Goal: Register for event/course: Sign up to attend an event or enroll in a course

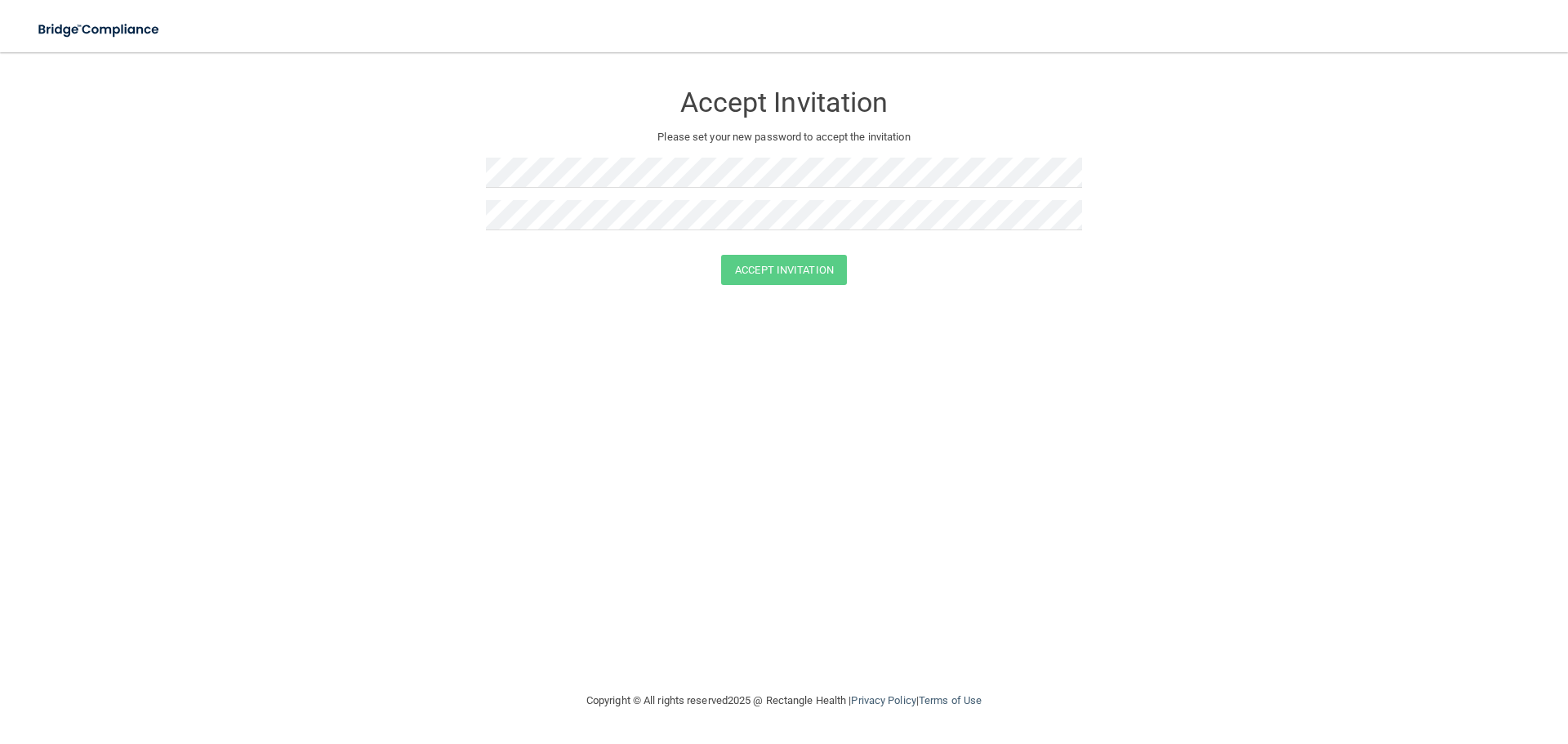
click at [266, 84] on form "Accept Invitation Please set your new password to accept the invitation Accept …" at bounding box center [784, 187] width 1503 height 237
click at [721, 255] on button "Accept Invitation" at bounding box center [783, 270] width 125 height 31
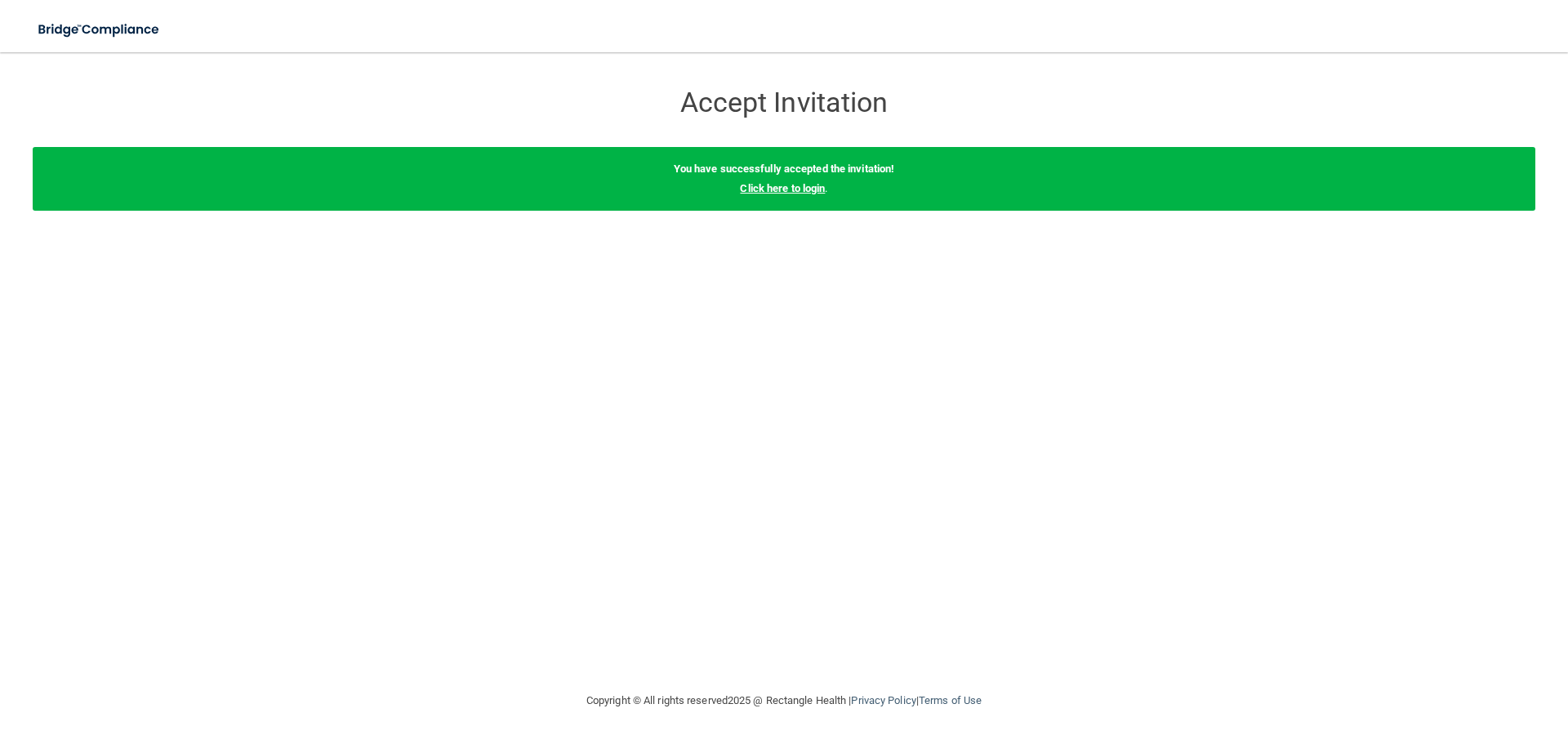
click at [821, 186] on link "Click here to login" at bounding box center [782, 188] width 85 height 12
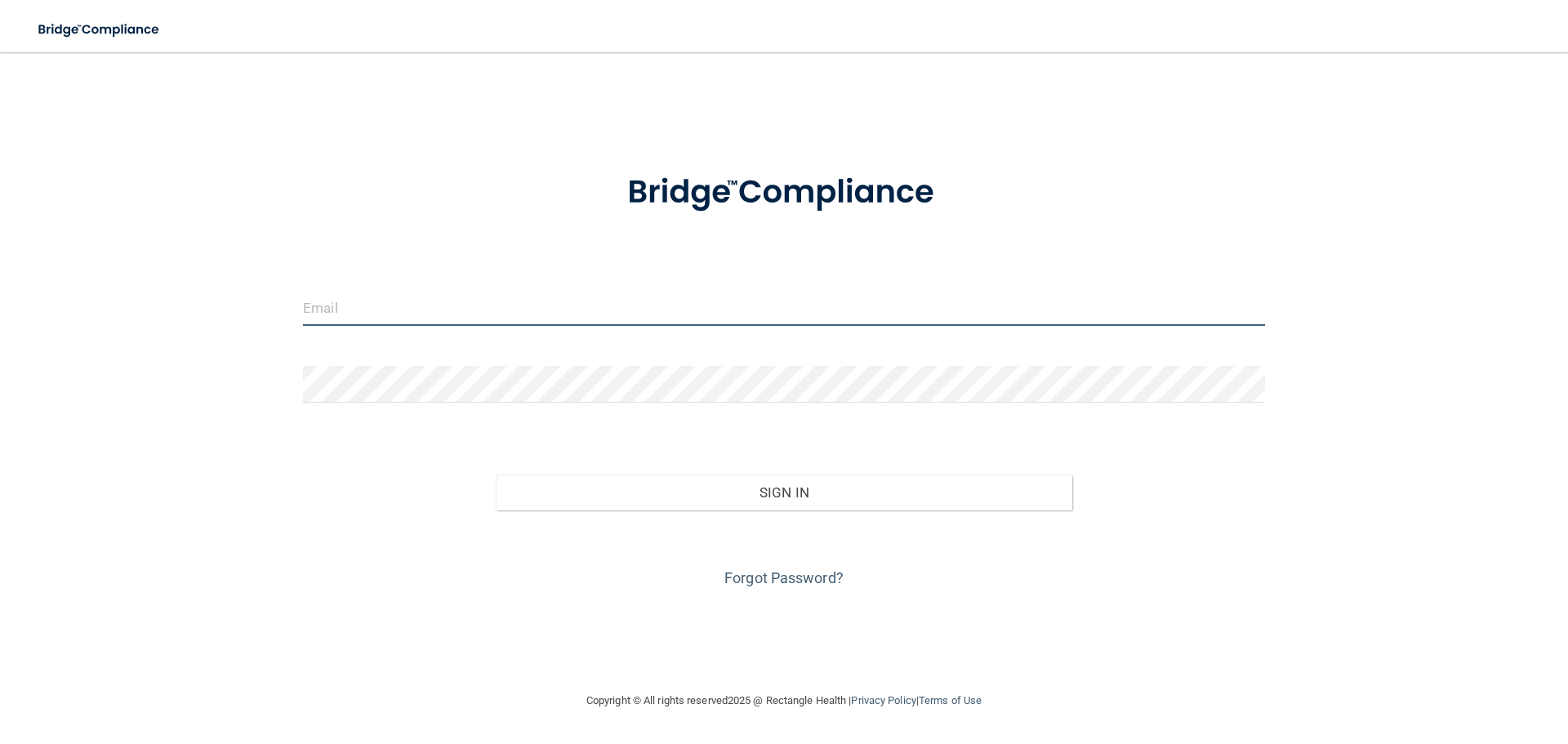
click at [434, 304] on input "email" at bounding box center [784, 307] width 962 height 36
type input "[PERSON_NAME][EMAIL_ADDRESS][DOMAIN_NAME]"
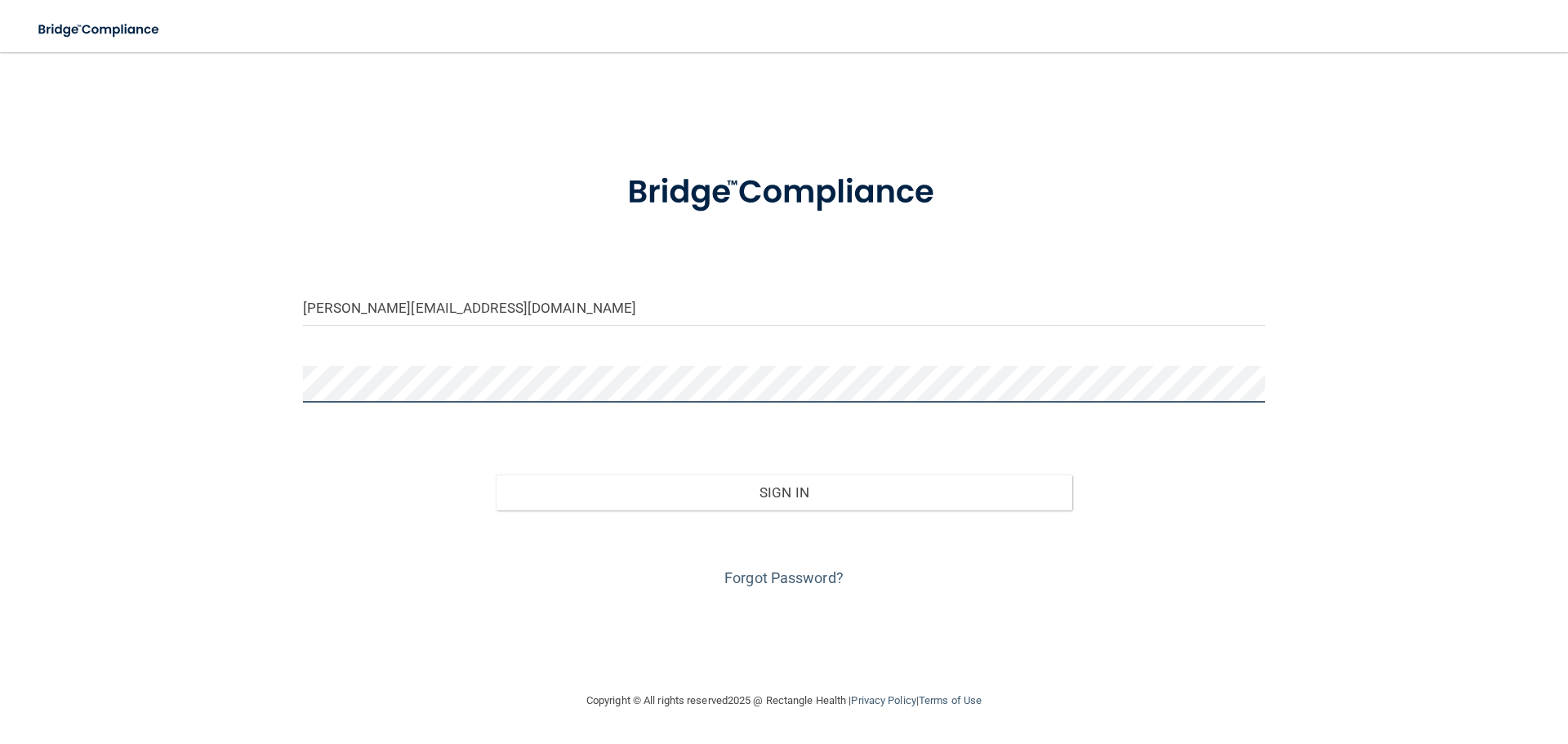
click at [496, 475] on button "Sign In" at bounding box center [784, 493] width 577 height 36
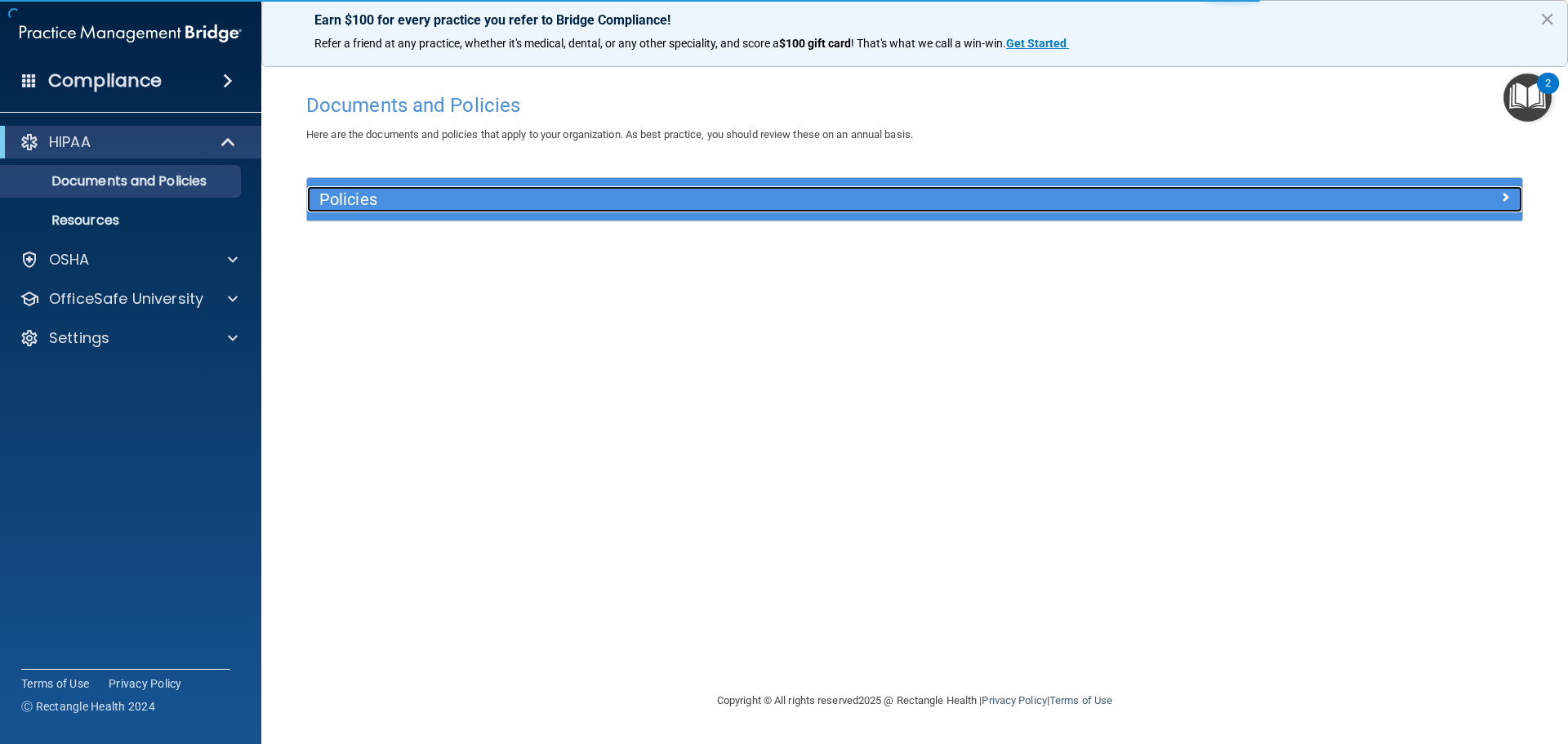
click at [609, 209] on div "Policies" at bounding box center [763, 199] width 911 height 26
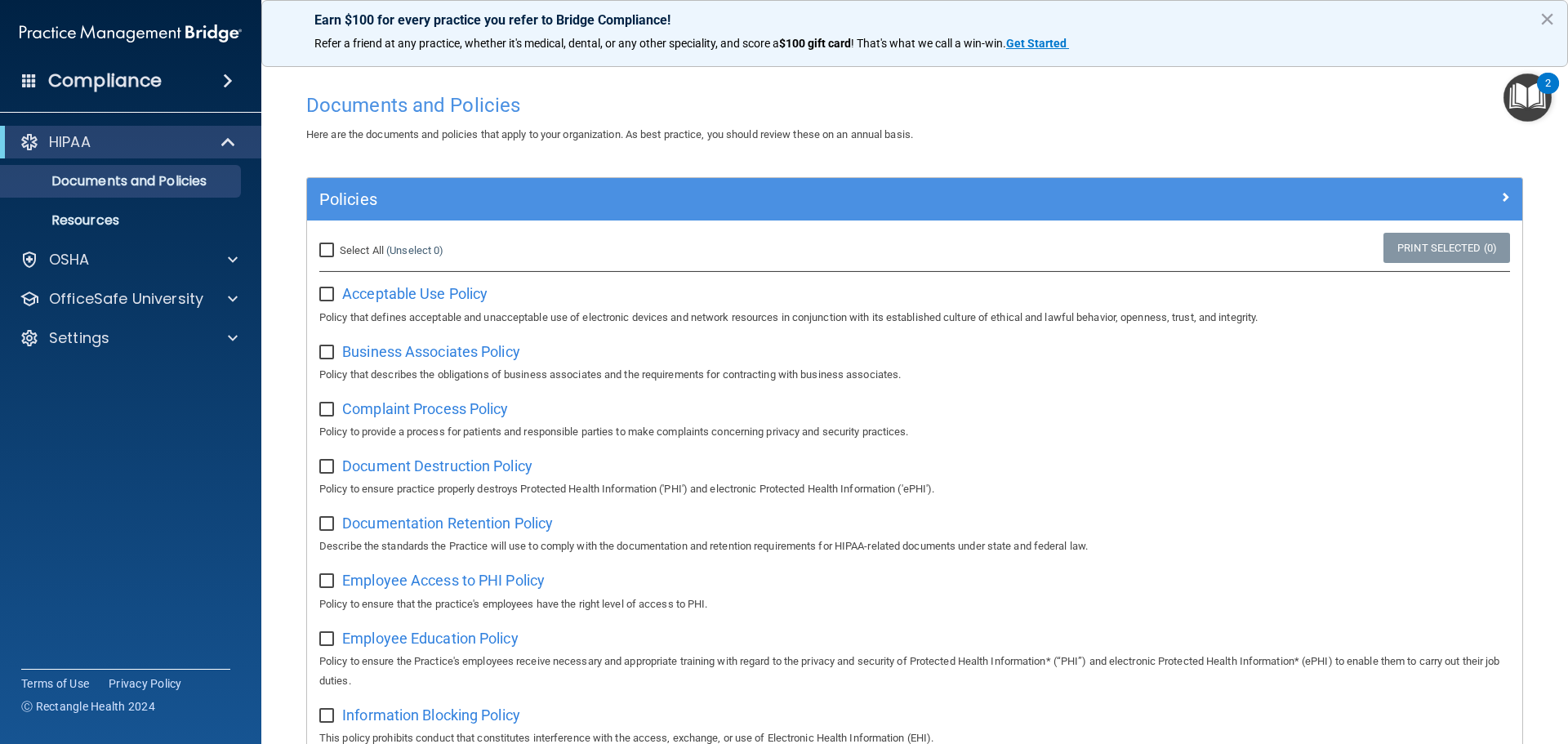
click at [328, 253] on input "Select All (Unselect 0) Unselect All" at bounding box center [329, 251] width 19 height 13
checkbox input "true"
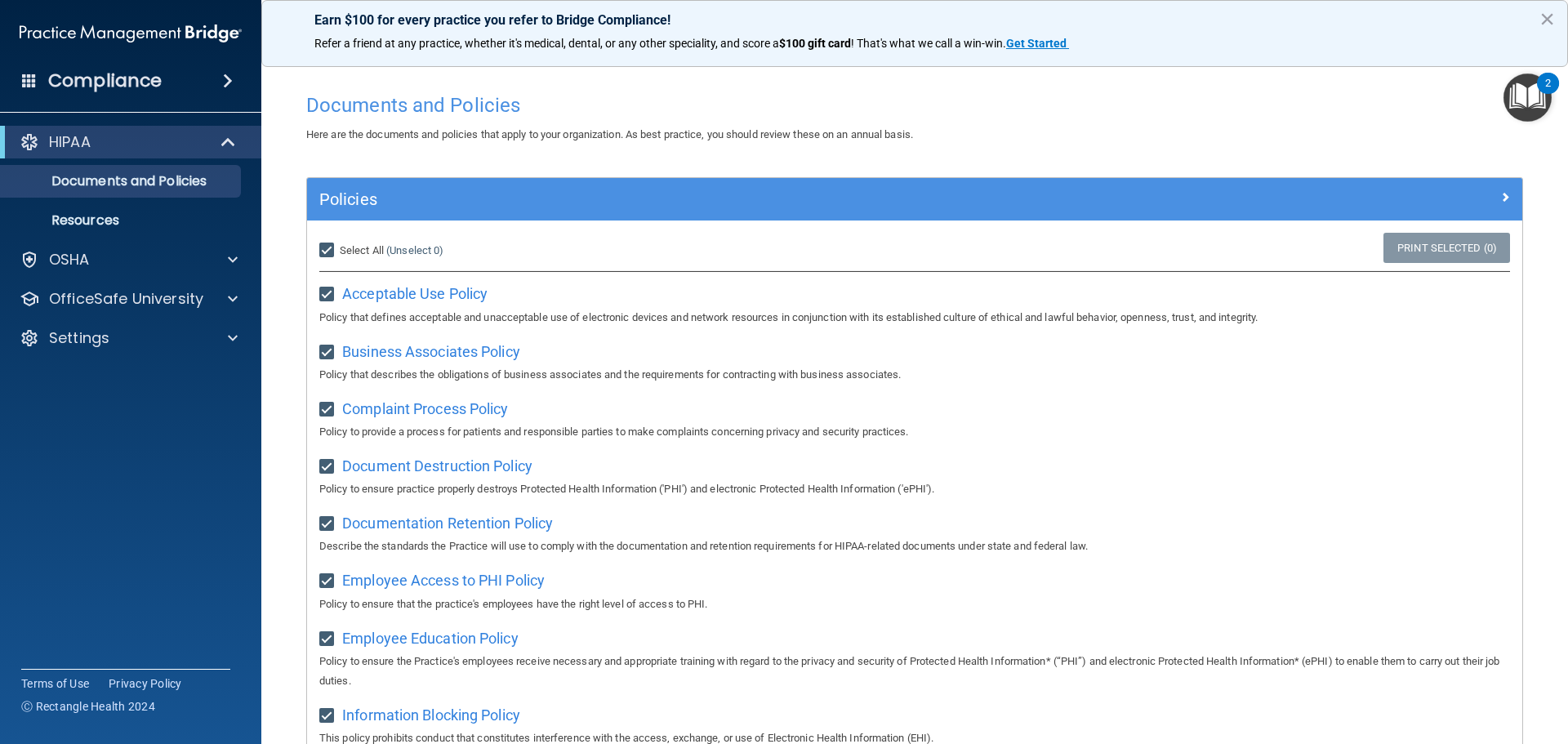
checkbox input "true"
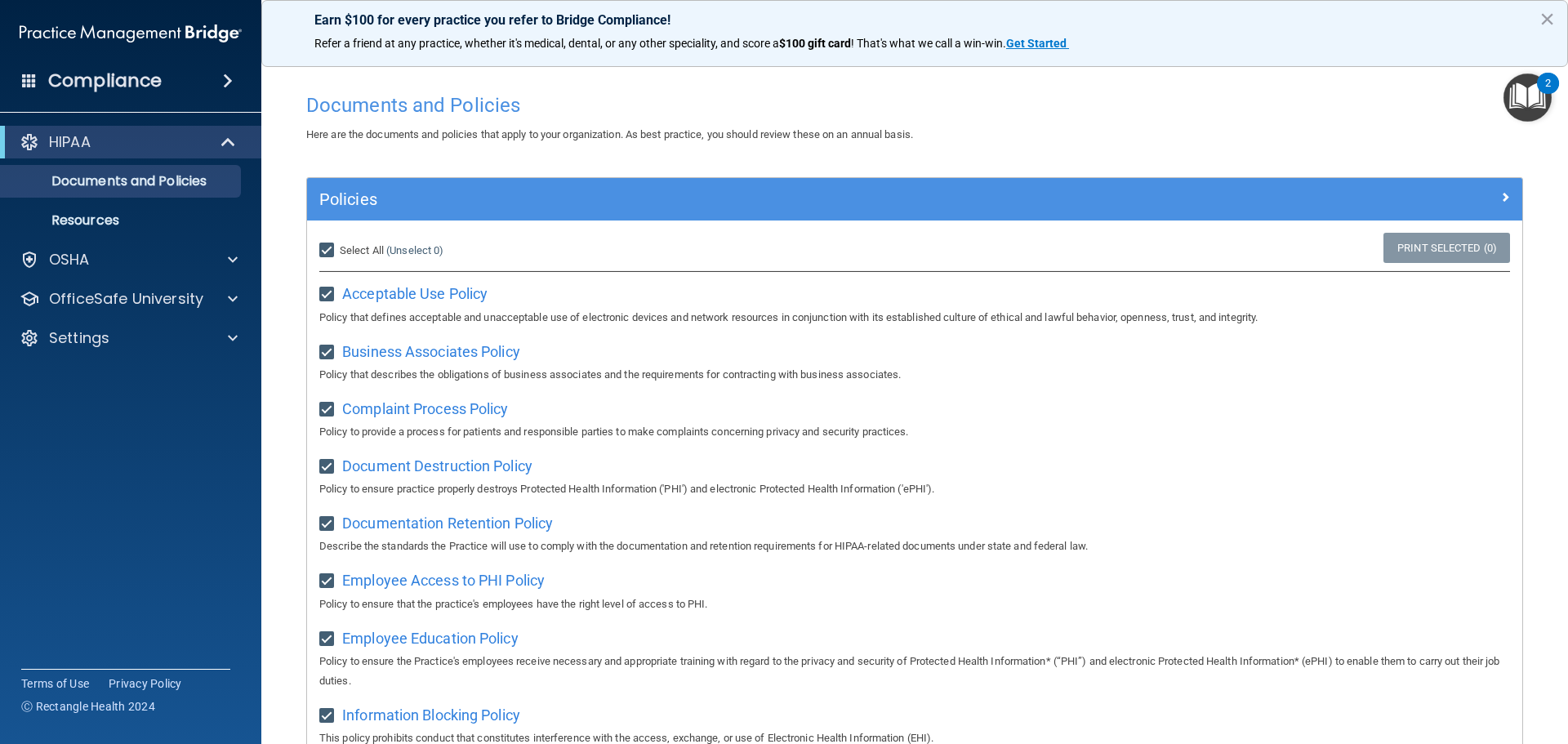
checkbox input "true"
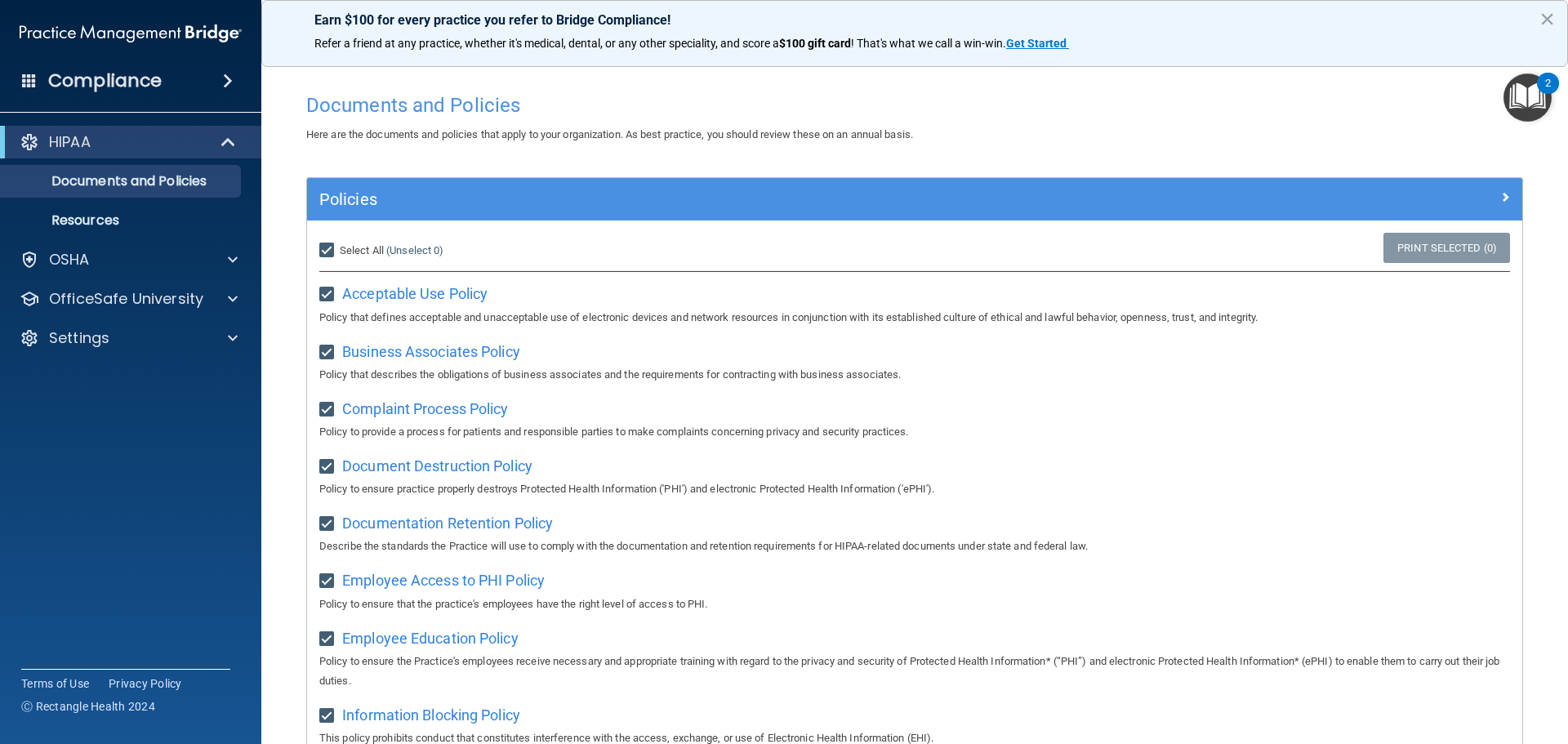
checkbox input "true"
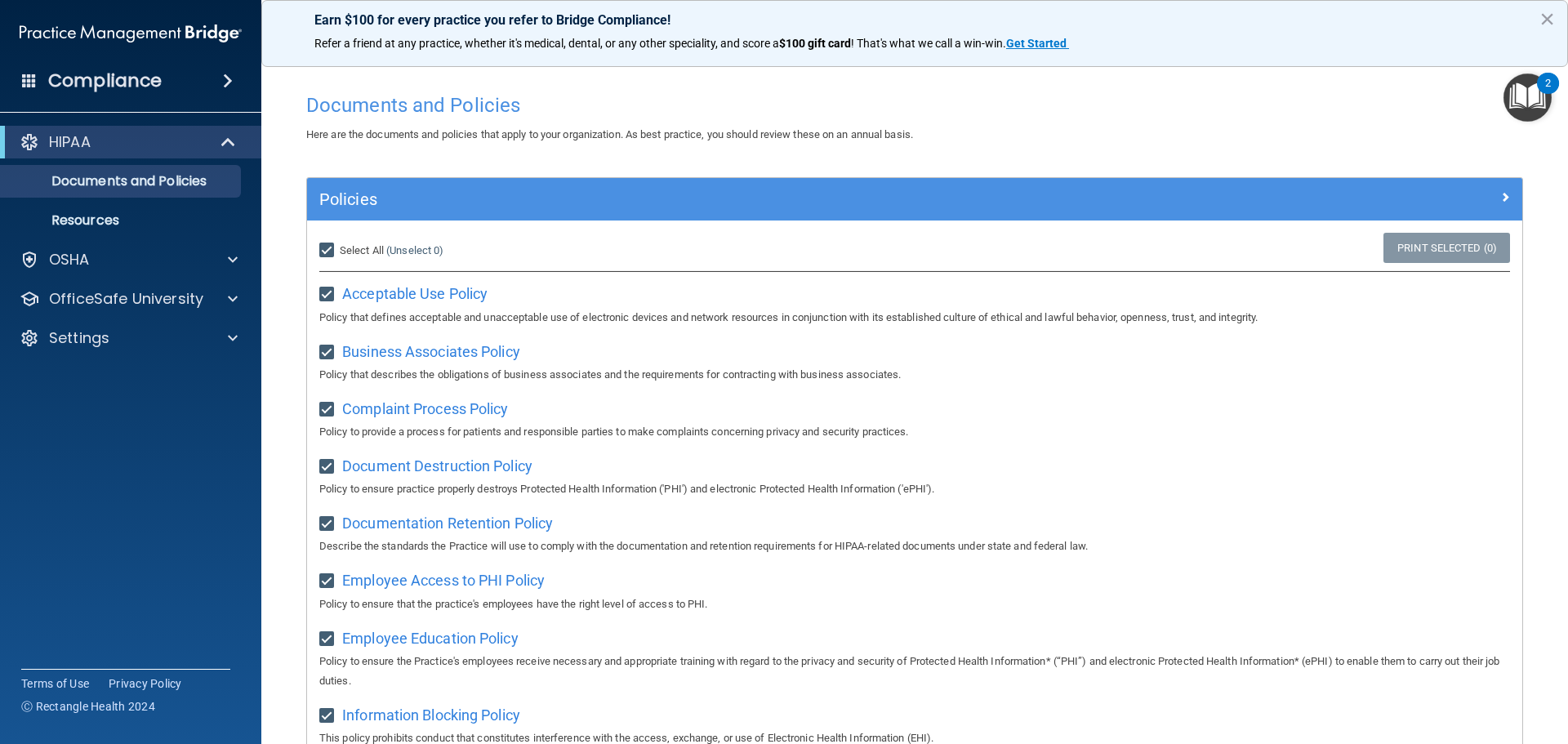
checkbox input "true"
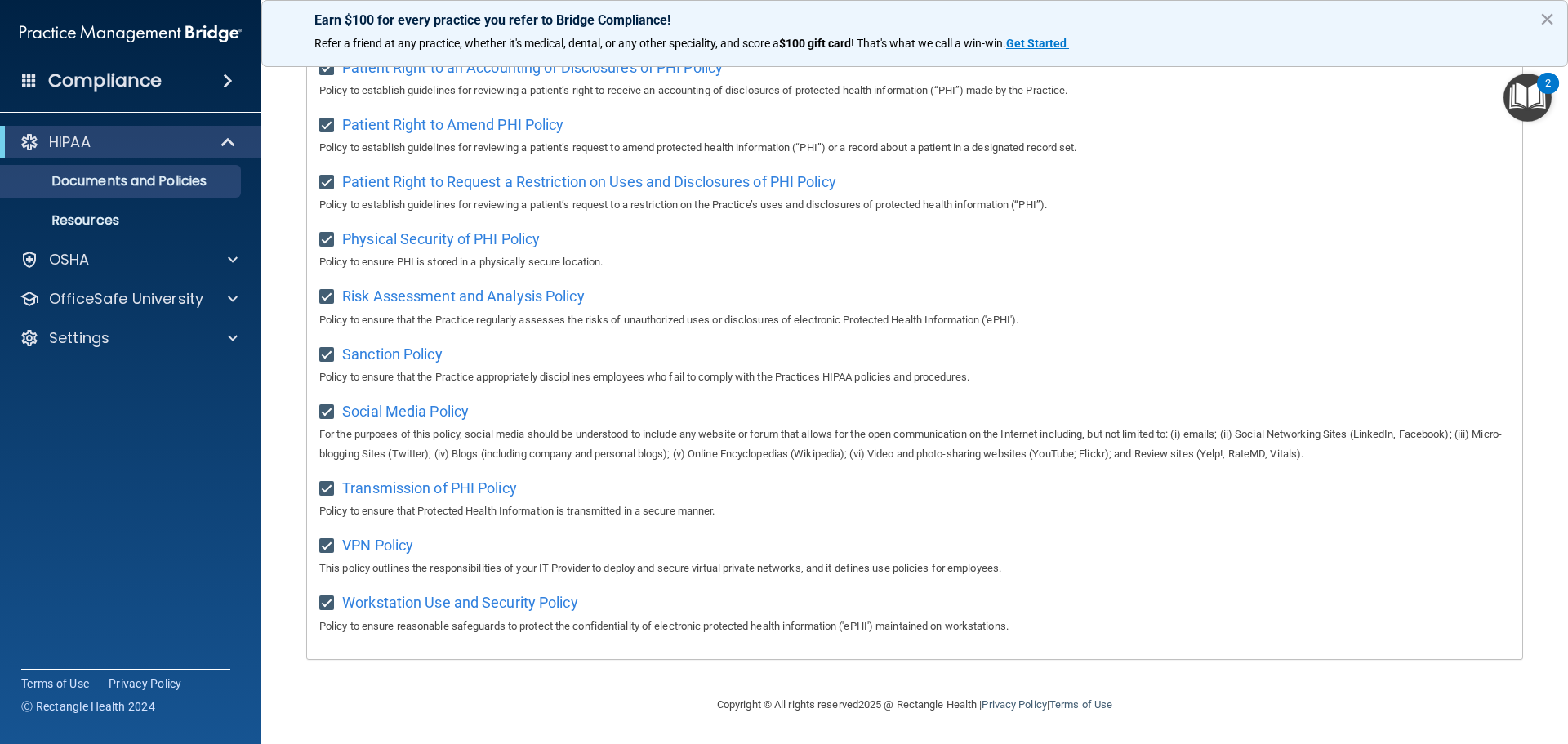
scroll to position [894, 0]
click at [114, 214] on p "Resources" at bounding box center [122, 220] width 223 height 16
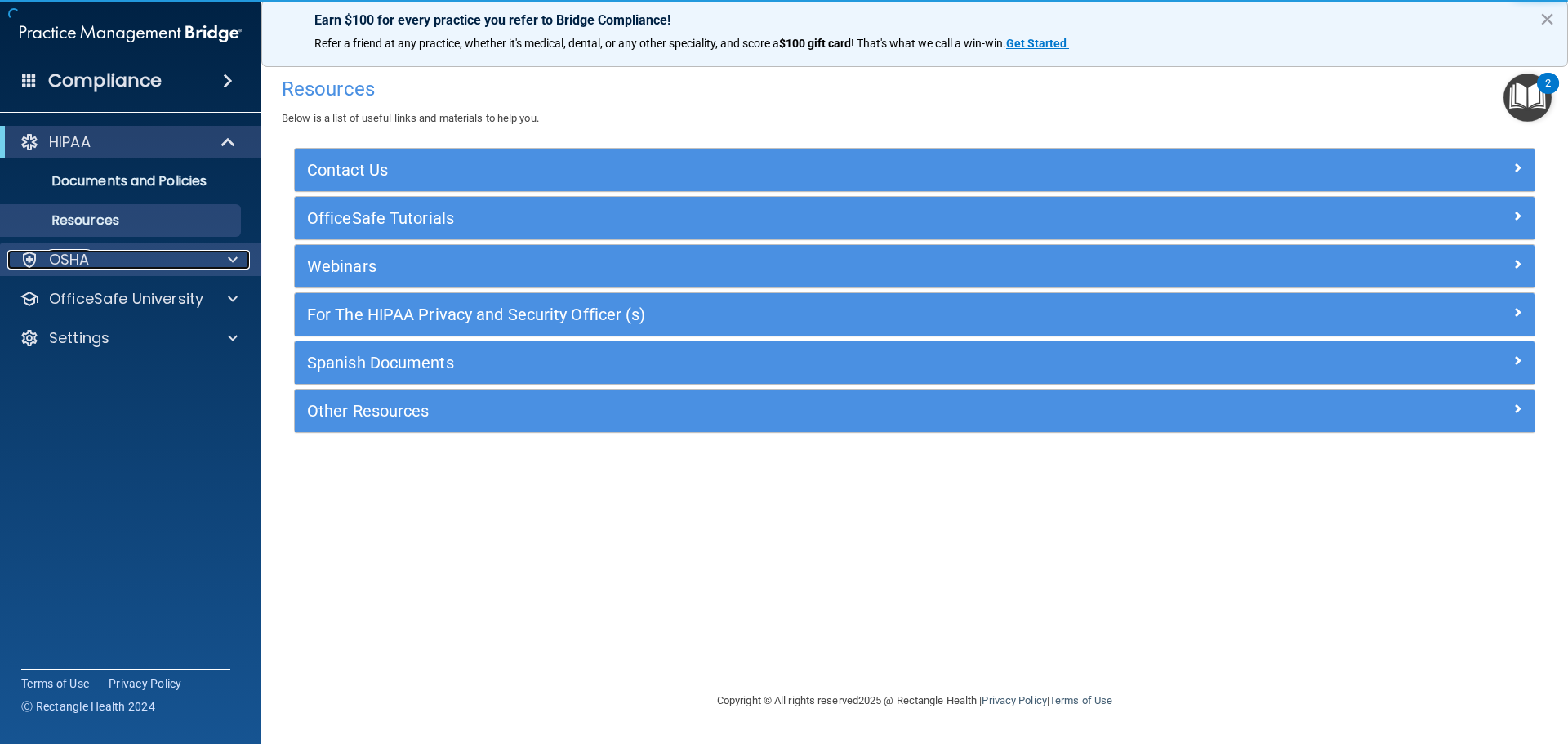
click at [162, 253] on div "OSHA" at bounding box center [109, 259] width 203 height 19
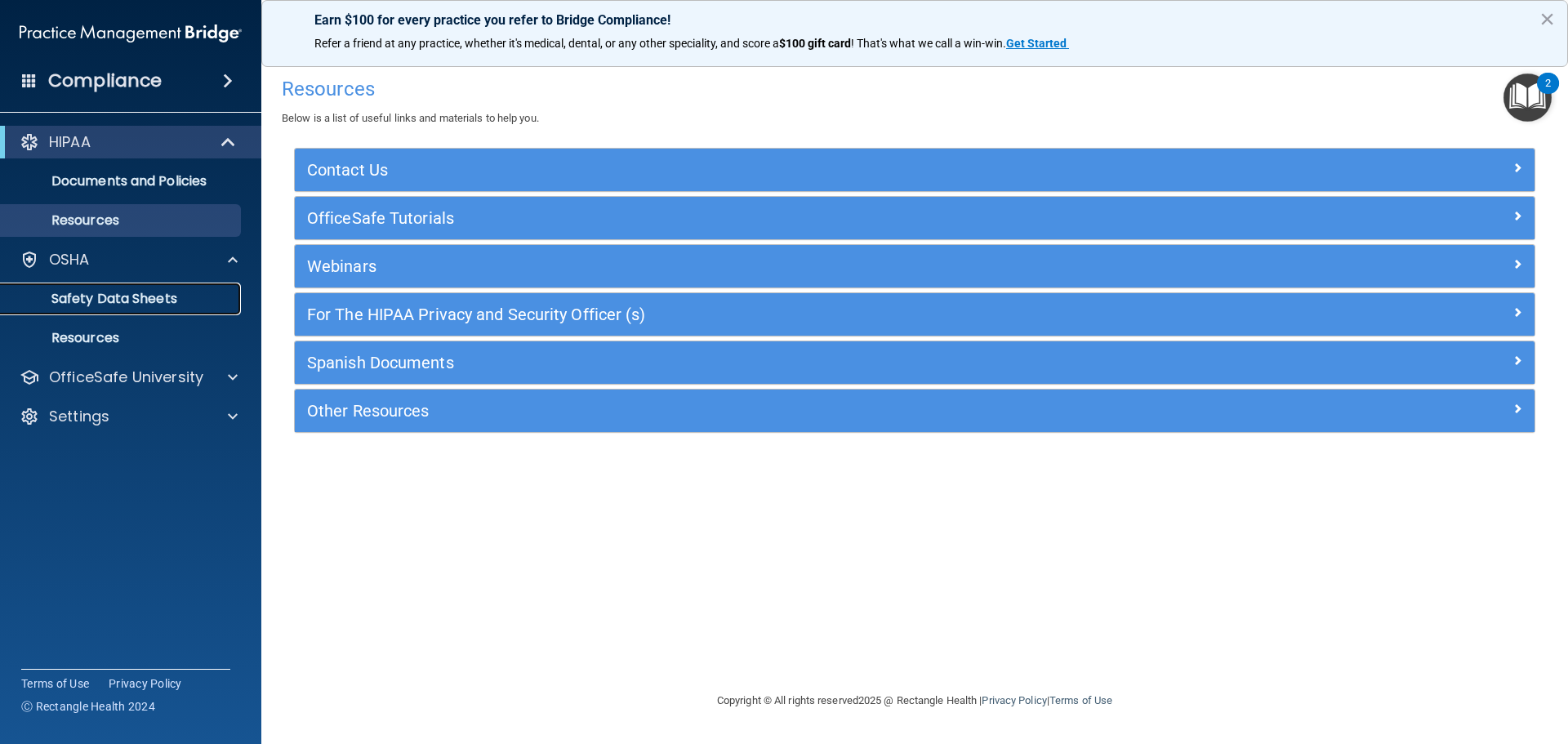
click at [169, 291] on p "Safety Data Sheets" at bounding box center [122, 299] width 223 height 16
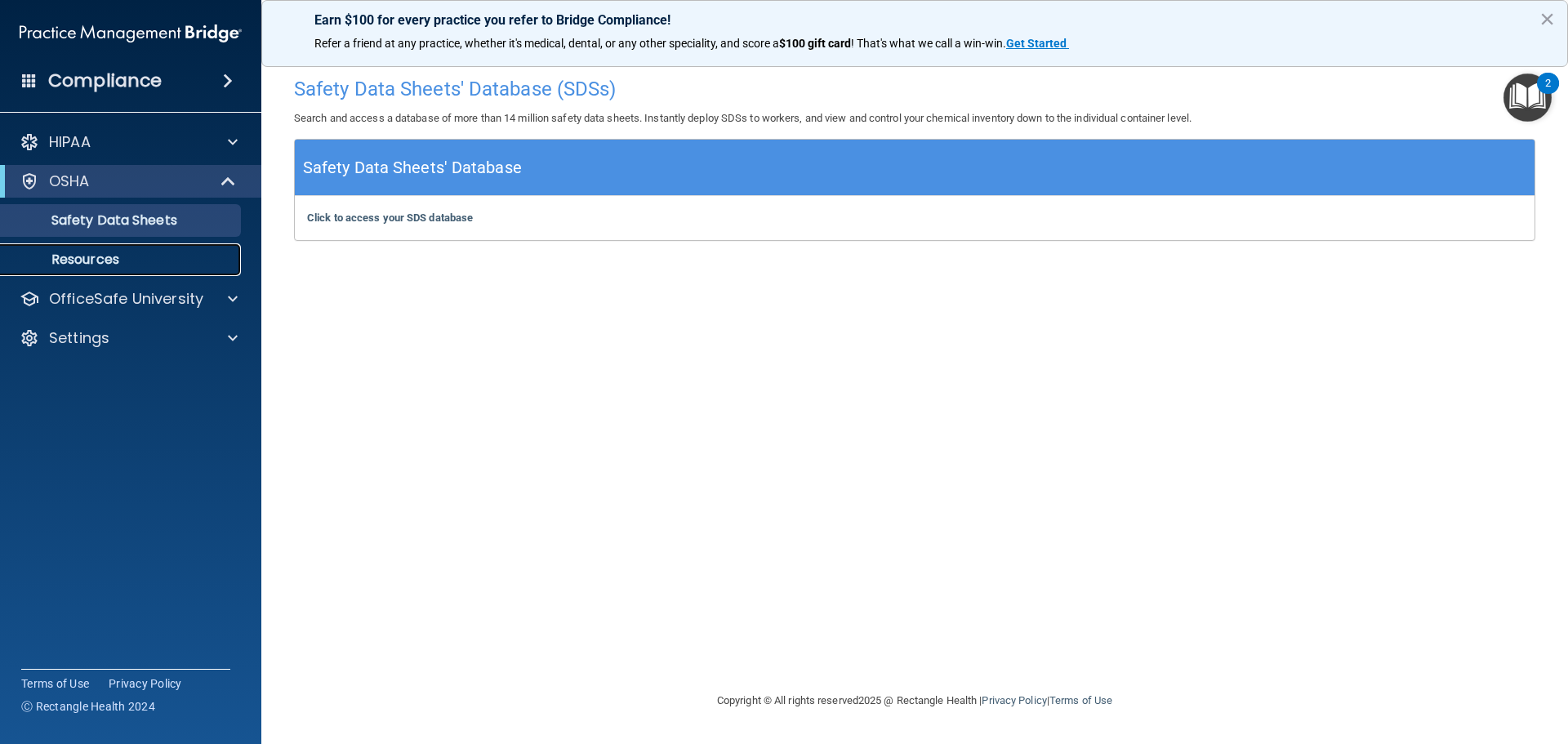
click at [178, 265] on p "Resources" at bounding box center [122, 259] width 223 height 16
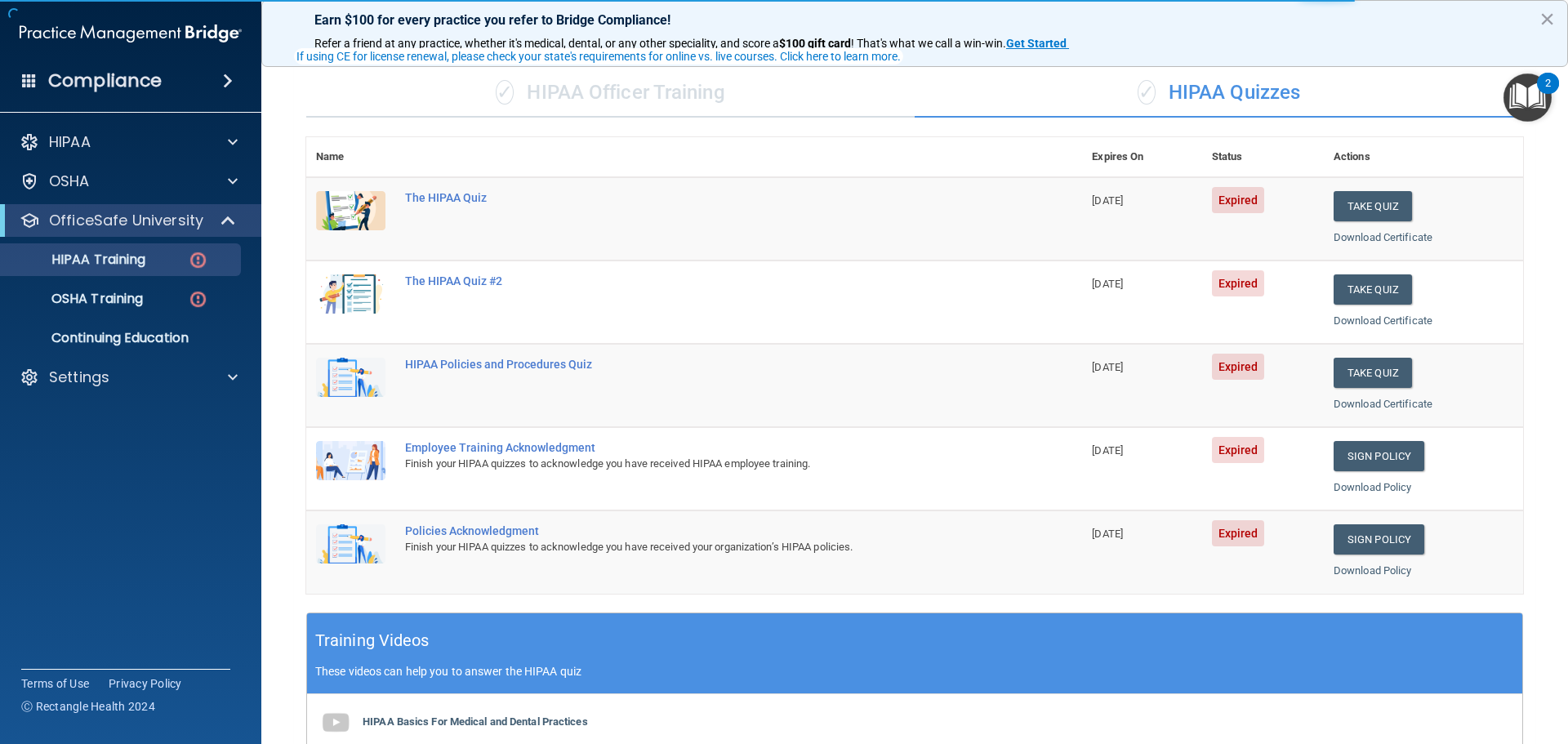
scroll to position [81, 0]
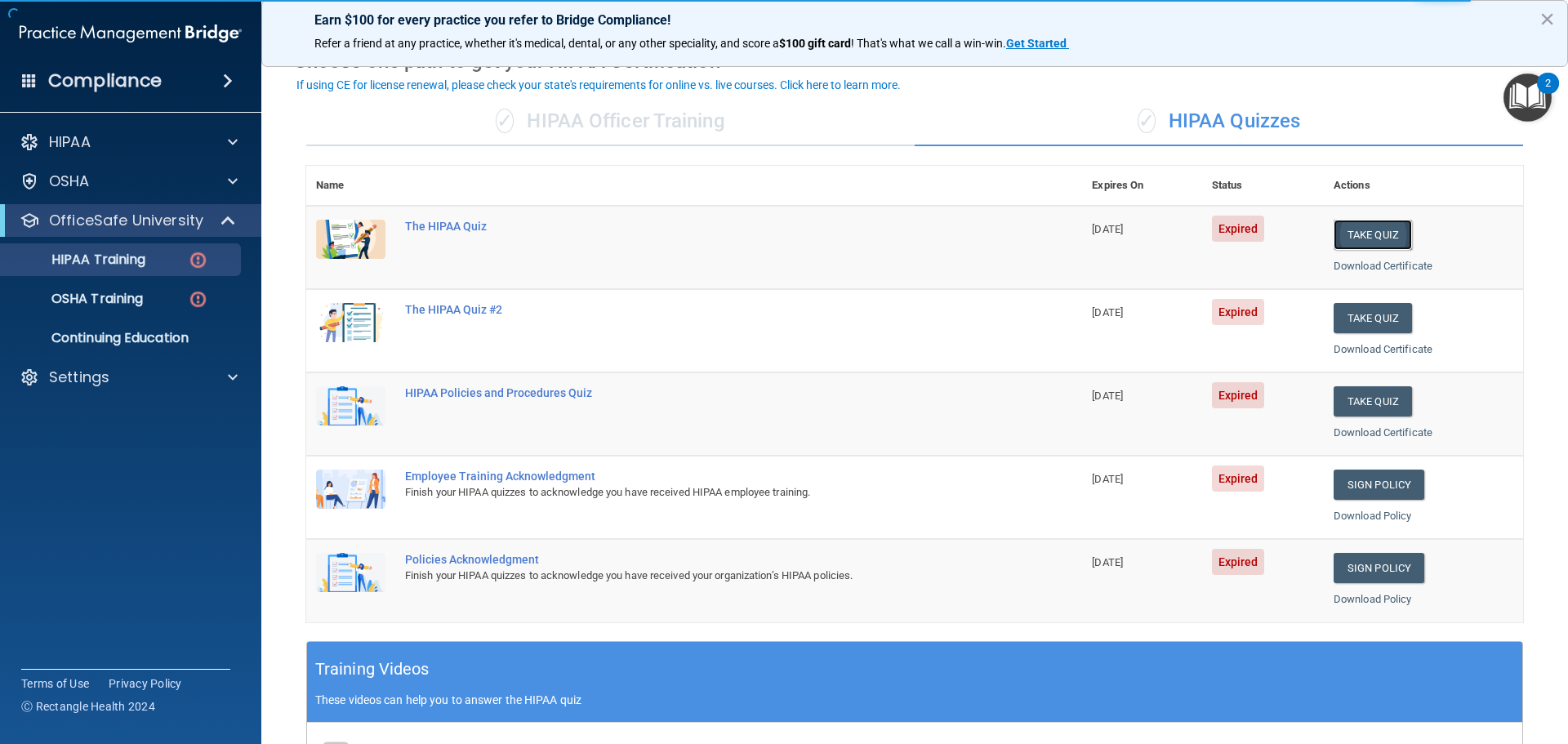
click at [1367, 225] on button "Take Quiz" at bounding box center [1373, 236] width 78 height 31
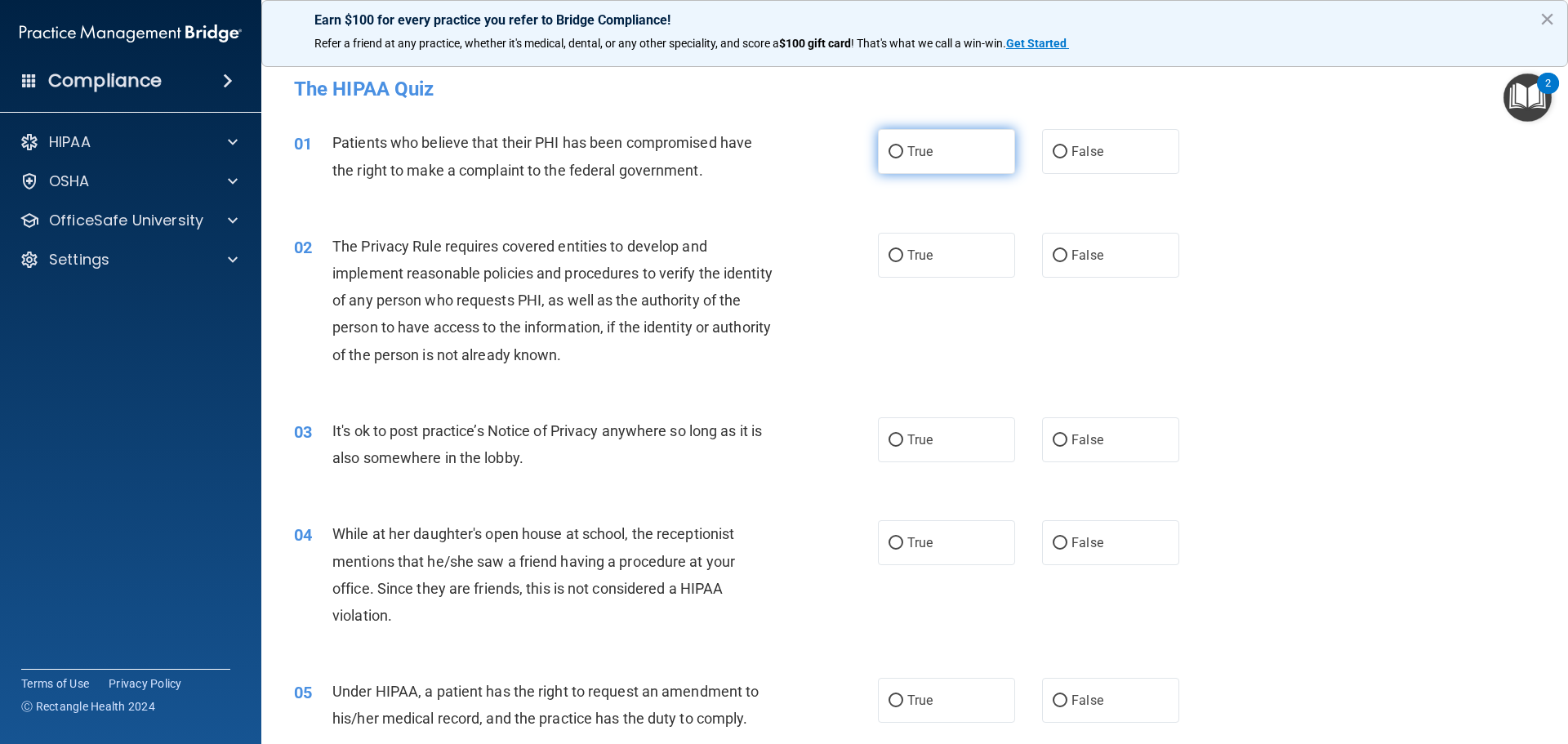
click at [898, 141] on label "True" at bounding box center [946, 151] width 137 height 45
click at [898, 147] on input "True" at bounding box center [895, 152] width 14 height 12
radio input "true"
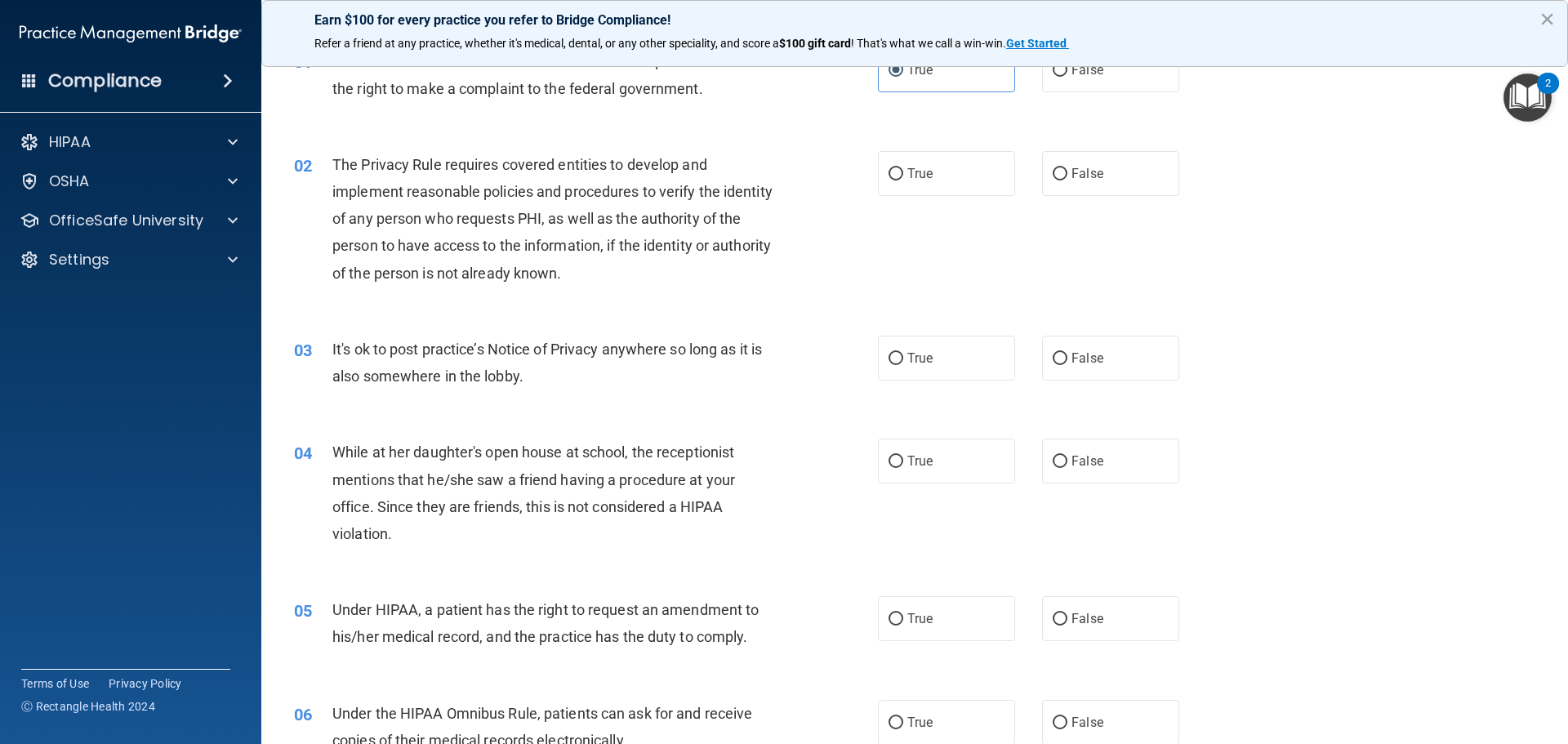
scroll to position [164, 0]
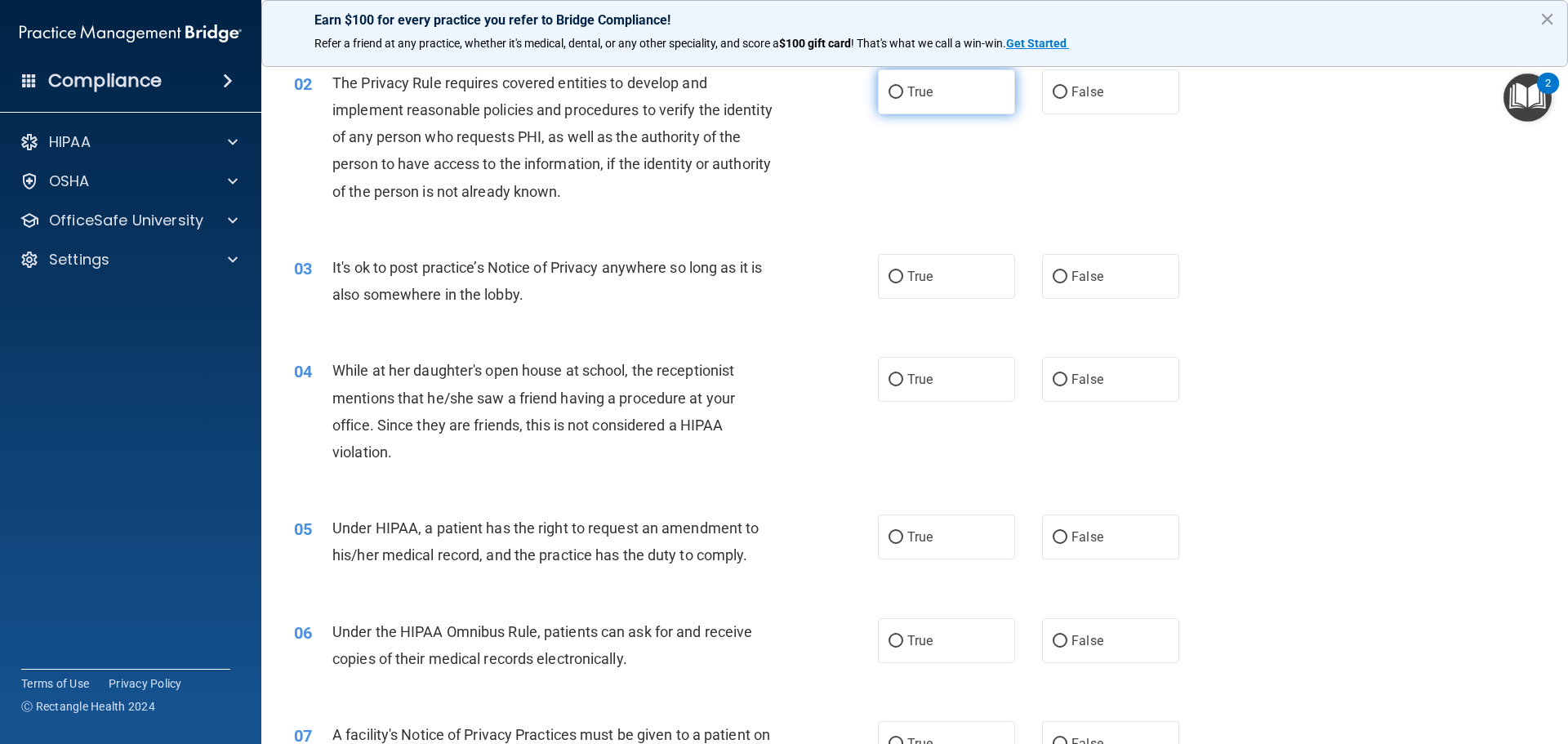
click at [935, 101] on label "True" at bounding box center [946, 92] width 137 height 45
click at [904, 99] on input "True" at bounding box center [895, 92] width 14 height 12
radio input "true"
click at [922, 259] on label "True" at bounding box center [946, 276] width 137 height 45
click at [904, 271] on input "True" at bounding box center [895, 277] width 14 height 12
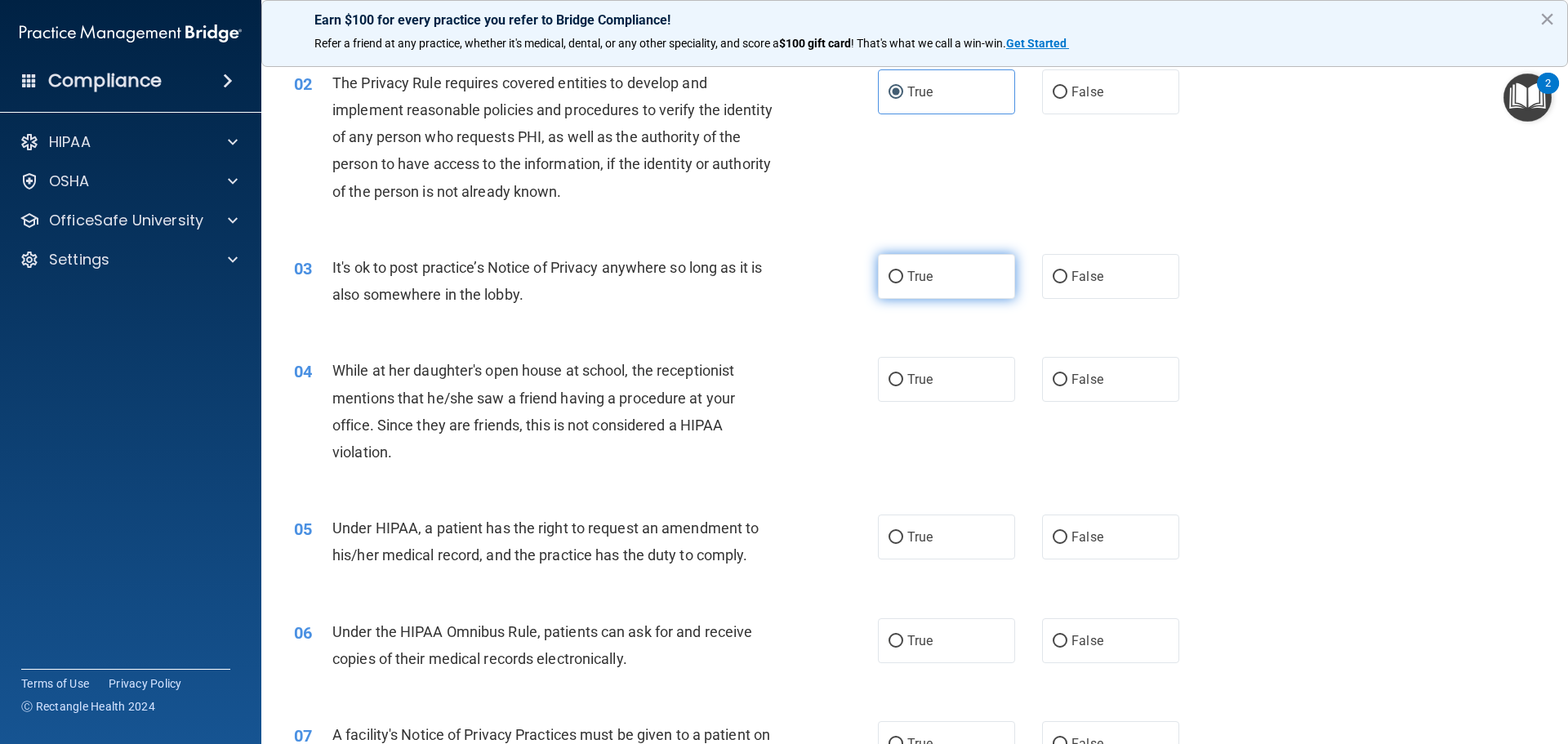
radio input "true"
click at [904, 364] on label "True" at bounding box center [946, 379] width 137 height 45
click at [904, 374] on input "True" at bounding box center [895, 380] width 14 height 12
radio input "true"
click at [893, 528] on label "True" at bounding box center [946, 536] width 137 height 45
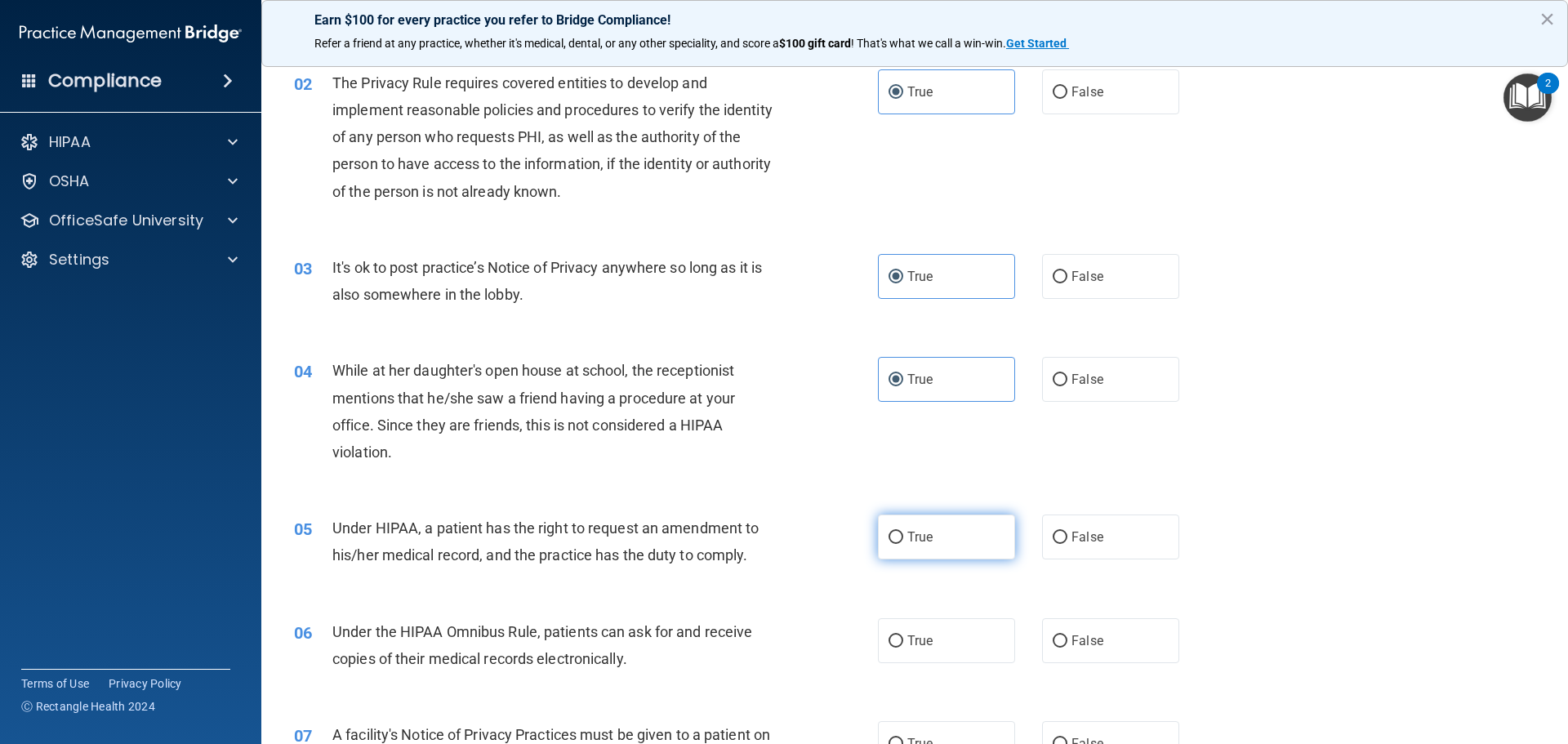
click at [893, 531] on input "True" at bounding box center [895, 537] width 14 height 12
radio input "true"
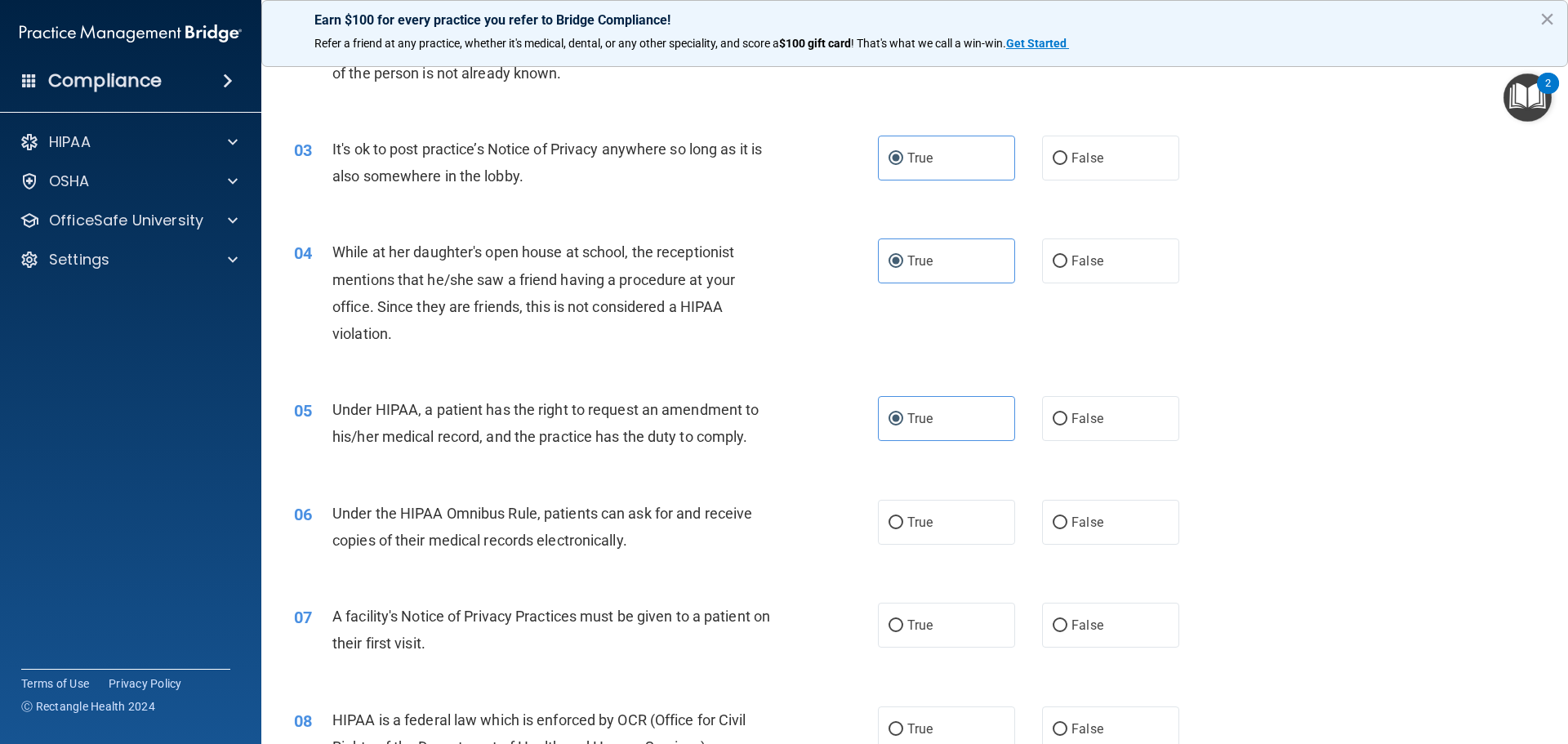
scroll to position [409, 0]
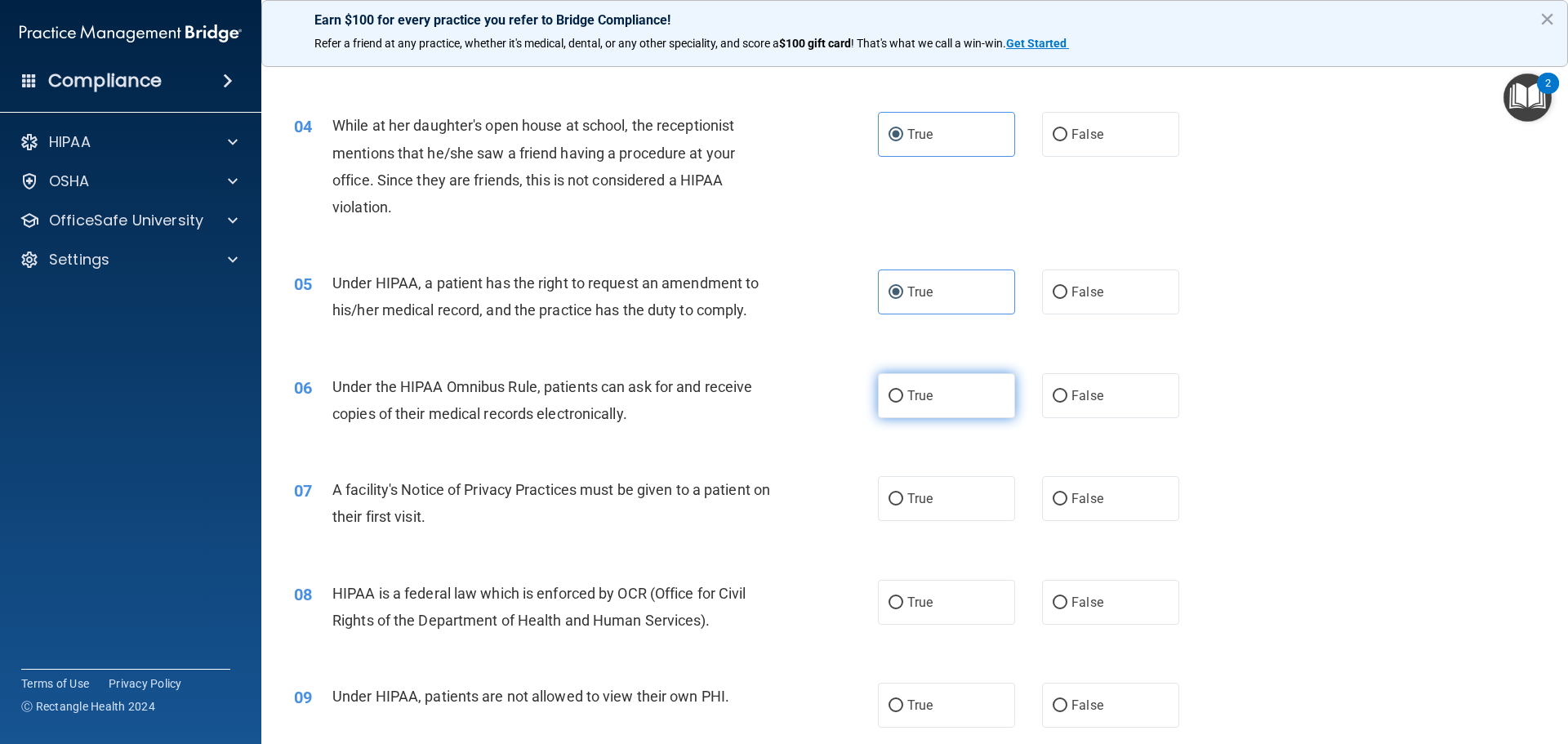
click at [924, 397] on span "True" at bounding box center [920, 395] width 25 height 15
click at [904, 397] on input "True" at bounding box center [895, 396] width 14 height 12
radio input "true"
drag, startPoint x: 943, startPoint y: 504, endPoint x: 937, endPoint y: 526, distance: 22.8
click at [943, 504] on label "True" at bounding box center [946, 498] width 137 height 45
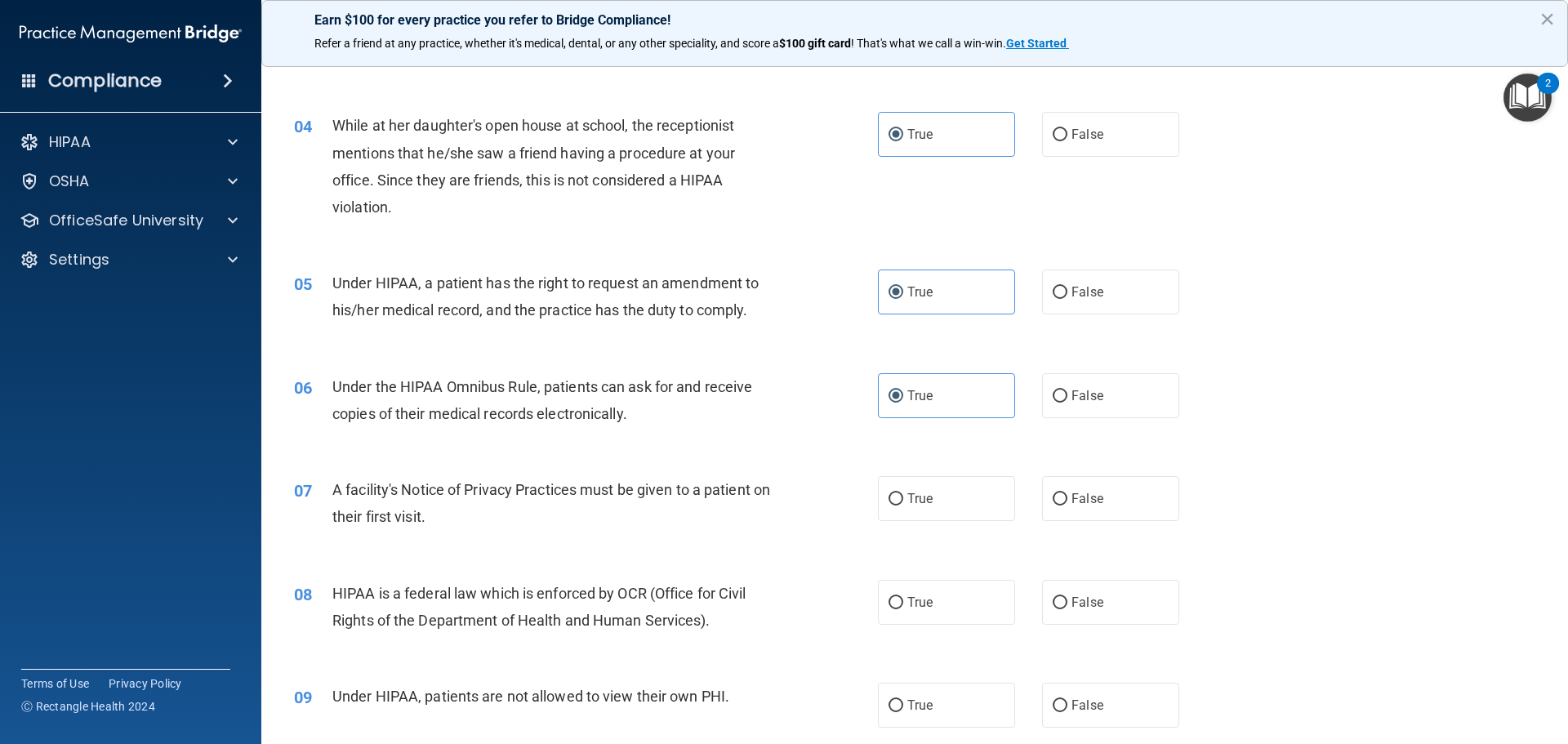
click at [904, 504] on input "True" at bounding box center [895, 499] width 14 height 12
radio input "true"
click at [915, 571] on div "08 HIPAA is a federal law which is enforced by OCR (Office for Civil Rights of …" at bounding box center [914, 610] width 1266 height 102
click at [913, 590] on label "True" at bounding box center [946, 602] width 137 height 45
click at [904, 597] on input "True" at bounding box center [895, 603] width 14 height 12
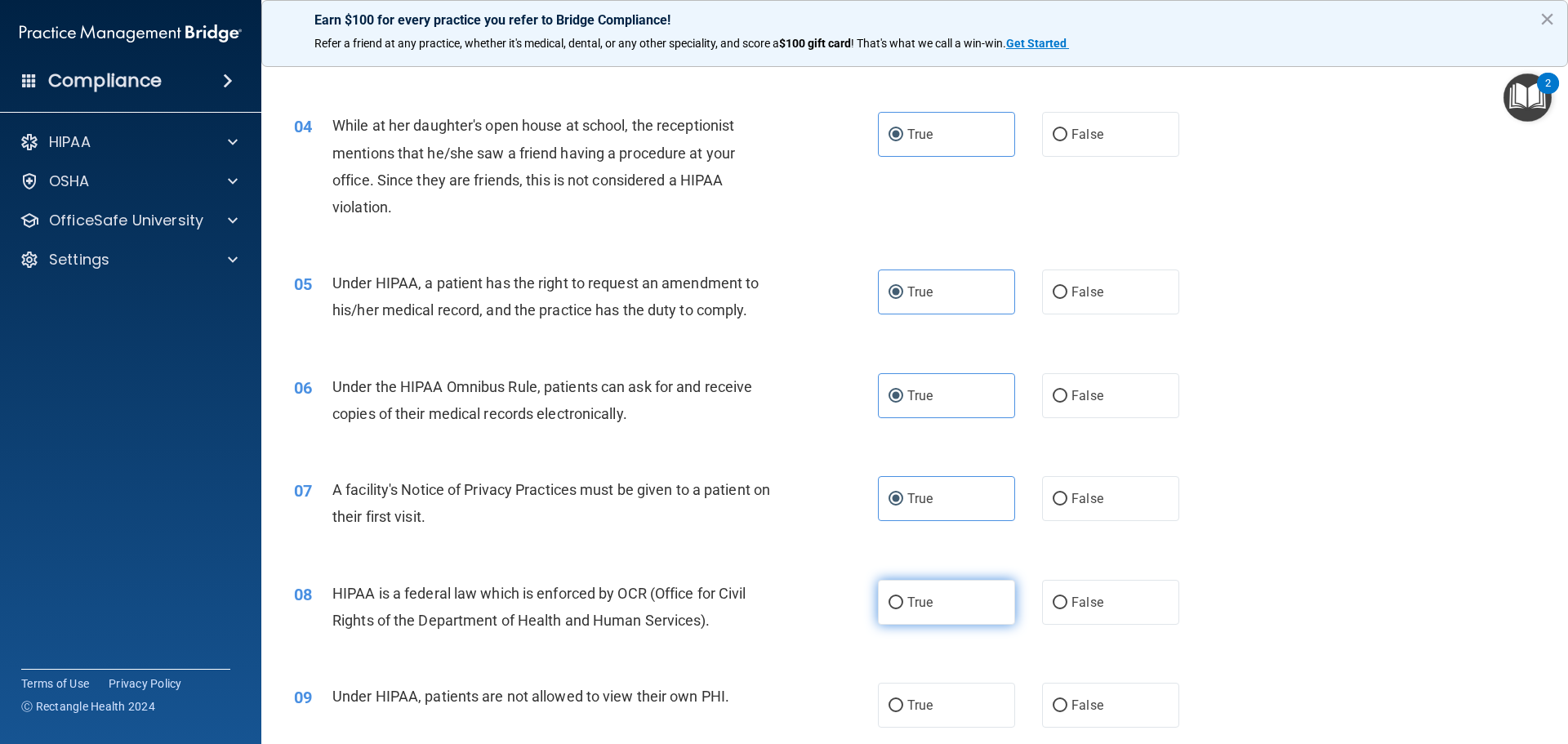
radio input "true"
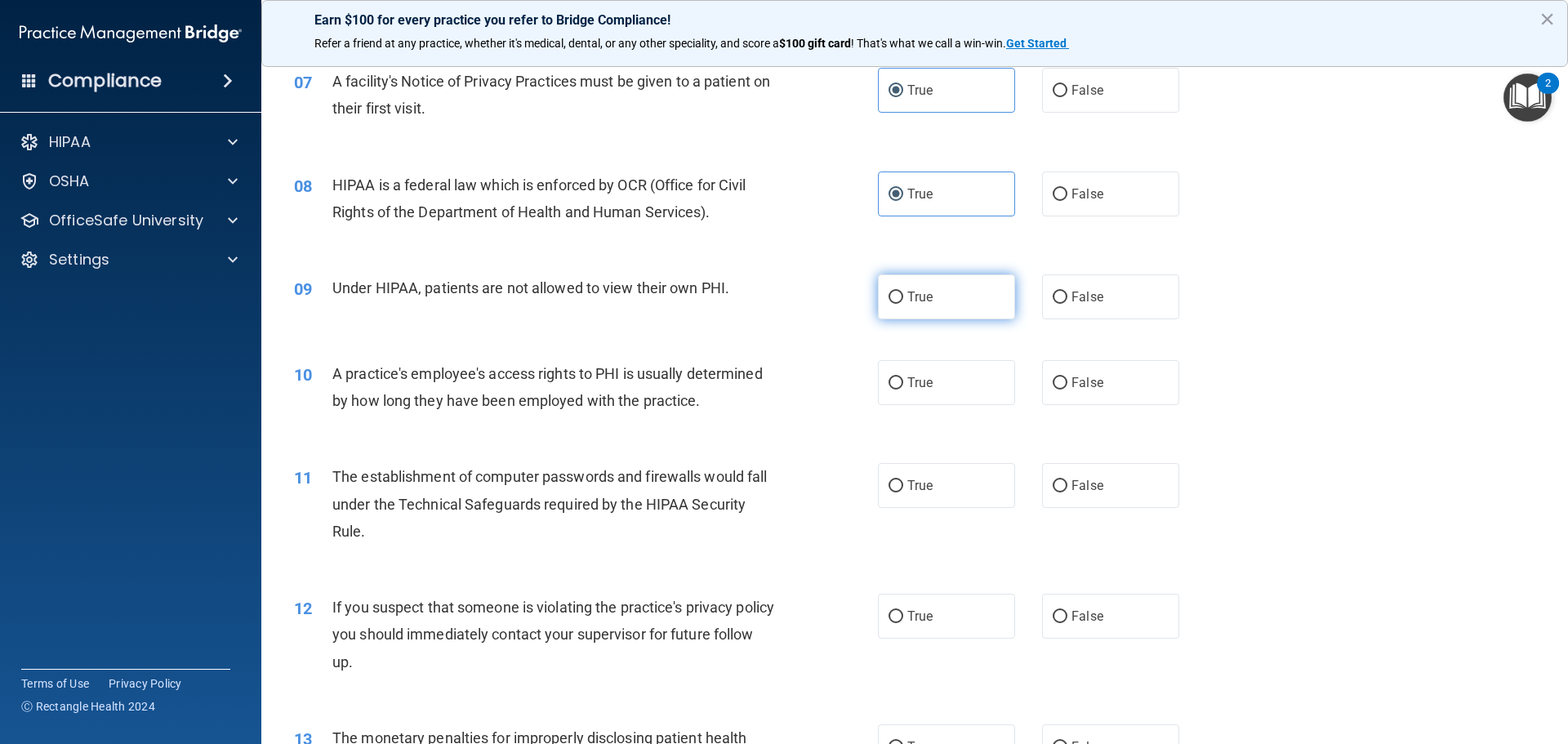
click at [910, 307] on label "True" at bounding box center [946, 297] width 137 height 45
click at [904, 304] on input "True" at bounding box center [895, 298] width 14 height 12
radio input "true"
click at [945, 395] on label "True" at bounding box center [946, 382] width 137 height 45
click at [904, 390] on input "True" at bounding box center [895, 383] width 14 height 12
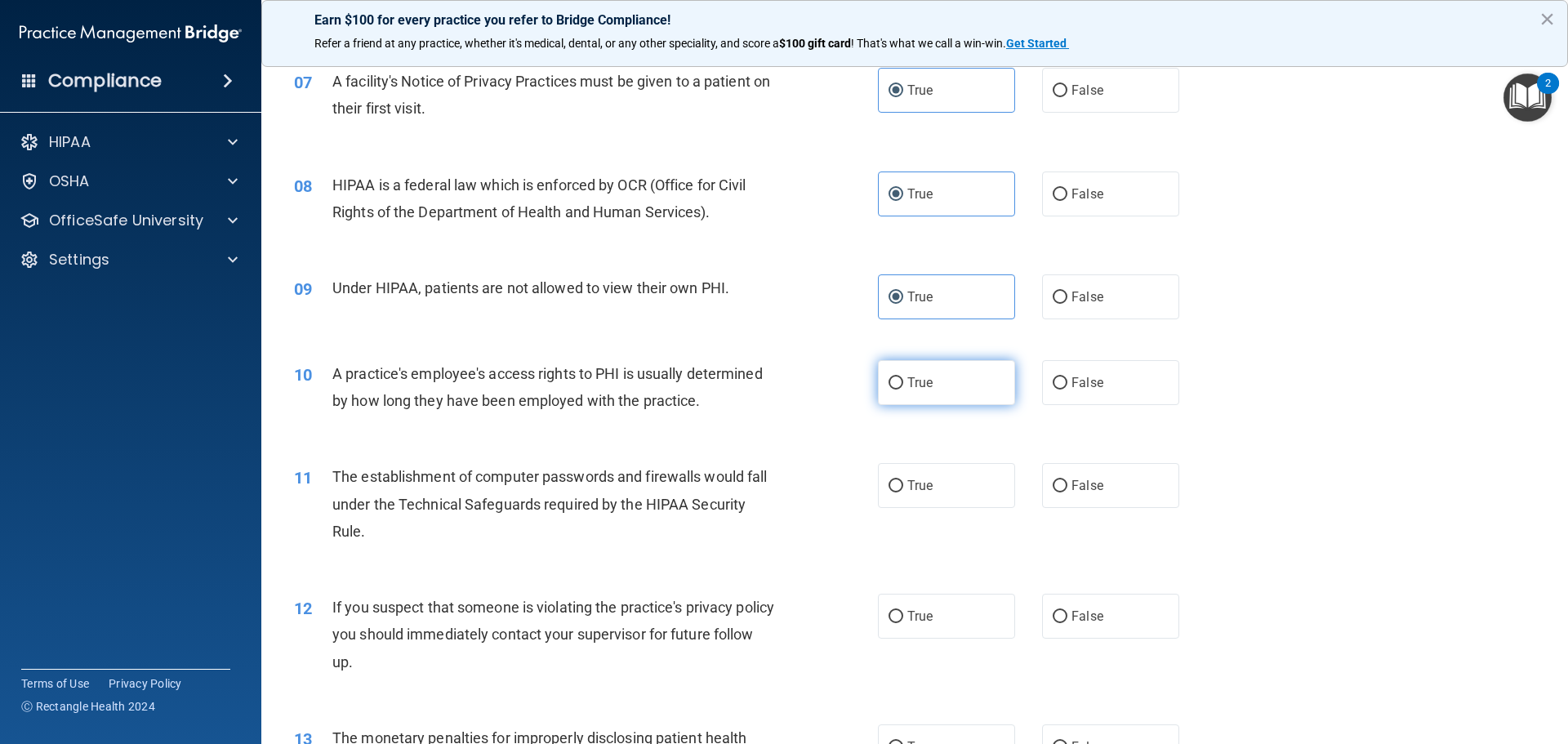
radio input "true"
click at [934, 466] on label "True" at bounding box center [946, 485] width 137 height 45
click at [904, 481] on input "True" at bounding box center [895, 486] width 14 height 12
radio input "true"
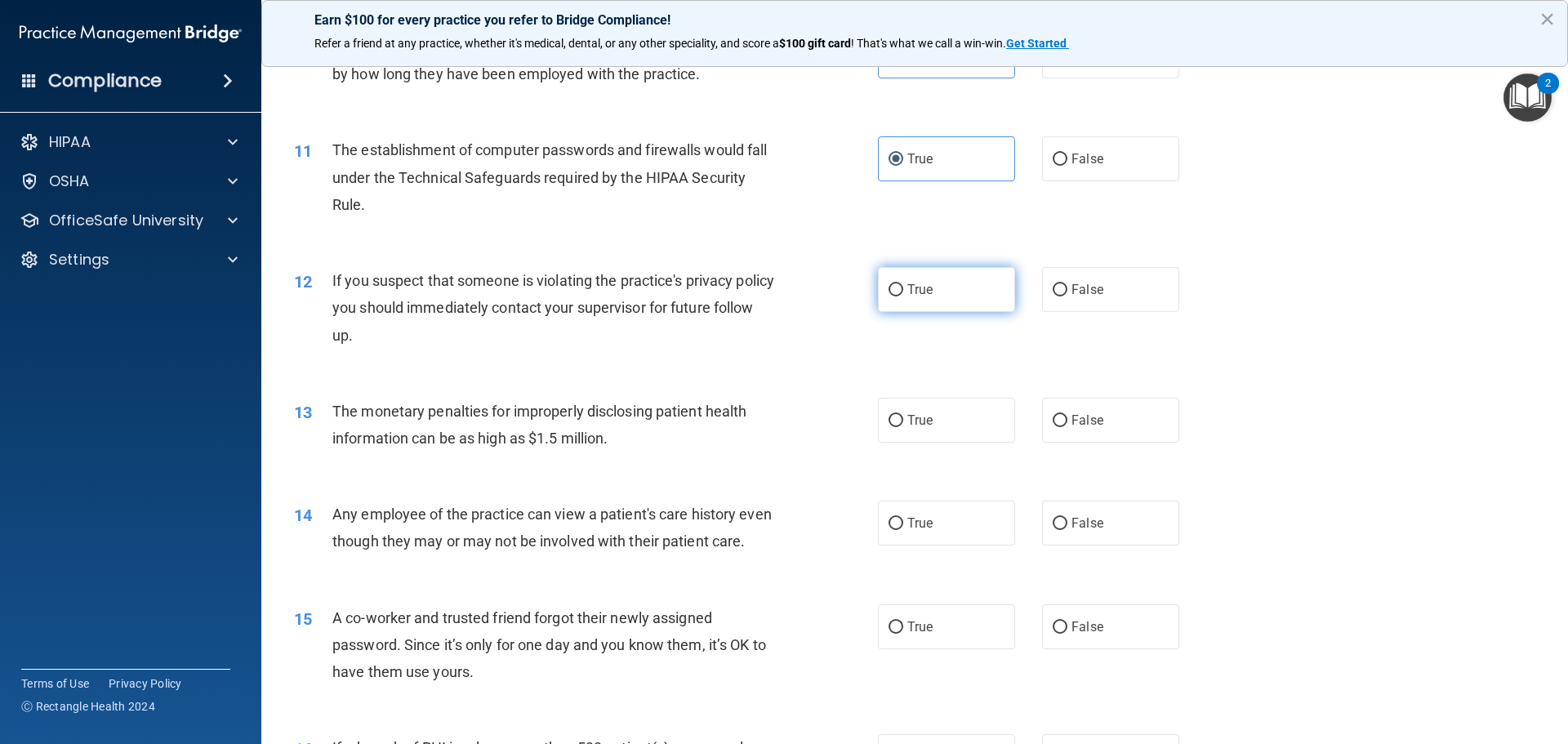
click at [943, 275] on label "True" at bounding box center [946, 289] width 137 height 45
click at [904, 284] on input "True" at bounding box center [895, 290] width 14 height 12
radio input "true"
drag, startPoint x: 958, startPoint y: 422, endPoint x: 959, endPoint y: 479, distance: 57.0
click at [958, 424] on label "True" at bounding box center [946, 419] width 137 height 45
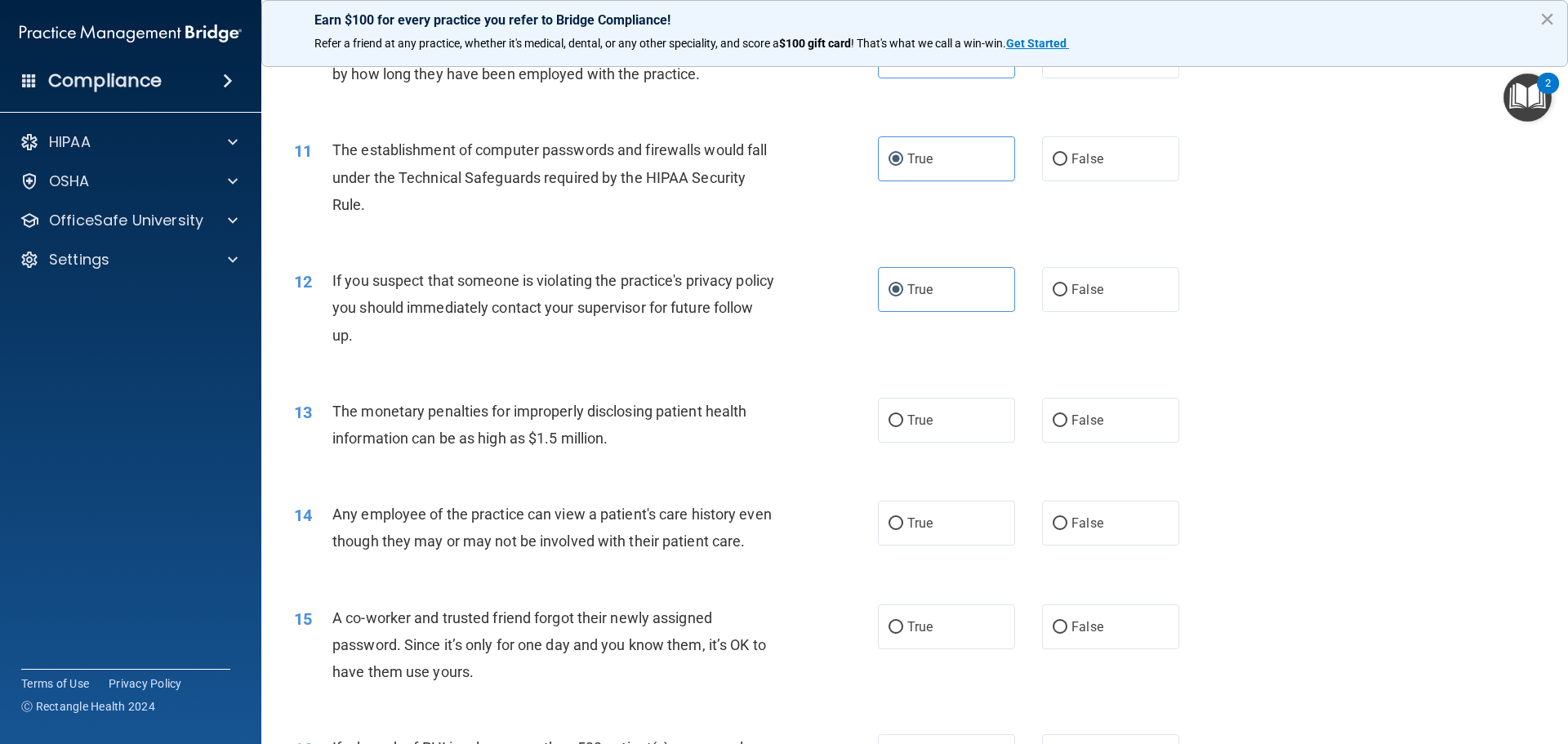
click at [904, 424] on input "True" at bounding box center [895, 420] width 14 height 12
radio input "true"
click at [952, 526] on label "True" at bounding box center [946, 523] width 137 height 45
click at [904, 526] on input "True" at bounding box center [895, 524] width 14 height 12
radio input "true"
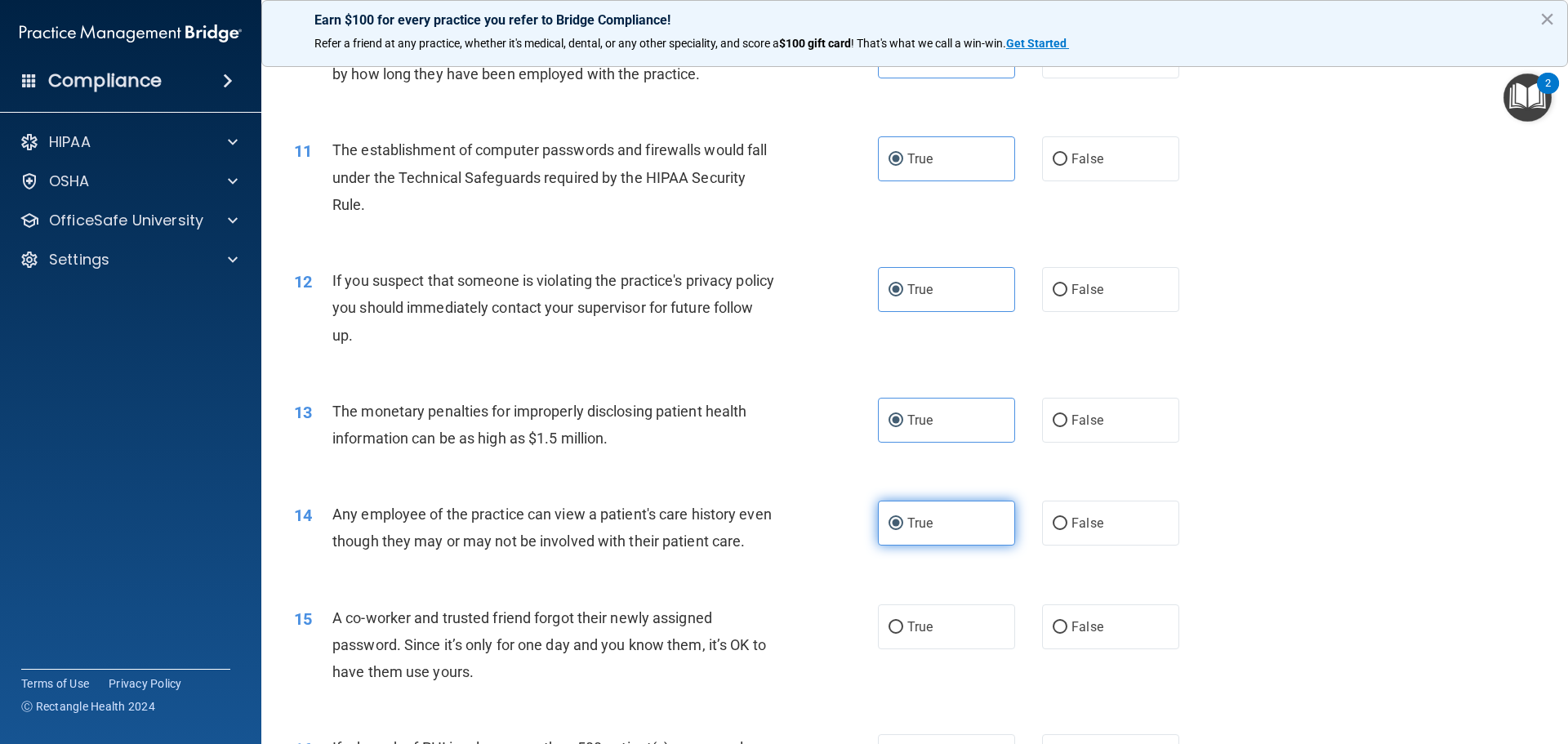
scroll to position [1471, 0]
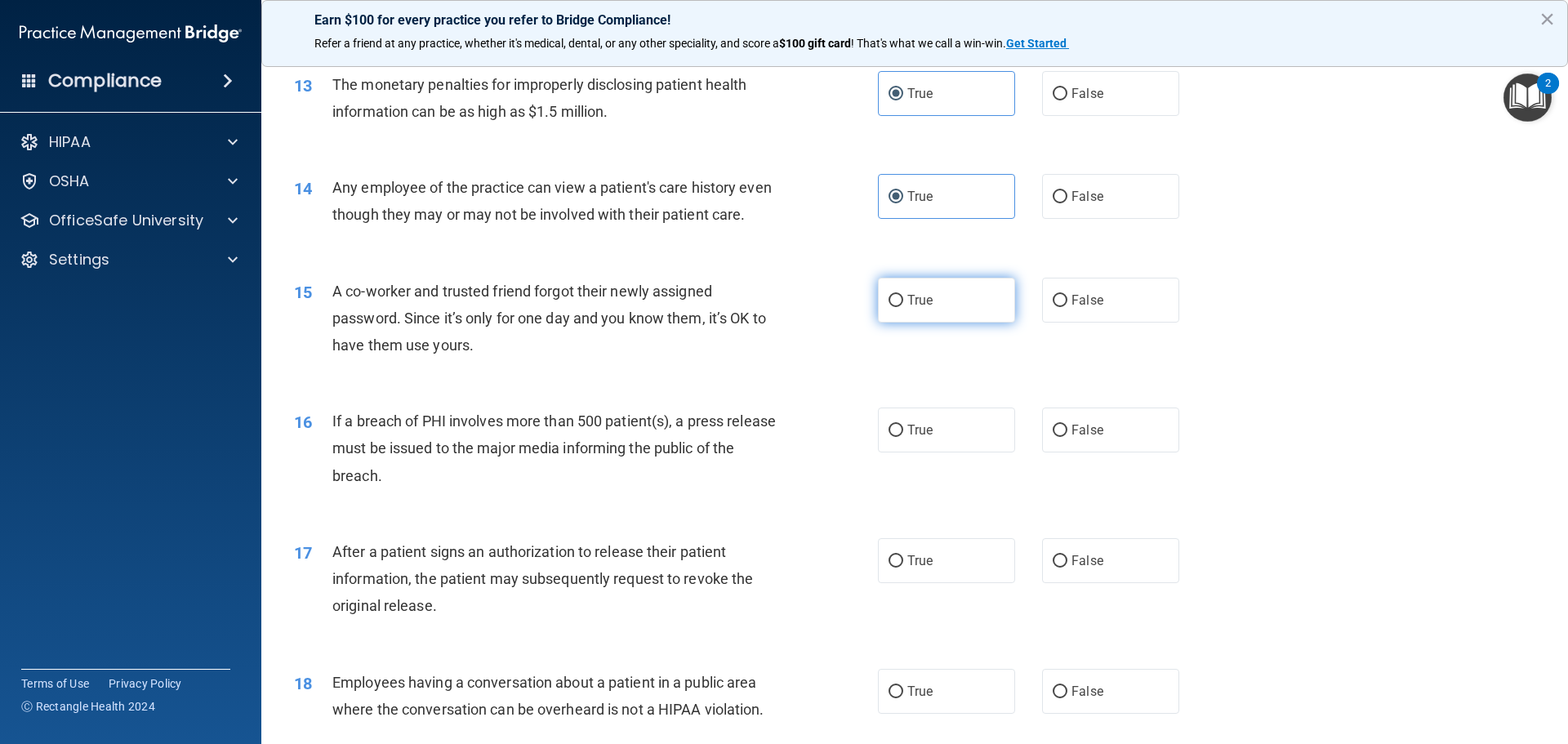
click at [949, 323] on label "True" at bounding box center [946, 300] width 137 height 45
click at [904, 307] on input "True" at bounding box center [895, 301] width 14 height 12
radio input "true"
click at [978, 482] on div "16 If a breach of PHI involves more than 500 patient(s), a press release must b…" at bounding box center [914, 452] width 1266 height 131
click at [971, 453] on label "True" at bounding box center [946, 430] width 137 height 45
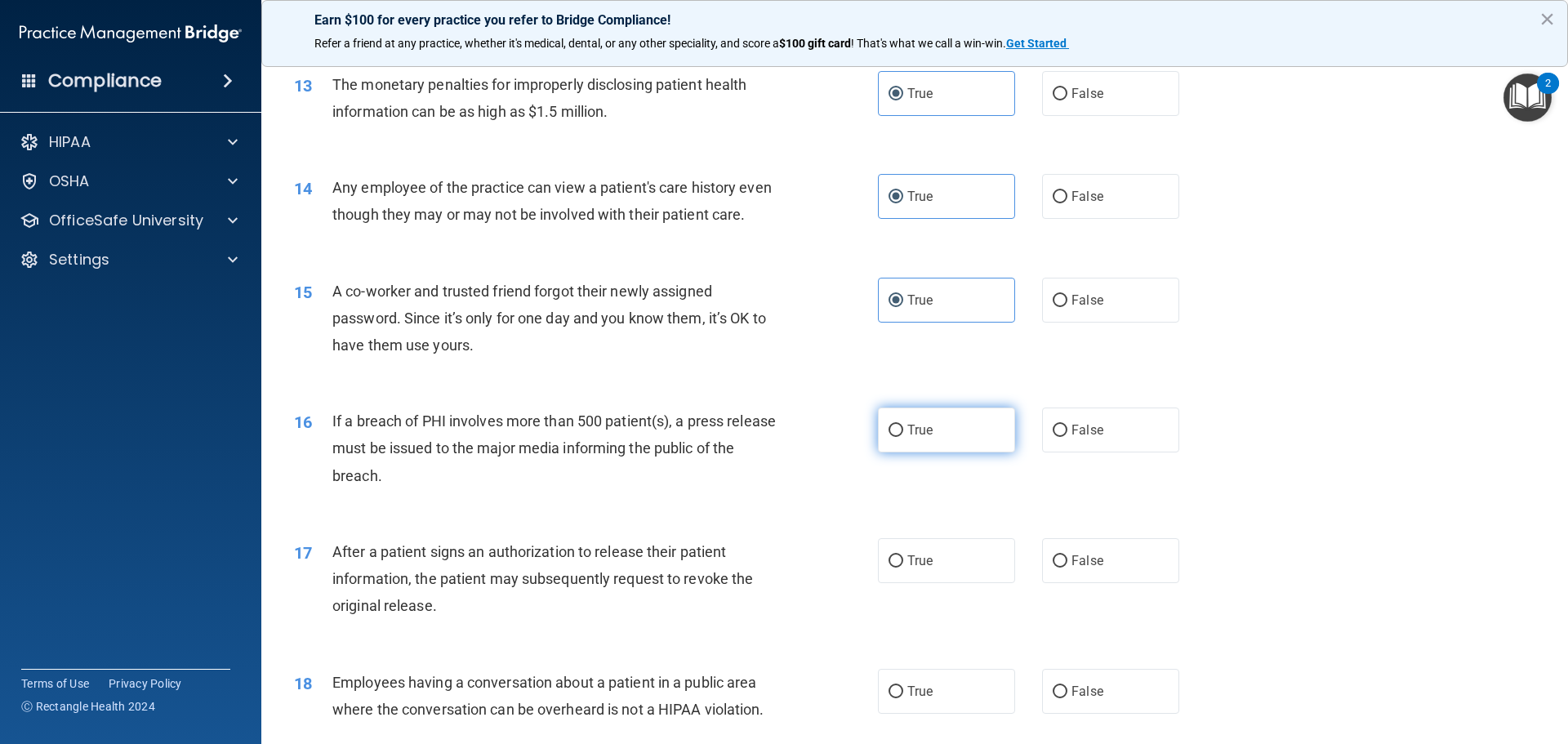
click at [904, 437] on input "True" at bounding box center [895, 431] width 14 height 12
radio input "true"
click at [958, 583] on label "True" at bounding box center [946, 560] width 137 height 45
click at [904, 568] on input "True" at bounding box center [895, 561] width 14 height 12
radio input "true"
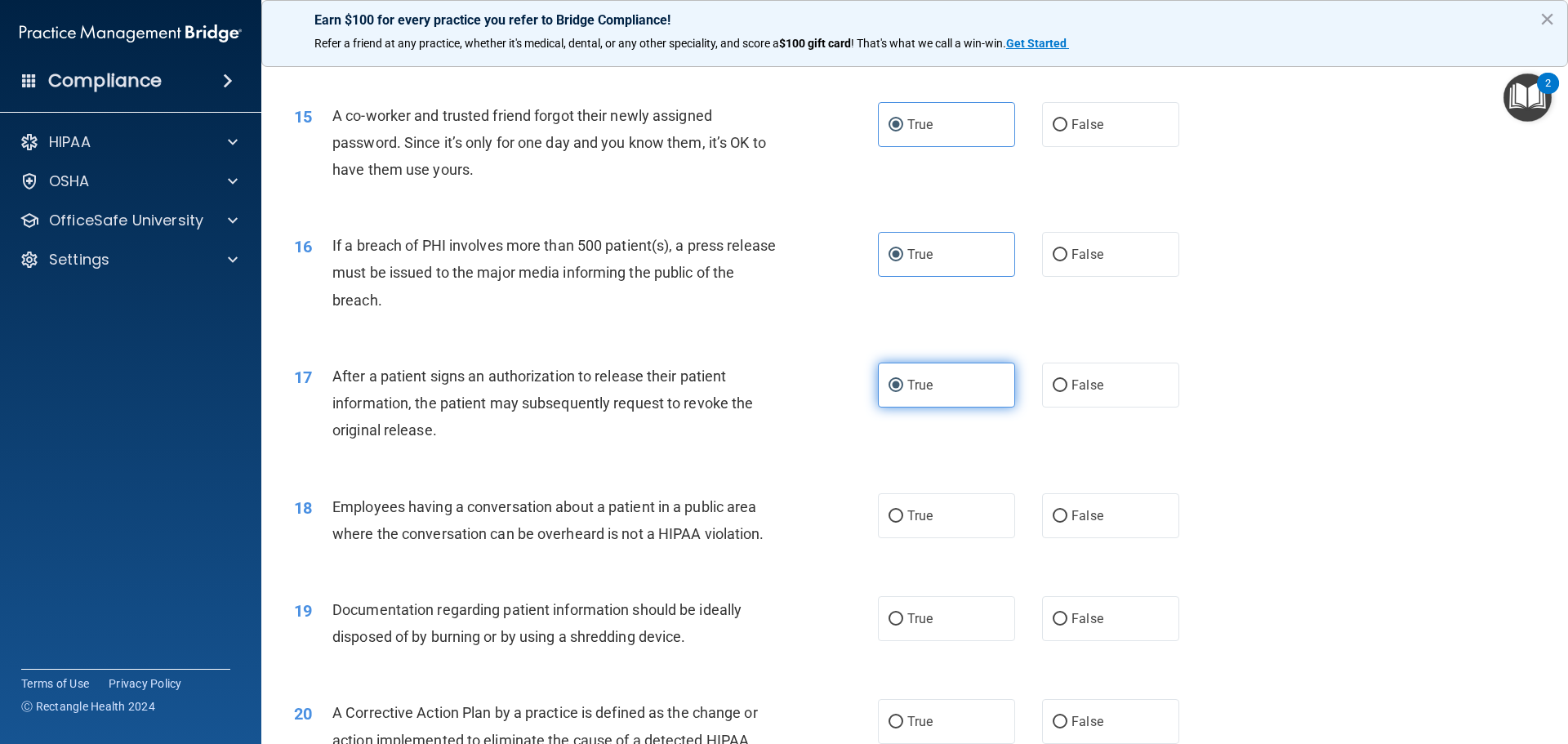
scroll to position [1797, 0]
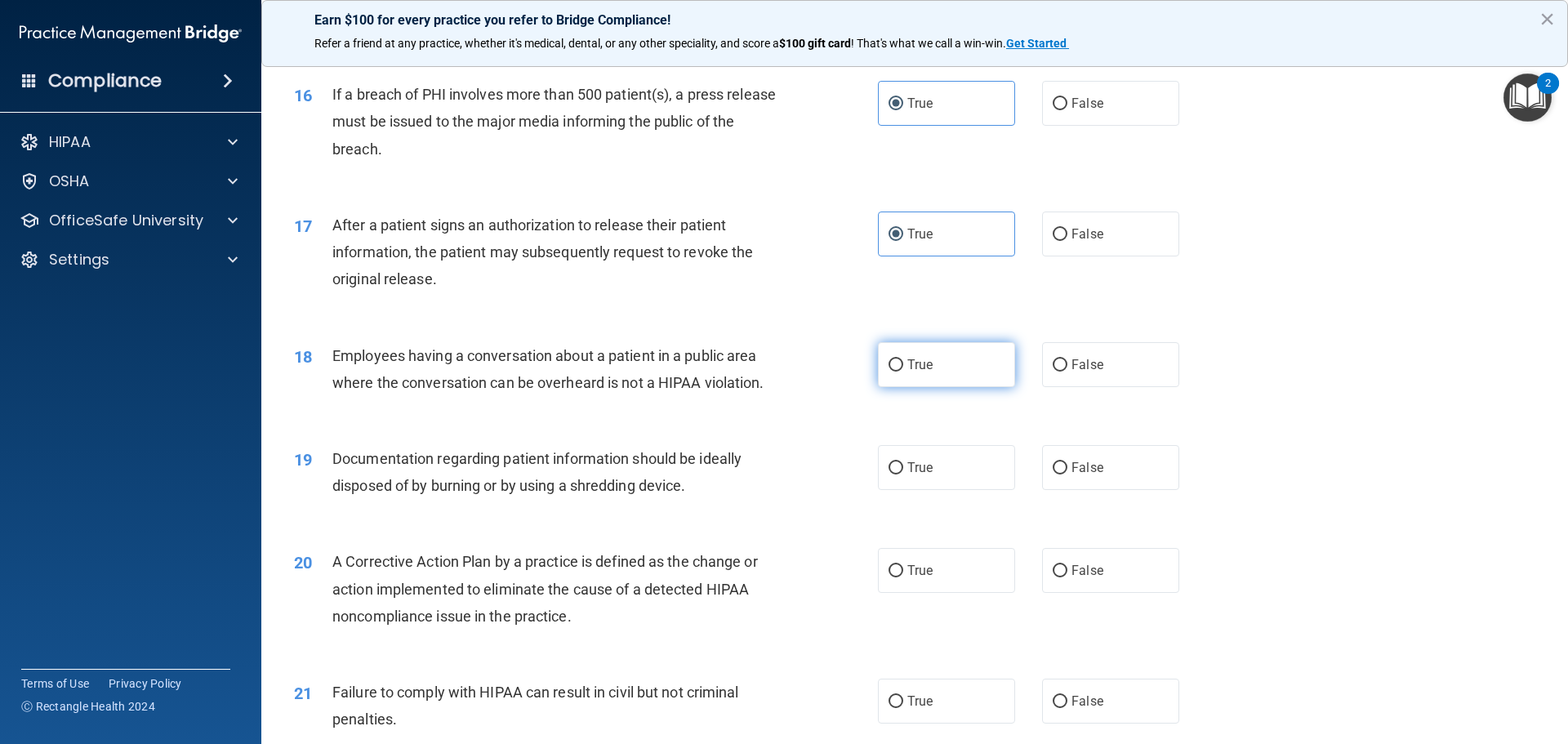
click at [940, 387] on label "True" at bounding box center [946, 364] width 137 height 45
click at [904, 372] on input "True" at bounding box center [895, 365] width 14 height 12
radio input "true"
click at [949, 490] on label "True" at bounding box center [946, 467] width 137 height 45
click at [904, 475] on input "True" at bounding box center [895, 468] width 14 height 12
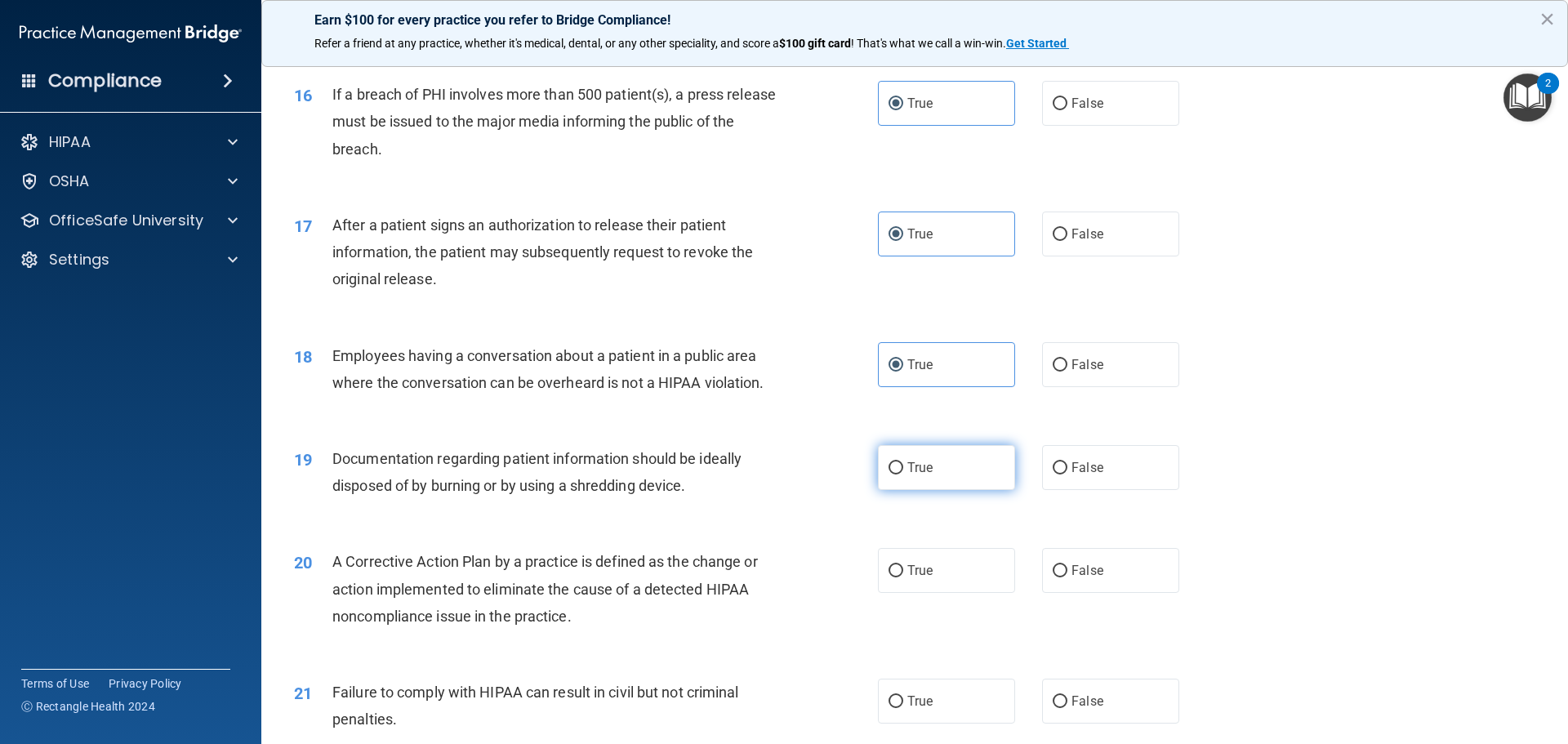
radio input "true"
click at [922, 590] on label "True" at bounding box center [946, 570] width 137 height 45
click at [904, 577] on input "True" at bounding box center [895, 571] width 14 height 12
radio input "true"
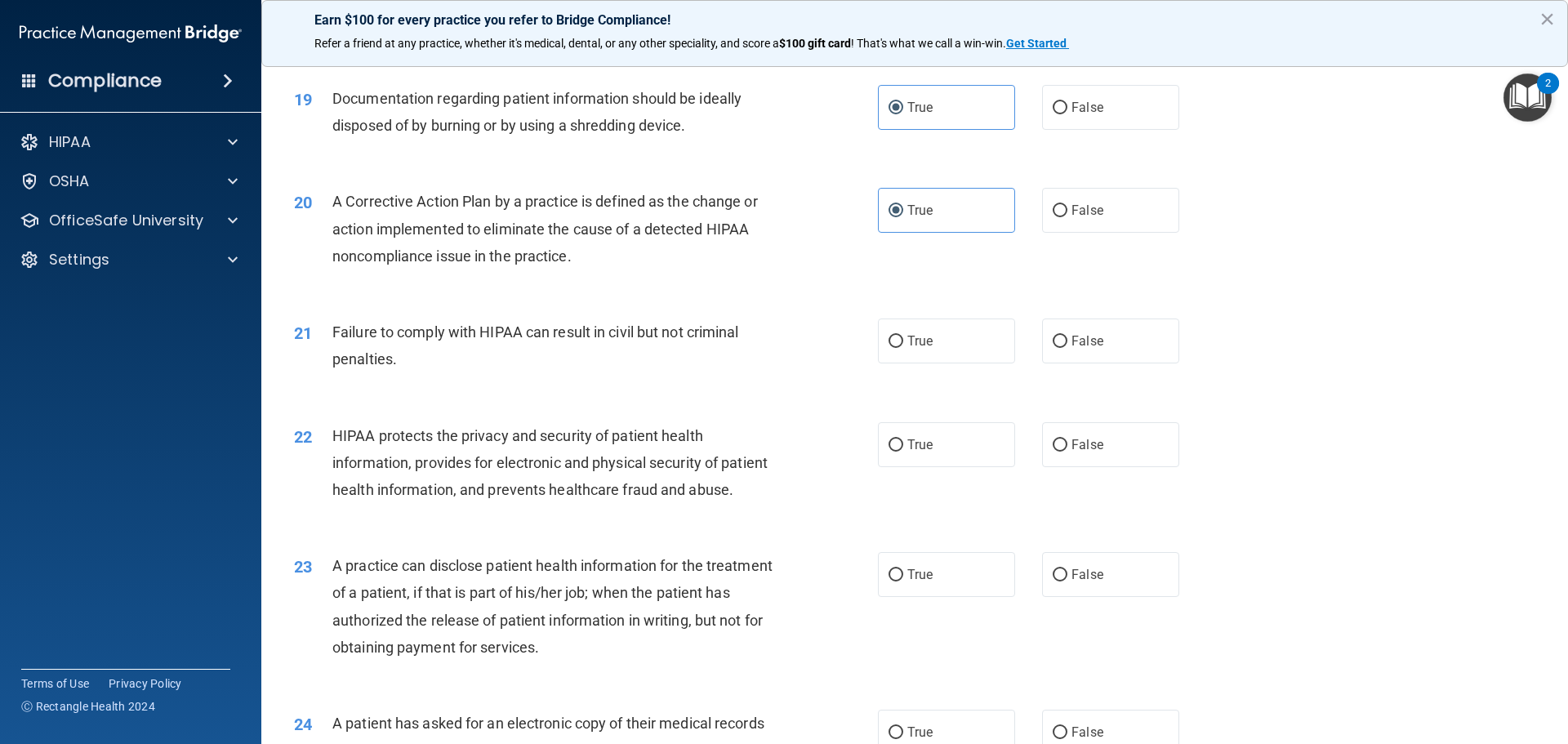
scroll to position [2206, 0]
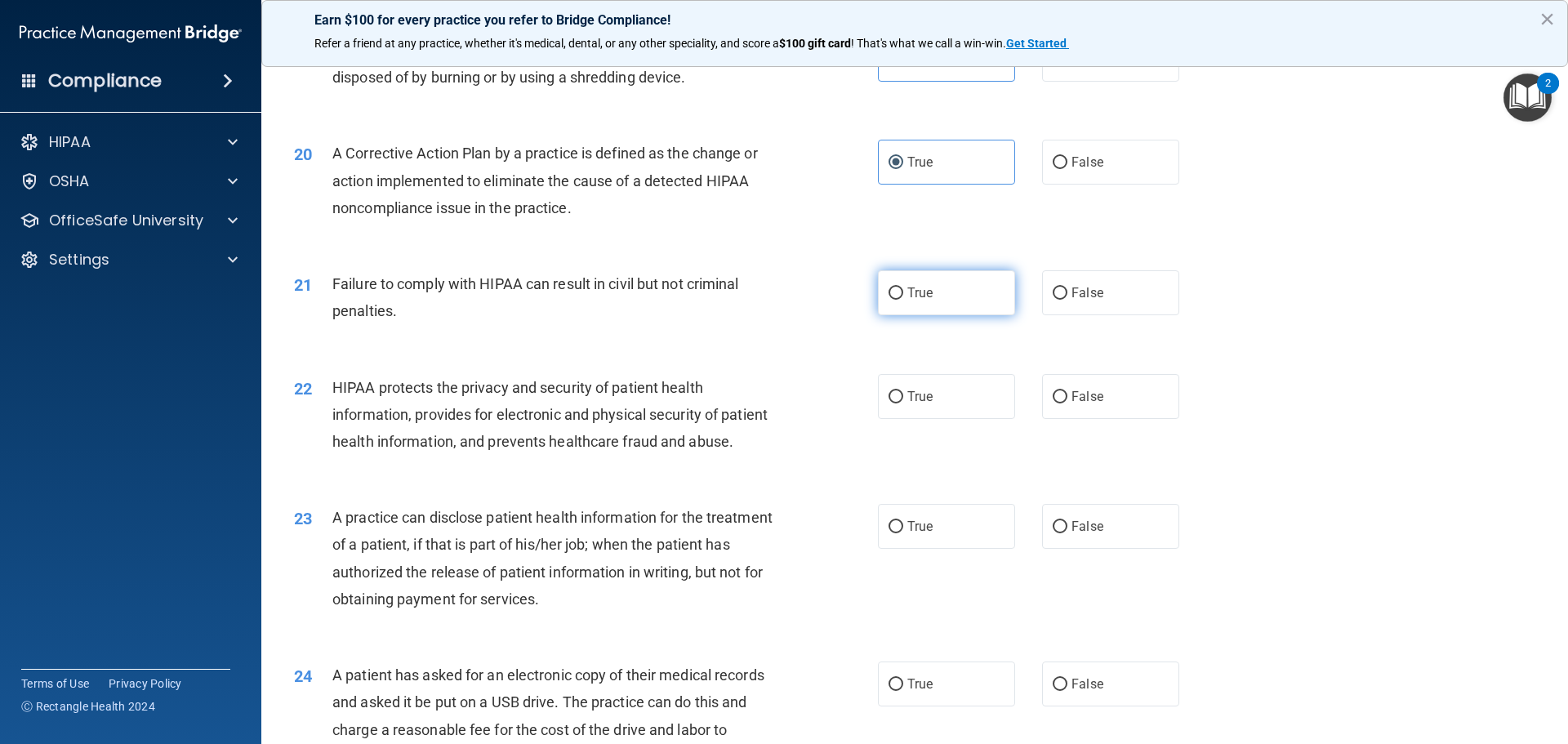
click at [920, 315] on label "True" at bounding box center [946, 292] width 137 height 45
click at [904, 300] on input "True" at bounding box center [895, 293] width 14 height 12
radio input "true"
click at [946, 419] on label "True" at bounding box center [946, 396] width 137 height 45
click at [904, 403] on input "True" at bounding box center [895, 397] width 14 height 12
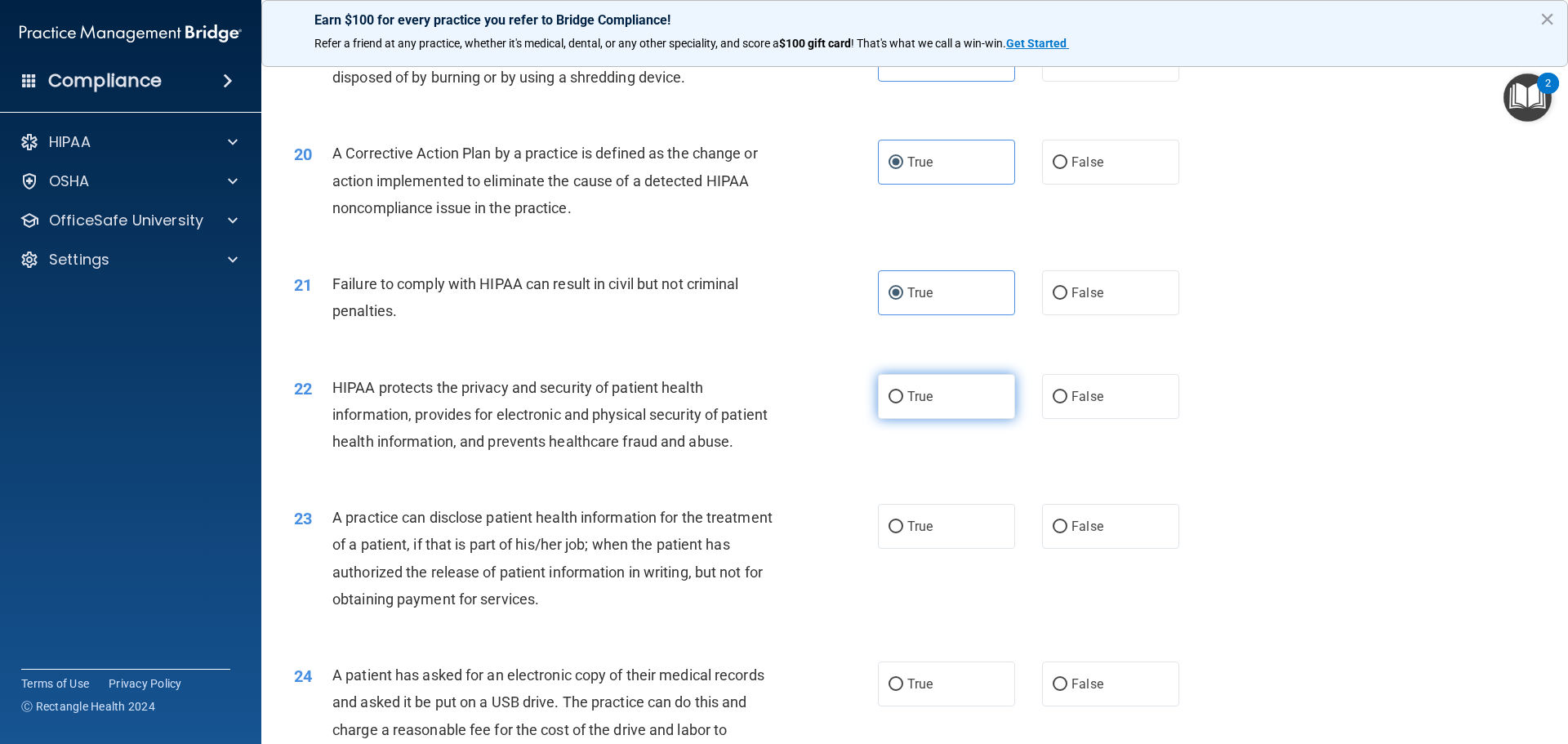
radio input "true"
drag, startPoint x: 950, startPoint y: 573, endPoint x: 926, endPoint y: 573, distance: 24.0
click at [926, 549] on label "True" at bounding box center [946, 526] width 137 height 45
click at [904, 533] on input "True" at bounding box center [895, 527] width 14 height 12
radio input "true"
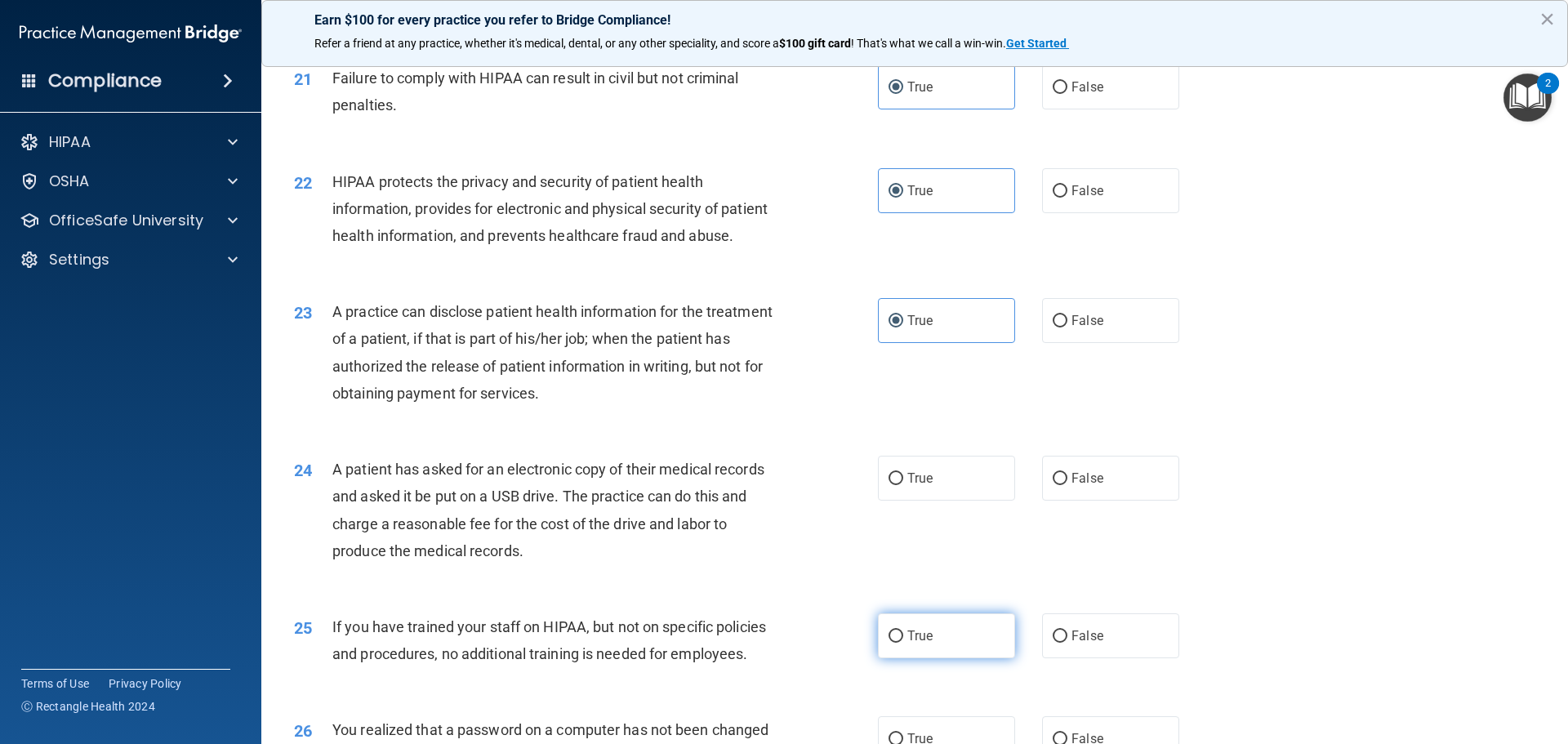
scroll to position [2533, 0]
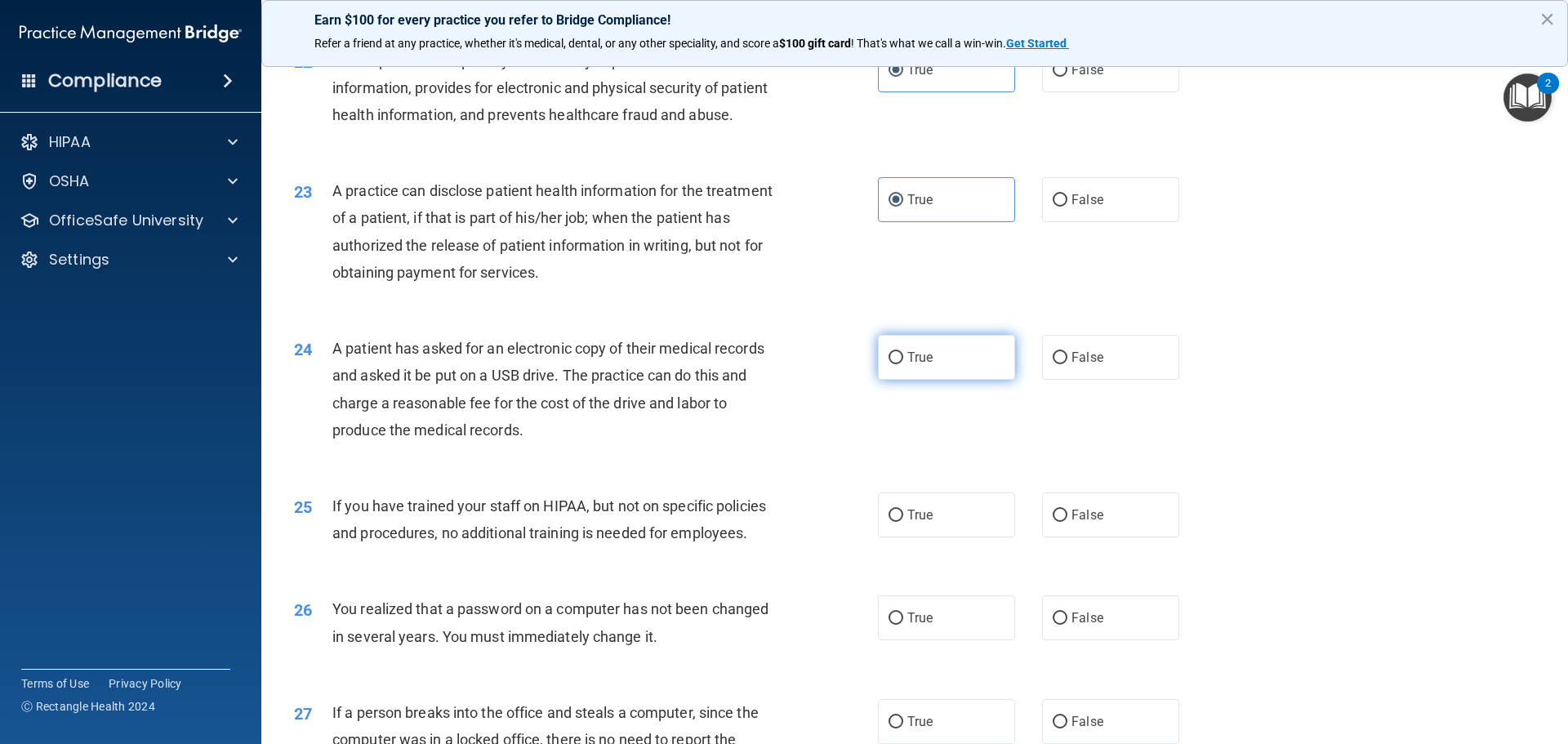
click at [942, 380] on label "True" at bounding box center [946, 357] width 137 height 45
click at [904, 365] on input "True" at bounding box center [895, 358] width 14 height 12
radio input "true"
click at [946, 543] on div "25 If you have trained your staff on HIPAA, but not on specific policies and pr…" at bounding box center [914, 523] width 1266 height 102
click at [944, 537] on label "True" at bounding box center [946, 514] width 137 height 45
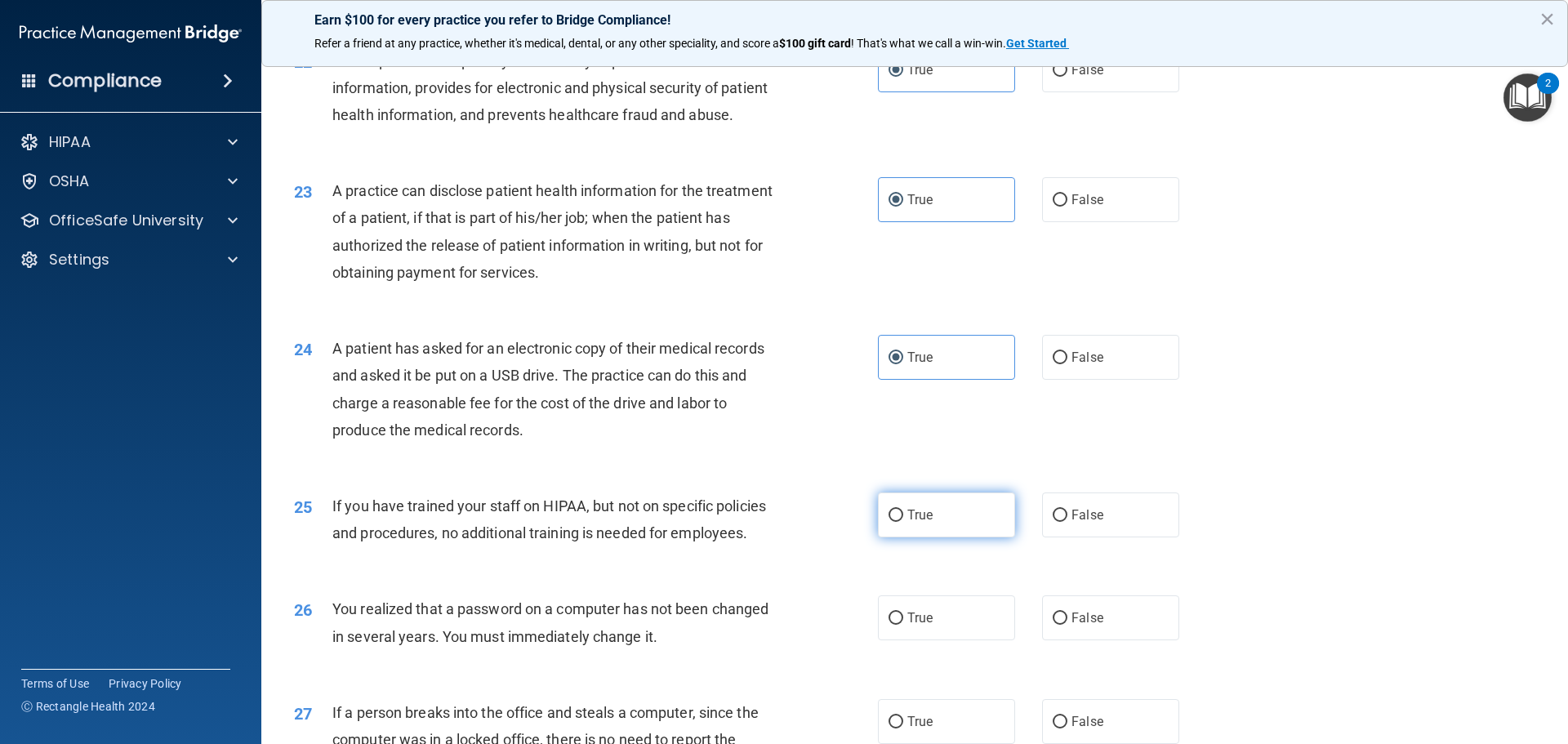
click at [904, 522] on input "True" at bounding box center [895, 515] width 14 height 12
radio input "true"
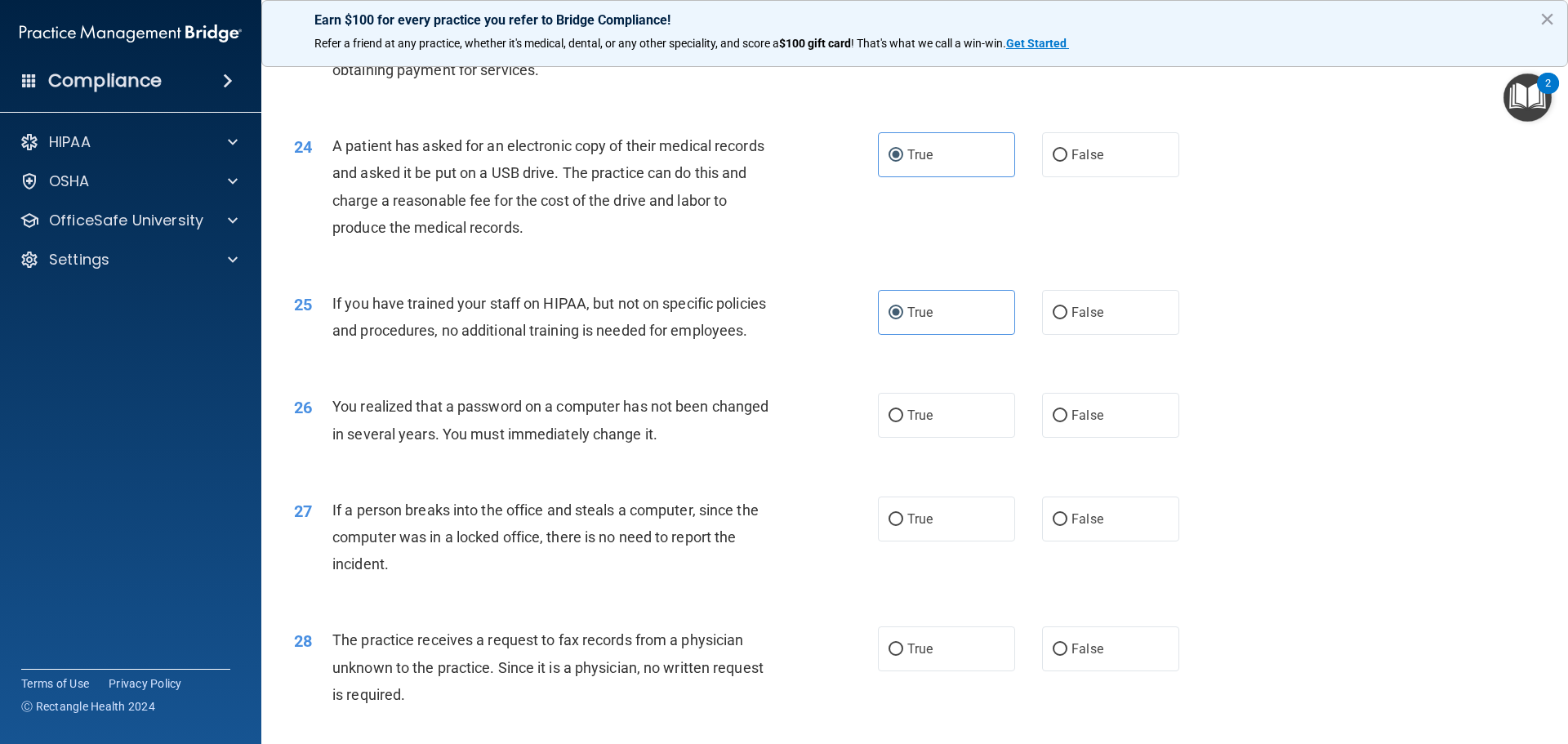
scroll to position [2941, 0]
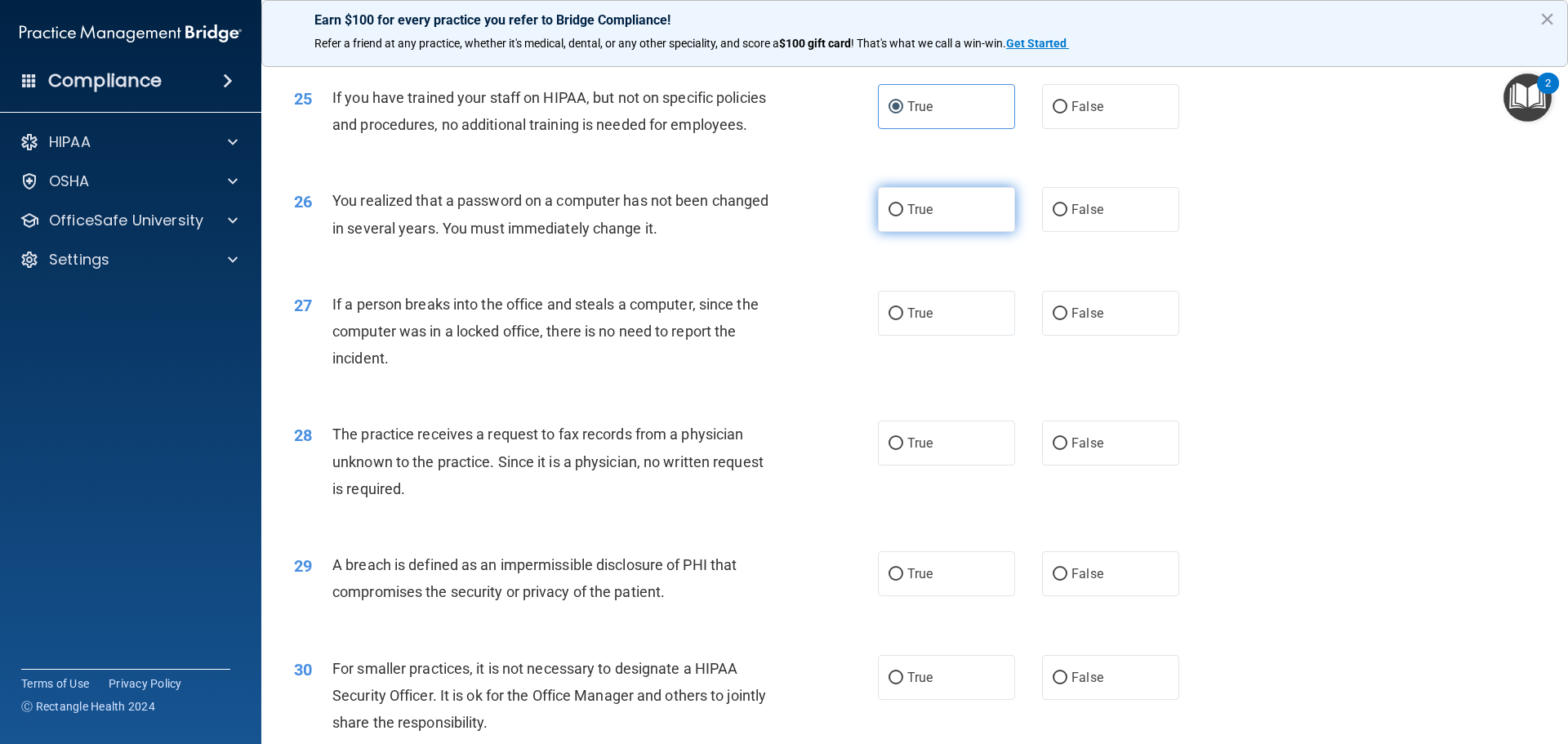
click at [947, 232] on label "True" at bounding box center [946, 209] width 137 height 45
click at [904, 216] on input "True" at bounding box center [895, 210] width 14 height 12
radio input "true"
click at [944, 336] on label "True" at bounding box center [946, 313] width 137 height 45
click at [904, 320] on input "True" at bounding box center [895, 314] width 14 height 12
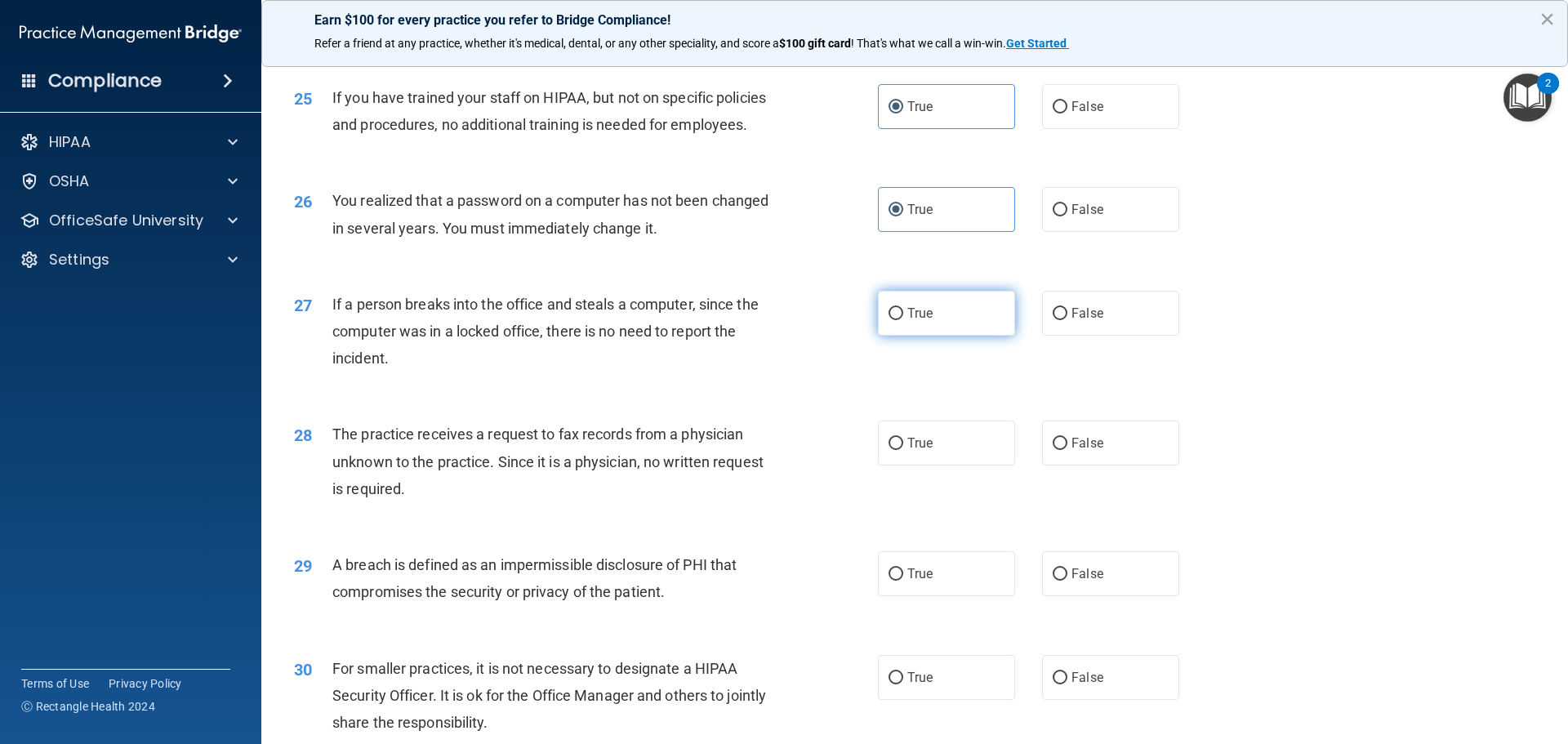
radio input "true"
click at [942, 465] on label "True" at bounding box center [946, 442] width 137 height 45
click at [904, 450] on input "True" at bounding box center [895, 443] width 14 height 12
radio input "true"
click at [957, 597] on label "True" at bounding box center [946, 574] width 137 height 45
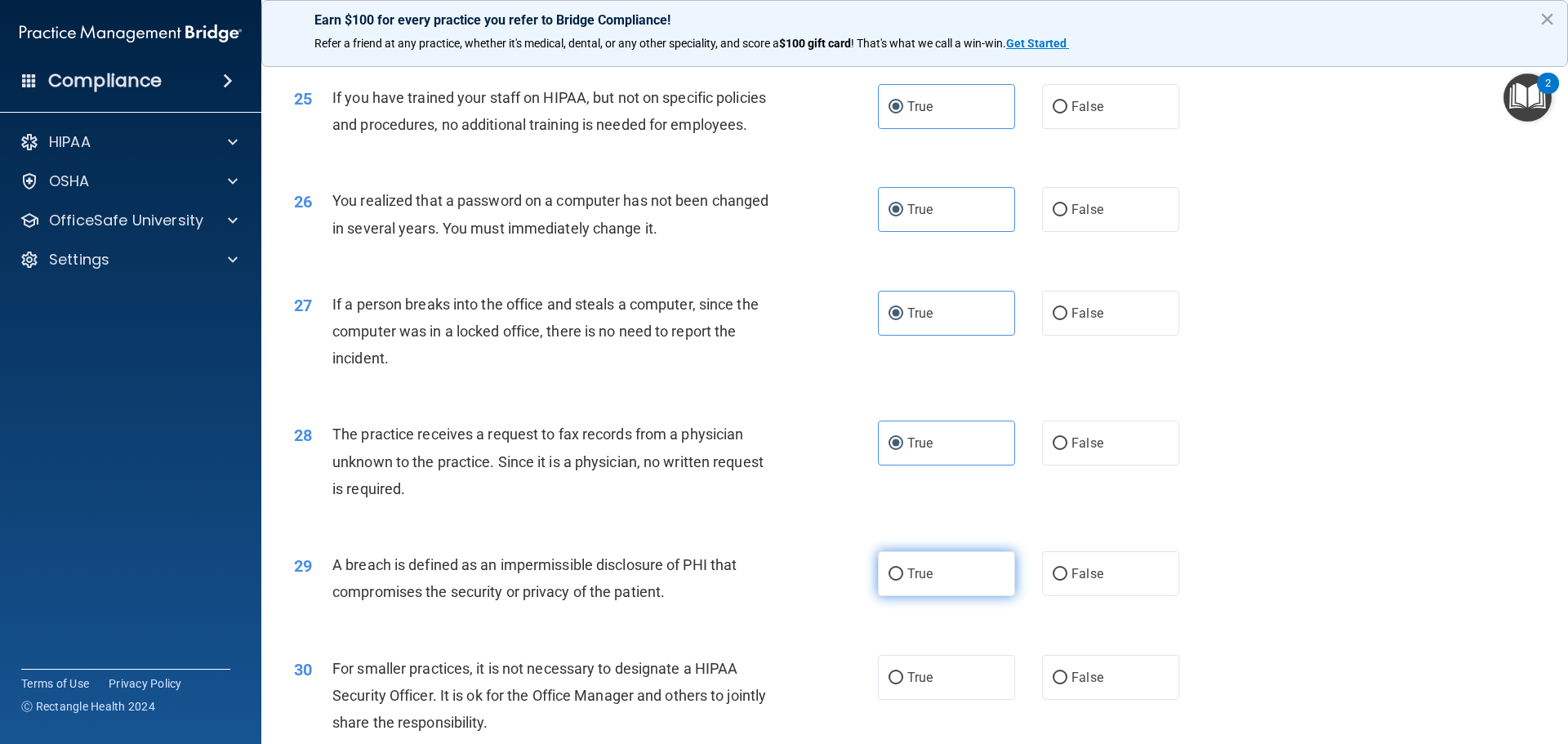
click at [904, 581] on input "True" at bounding box center [895, 575] width 14 height 12
radio input "true"
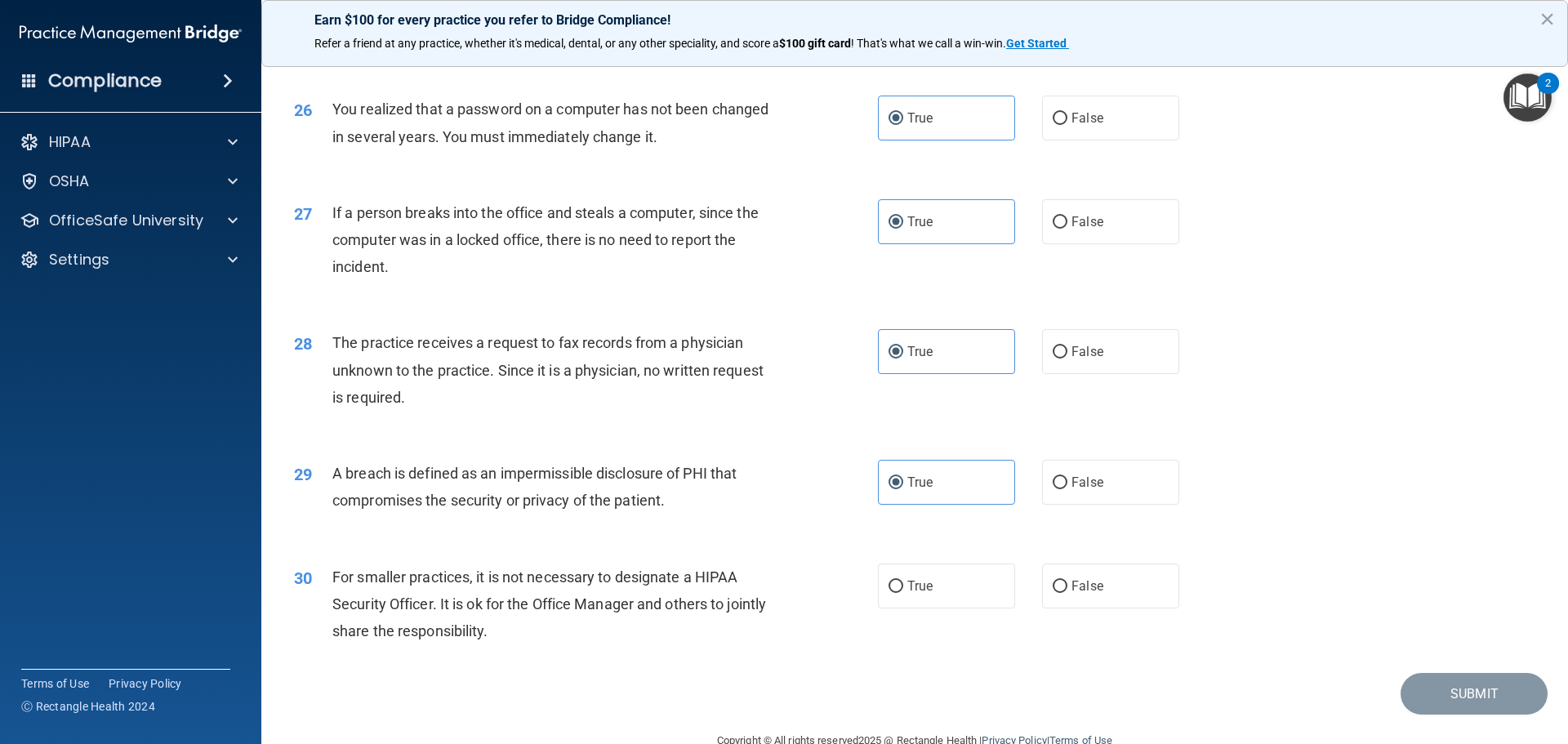
scroll to position [3123, 0]
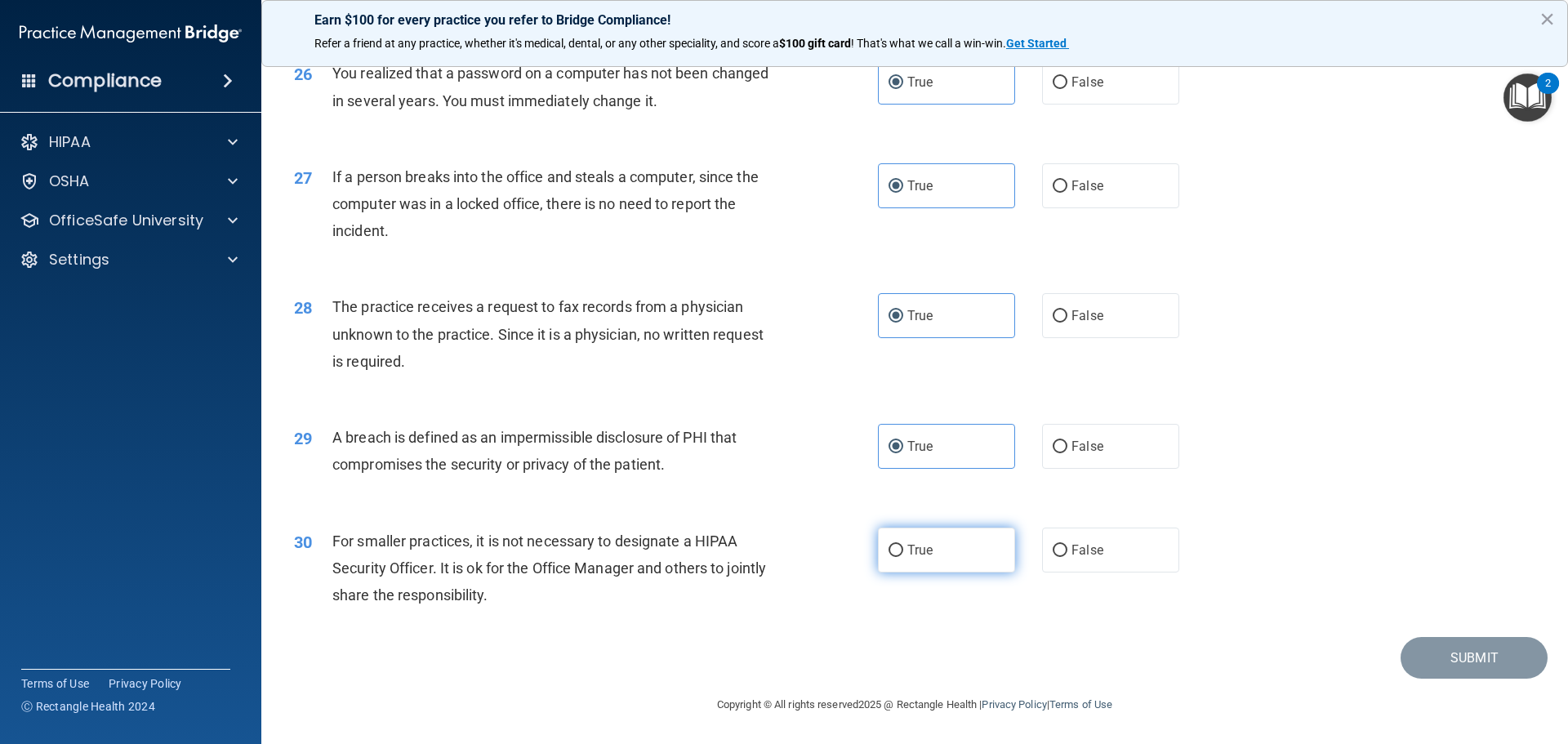
click at [970, 547] on label "True" at bounding box center [946, 550] width 137 height 45
click at [904, 547] on input "True" at bounding box center [895, 551] width 14 height 12
radio input "true"
click at [1482, 665] on button "Submit" at bounding box center [1474, 658] width 147 height 42
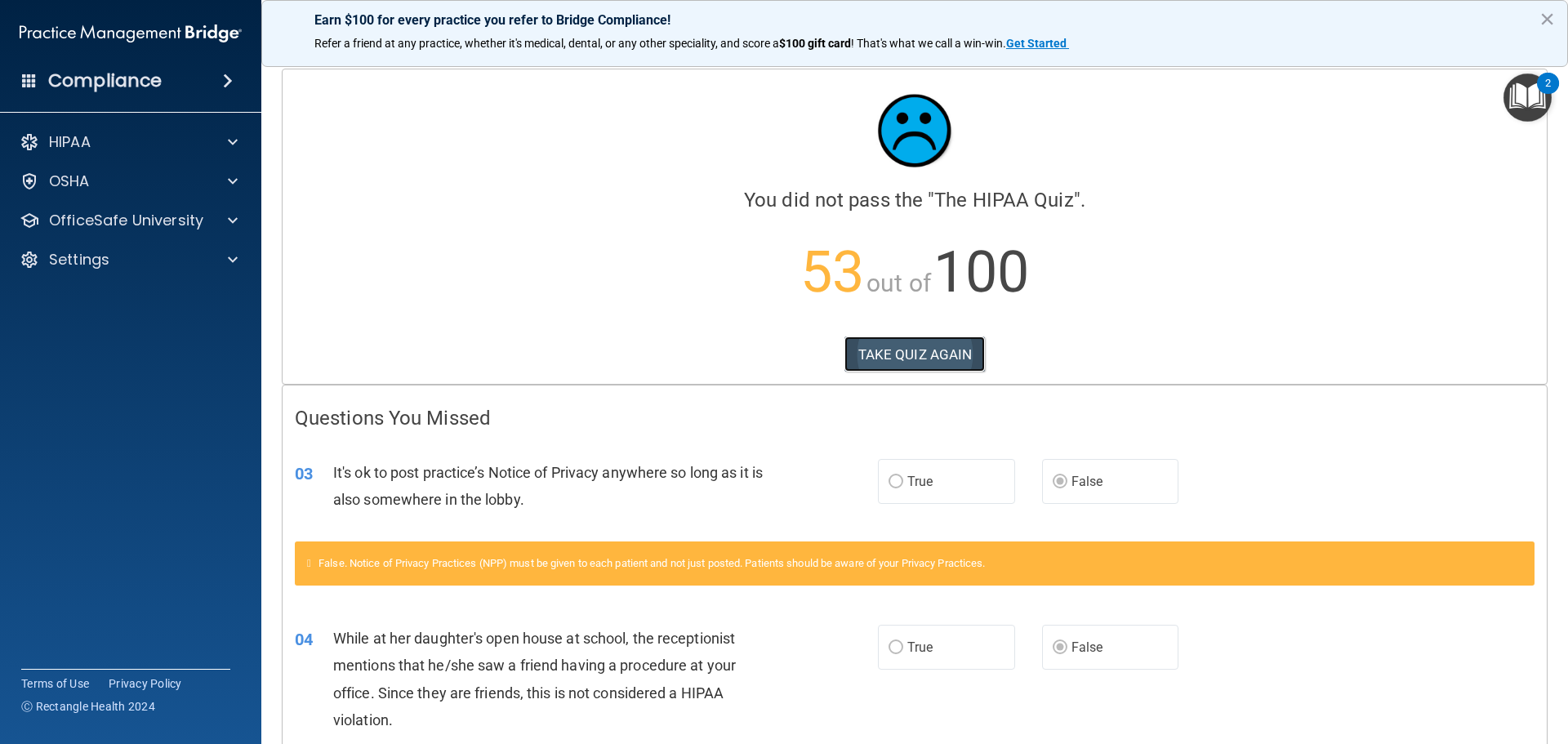
click at [908, 353] on button "TAKE QUIZ AGAIN" at bounding box center [915, 355] width 142 height 36
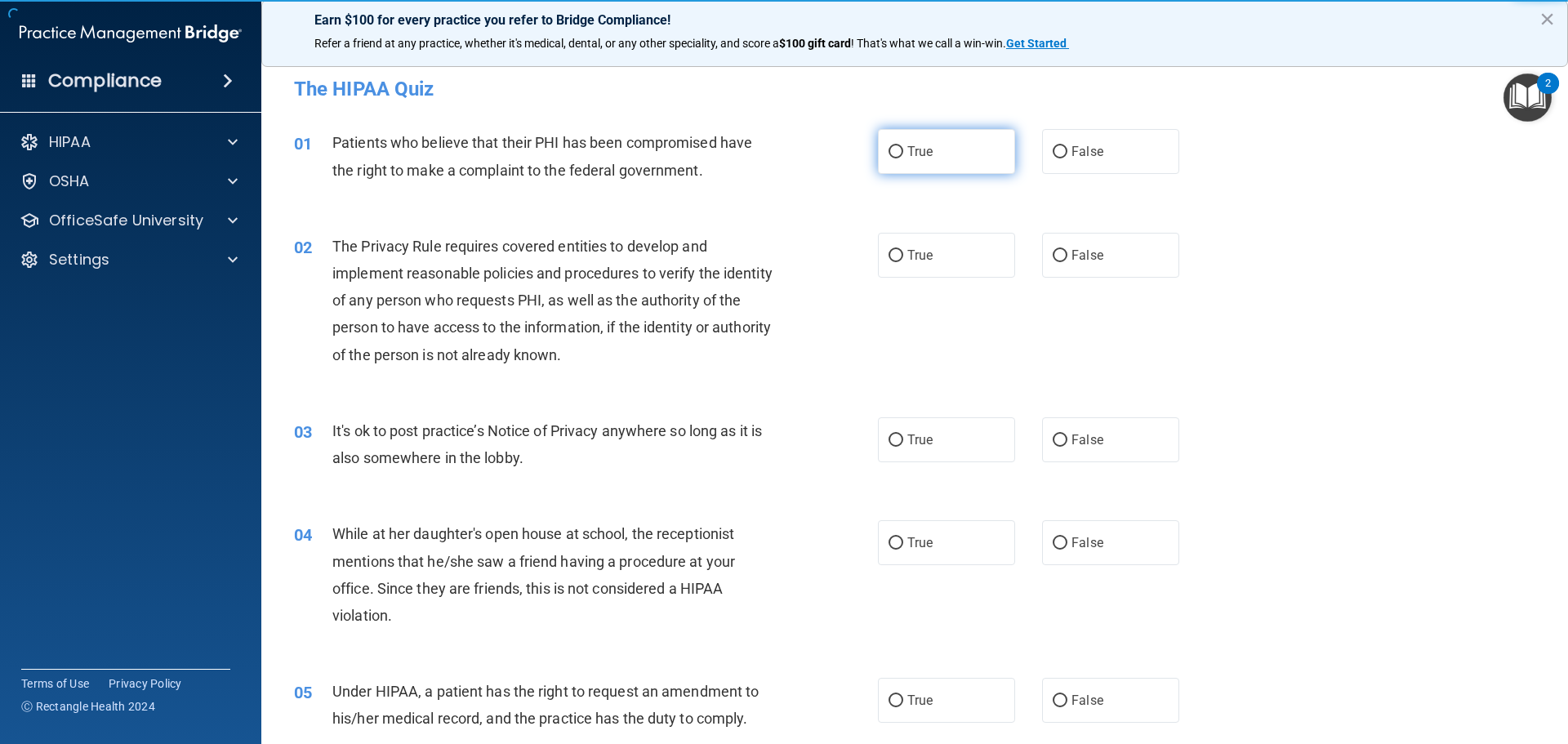
click at [911, 146] on span "True" at bounding box center [920, 151] width 25 height 15
click at [904, 147] on input "True" at bounding box center [895, 152] width 14 height 12
radio input "true"
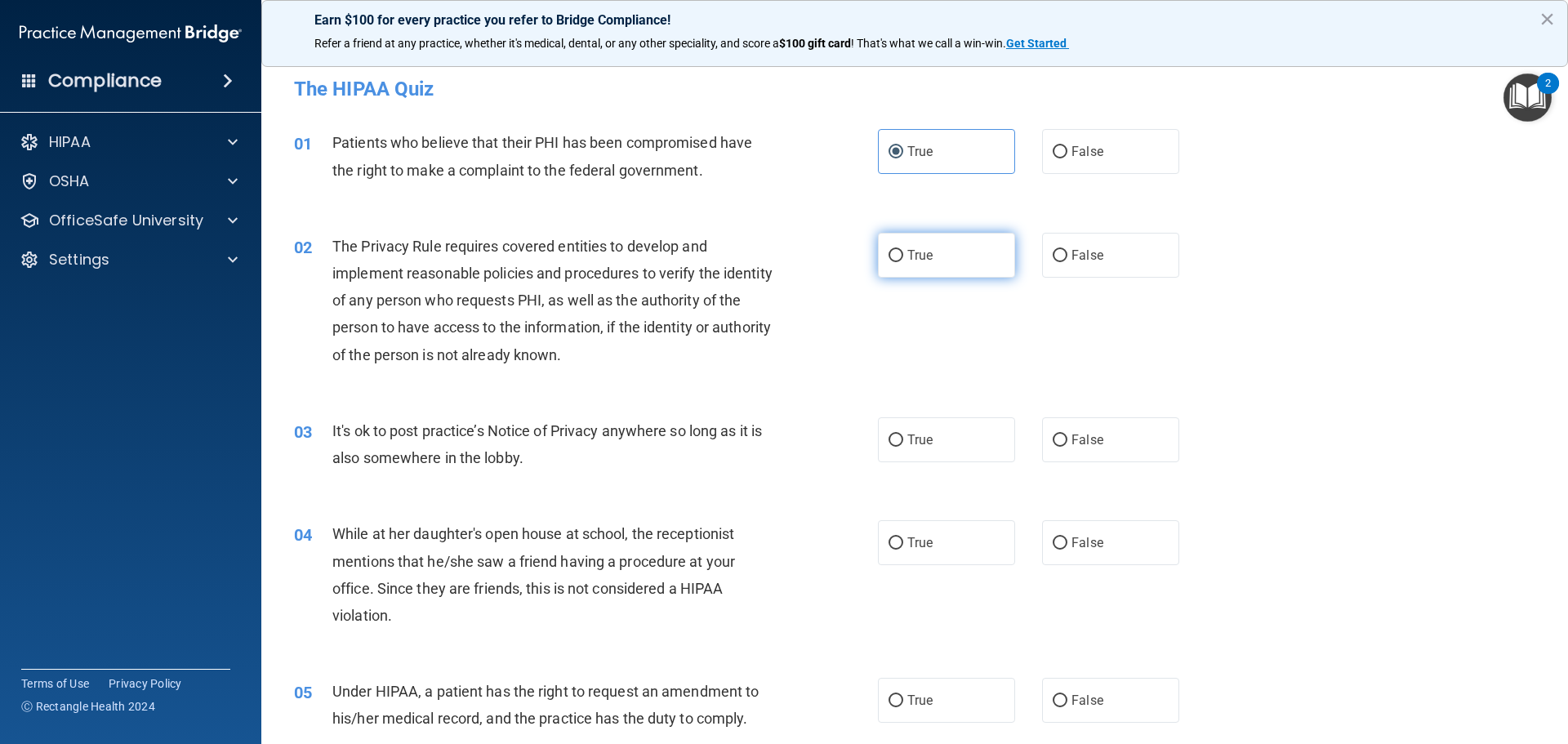
click at [913, 243] on label "True" at bounding box center [946, 255] width 137 height 45
click at [904, 250] on input "True" at bounding box center [895, 256] width 14 height 12
radio input "true"
click at [1084, 424] on label "False" at bounding box center [1110, 440] width 137 height 45
click at [1067, 435] on input "False" at bounding box center [1060, 440] width 14 height 12
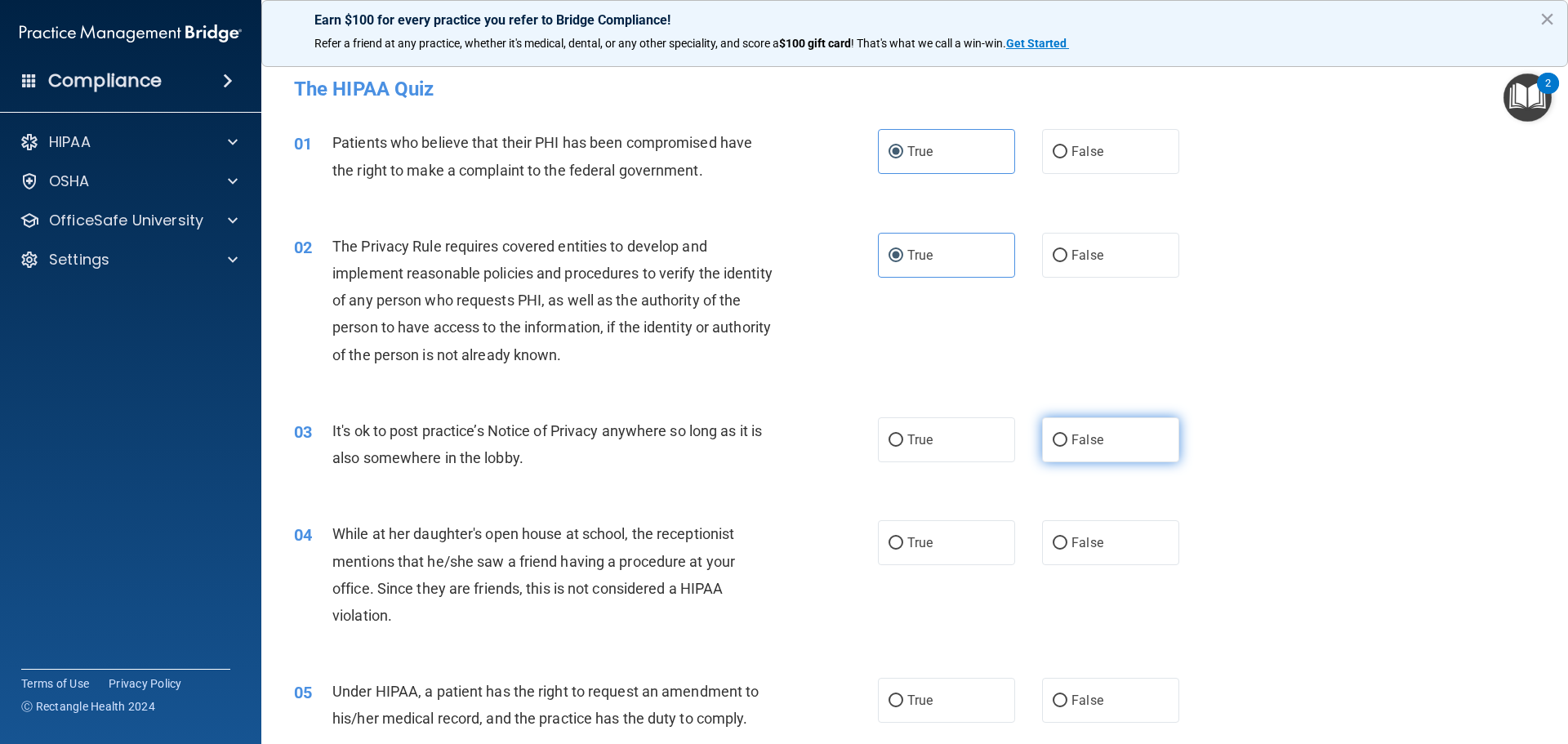
radio input "true"
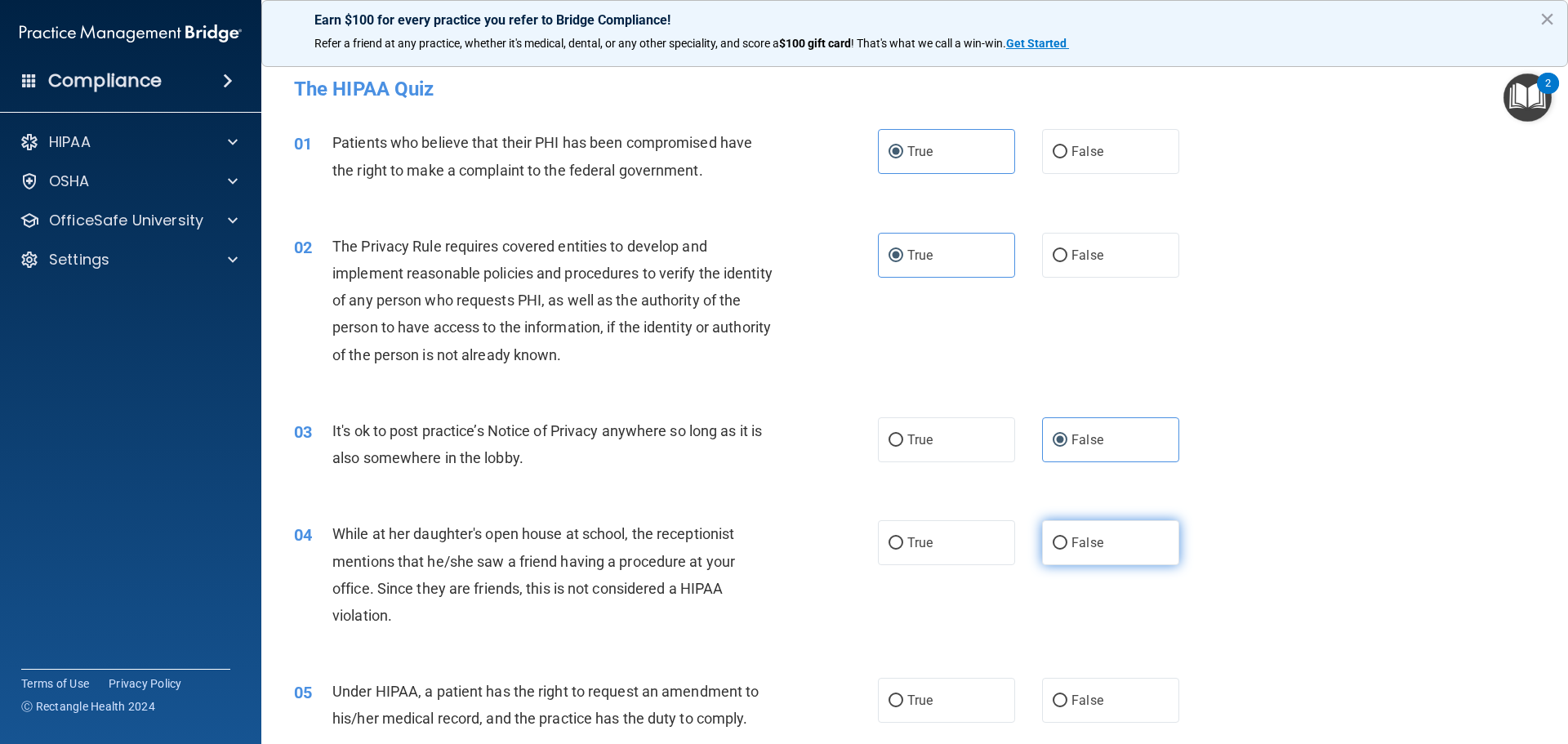
click at [1121, 560] on label "False" at bounding box center [1110, 542] width 137 height 45
click at [1067, 550] on input "False" at bounding box center [1060, 543] width 14 height 12
radio input "true"
click at [1093, 696] on span "False" at bounding box center [1086, 700] width 32 height 15
click at [1067, 696] on input "False" at bounding box center [1060, 701] width 14 height 12
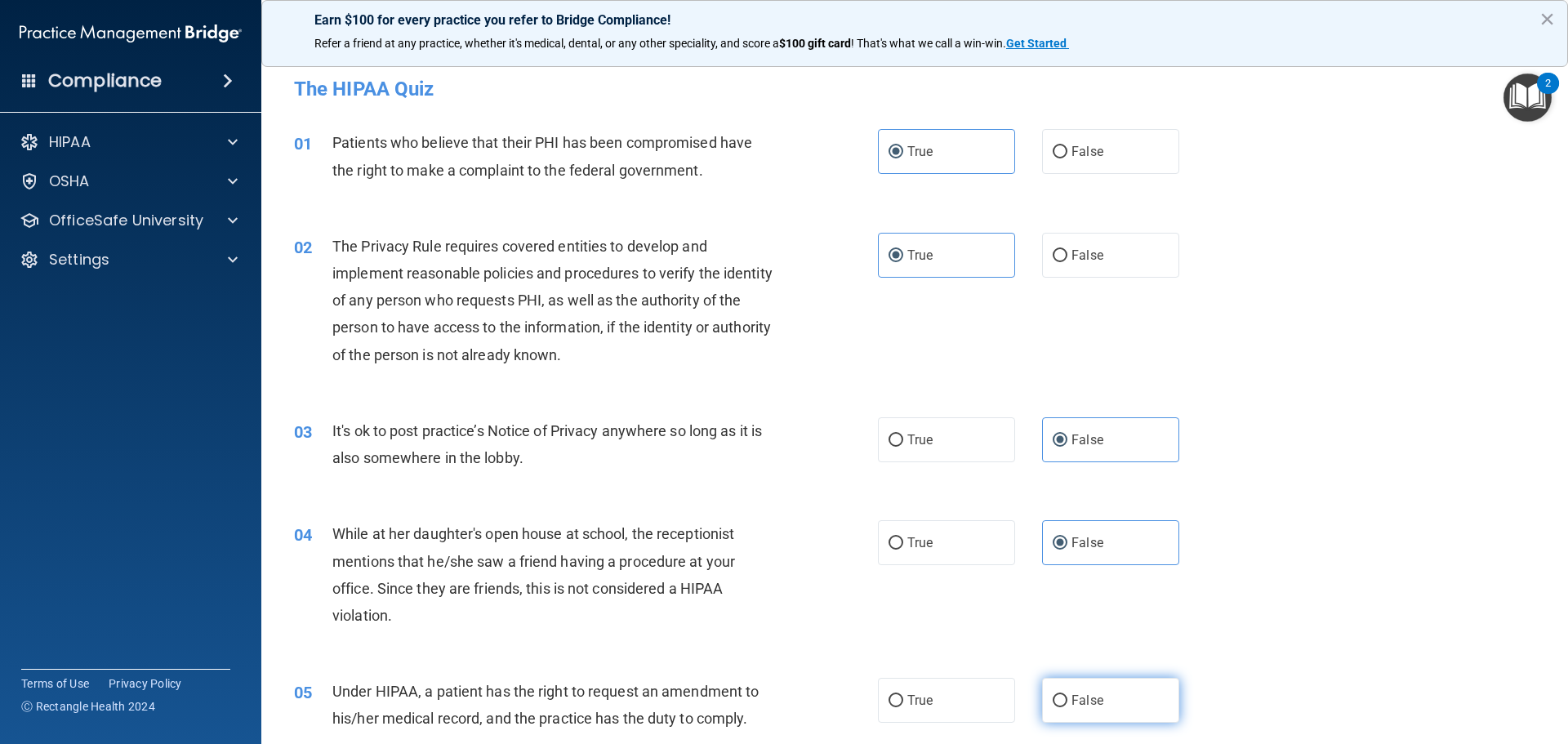
radio input "true"
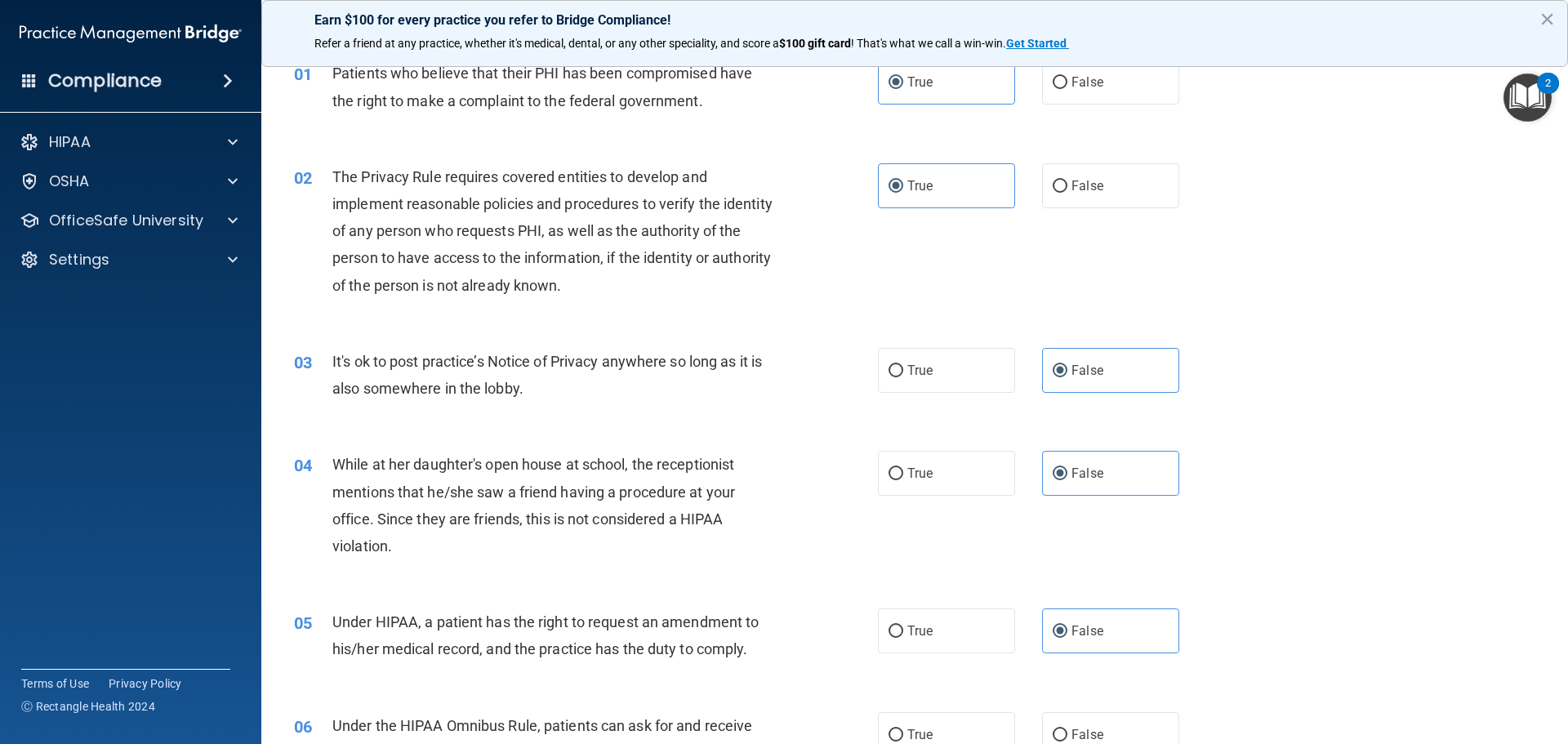
scroll to position [245, 0]
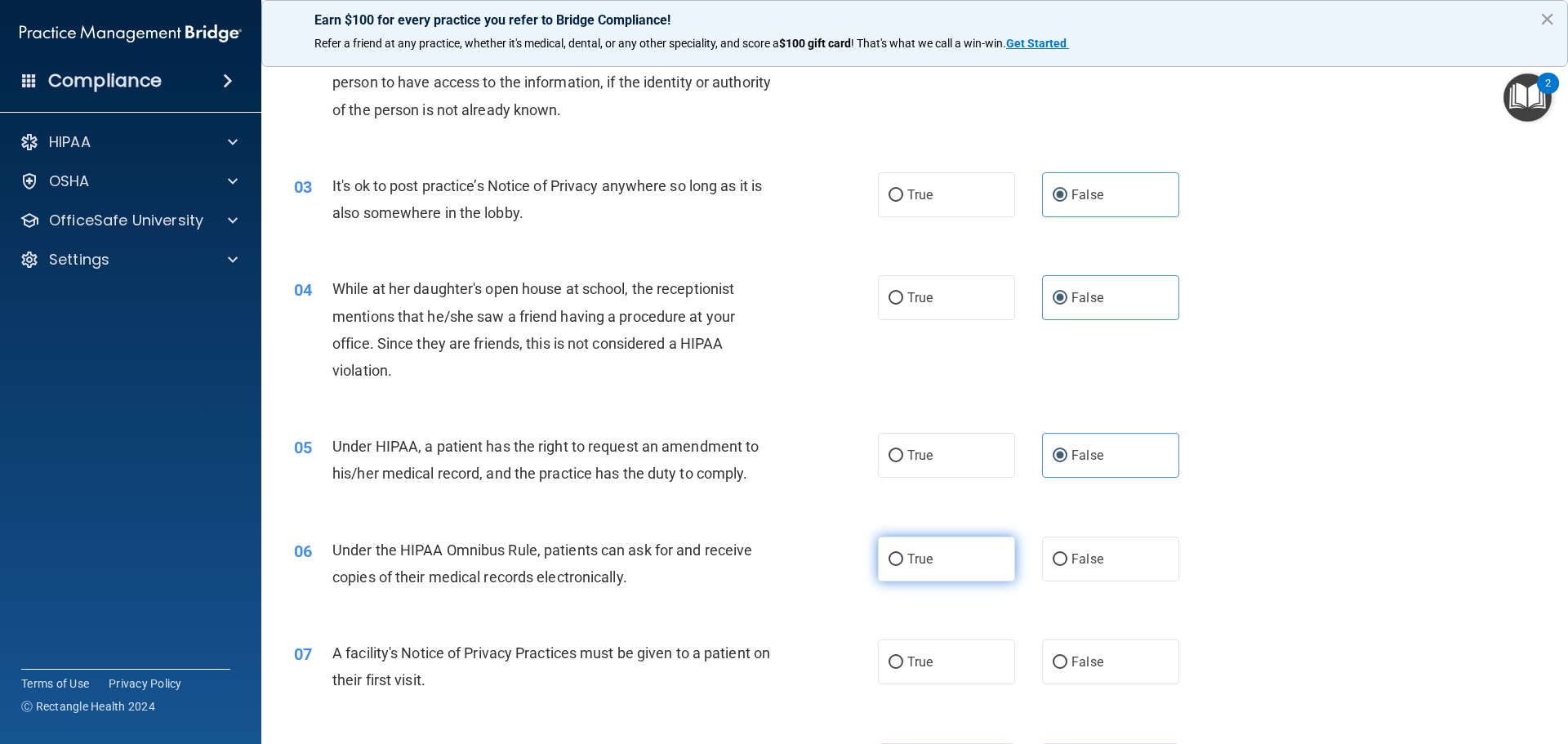
click at [943, 548] on label "True" at bounding box center [946, 559] width 137 height 45
click at [904, 553] on input "True" at bounding box center [895, 559] width 14 height 12
radio input "true"
click at [931, 662] on label "True" at bounding box center [946, 662] width 137 height 45
click at [904, 662] on input "True" at bounding box center [895, 663] width 14 height 12
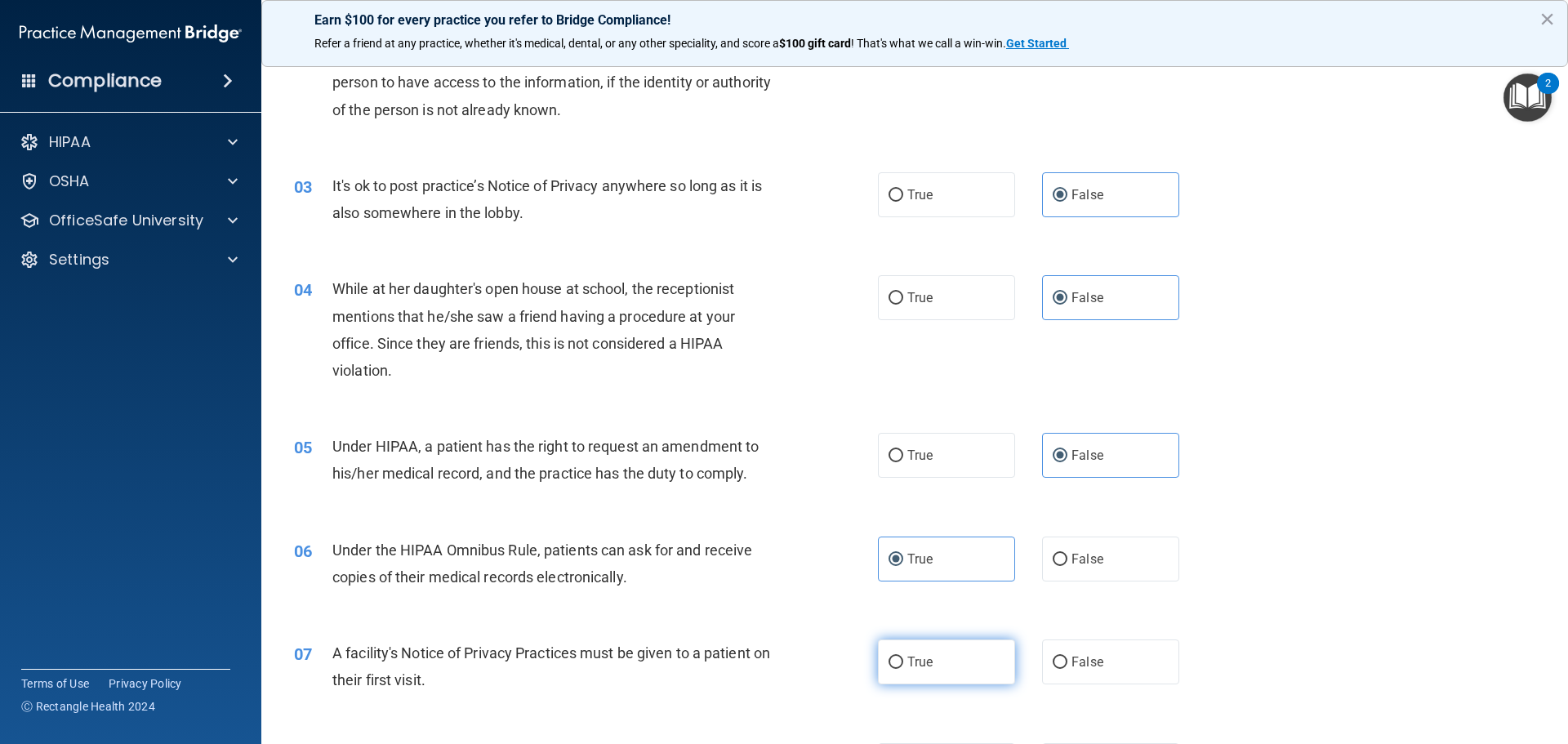
radio input "true"
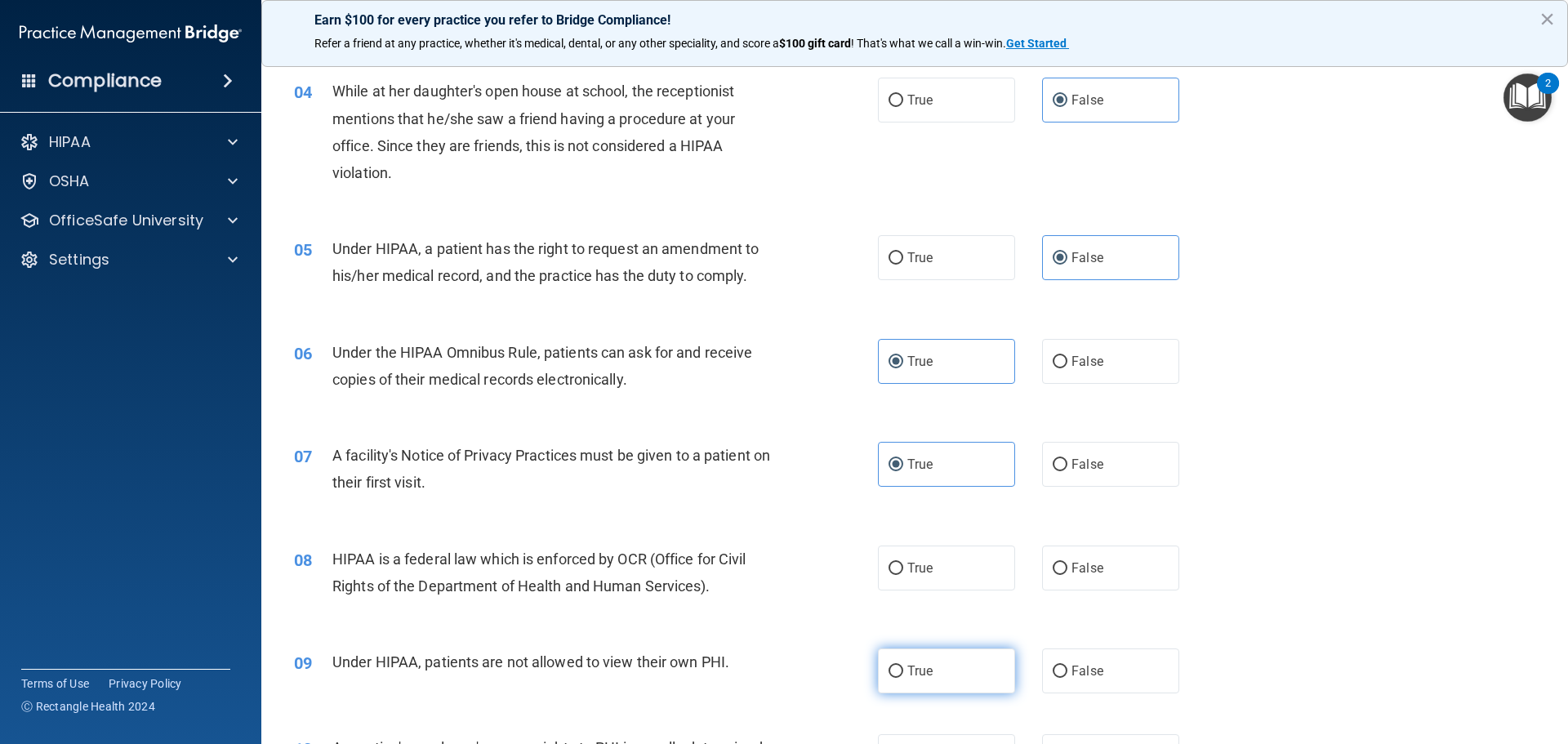
scroll to position [490, 0]
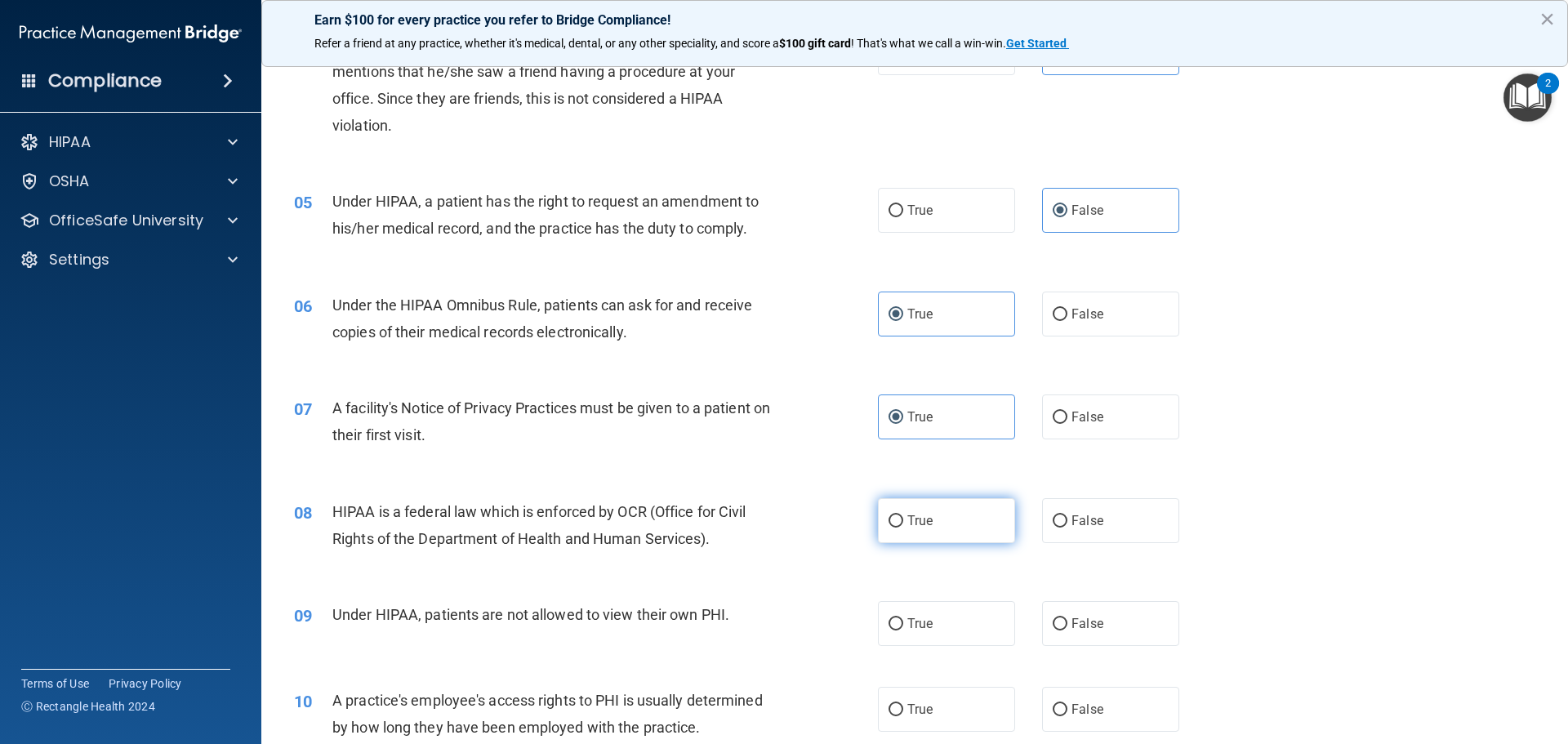
click at [929, 523] on label "True" at bounding box center [946, 520] width 137 height 45
click at [904, 523] on input "True" at bounding box center [895, 521] width 14 height 12
radio input "true"
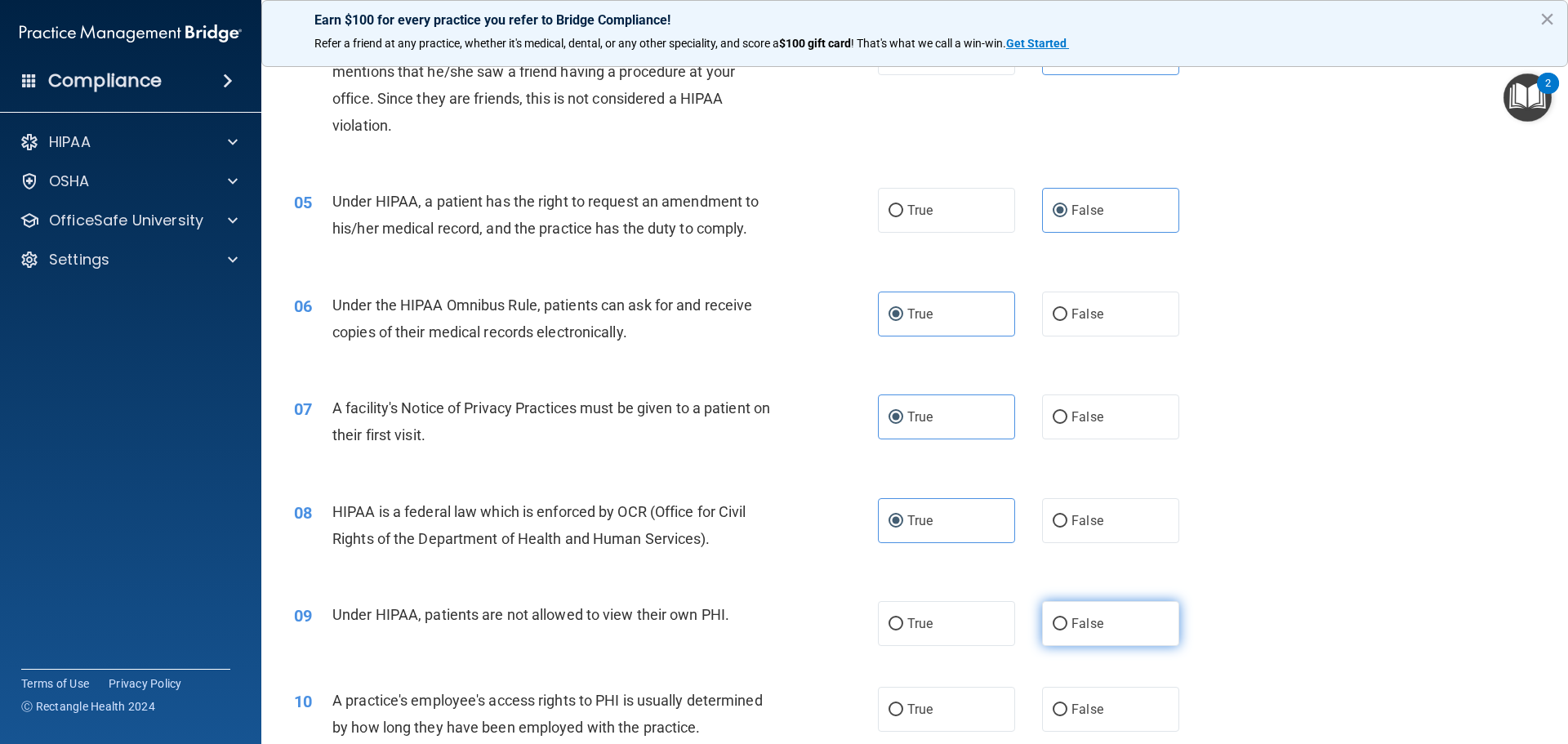
drag, startPoint x: 1110, startPoint y: 606, endPoint x: 1091, endPoint y: 653, distance: 50.7
click at [1110, 607] on label "False" at bounding box center [1110, 623] width 137 height 45
click at [1067, 619] on input "False" at bounding box center [1060, 624] width 14 height 12
radio input "true"
click at [1089, 708] on span "False" at bounding box center [1086, 710] width 32 height 15
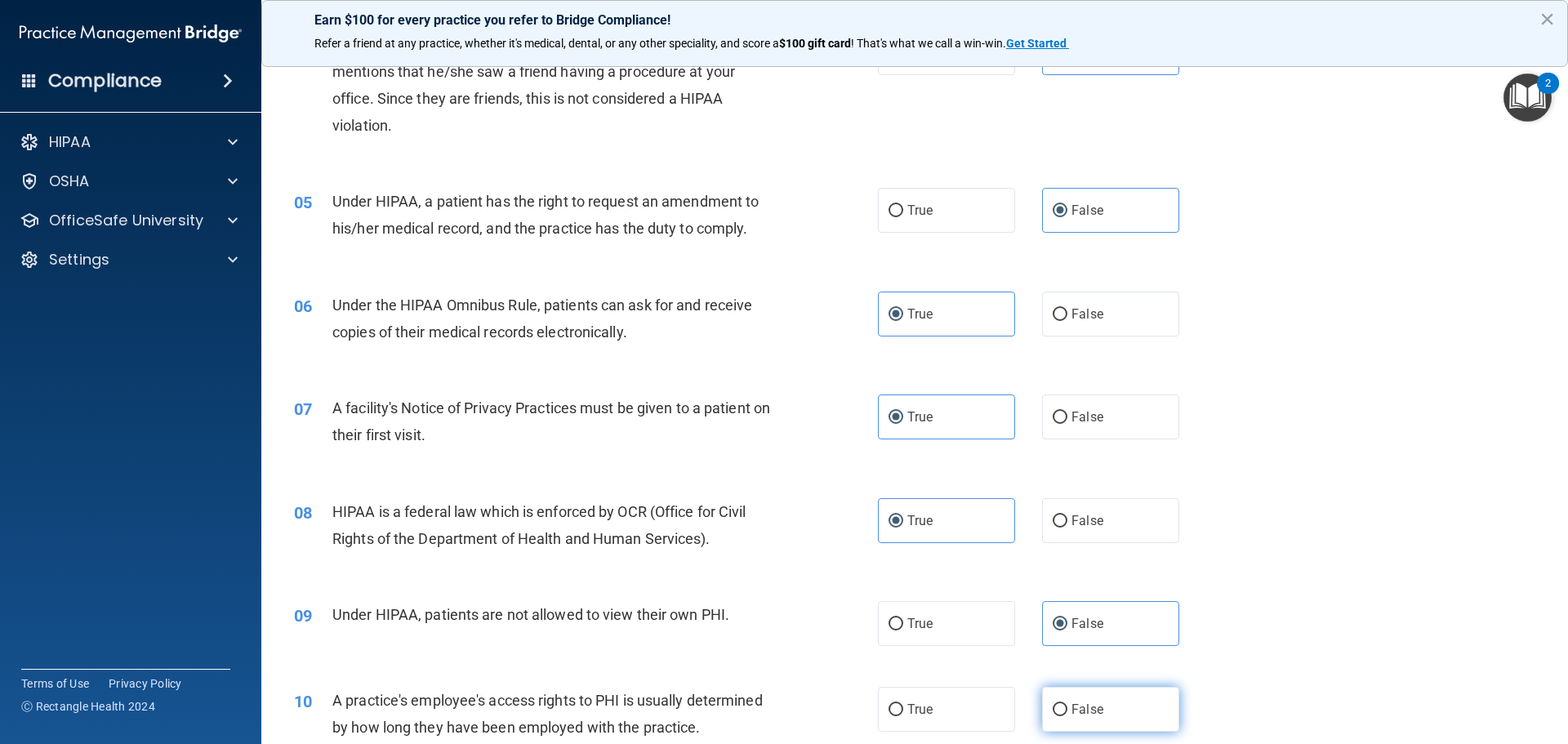
click at [1067, 708] on input "False" at bounding box center [1060, 710] width 14 height 12
radio input "true"
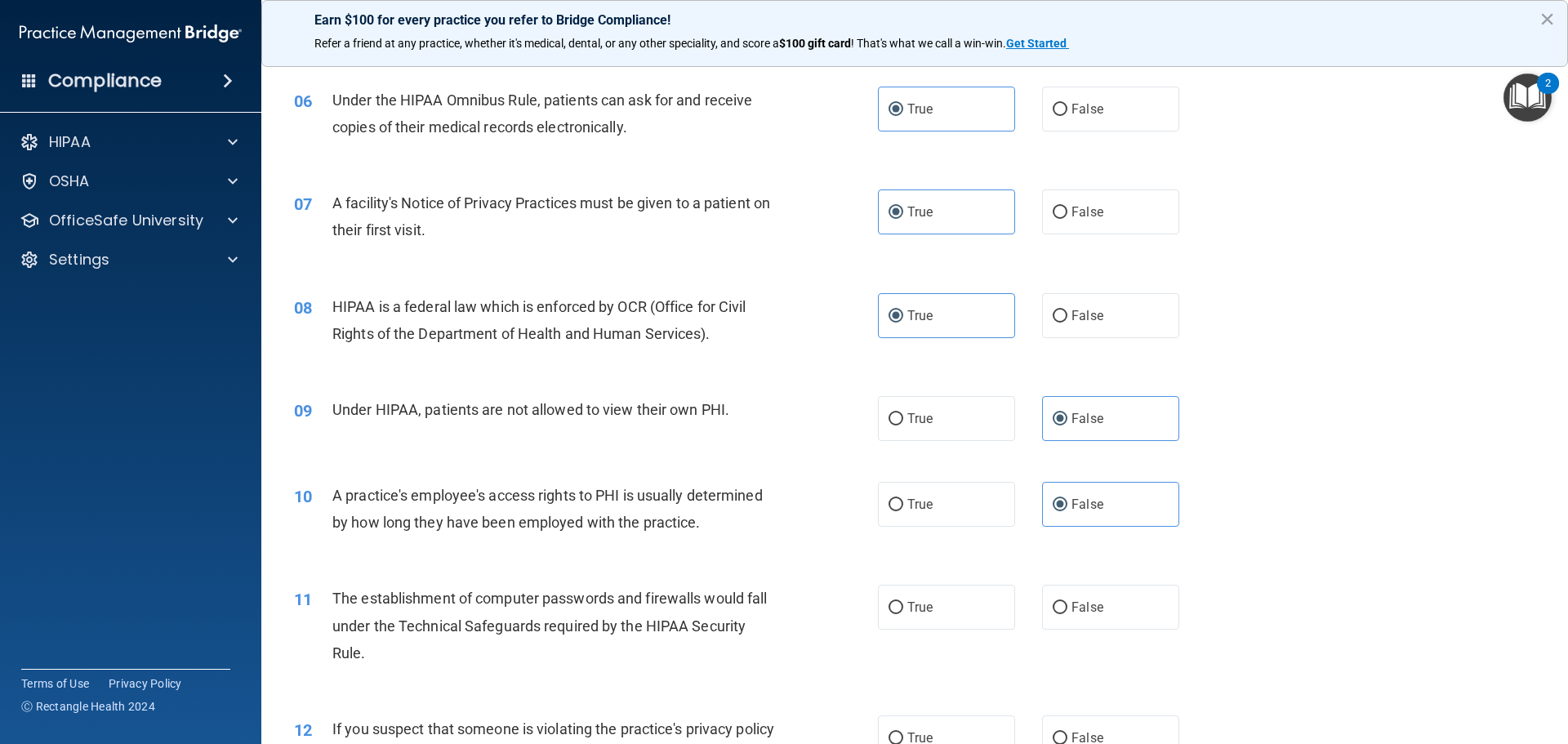
scroll to position [735, 0]
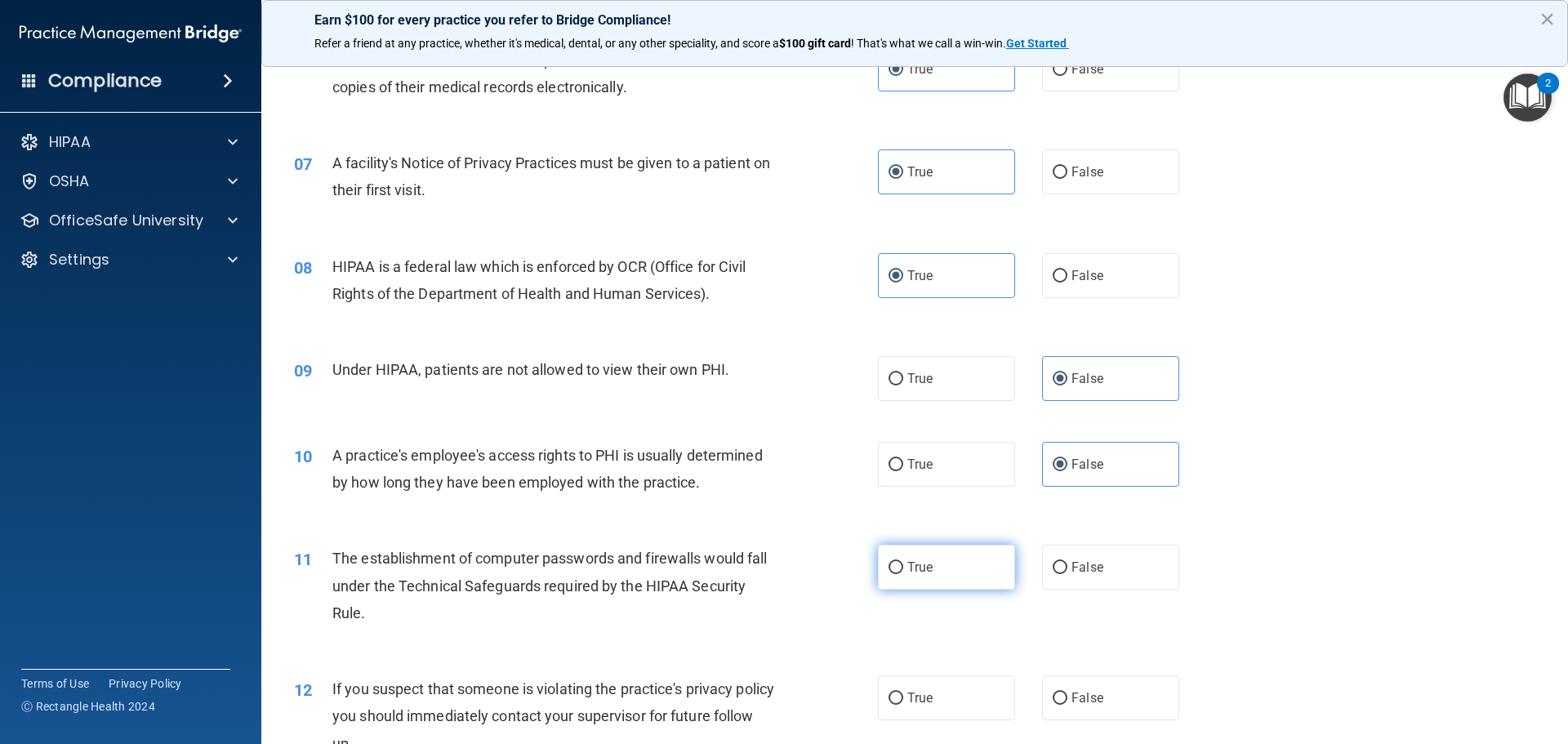
click at [949, 573] on label "True" at bounding box center [946, 567] width 137 height 45
click at [904, 573] on input "True" at bounding box center [895, 568] width 14 height 12
radio input "true"
click at [956, 689] on label "True" at bounding box center [946, 698] width 137 height 45
click at [904, 692] on input "True" at bounding box center [895, 698] width 14 height 12
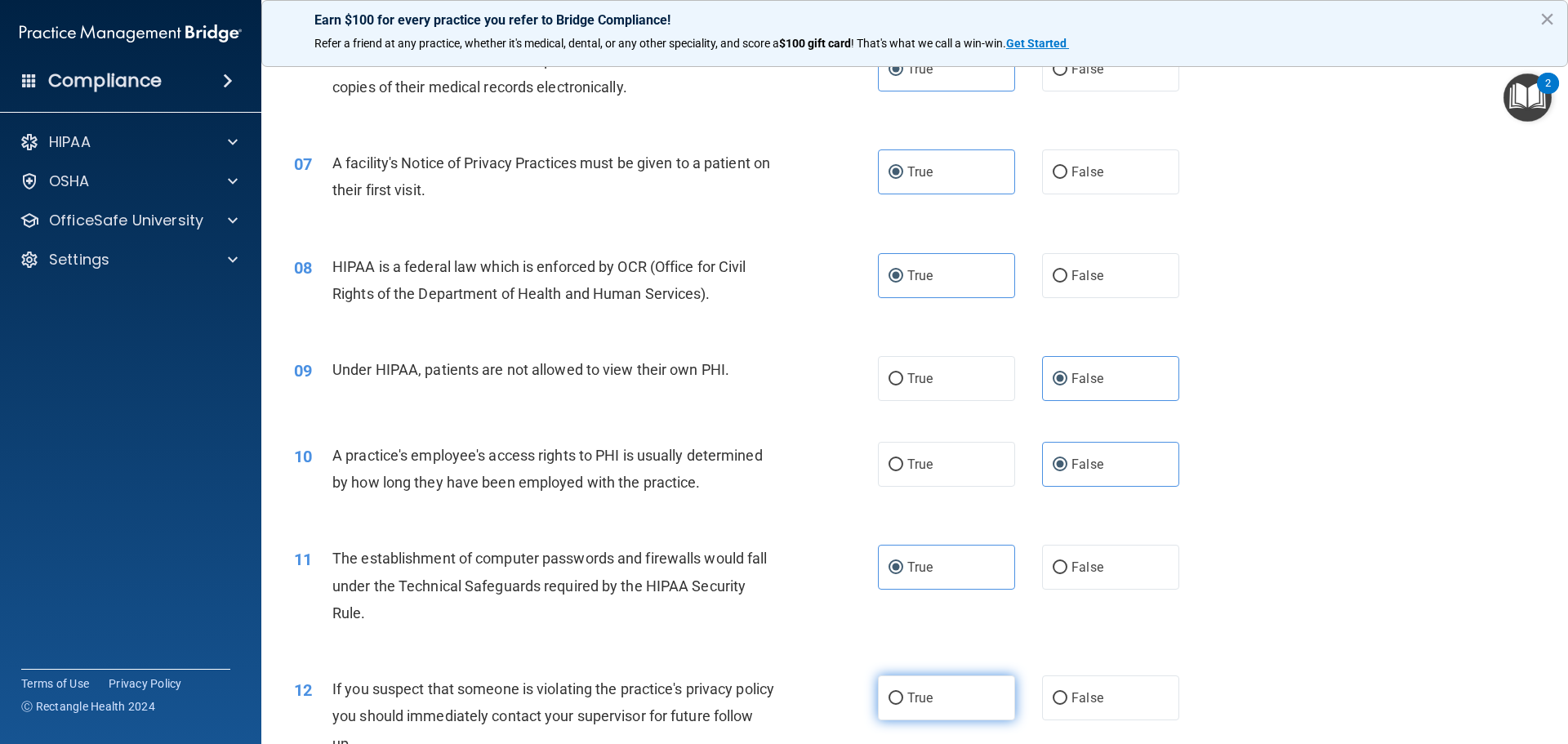
radio input "true"
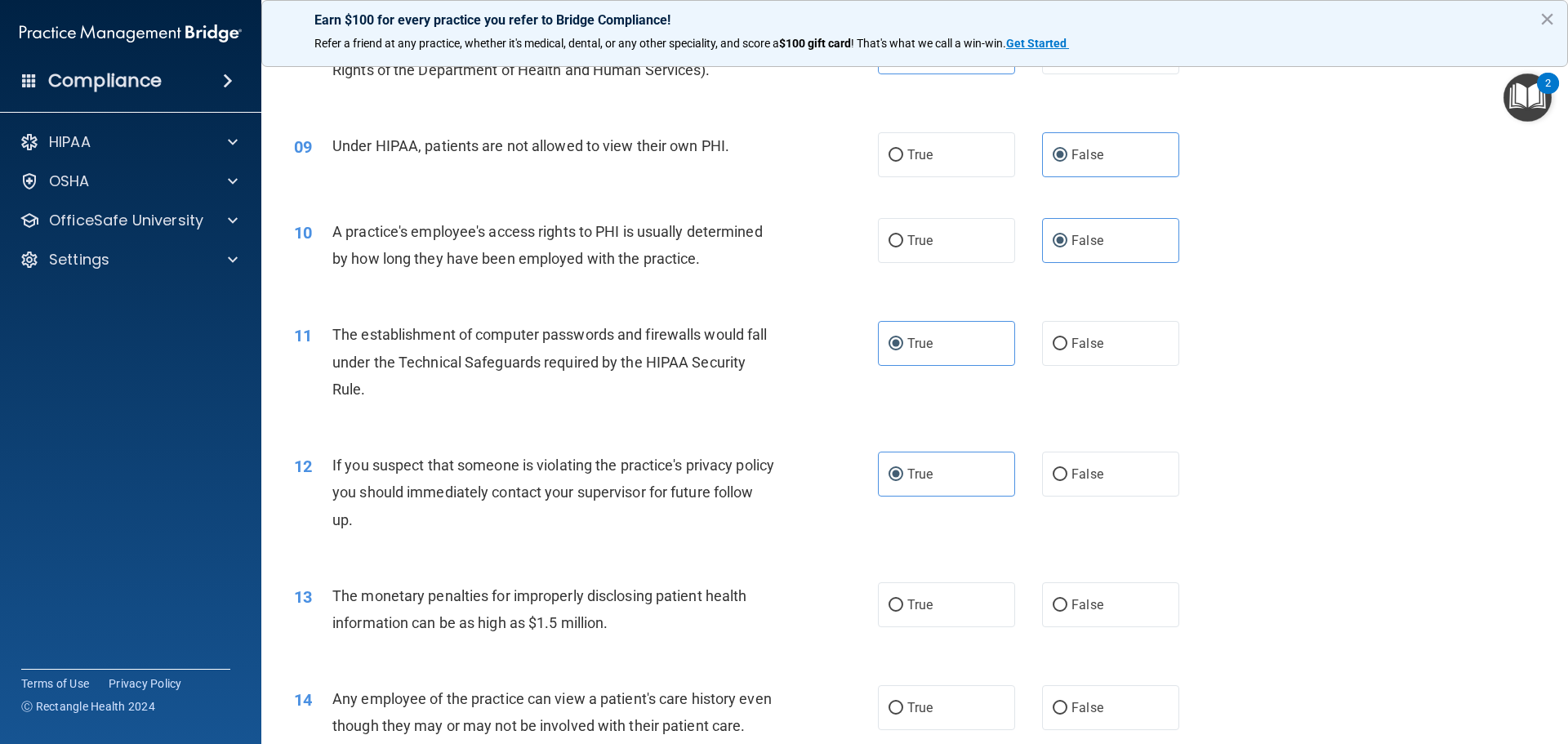
scroll to position [981, 0]
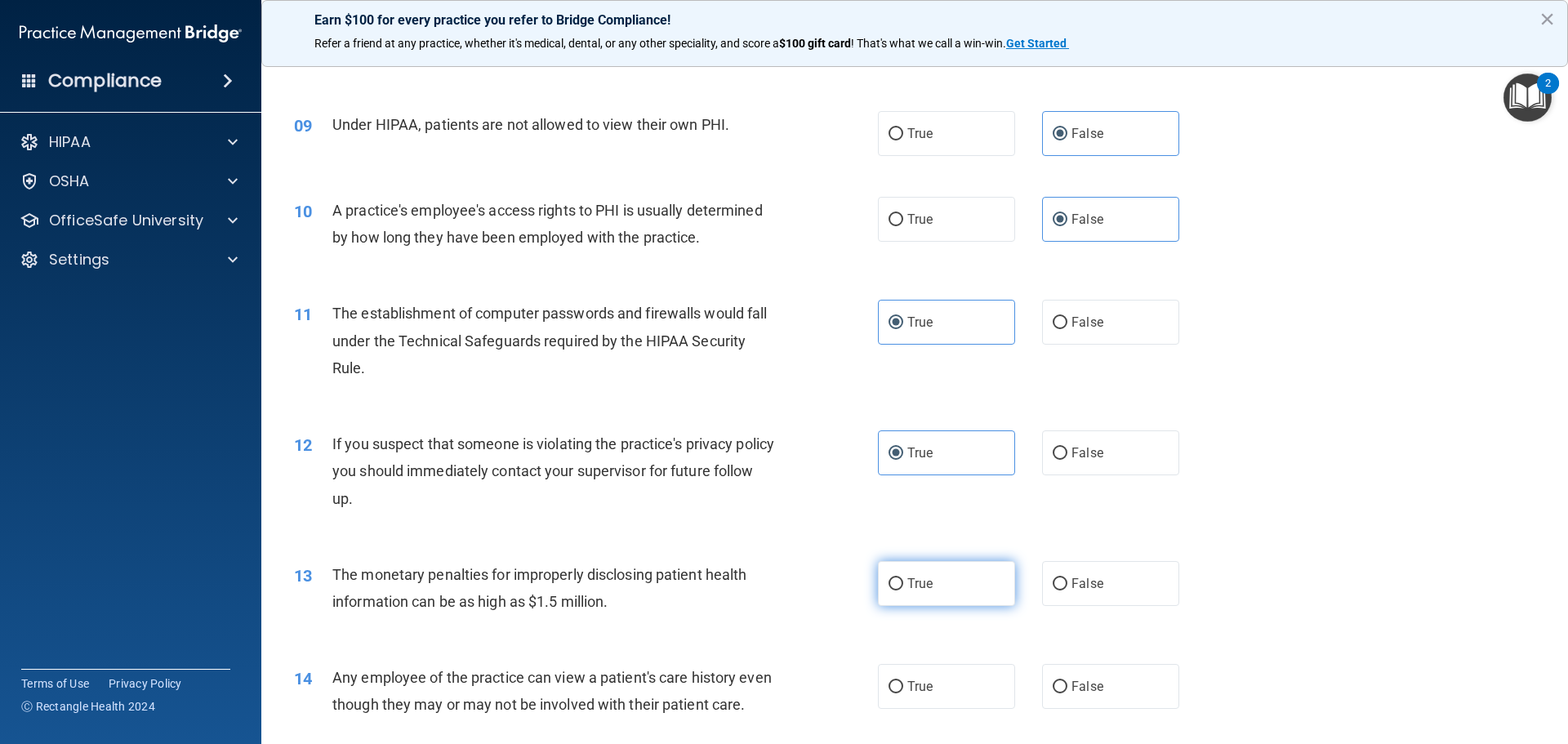
click at [944, 593] on label "True" at bounding box center [946, 583] width 137 height 45
click at [904, 591] on input "True" at bounding box center [895, 584] width 14 height 12
radio input "true"
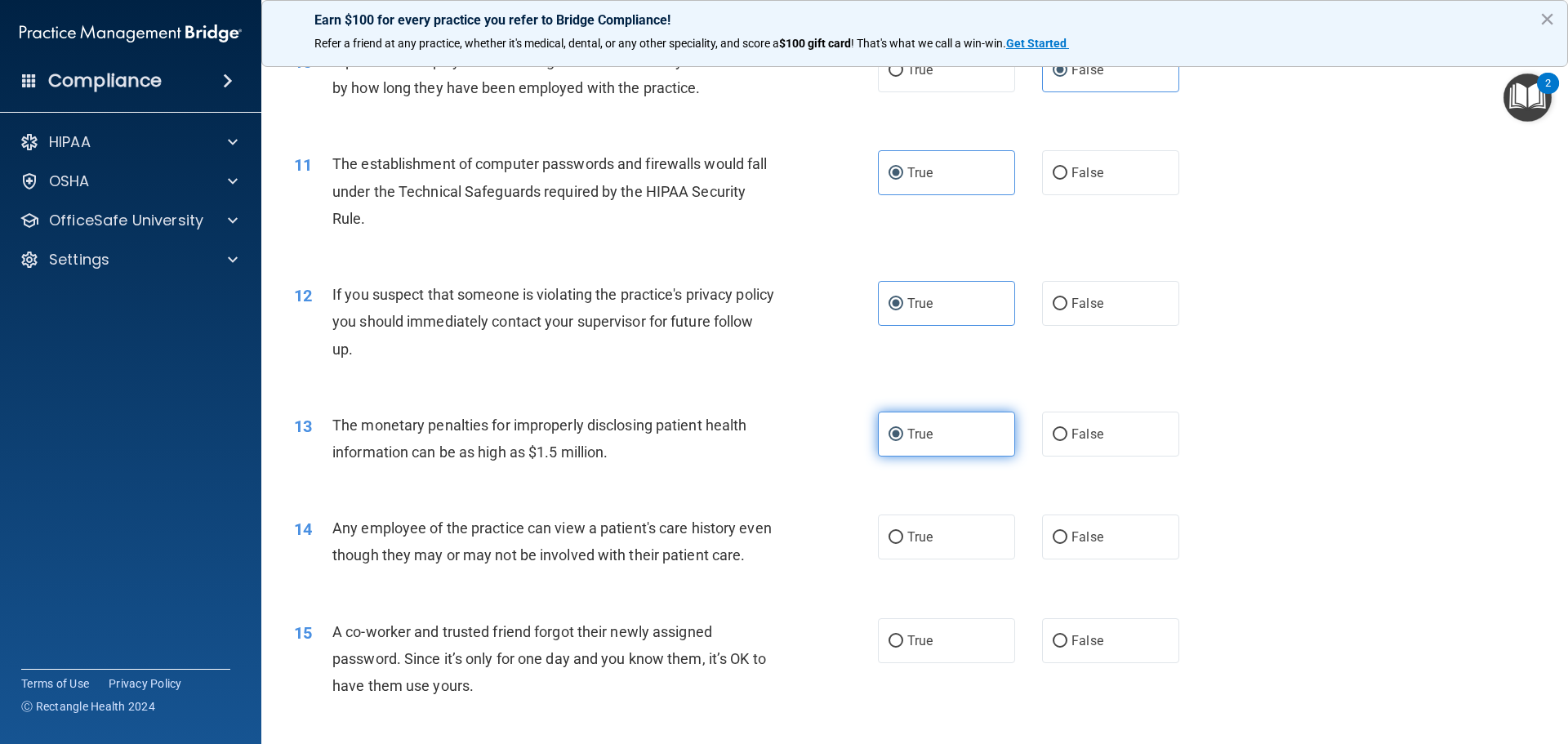
scroll to position [1143, 0]
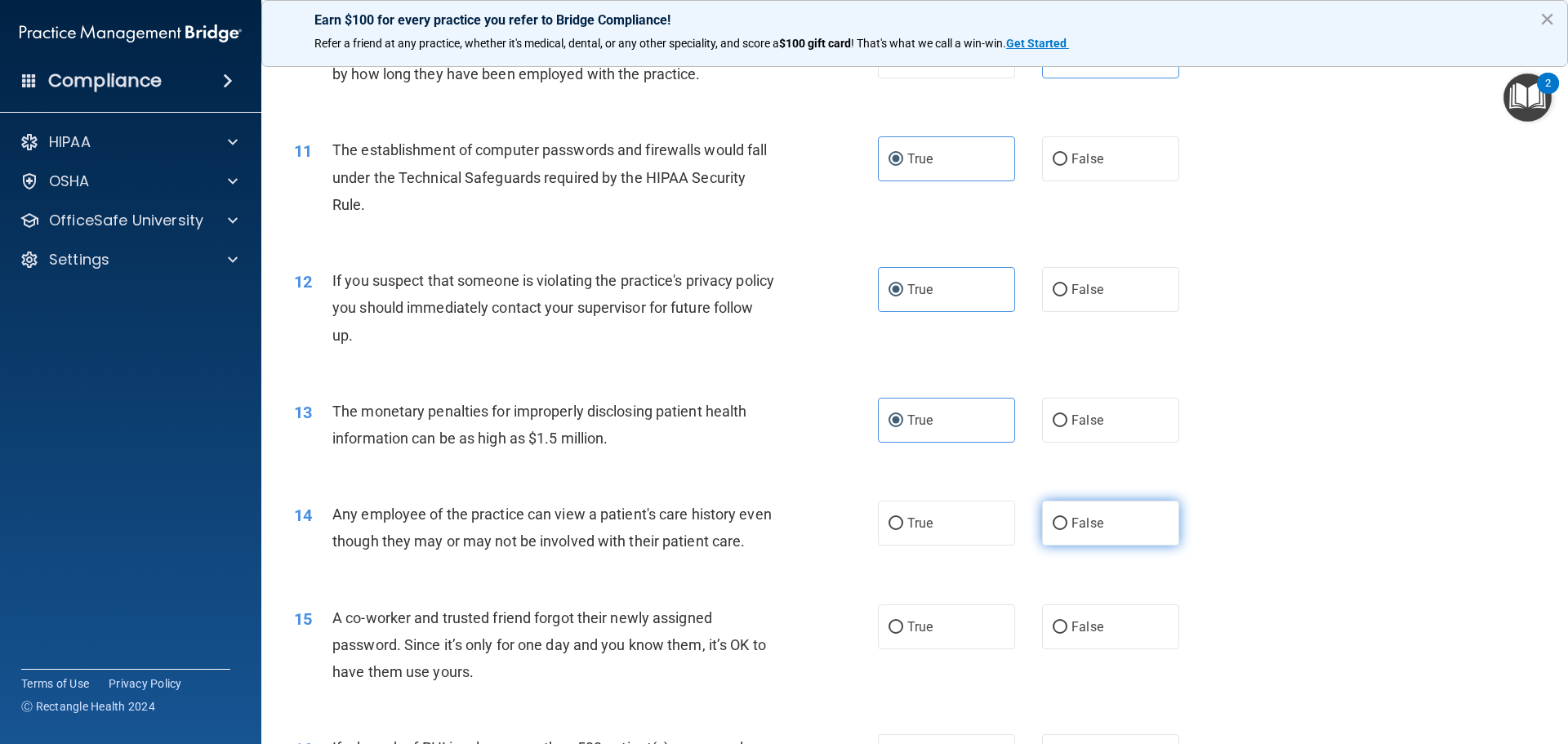
click at [1063, 532] on label "False" at bounding box center [1110, 523] width 137 height 45
click at [1063, 530] on input "False" at bounding box center [1060, 524] width 14 height 12
radio input "true"
click at [1098, 649] on label "False" at bounding box center [1110, 626] width 137 height 45
click at [1067, 634] on input "False" at bounding box center [1060, 627] width 14 height 12
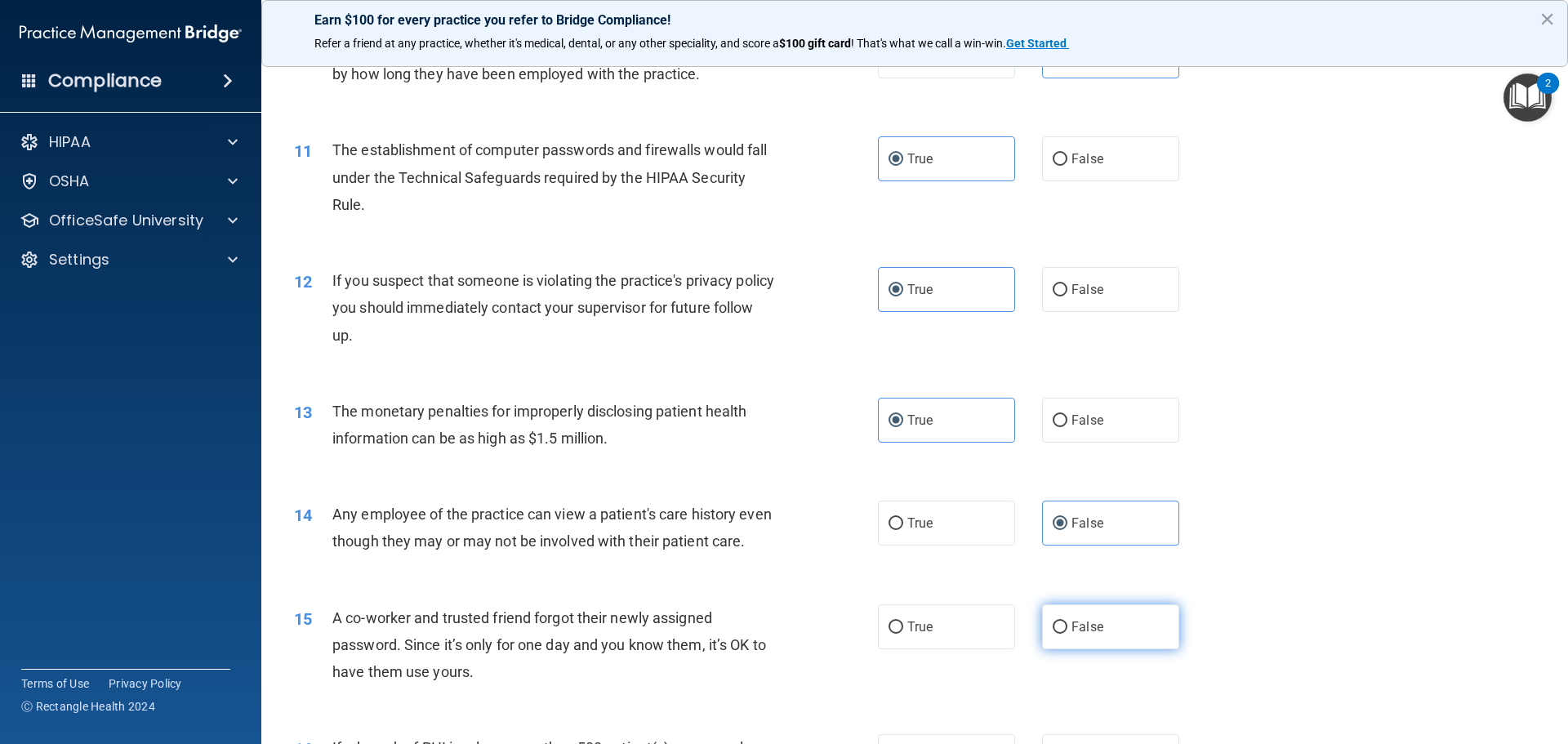
radio input "true"
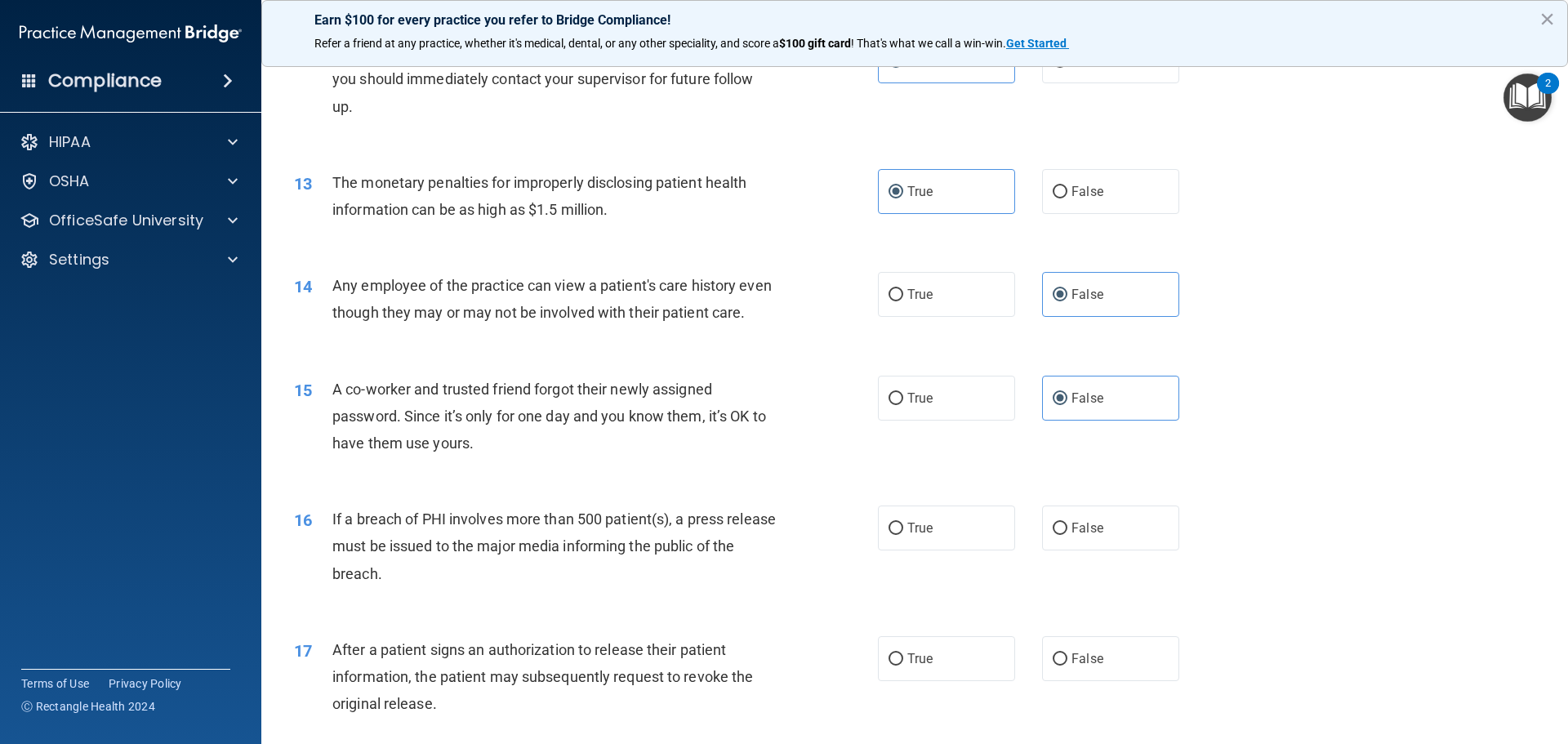
scroll to position [1388, 0]
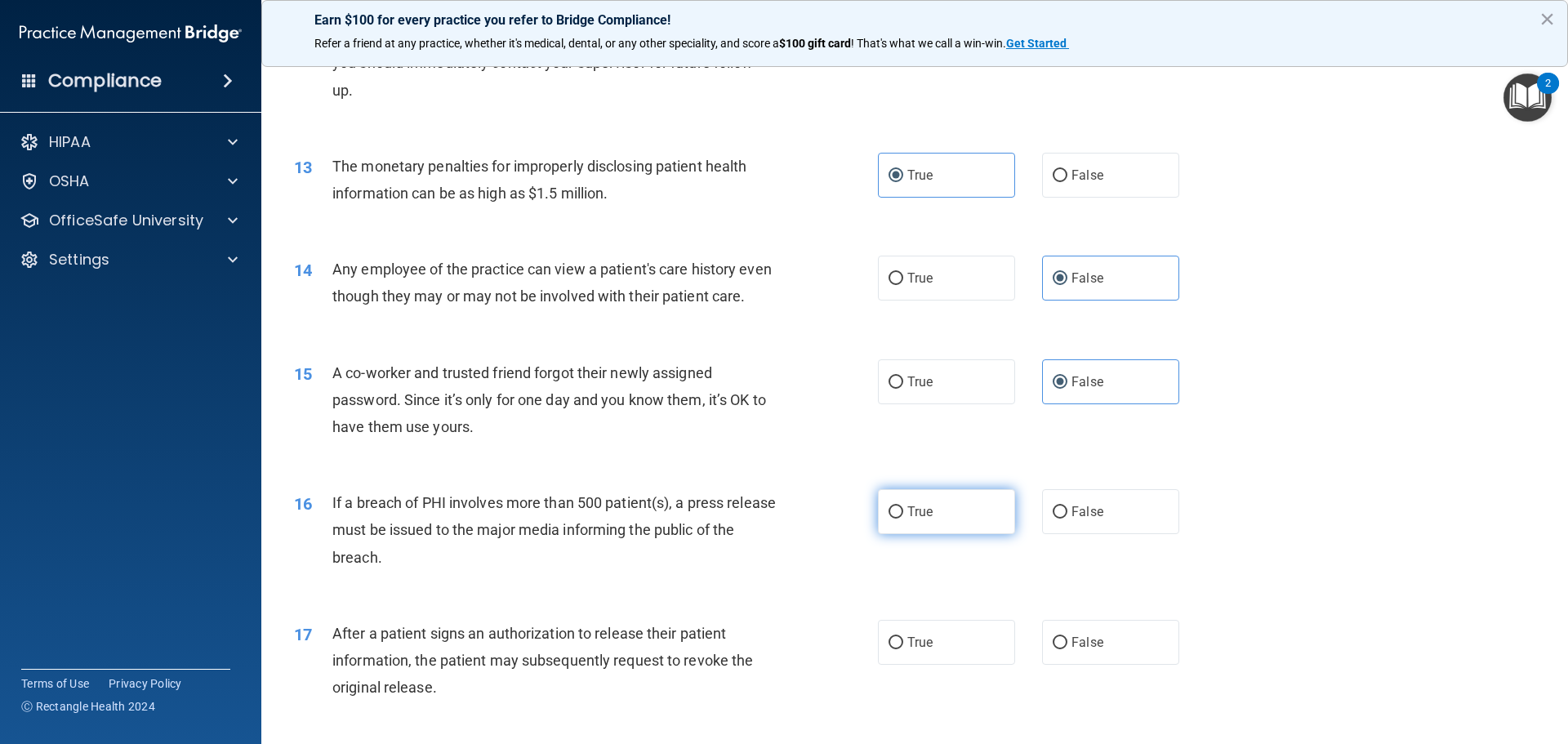
click at [926, 520] on span "True" at bounding box center [920, 511] width 25 height 15
click at [904, 519] on input "True" at bounding box center [895, 512] width 14 height 12
radio input "true"
click at [921, 665] on label "True" at bounding box center [946, 643] width 137 height 45
click at [904, 649] on input "True" at bounding box center [895, 643] width 14 height 12
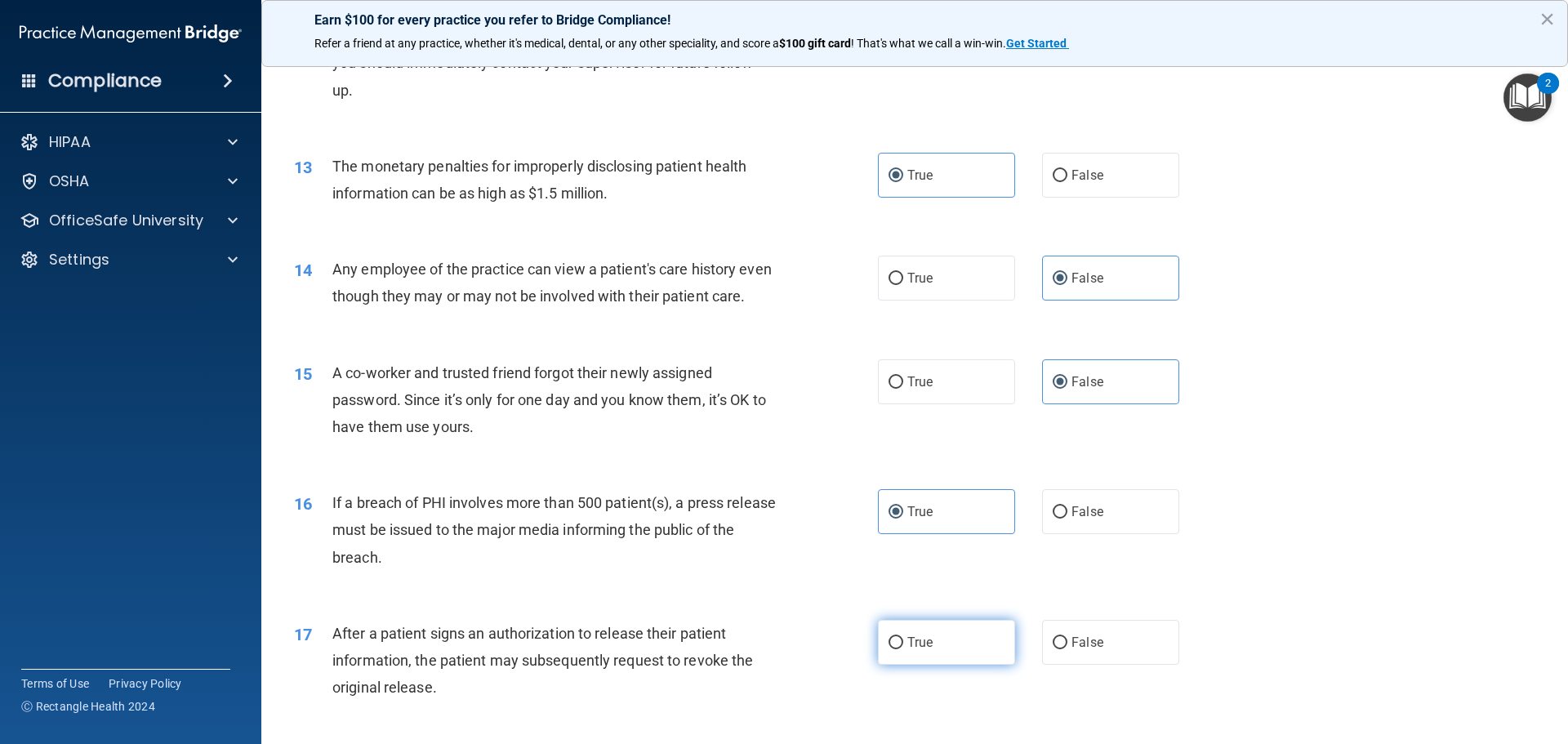
radio input "true"
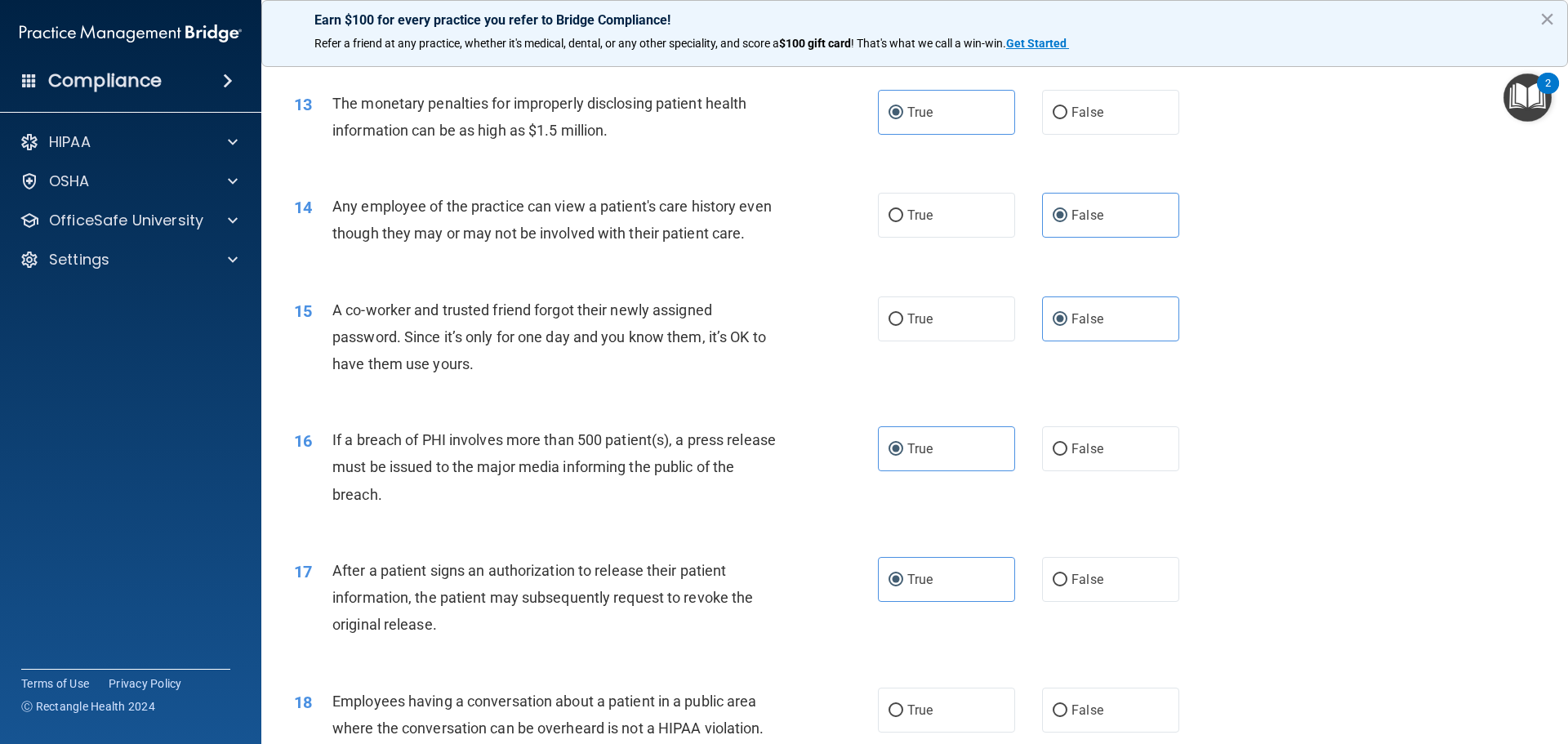
scroll to position [1552, 0]
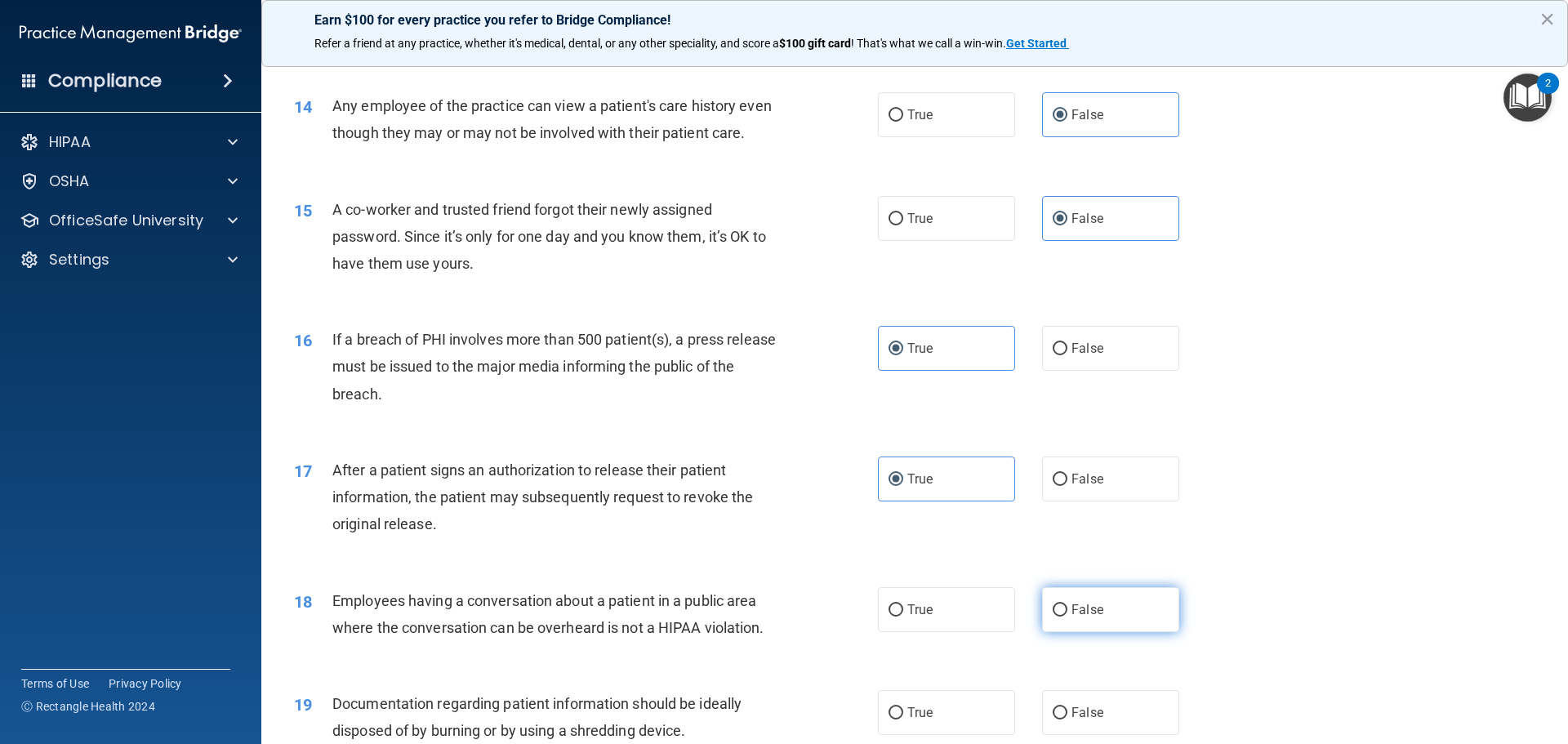
click at [1097, 632] on label "False" at bounding box center [1110, 609] width 137 height 45
click at [1067, 617] on input "False" at bounding box center [1060, 610] width 14 height 12
radio input "true"
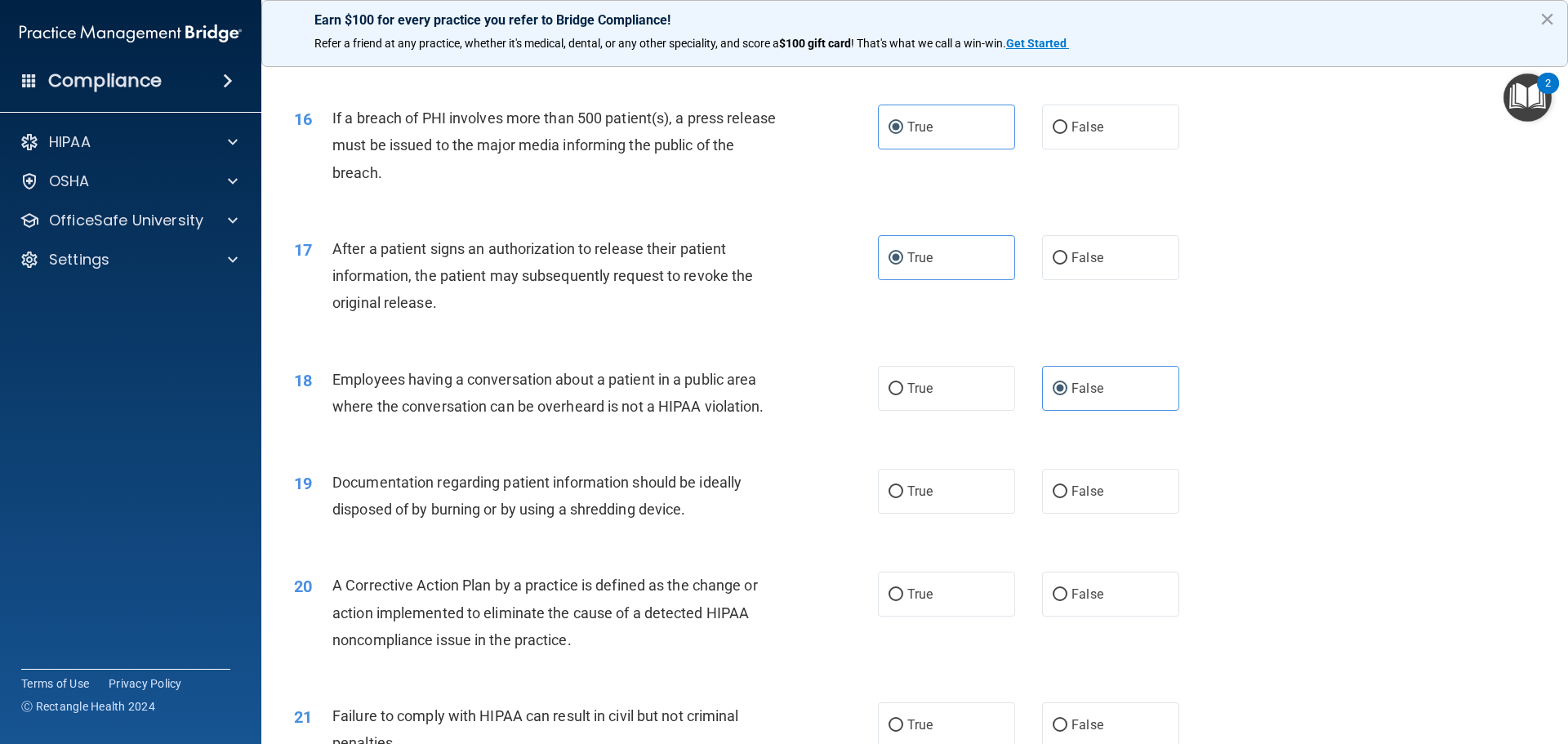
scroll to position [1797, 0]
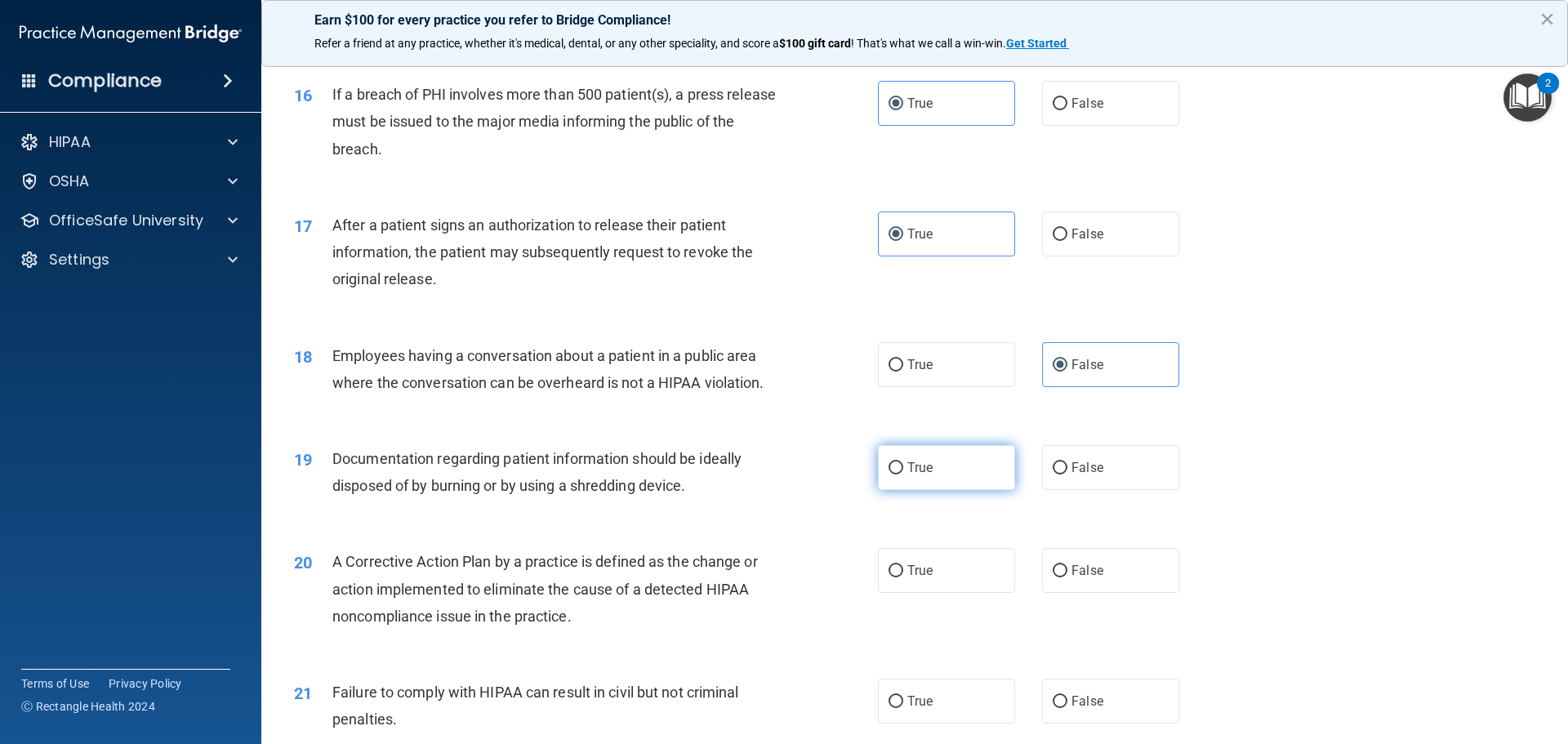
click at [945, 490] on label "True" at bounding box center [946, 467] width 137 height 45
click at [904, 475] on input "True" at bounding box center [895, 468] width 14 height 12
radio input "true"
click at [928, 593] on label "True" at bounding box center [946, 570] width 137 height 45
click at [904, 577] on input "True" at bounding box center [895, 571] width 14 height 12
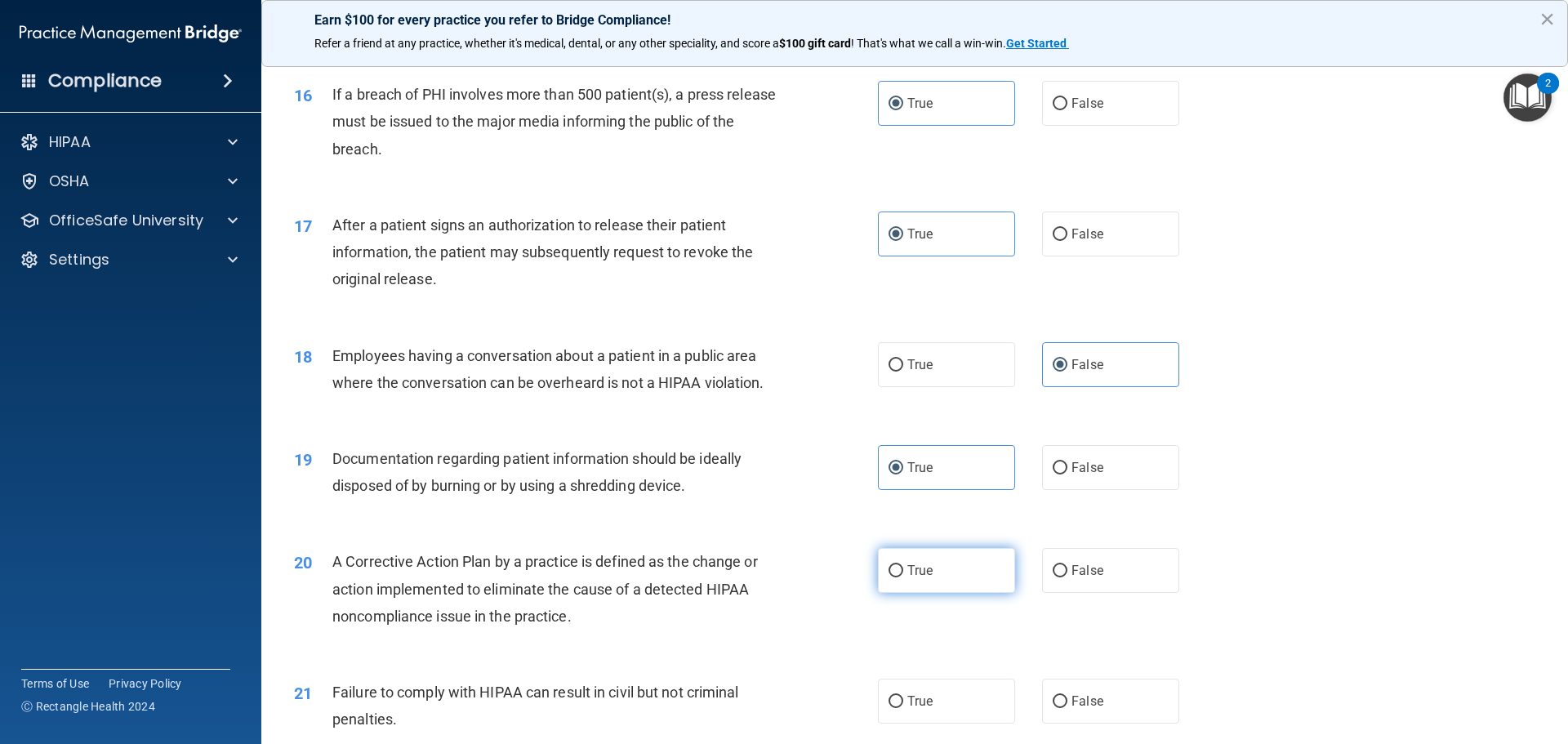
radio input "true"
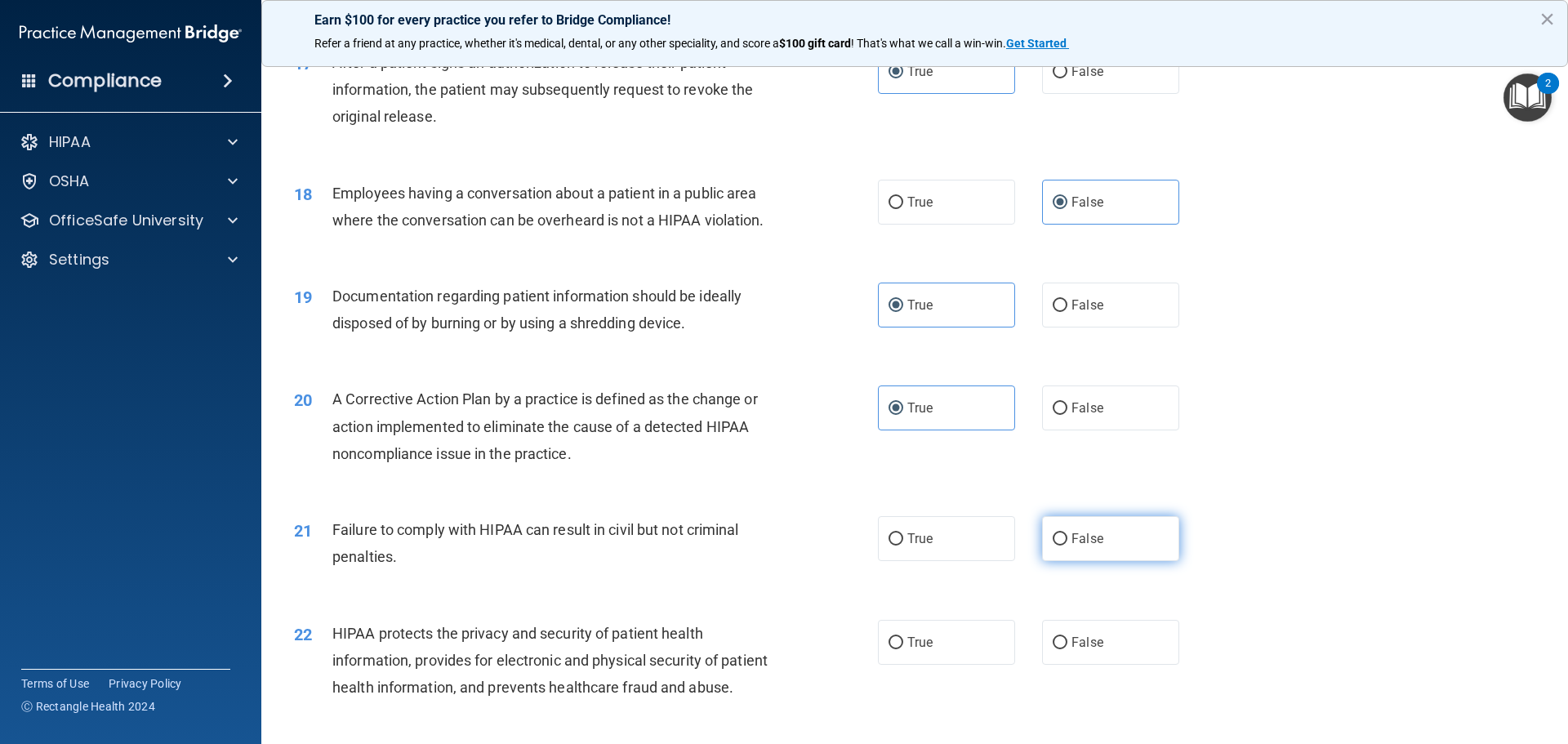
scroll to position [1961, 0]
click at [1106, 560] on label "False" at bounding box center [1110, 537] width 137 height 45
click at [1067, 545] on input "False" at bounding box center [1060, 538] width 14 height 12
radio input "true"
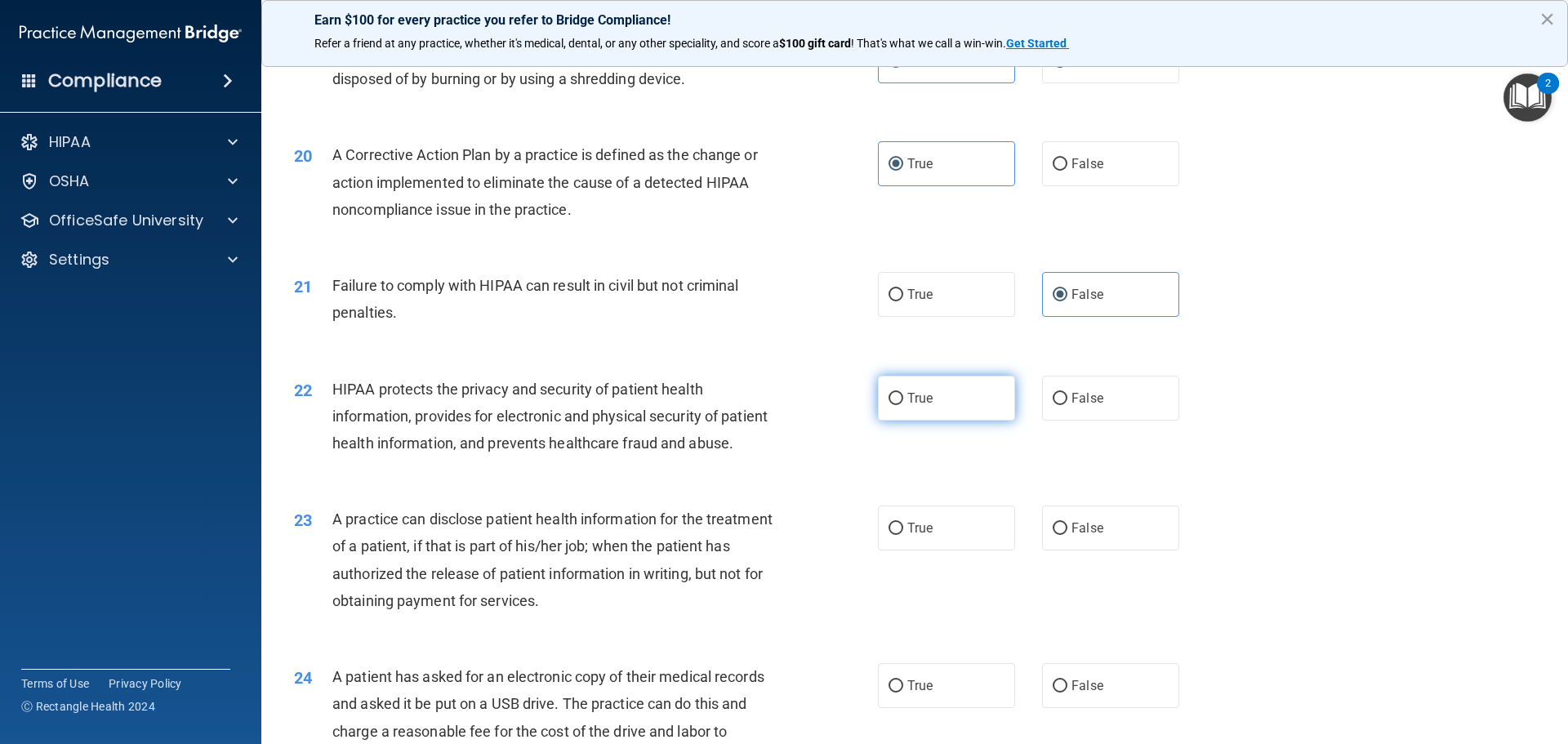
scroll to position [2206, 0]
click at [954, 411] on label "True" at bounding box center [946, 396] width 137 height 45
click at [904, 403] on input "True" at bounding box center [895, 397] width 14 height 12
radio input "true"
click at [1086, 534] on span "False" at bounding box center [1086, 527] width 32 height 15
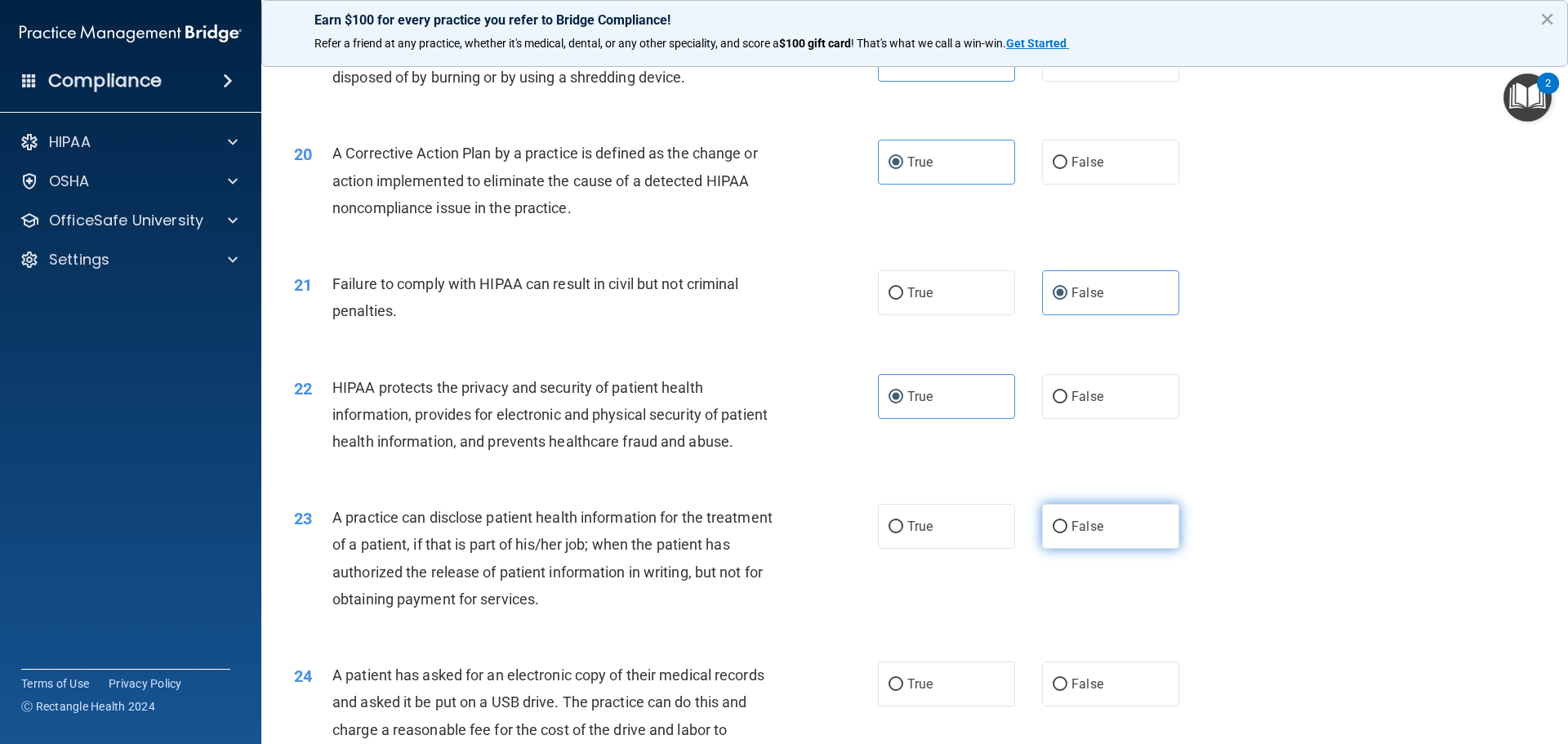
click at [1067, 533] on input "False" at bounding box center [1060, 527] width 14 height 12
radio input "true"
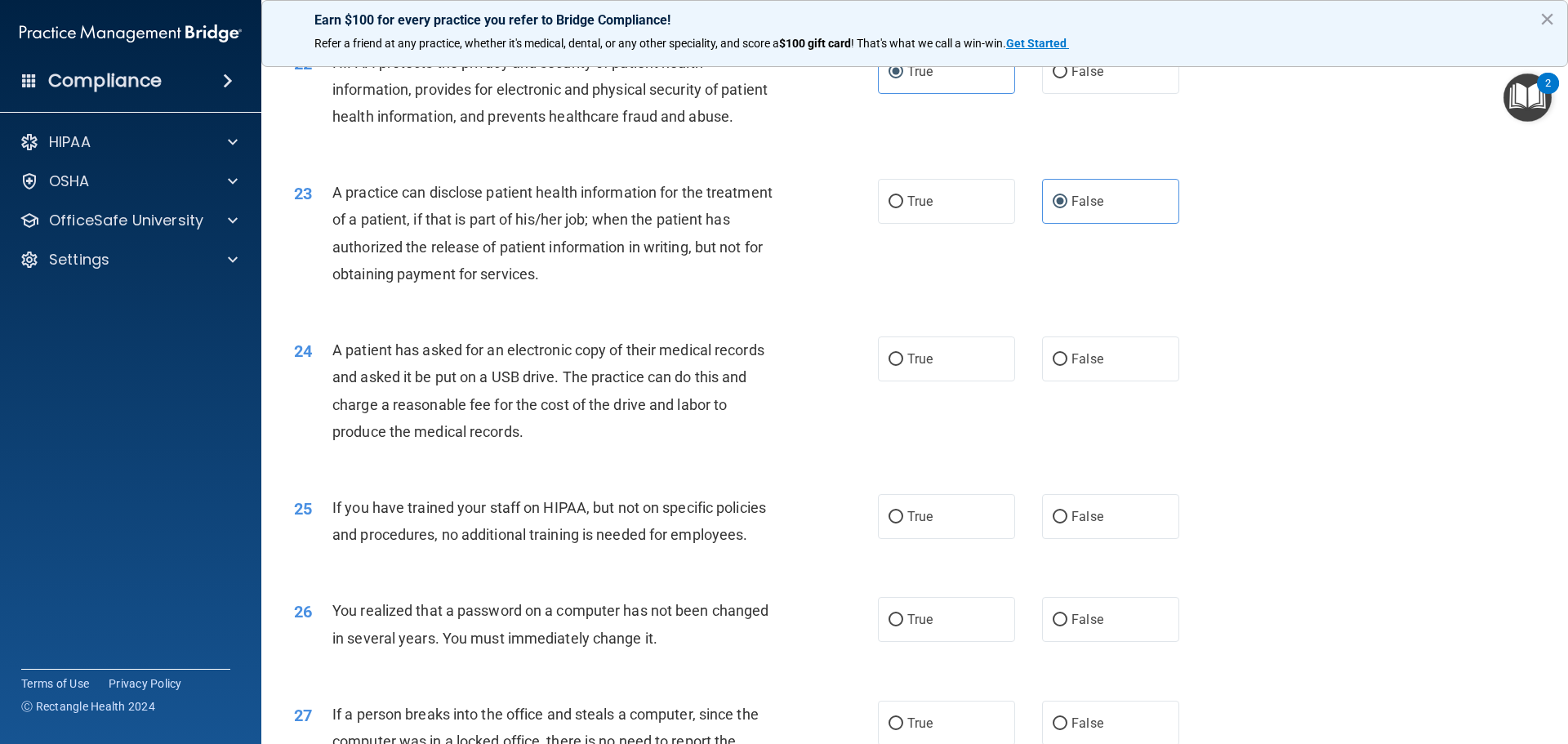
scroll to position [2533, 0]
click at [936, 380] on label "True" at bounding box center [946, 357] width 137 height 45
click at [904, 365] on input "True" at bounding box center [895, 358] width 14 height 12
radio input "true"
click at [1099, 537] on label "False" at bounding box center [1110, 514] width 137 height 45
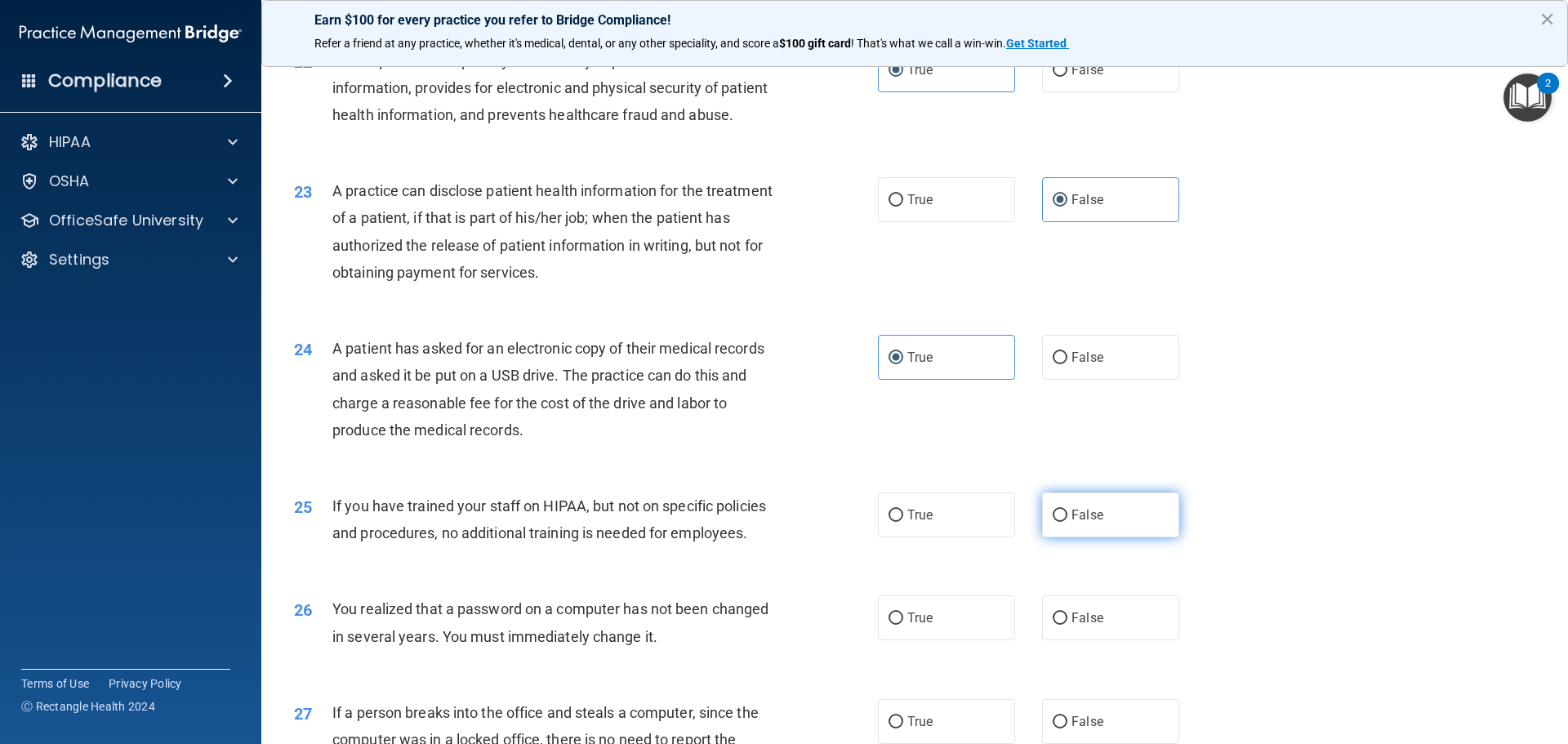
click at [1067, 522] on input "False" at bounding box center [1060, 515] width 14 height 12
radio input "true"
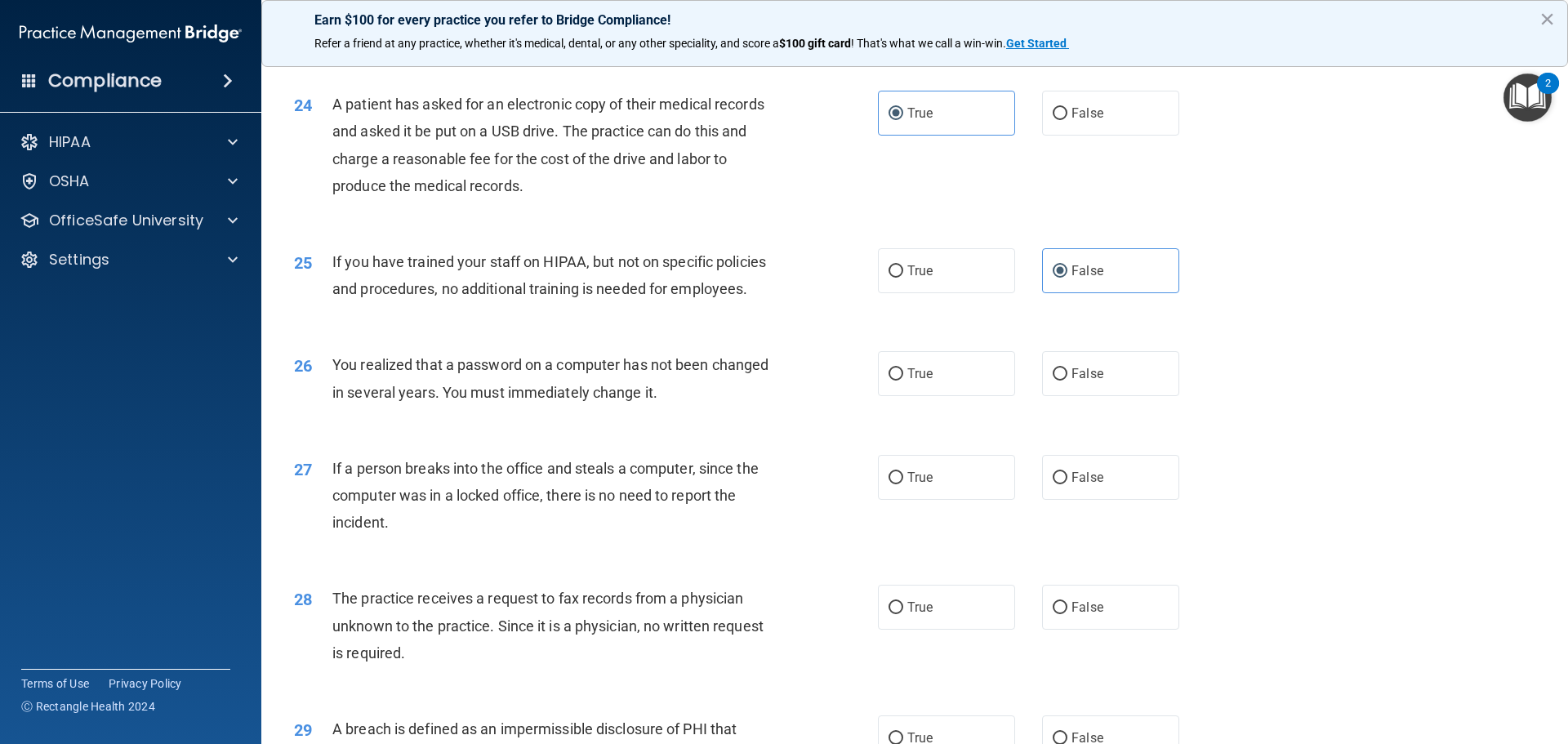
scroll to position [2778, 0]
click at [966, 395] on label "True" at bounding box center [946, 372] width 137 height 45
click at [904, 380] on input "True" at bounding box center [895, 373] width 14 height 12
radio input "true"
click at [1094, 485] on span "False" at bounding box center [1086, 477] width 32 height 15
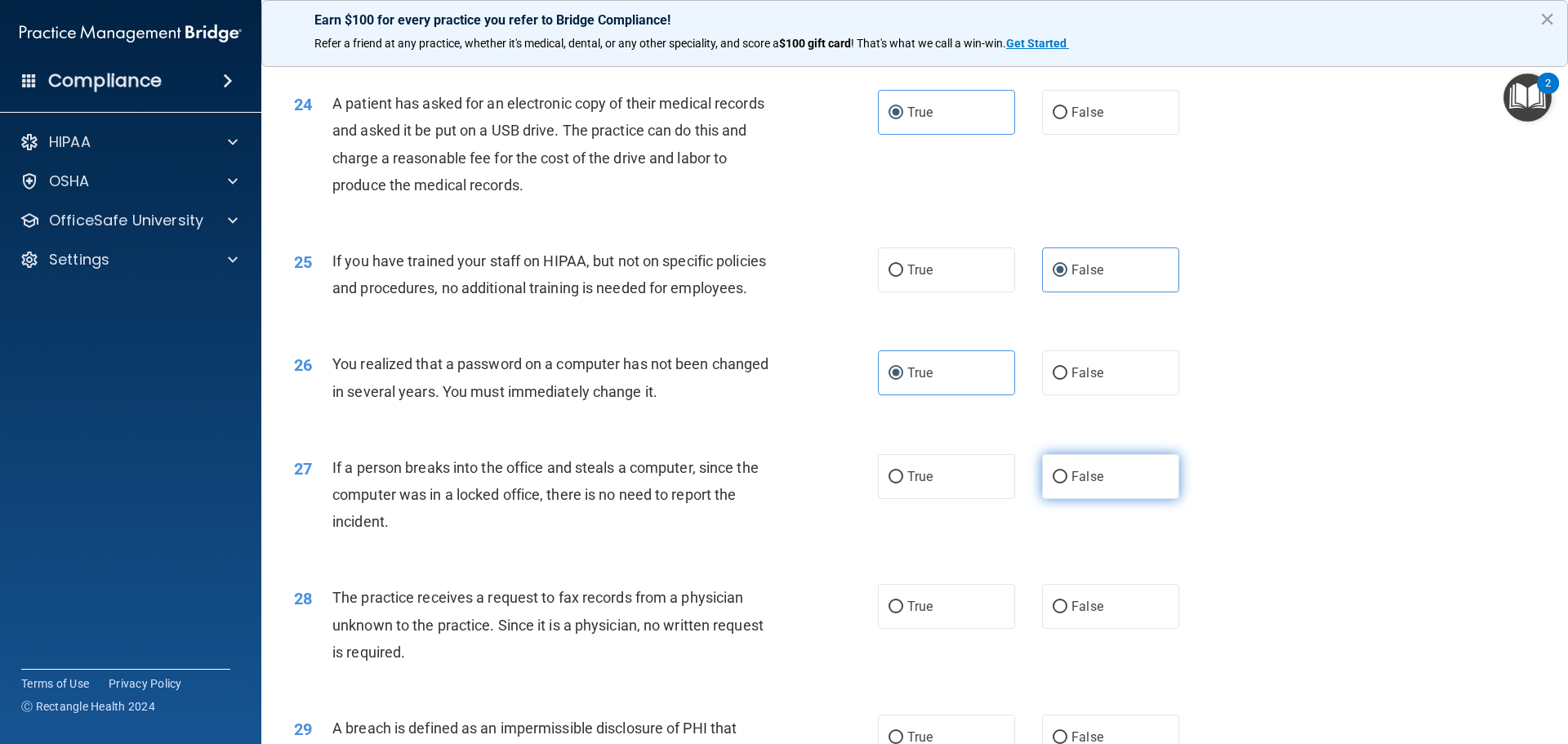
click at [1067, 484] on input "False" at bounding box center [1060, 477] width 14 height 12
radio input "true"
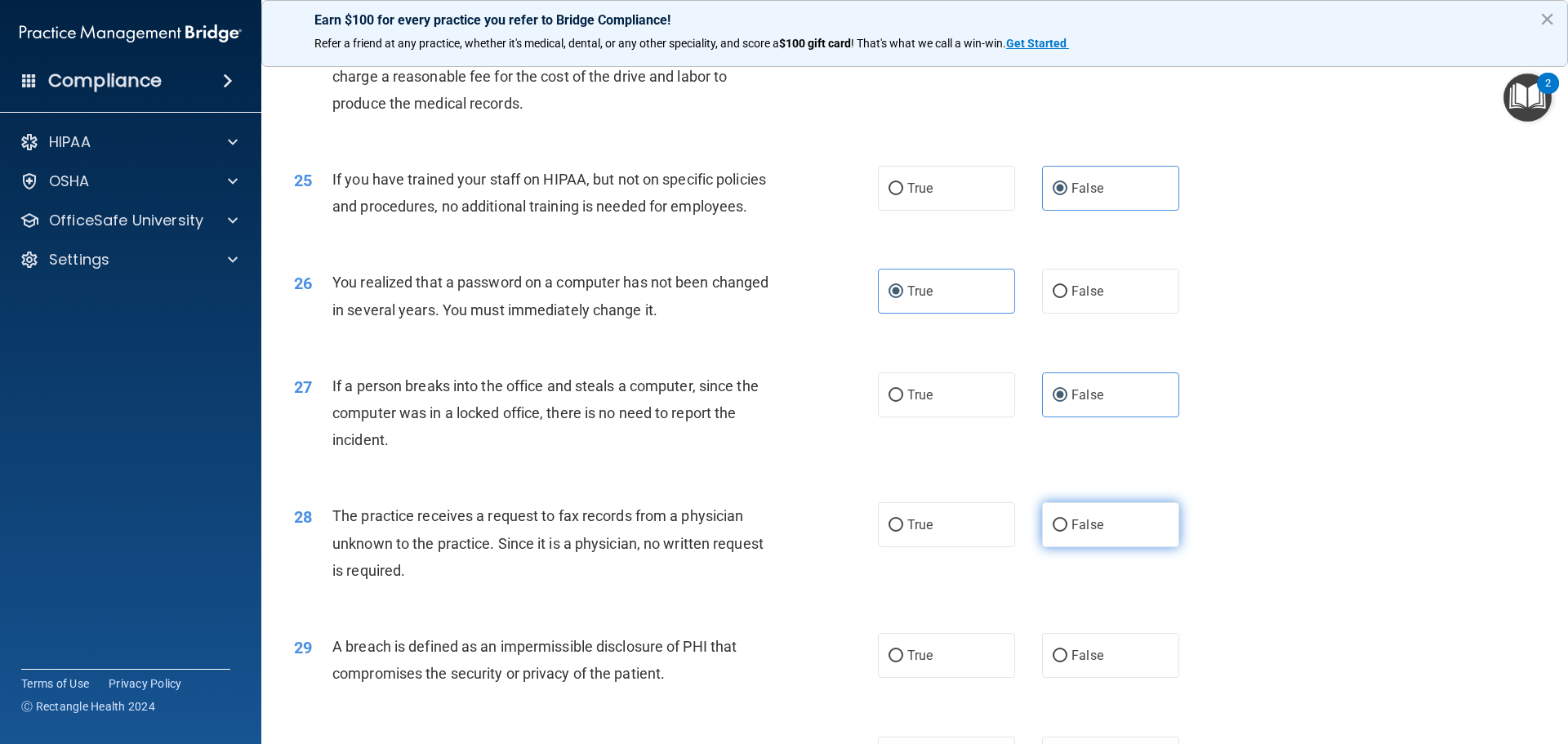
click at [1080, 532] on span "False" at bounding box center [1086, 525] width 32 height 15
click at [1067, 531] on input "False" at bounding box center [1060, 526] width 14 height 12
radio input "true"
click at [964, 678] on label "True" at bounding box center [946, 655] width 137 height 45
click at [904, 663] on input "True" at bounding box center [895, 656] width 14 height 12
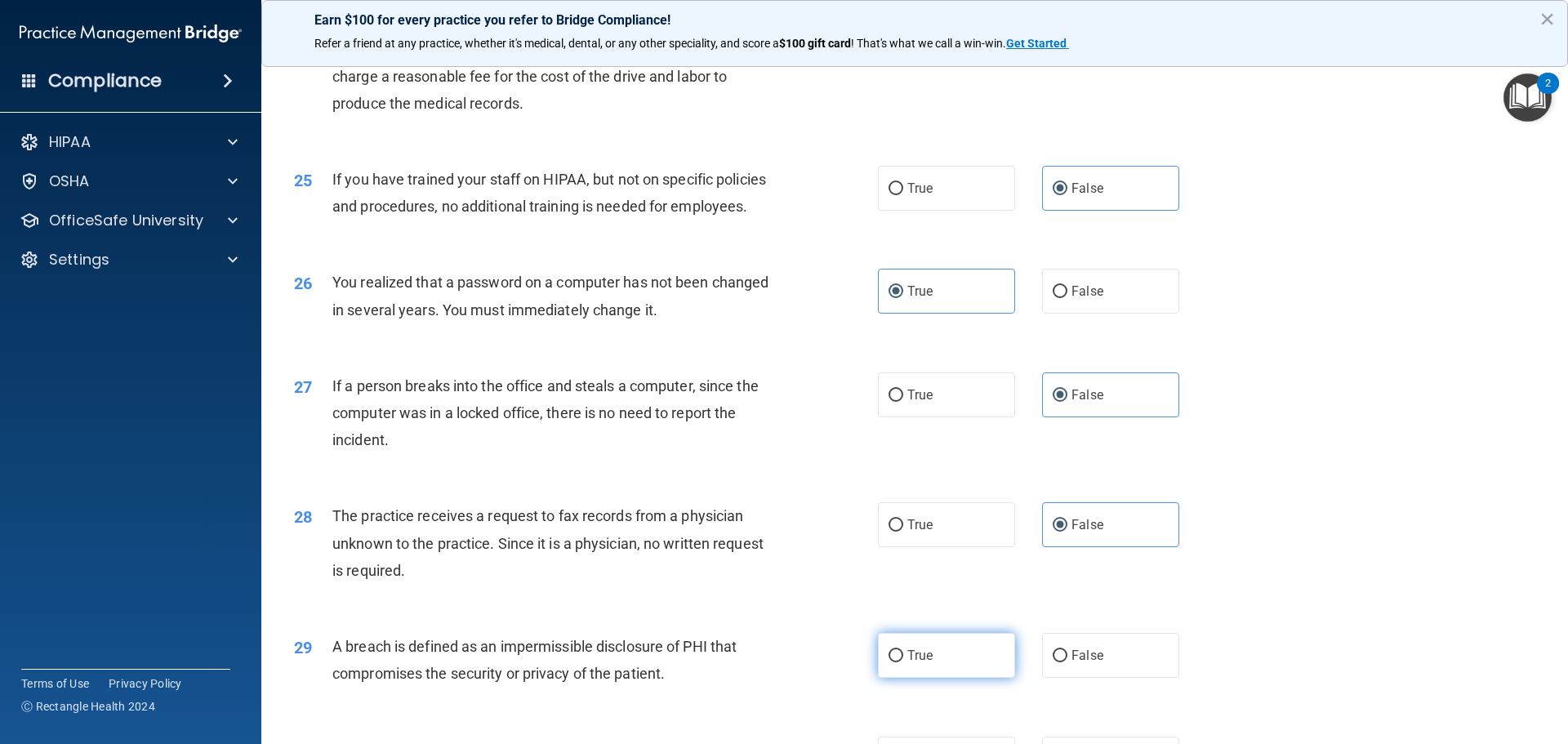
radio input "true"
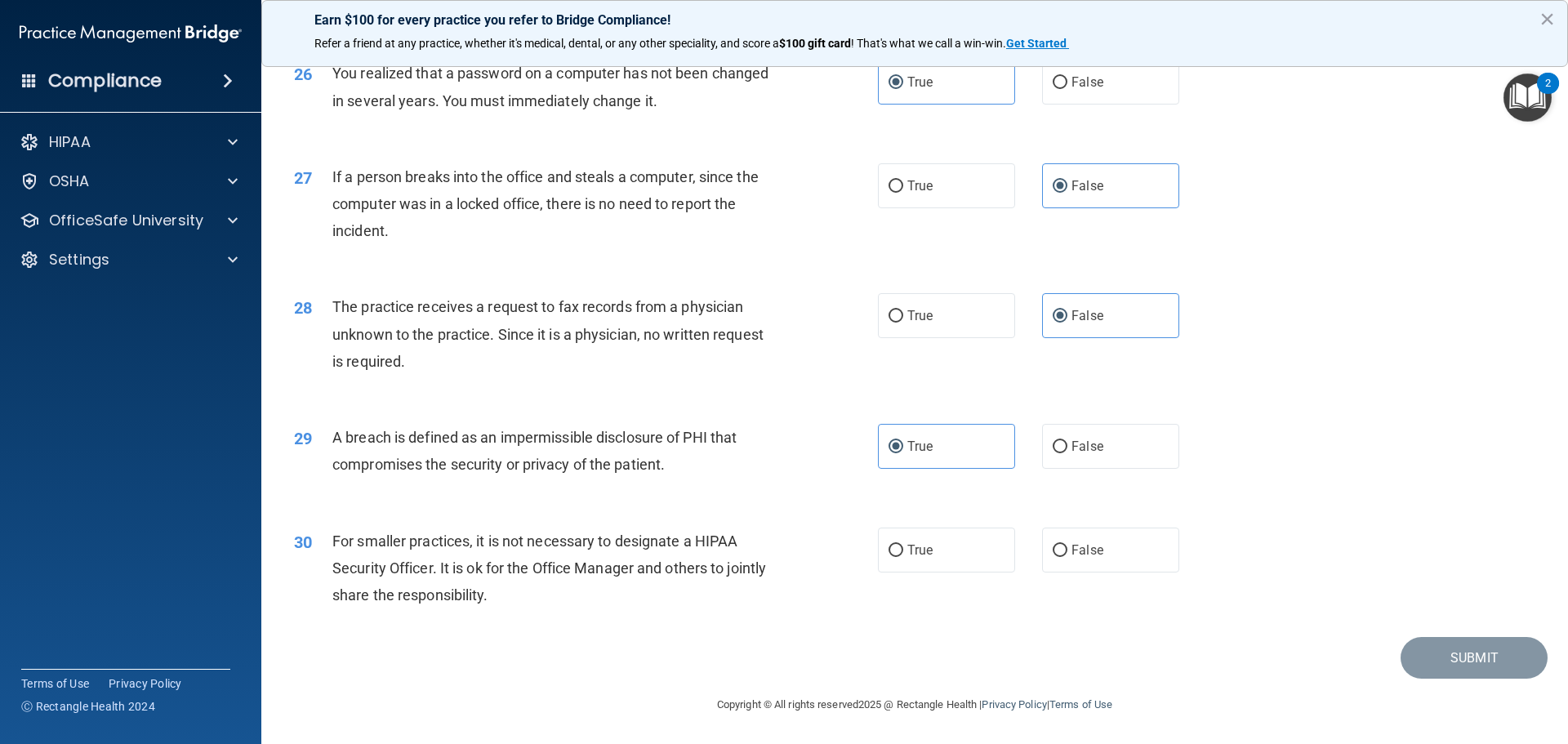
scroll to position [3123, 0]
click at [1108, 548] on label "False" at bounding box center [1110, 550] width 137 height 45
click at [1067, 548] on input "False" at bounding box center [1060, 551] width 14 height 12
radio input "true"
click at [1511, 676] on button "Submit" at bounding box center [1474, 658] width 147 height 42
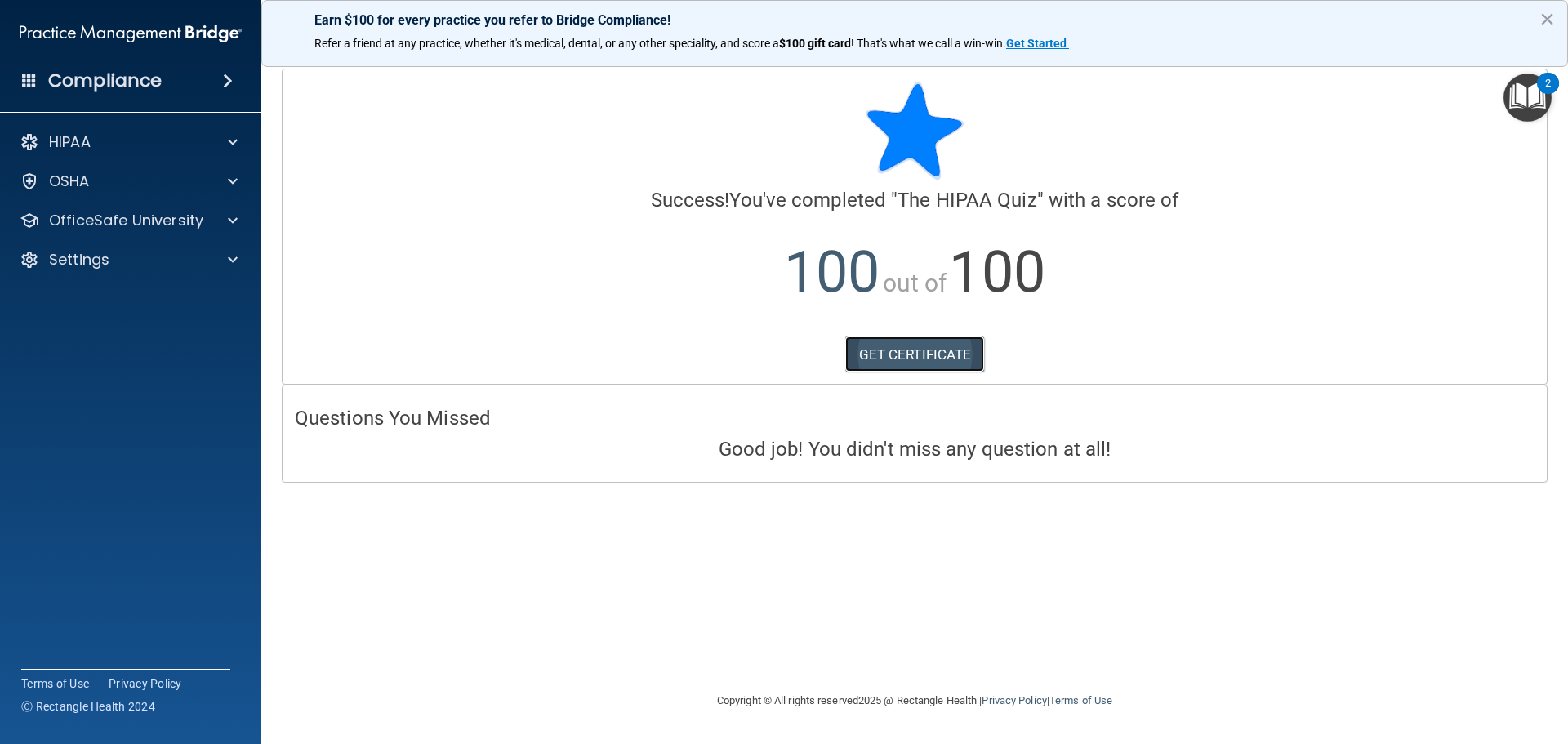
click at [943, 353] on link "GET CERTIFICATE" at bounding box center [915, 355] width 140 height 36
click at [215, 202] on div "HIPAA Documents and Policies Report an Incident Business Associates Emergency P…" at bounding box center [131, 204] width 262 height 169
click at [210, 214] on div at bounding box center [230, 220] width 41 height 19
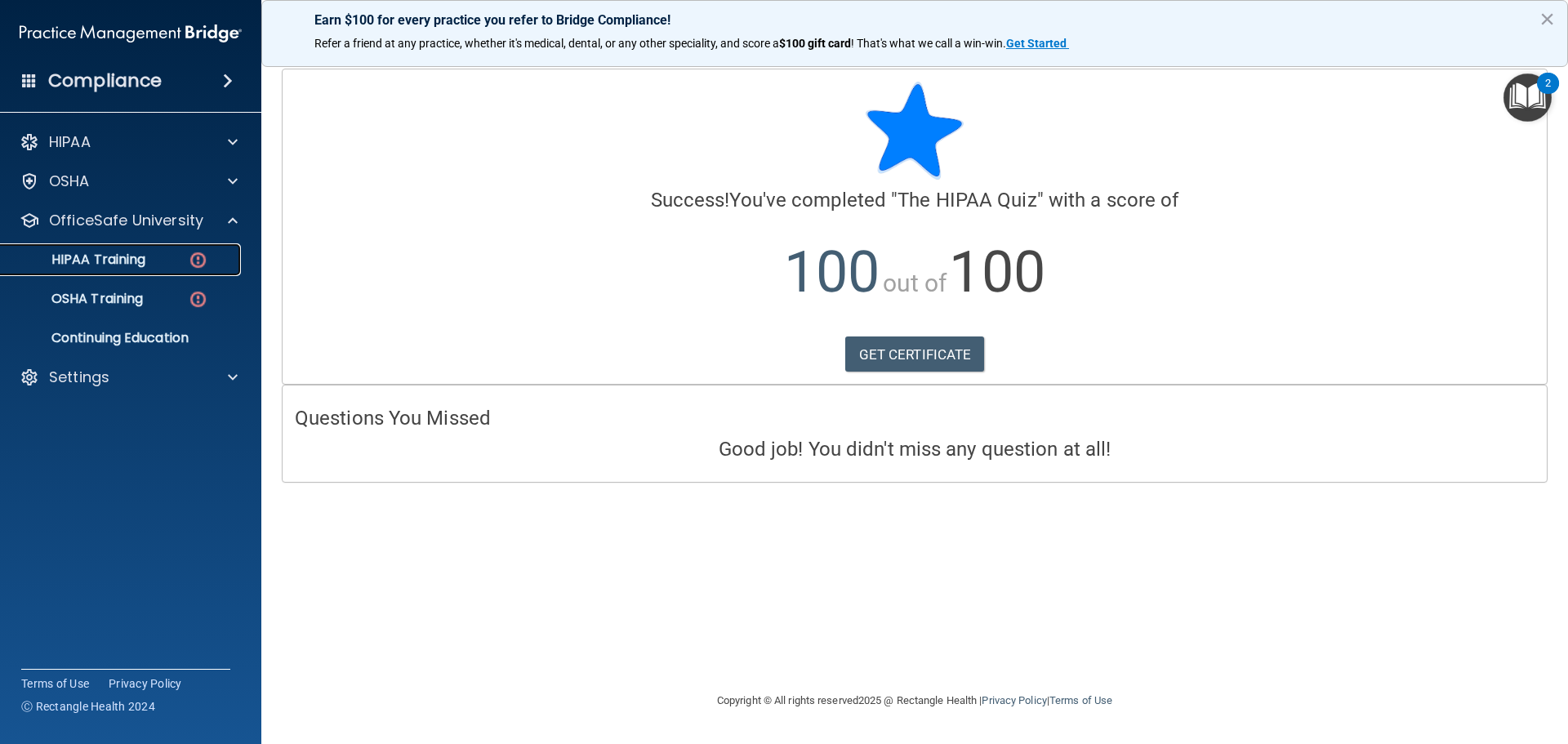
click at [187, 264] on div "HIPAA Training" at bounding box center [122, 259] width 223 height 16
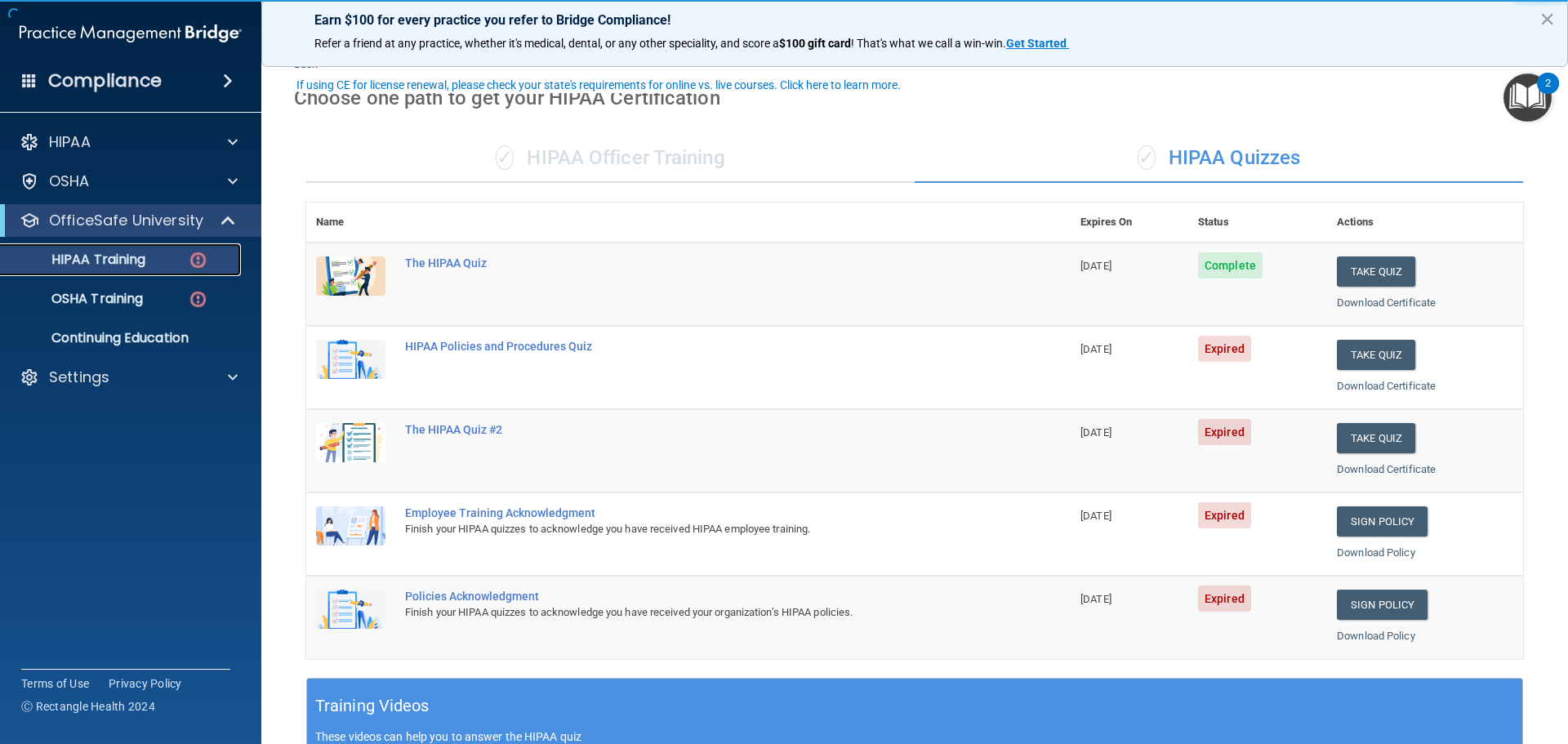
scroll to position [81, 0]
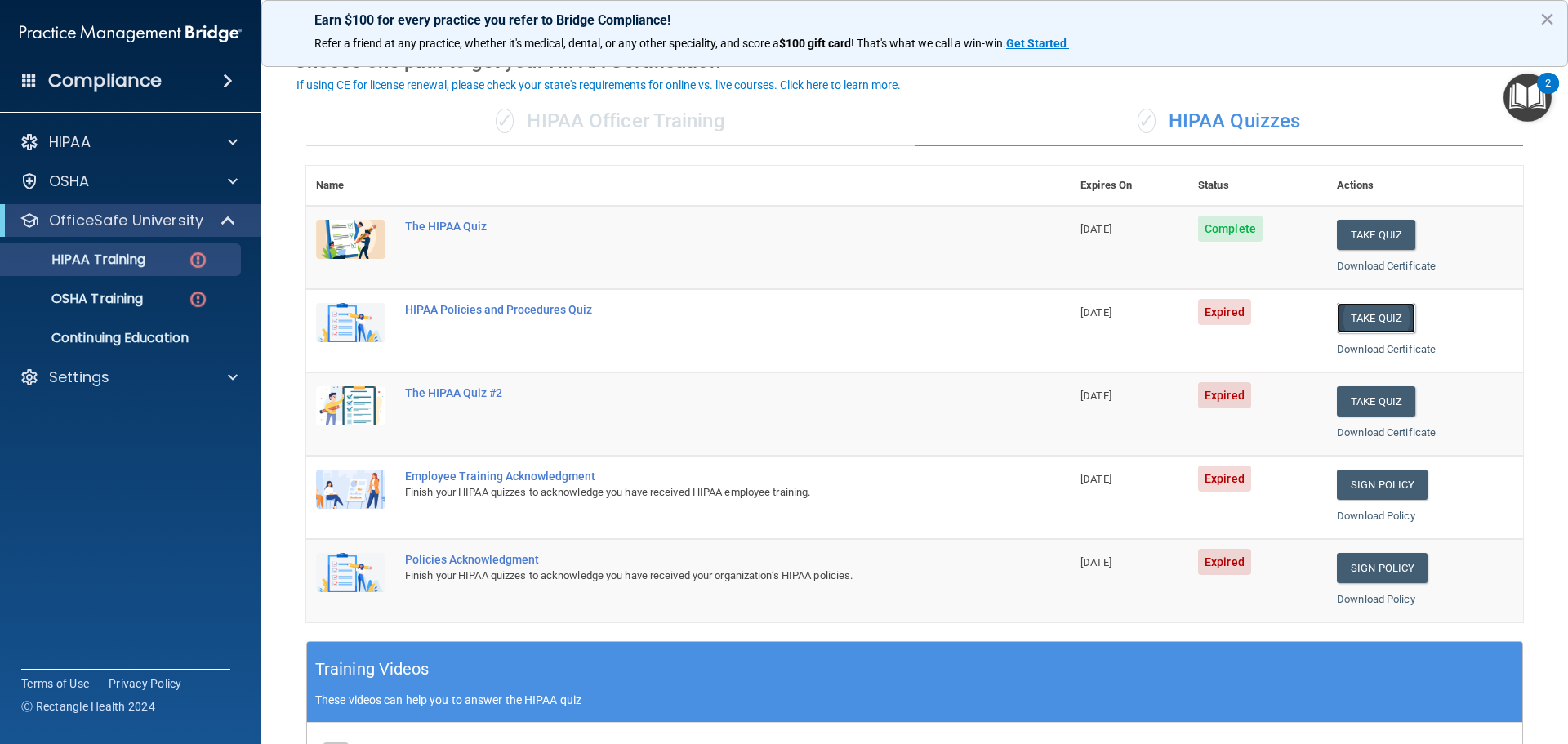
click at [1355, 321] on button "Take Quiz" at bounding box center [1377, 319] width 78 height 31
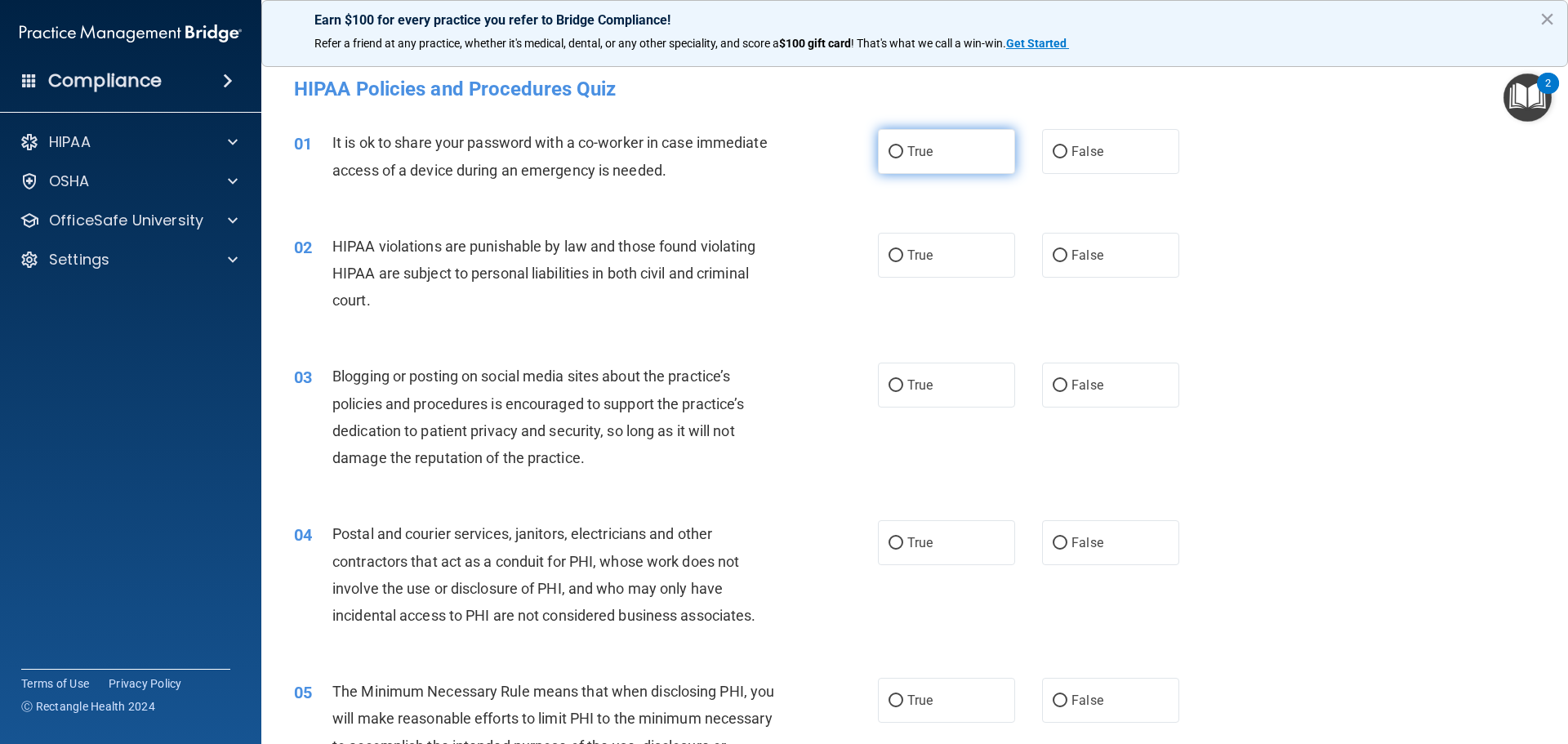
click at [926, 170] on label "True" at bounding box center [946, 151] width 137 height 45
click at [904, 159] on input "True" at bounding box center [895, 152] width 14 height 12
radio input "true"
click at [931, 259] on label "True" at bounding box center [946, 255] width 137 height 45
click at [904, 259] on input "True" at bounding box center [895, 256] width 14 height 12
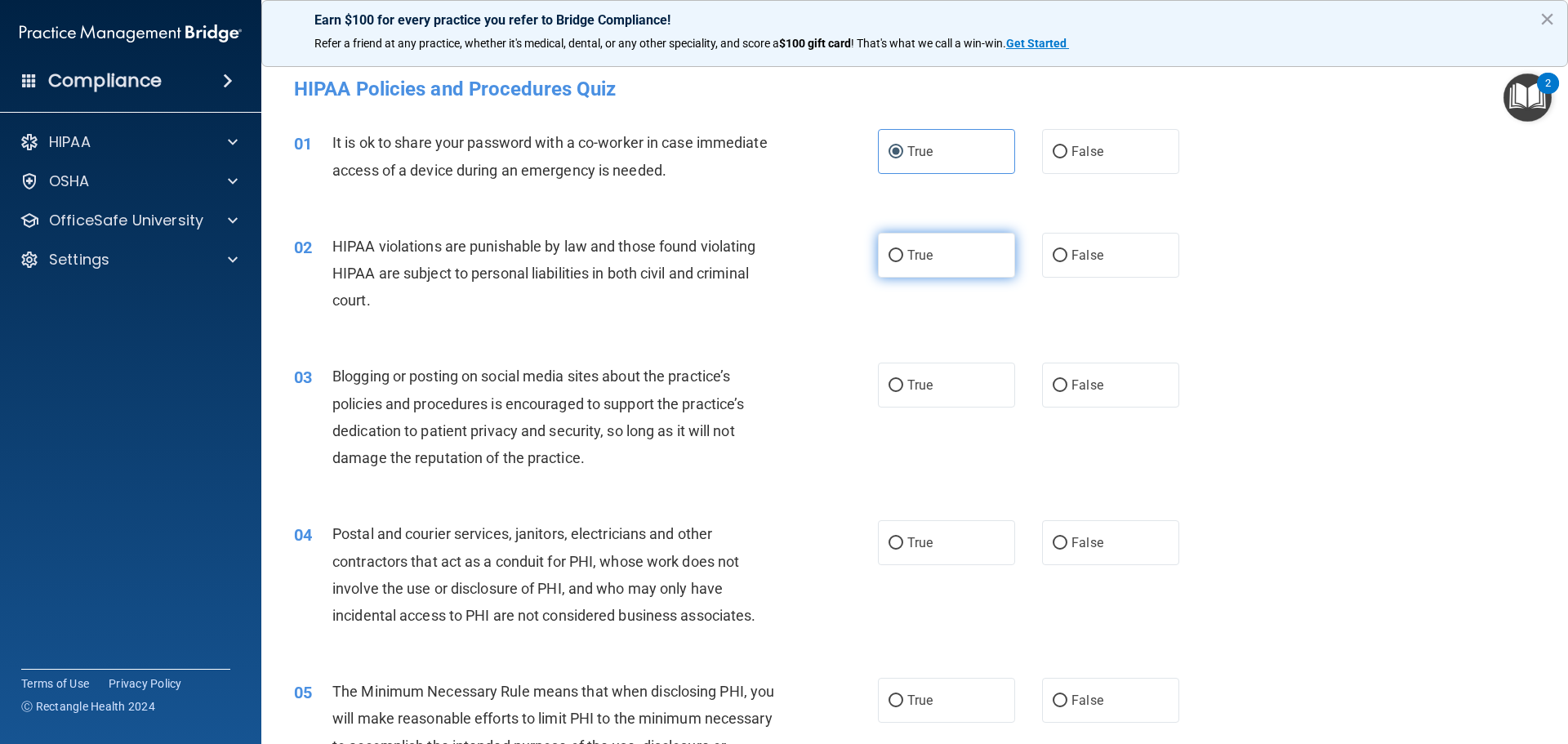
radio input "true"
click at [943, 374] on label "True" at bounding box center [946, 385] width 137 height 45
click at [904, 380] on input "True" at bounding box center [895, 386] width 14 height 12
radio input "true"
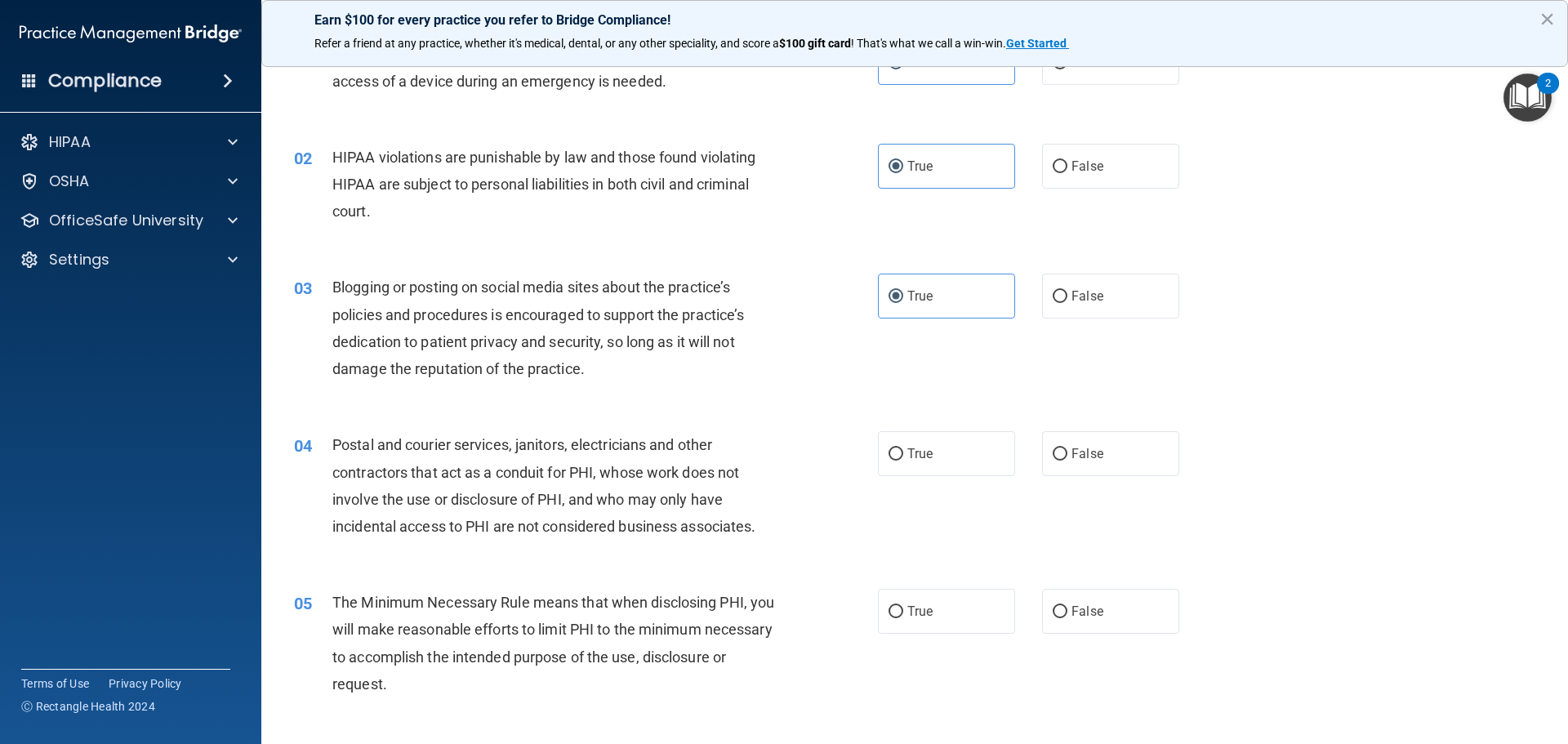
scroll to position [245, 0]
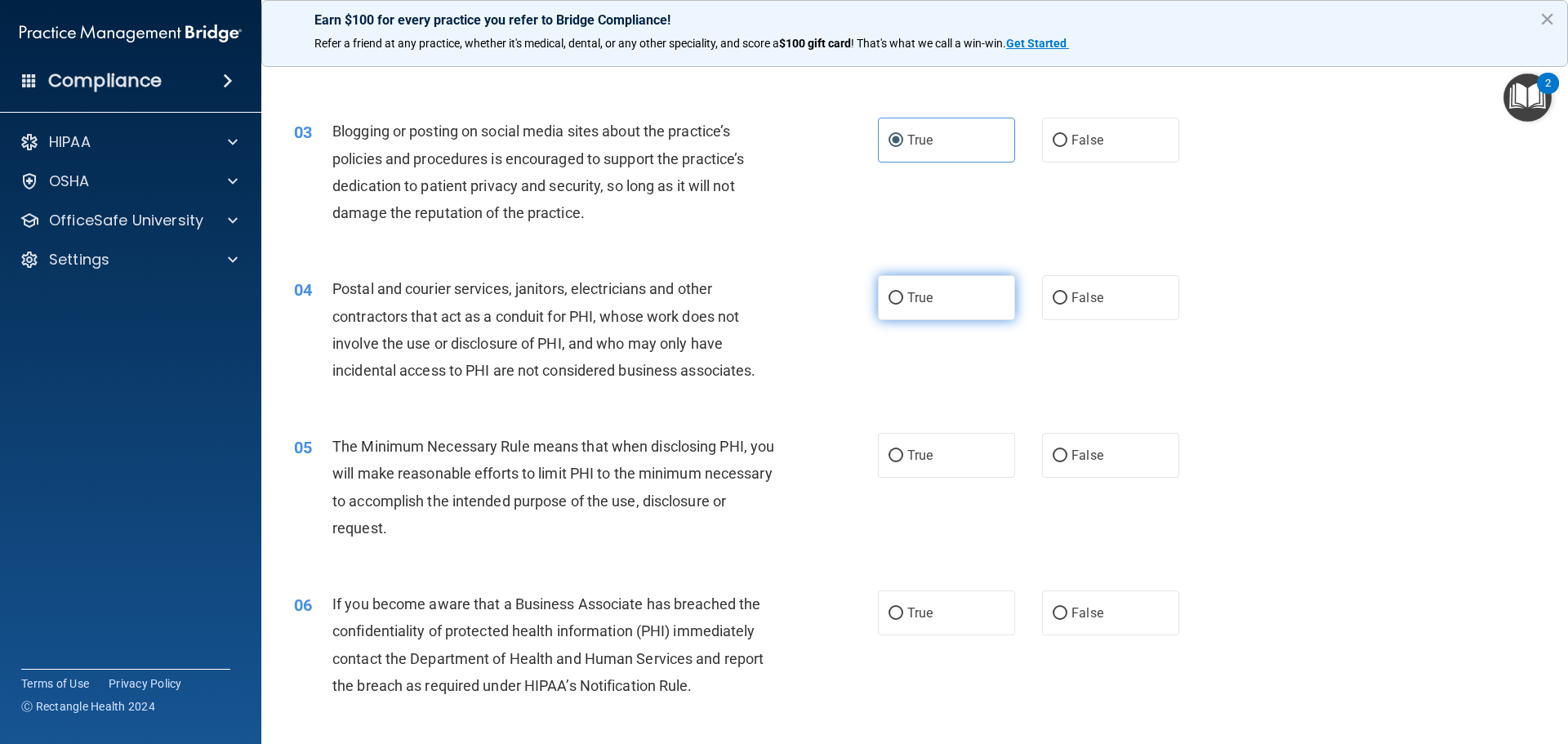
click at [959, 303] on label "True" at bounding box center [946, 298] width 137 height 45
click at [904, 303] on input "True" at bounding box center [895, 298] width 14 height 12
radio input "true"
click at [963, 447] on label "True" at bounding box center [946, 455] width 137 height 45
click at [904, 450] on input "True" at bounding box center [895, 456] width 14 height 12
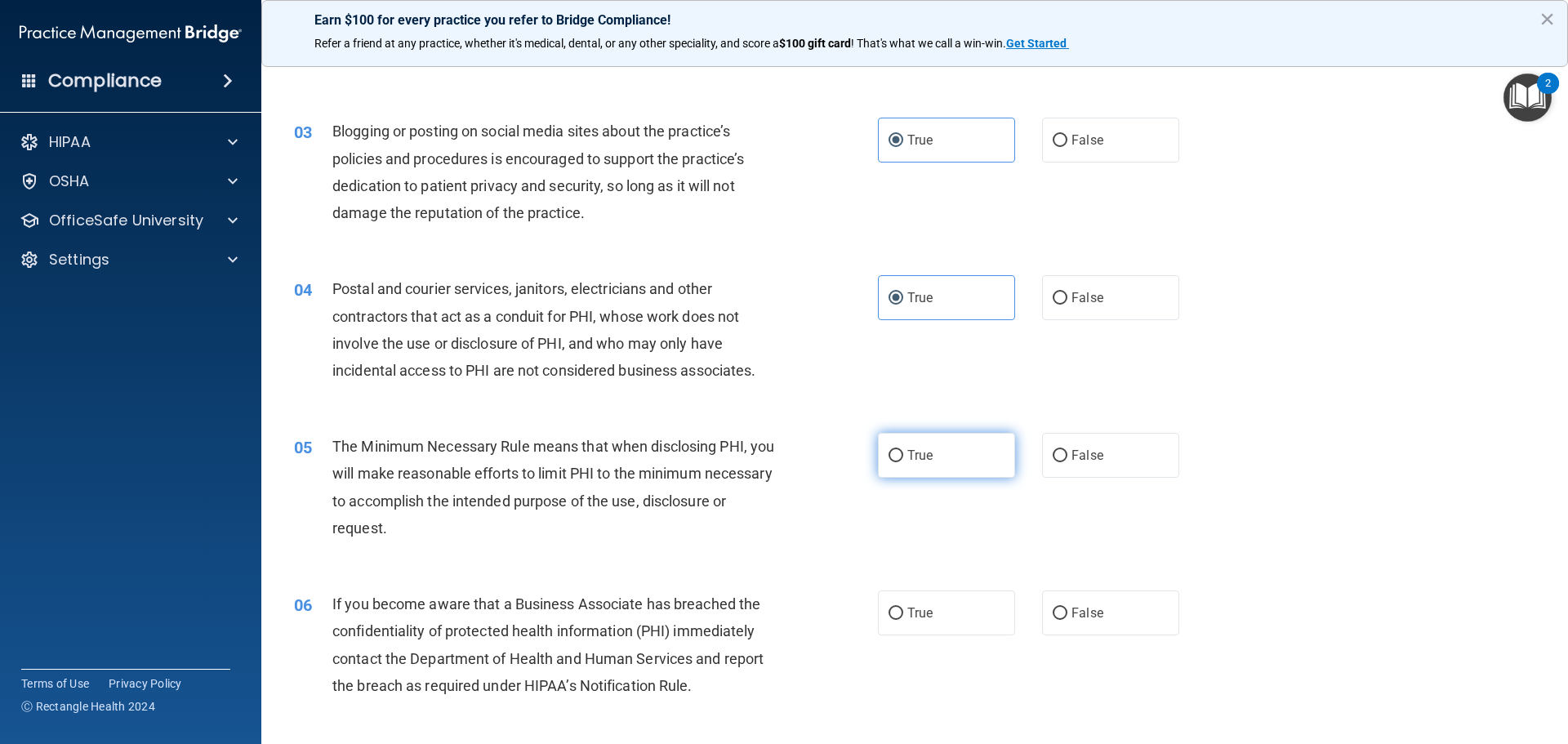
radio input "true"
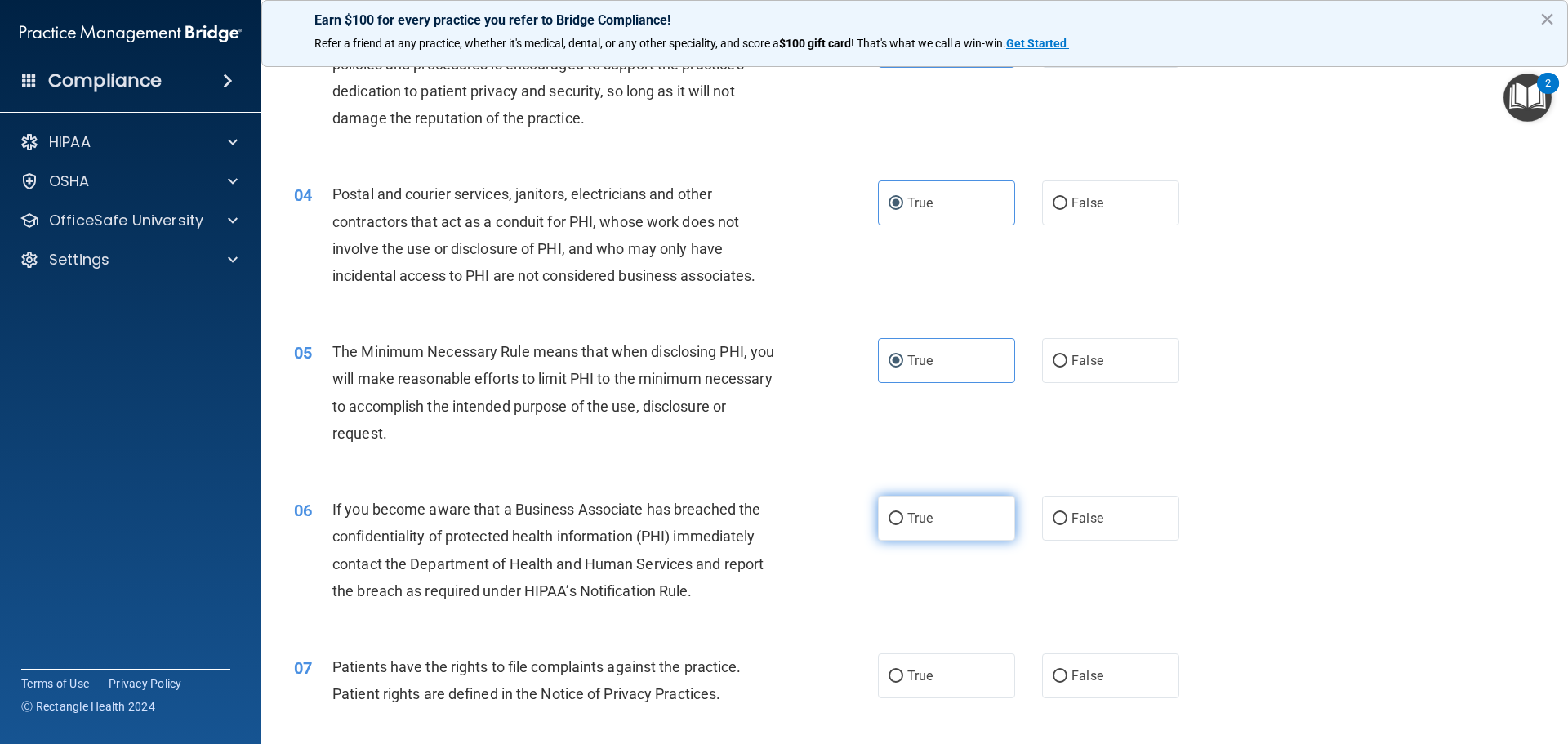
scroll to position [490, 0]
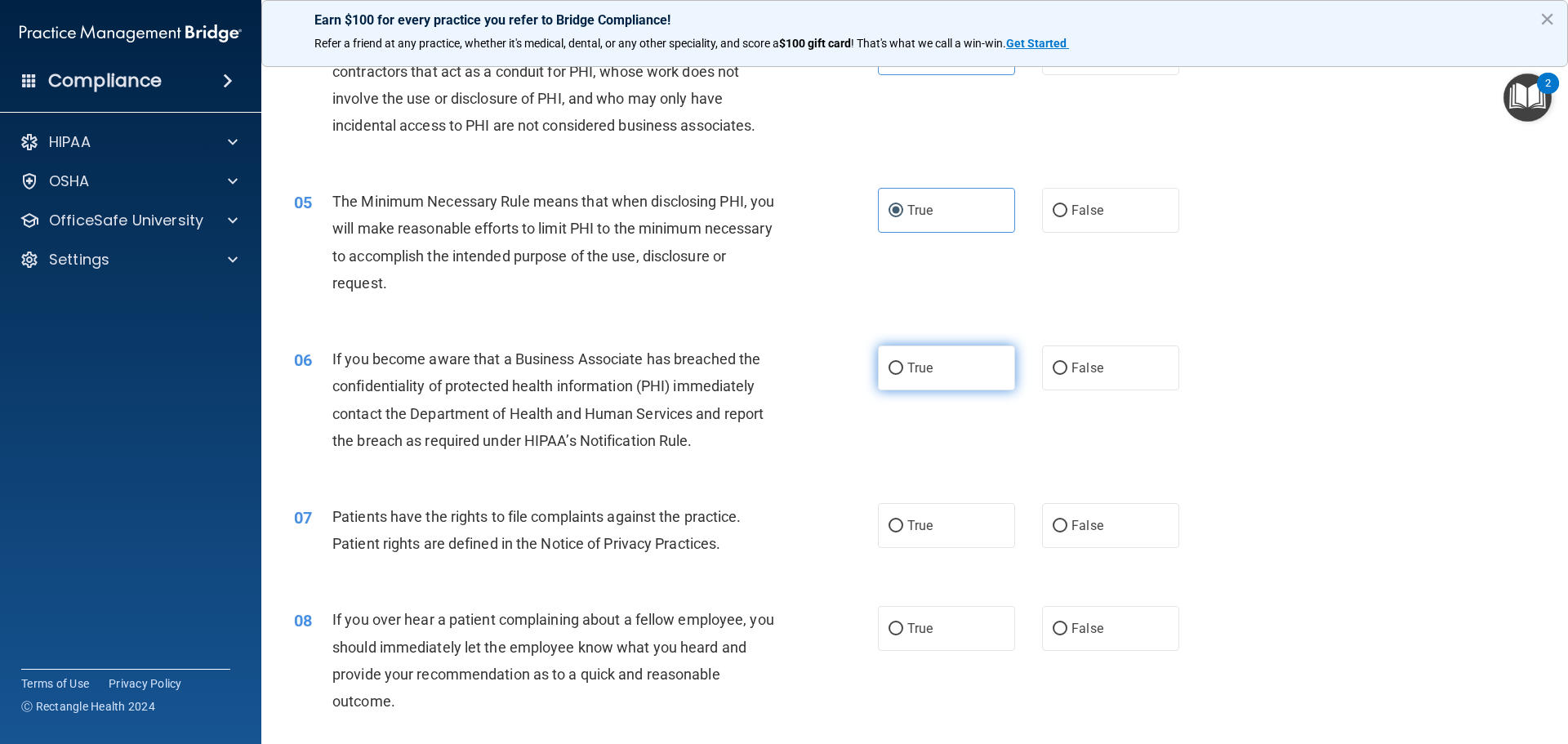
drag, startPoint x: 920, startPoint y: 326, endPoint x: 926, endPoint y: 355, distance: 29.6
click at [918, 334] on div "06 If you become aware that a Business Associate has breached the confidentiali…" at bounding box center [914, 404] width 1266 height 158
click at [927, 357] on label "True" at bounding box center [946, 368] width 137 height 45
click at [904, 363] on input "True" at bounding box center [895, 369] width 14 height 12
radio input "true"
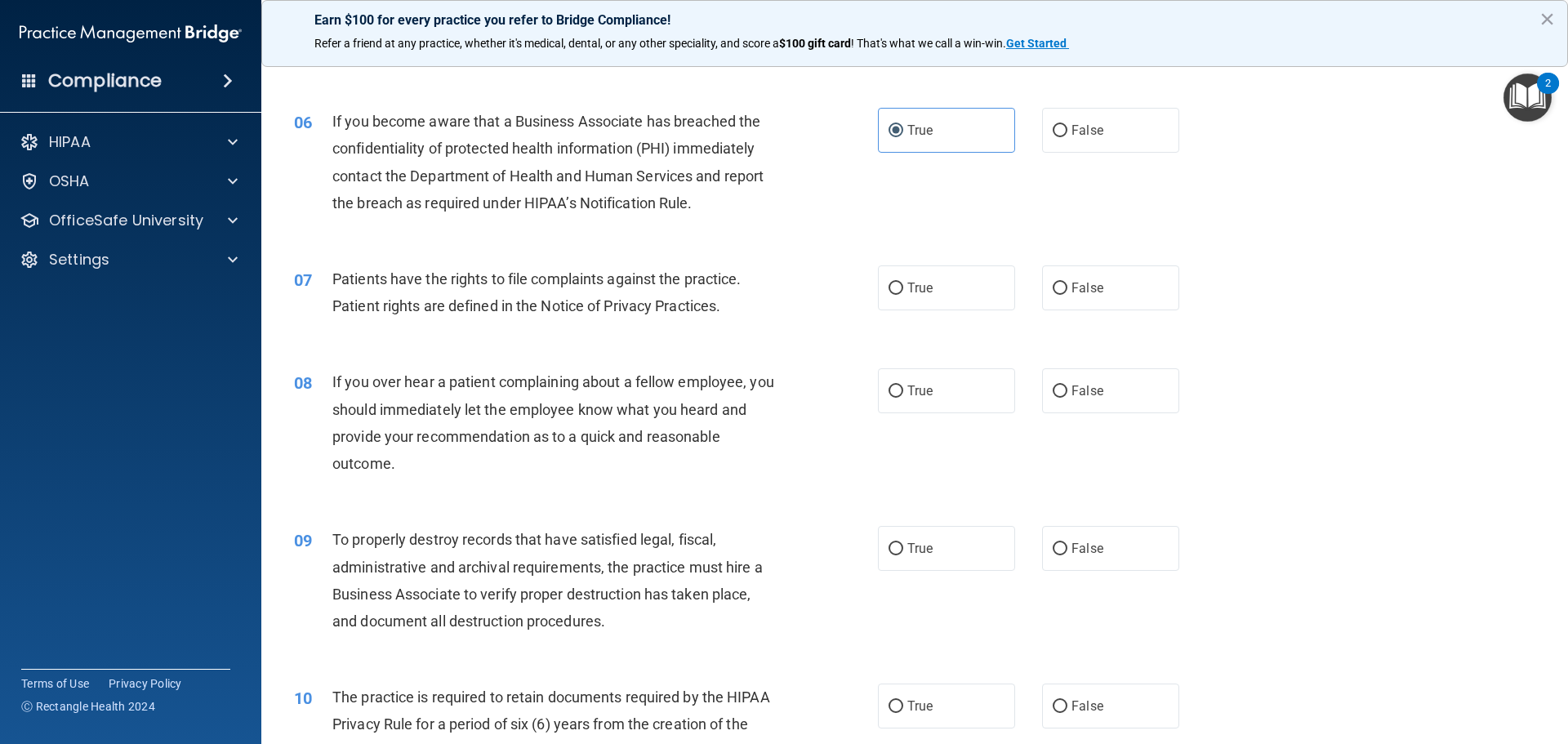
scroll to position [735, 0]
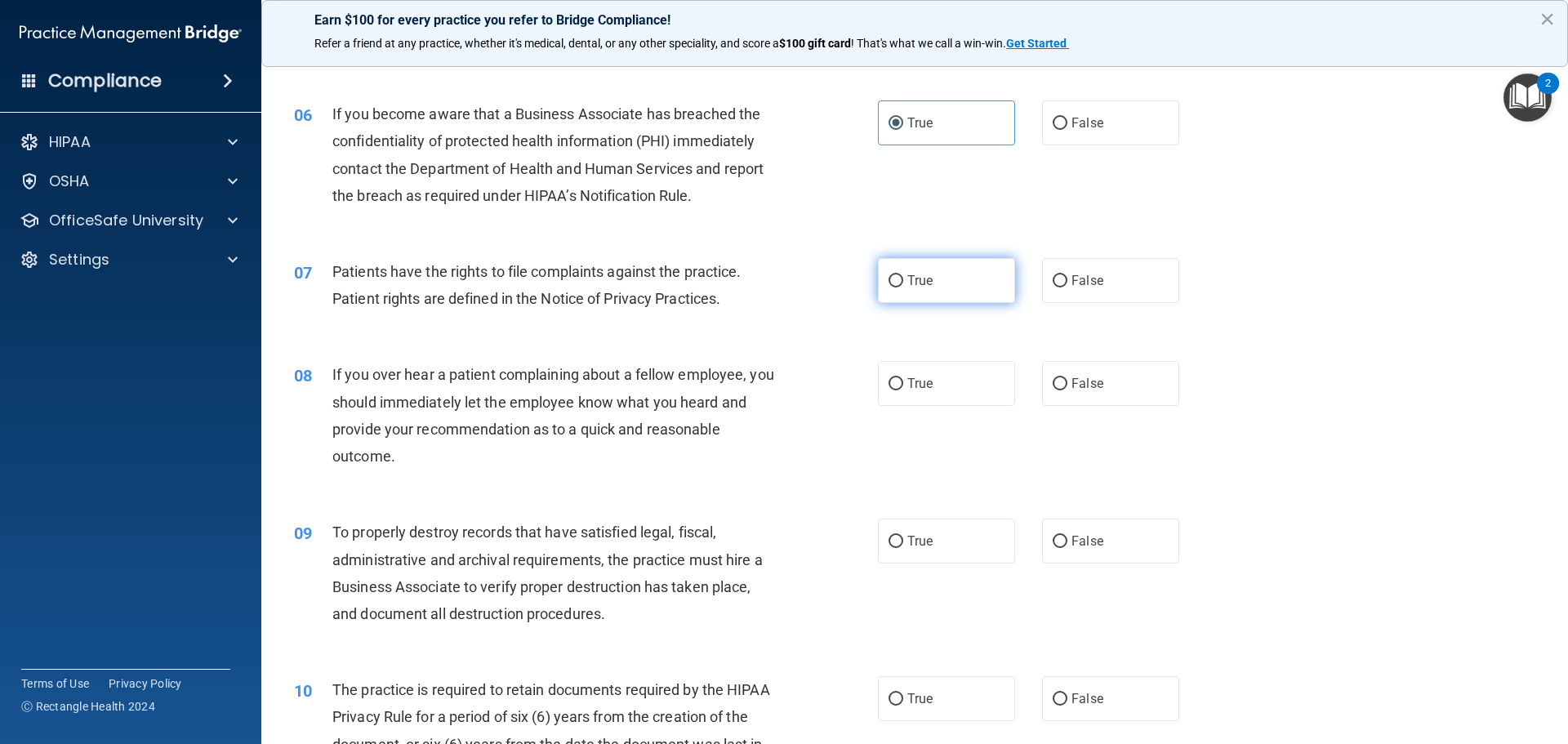
click at [911, 275] on span "True" at bounding box center [920, 281] width 25 height 15
click at [904, 276] on input "True" at bounding box center [895, 282] width 14 height 12
radio input "true"
click at [946, 384] on label "True" at bounding box center [946, 383] width 137 height 45
click at [904, 384] on input "True" at bounding box center [895, 384] width 14 height 12
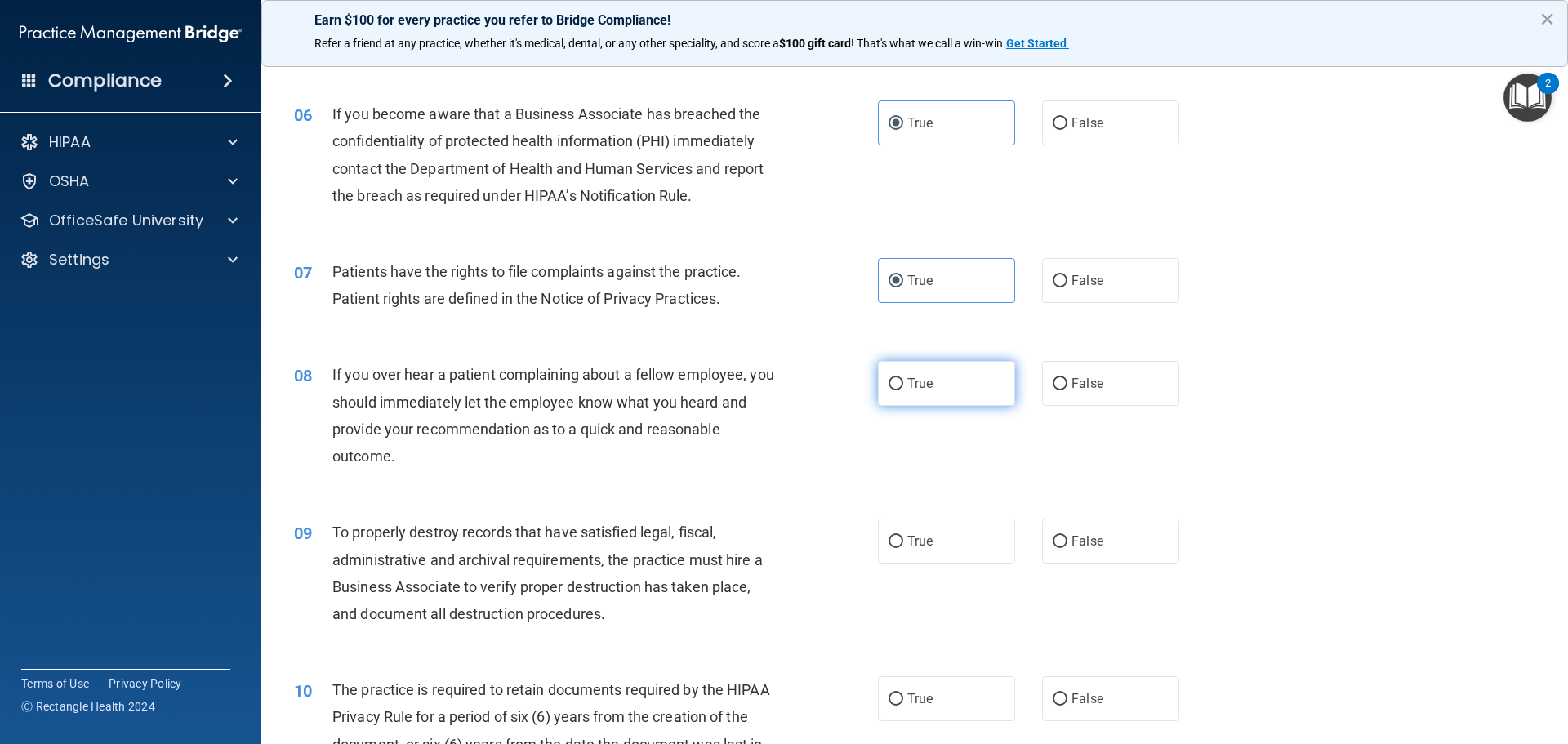
radio input "true"
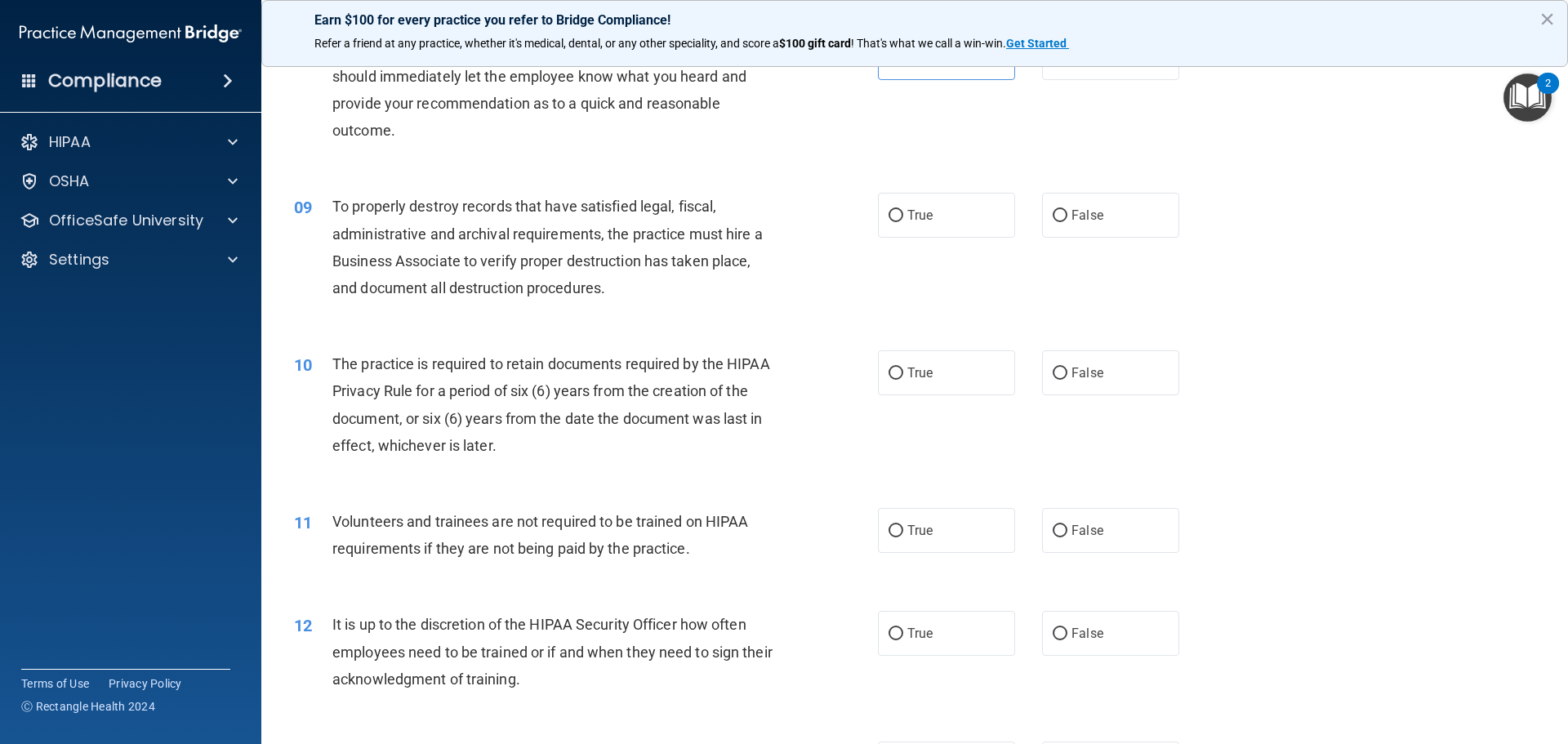
scroll to position [1062, 0]
click at [927, 208] on span "True" at bounding box center [920, 214] width 25 height 15
click at [904, 209] on input "True" at bounding box center [895, 214] width 14 height 12
radio input "true"
click at [947, 375] on label "True" at bounding box center [946, 372] width 137 height 45
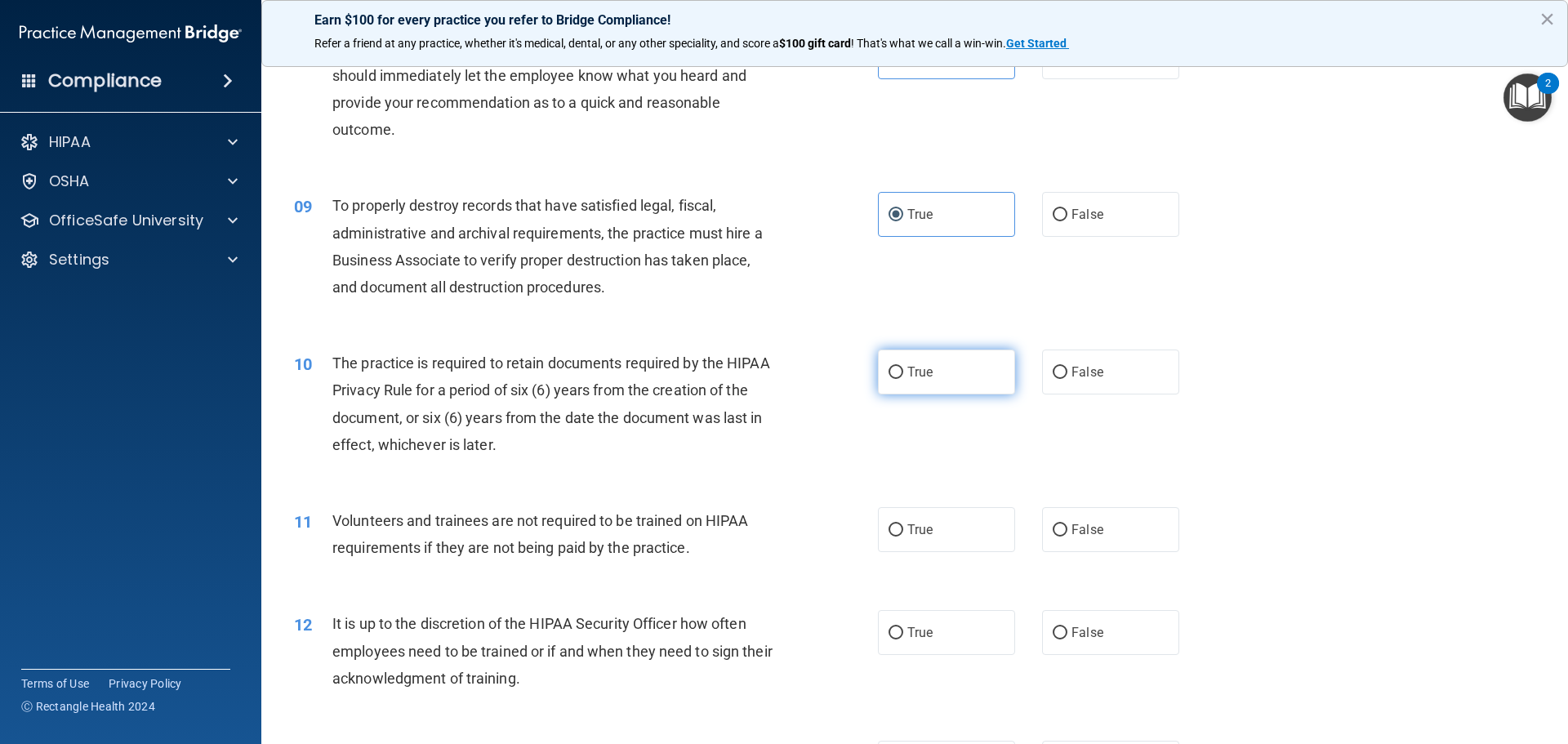
click at [904, 375] on input "True" at bounding box center [895, 372] width 14 height 12
radio input "true"
click at [918, 522] on span "True" at bounding box center [920, 530] width 25 height 15
click at [904, 525] on input "True" at bounding box center [895, 530] width 14 height 12
radio input "true"
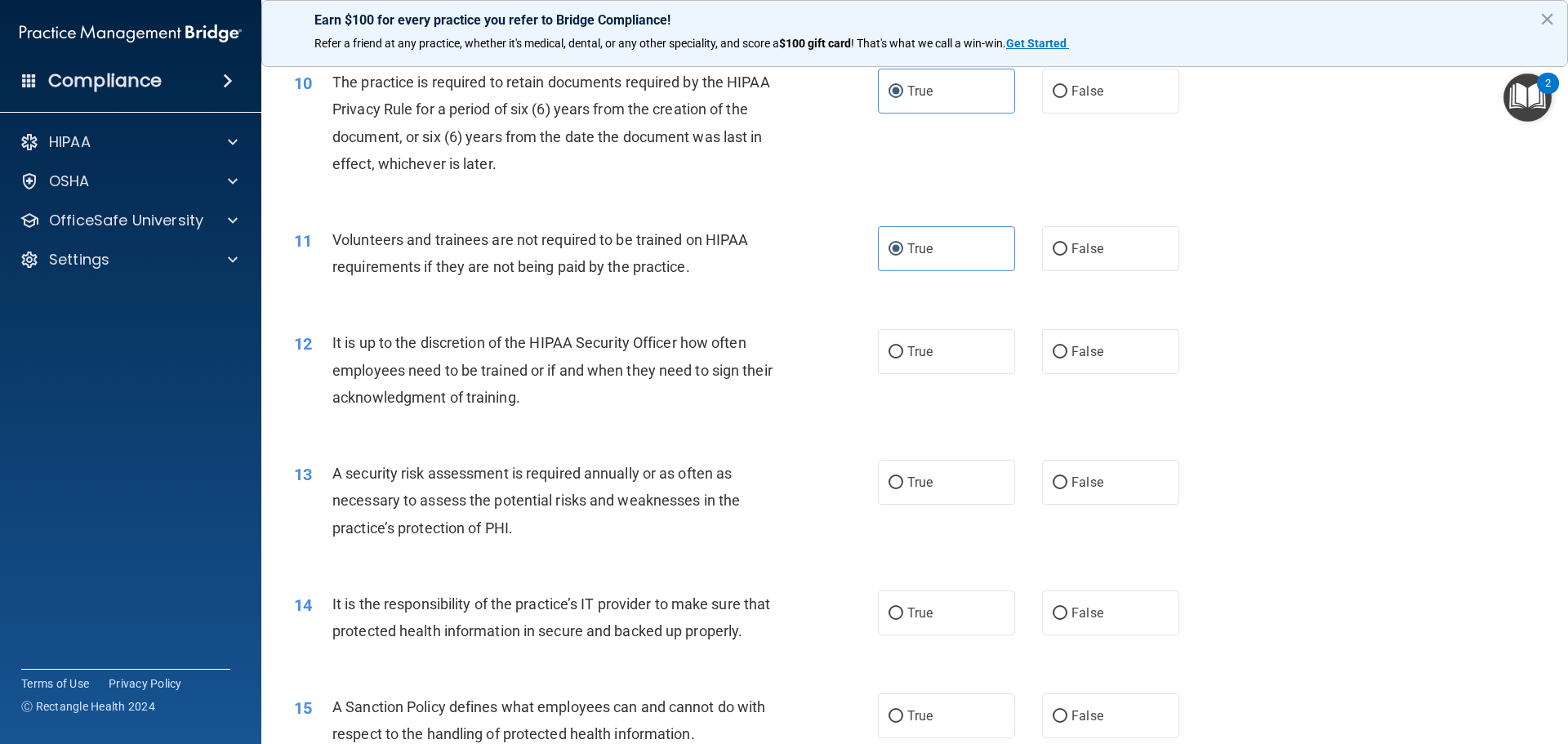
scroll to position [1388, 0]
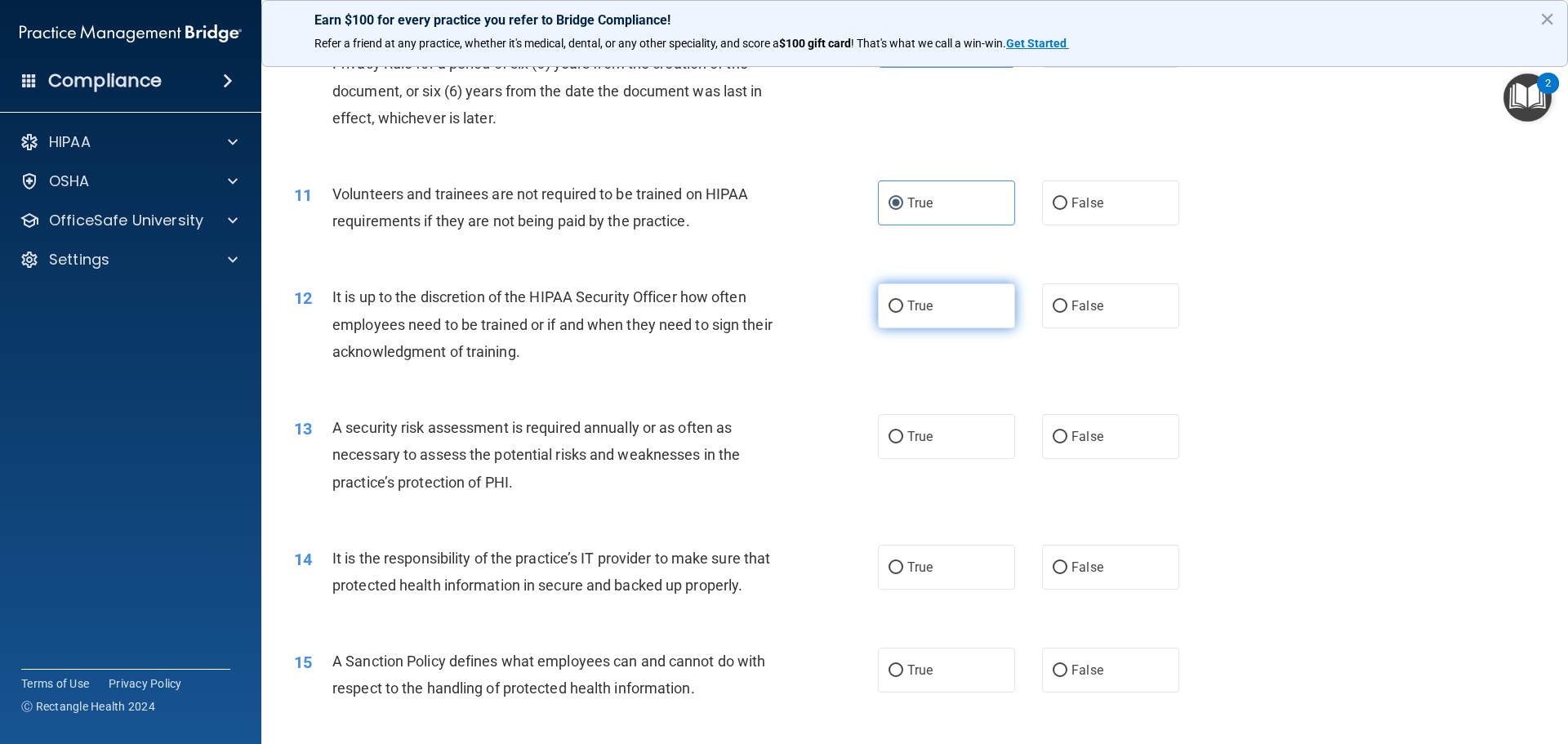
click at [912, 291] on label "True" at bounding box center [946, 305] width 137 height 45
click at [904, 301] on input "True" at bounding box center [895, 306] width 14 height 12
radio input "true"
click at [949, 439] on label "True" at bounding box center [946, 437] width 137 height 45
click at [904, 439] on input "True" at bounding box center [895, 437] width 14 height 12
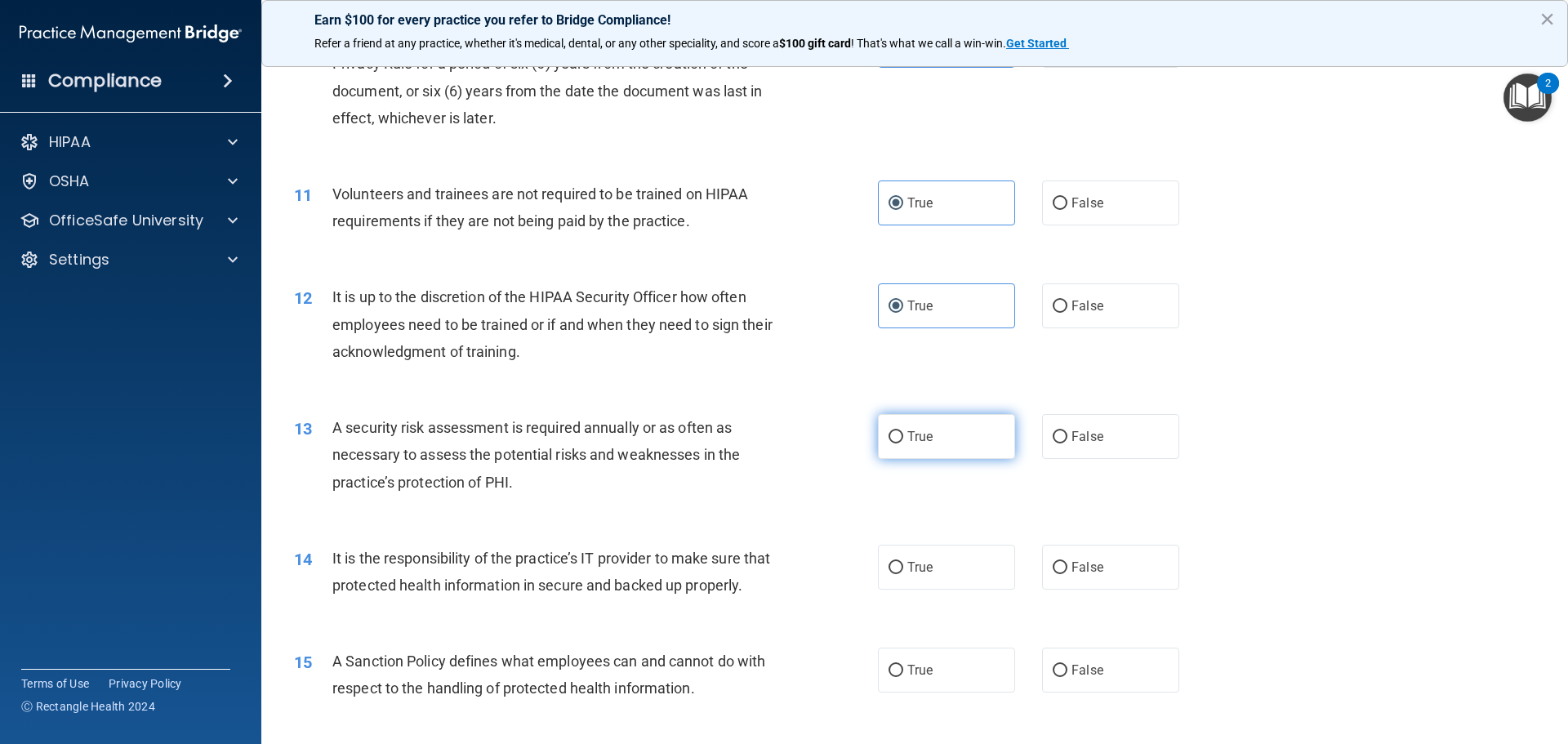
radio input "true"
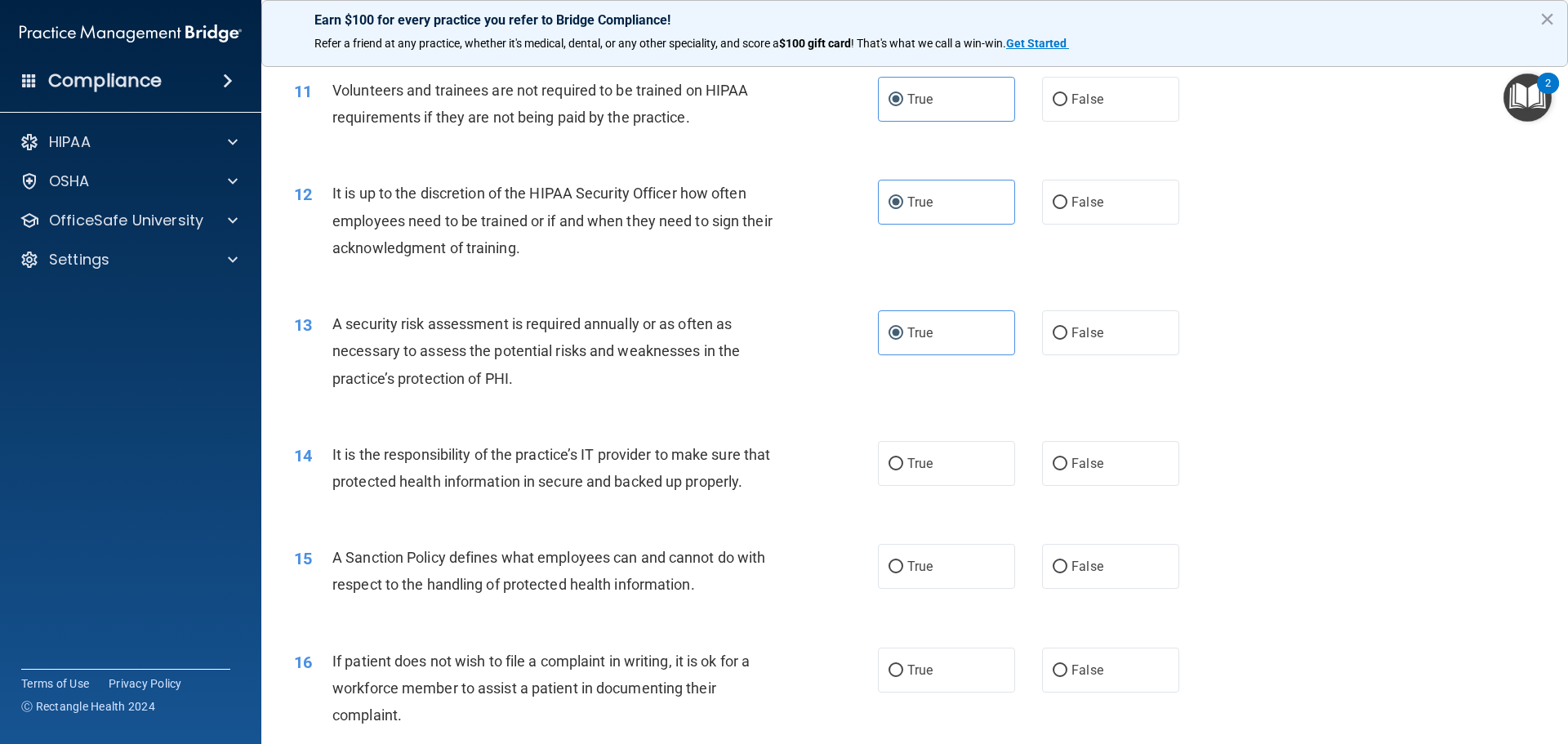
scroll to position [1716, 0]
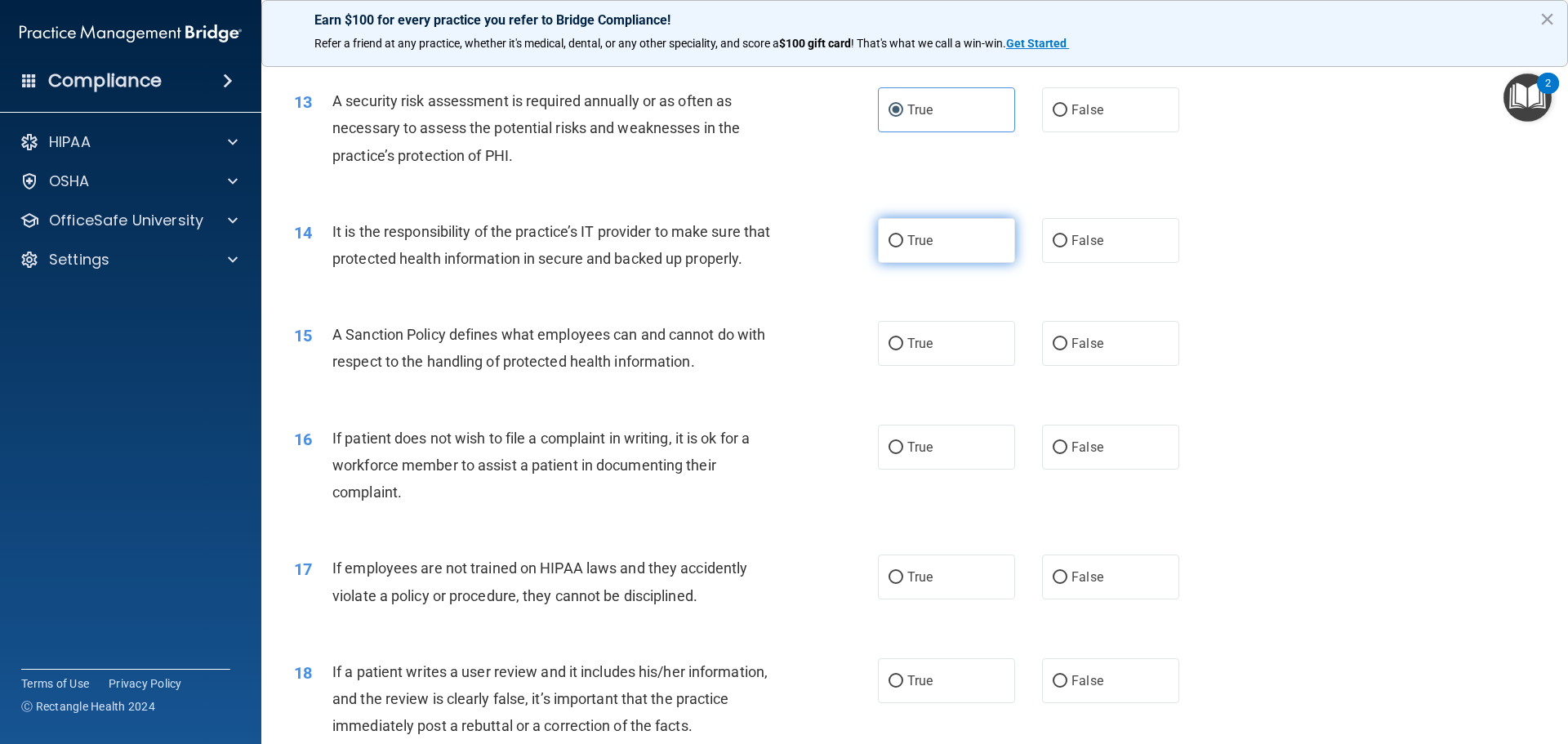
click at [934, 233] on label "True" at bounding box center [946, 240] width 137 height 45
click at [904, 236] on input "True" at bounding box center [895, 241] width 14 height 12
radio input "true"
click at [965, 366] on label "True" at bounding box center [946, 343] width 137 height 45
click at [904, 350] on input "True" at bounding box center [895, 344] width 14 height 12
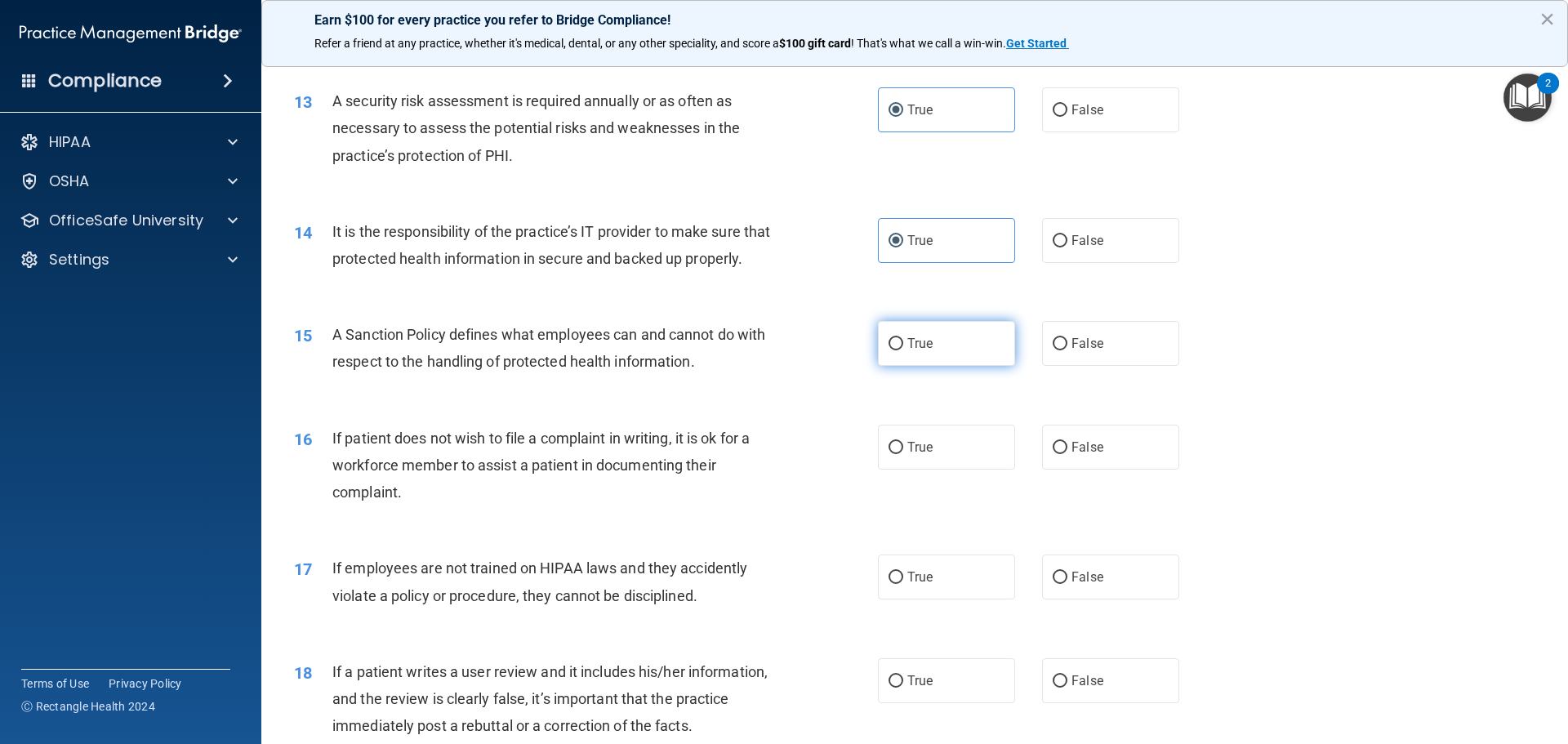
radio input "true"
click at [962, 448] on div "16 If patient does not wish to file a complaint in writing, it is ok for a work…" at bounding box center [914, 469] width 1266 height 131
click at [959, 467] on label "True" at bounding box center [946, 447] width 137 height 45
click at [904, 454] on input "True" at bounding box center [895, 448] width 14 height 12
radio input "true"
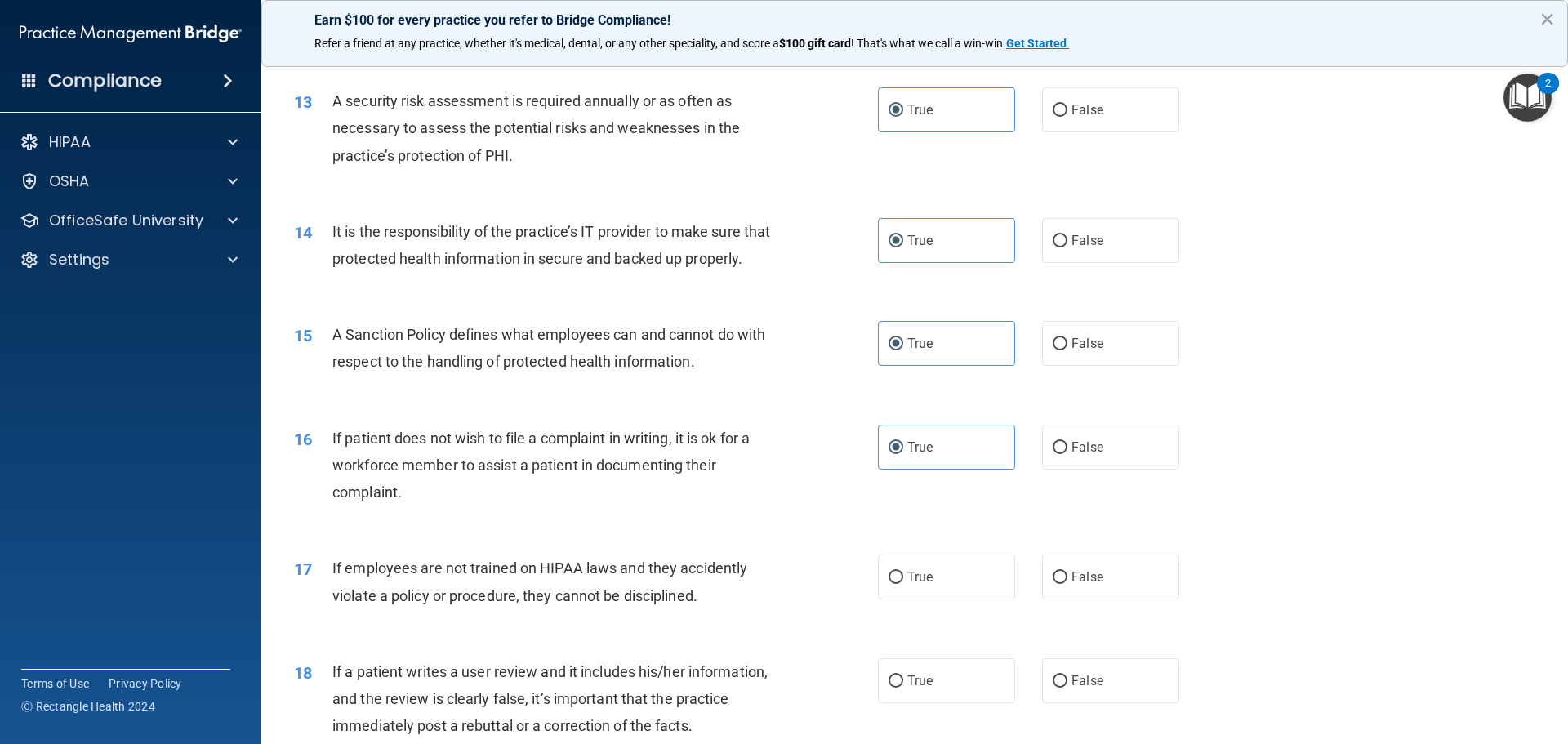
scroll to position [1961, 0]
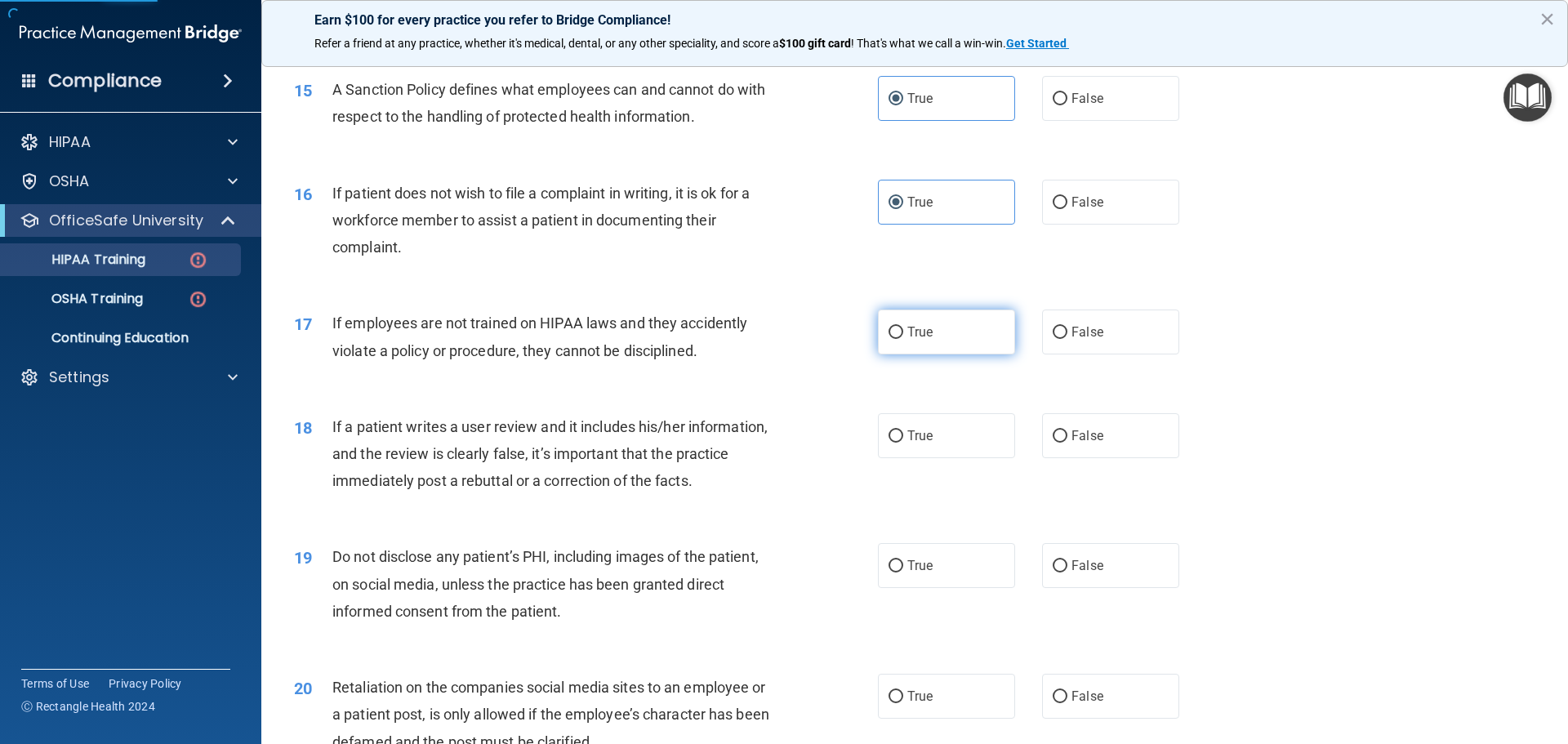
click at [939, 354] on label "True" at bounding box center [946, 331] width 137 height 45
click at [904, 339] on input "True" at bounding box center [895, 332] width 14 height 12
radio input "true"
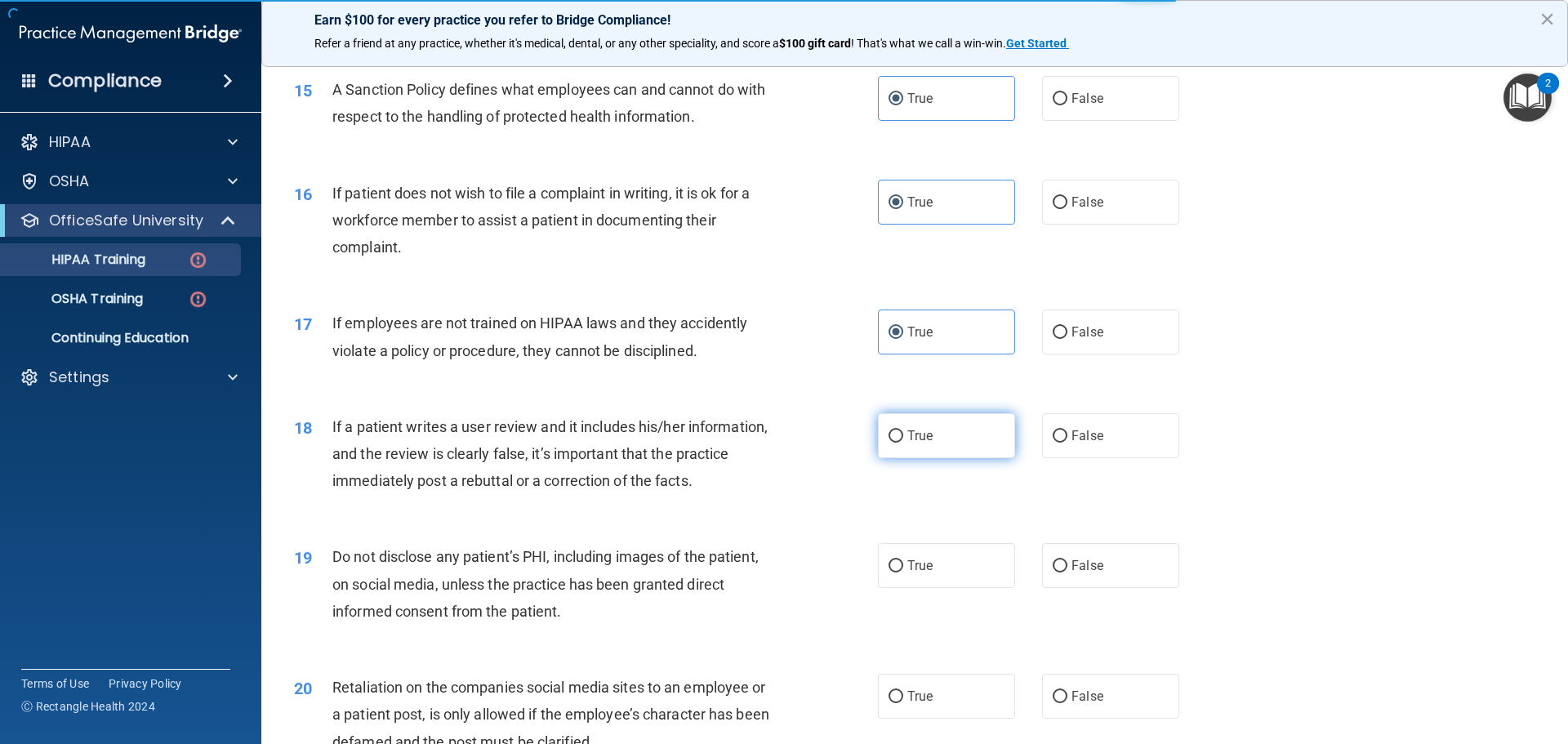
scroll to position [486, 0]
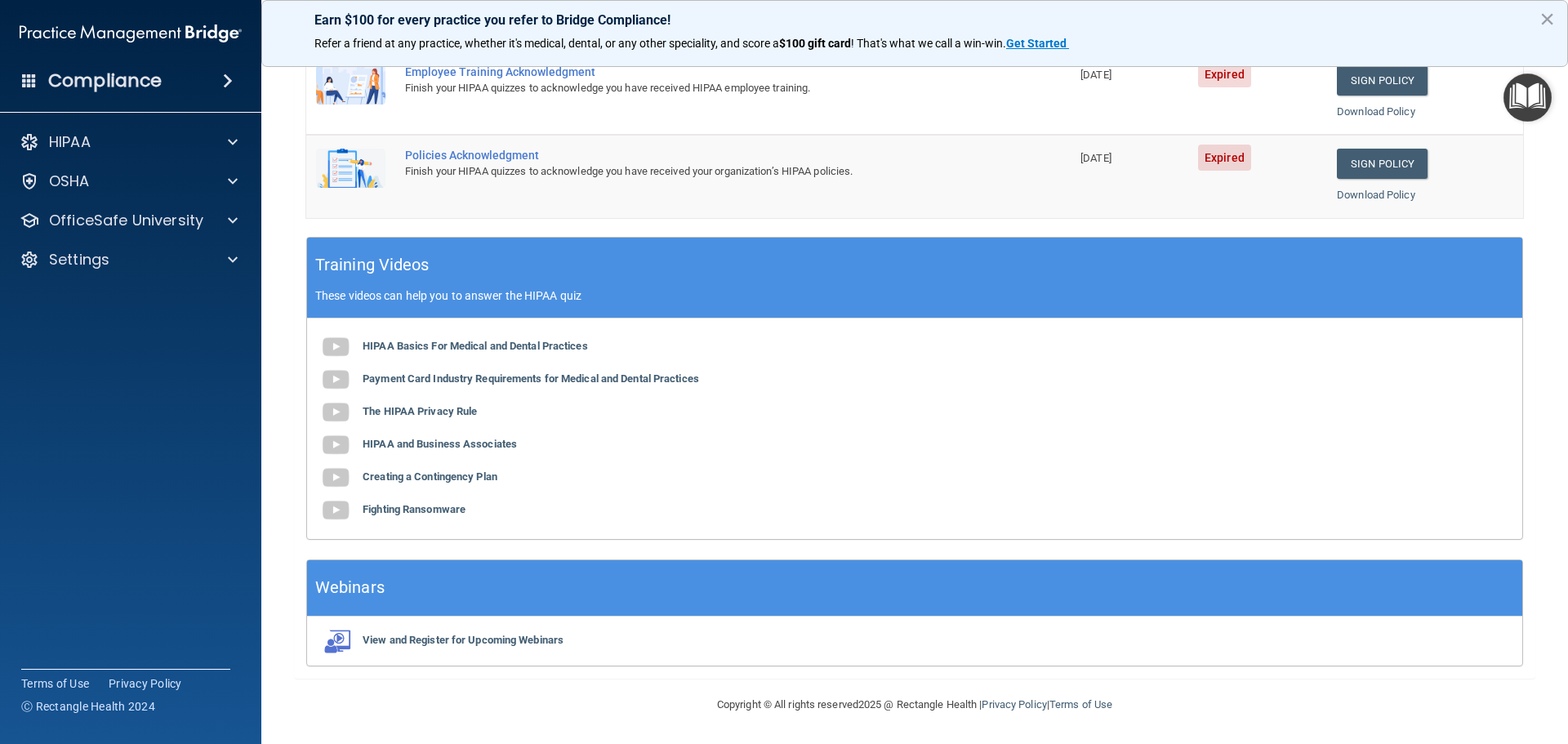
drag, startPoint x: 376, startPoint y: 395, endPoint x: 355, endPoint y: 395, distance: 21.0
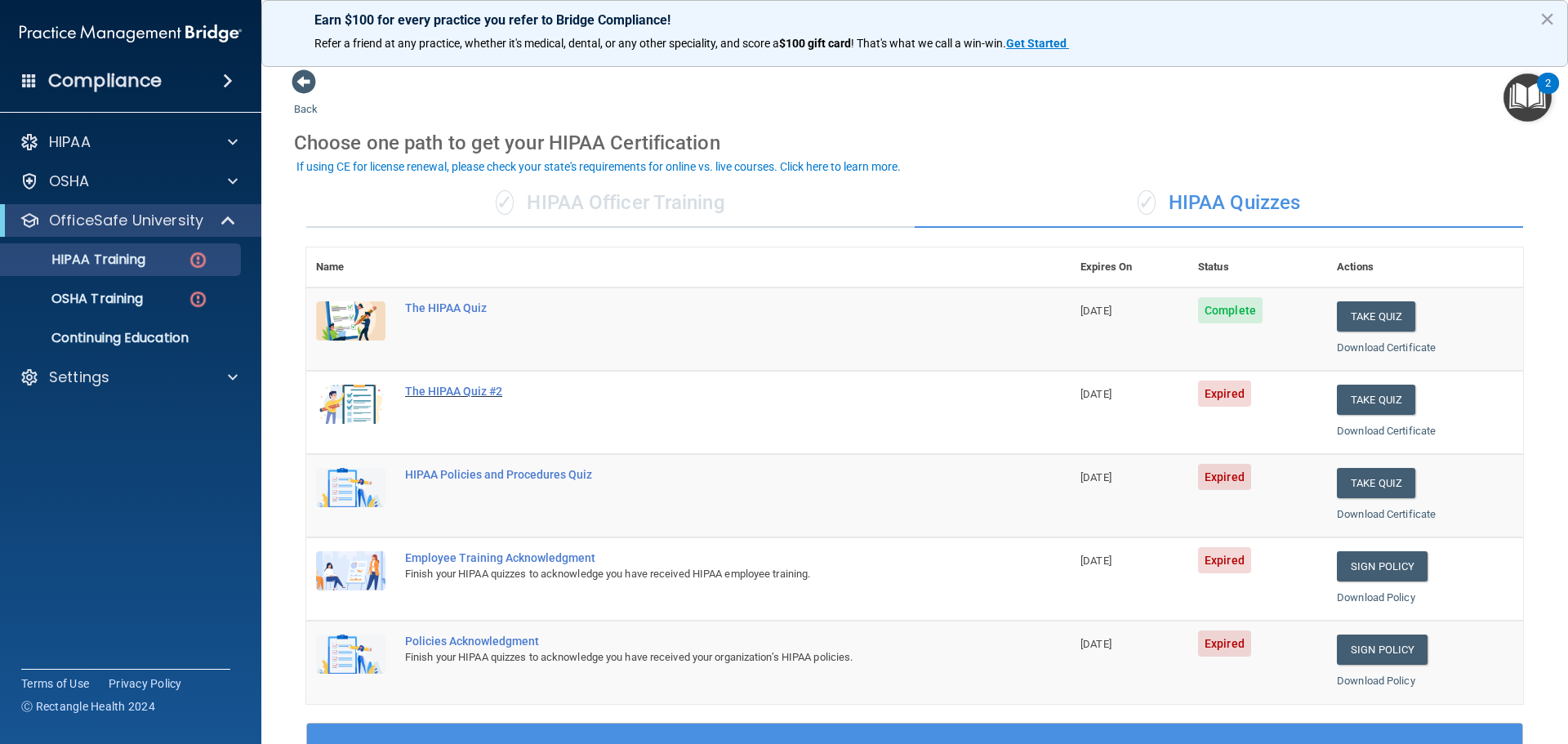
click at [481, 385] on div "The HIPAA Quiz #2" at bounding box center [697, 392] width 584 height 13
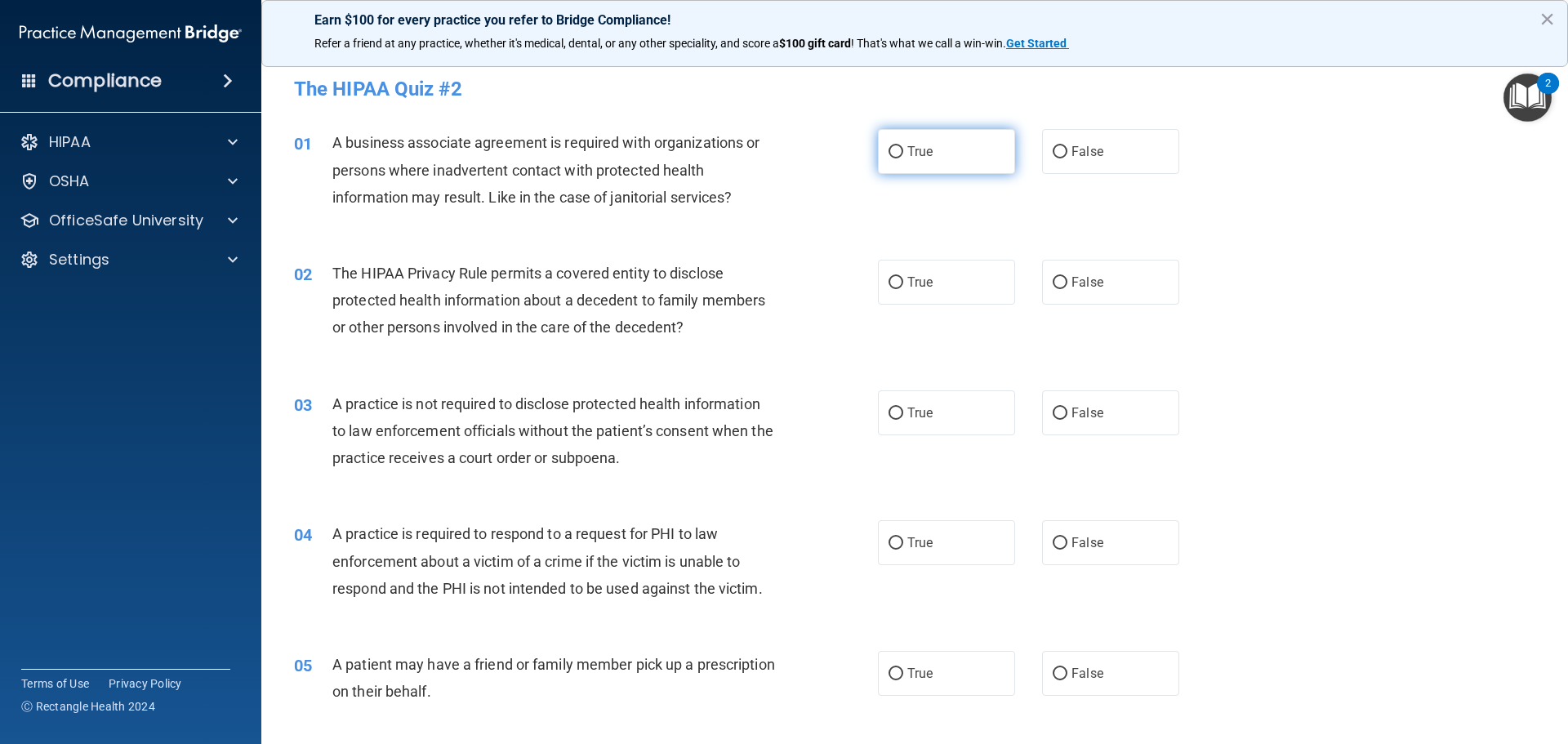
click at [918, 160] on label "True" at bounding box center [946, 151] width 137 height 45
click at [904, 159] on input "True" at bounding box center [895, 152] width 14 height 12
radio input "true"
click at [918, 282] on span "True" at bounding box center [920, 282] width 25 height 15
click at [904, 282] on input "True" at bounding box center [895, 282] width 14 height 12
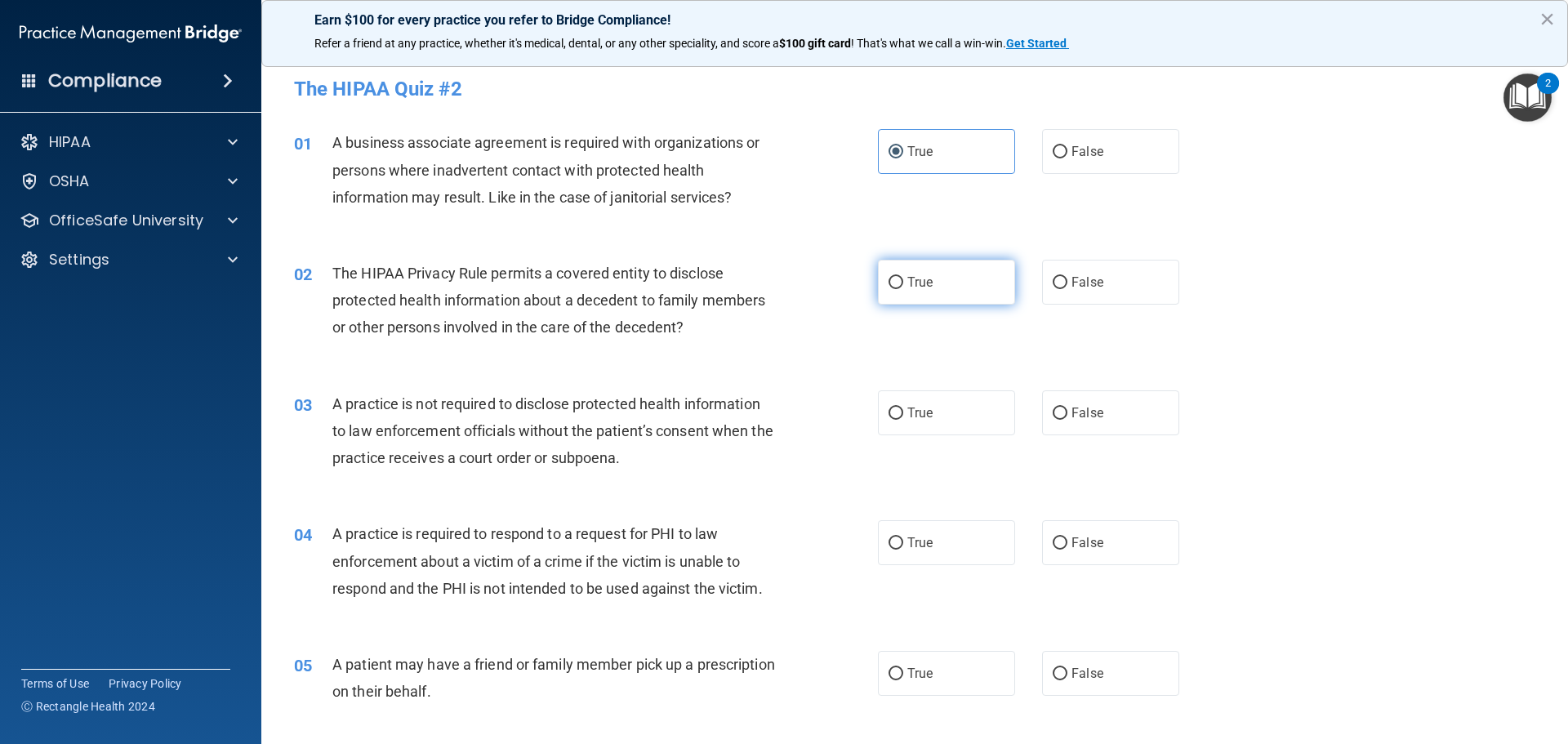
radio input "true"
click at [941, 415] on label "True" at bounding box center [946, 413] width 137 height 45
click at [904, 415] on input "True" at bounding box center [895, 414] width 14 height 12
radio input "true"
click at [903, 525] on label "True" at bounding box center [946, 542] width 137 height 45
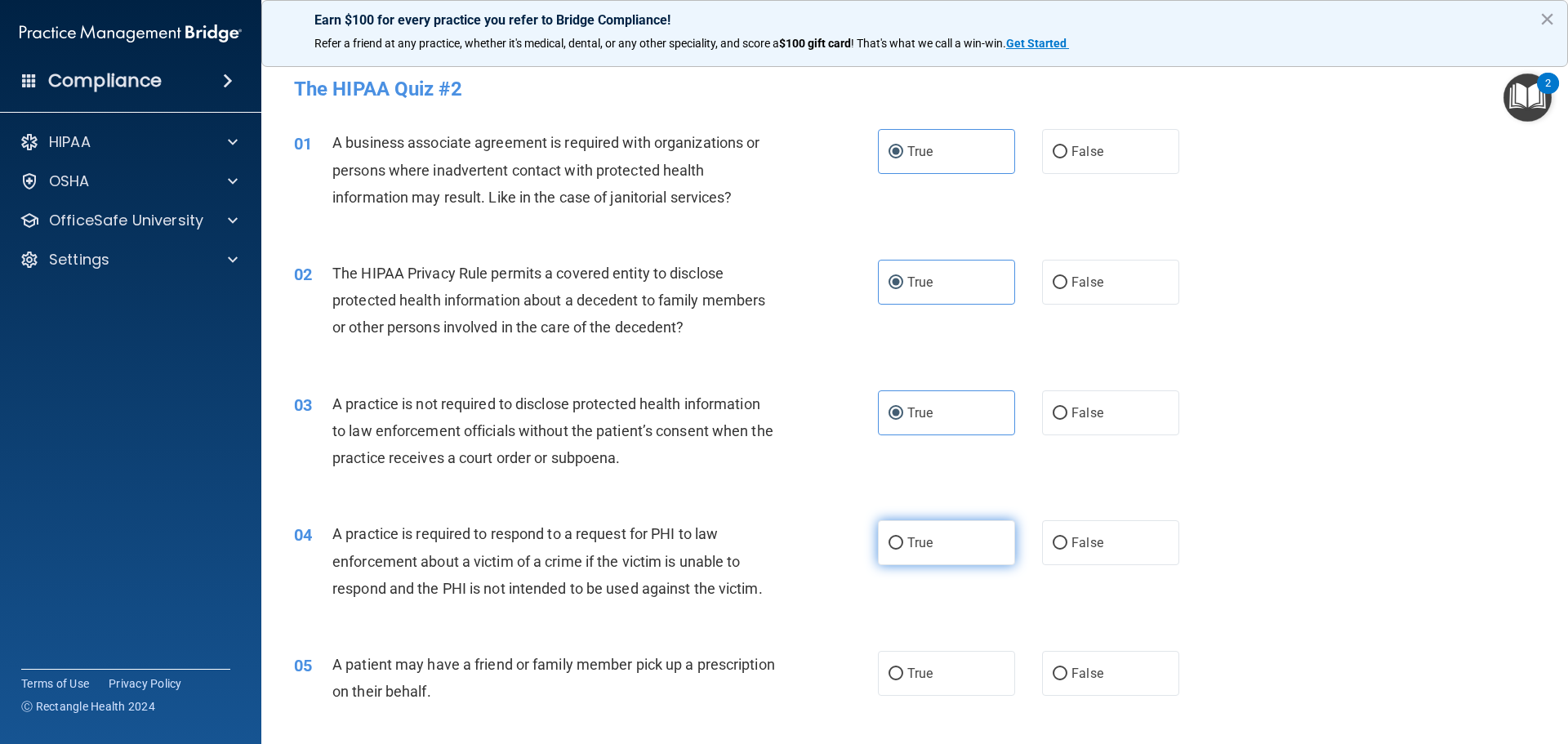
click at [903, 537] on input "True" at bounding box center [895, 543] width 14 height 12
radio input "true"
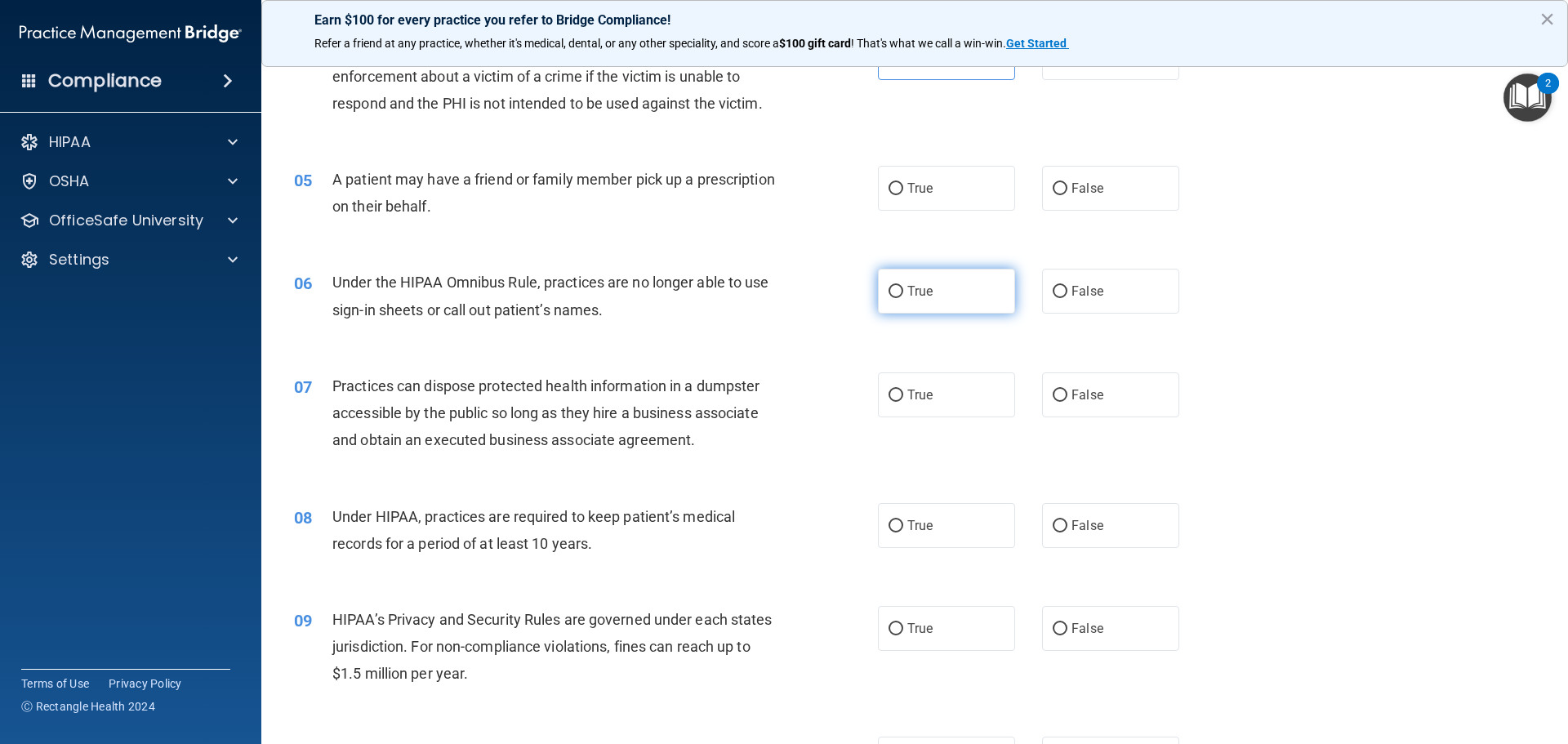
scroll to position [490, 0]
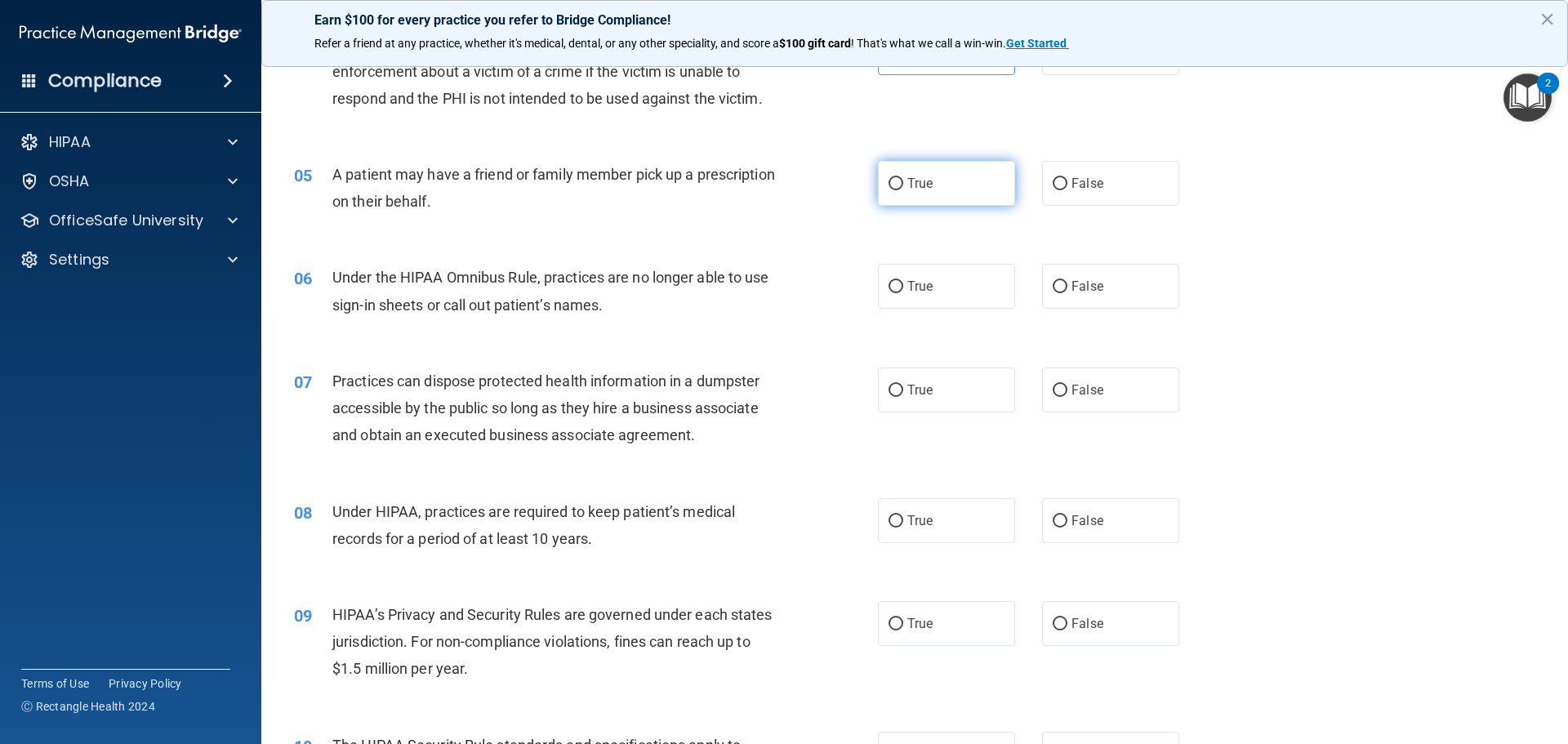
click at [952, 200] on label "True" at bounding box center [946, 183] width 137 height 45
click at [904, 191] on input "True" at bounding box center [895, 184] width 14 height 12
radio input "true"
click at [943, 310] on div "06 Under the HIPAA Omnibus Rule, practices are no longer able to use sign-in sh…" at bounding box center [914, 294] width 1266 height 102
click at [946, 279] on label "True" at bounding box center [946, 286] width 137 height 45
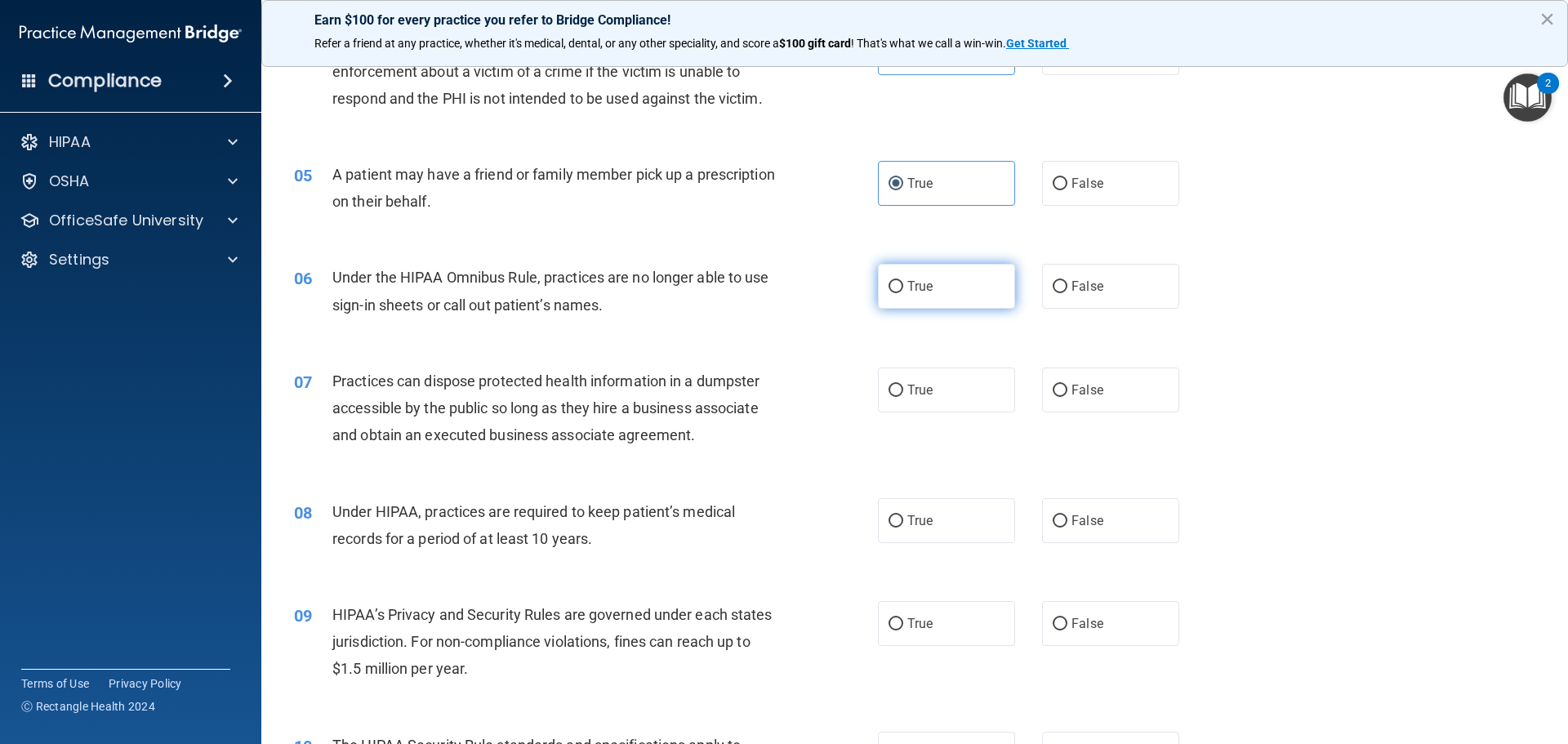
click at [904, 281] on input "True" at bounding box center [895, 286] width 14 height 12
radio input "true"
click at [946, 391] on label "True" at bounding box center [946, 390] width 137 height 45
click at [904, 391] on input "True" at bounding box center [895, 391] width 14 height 12
radio input "true"
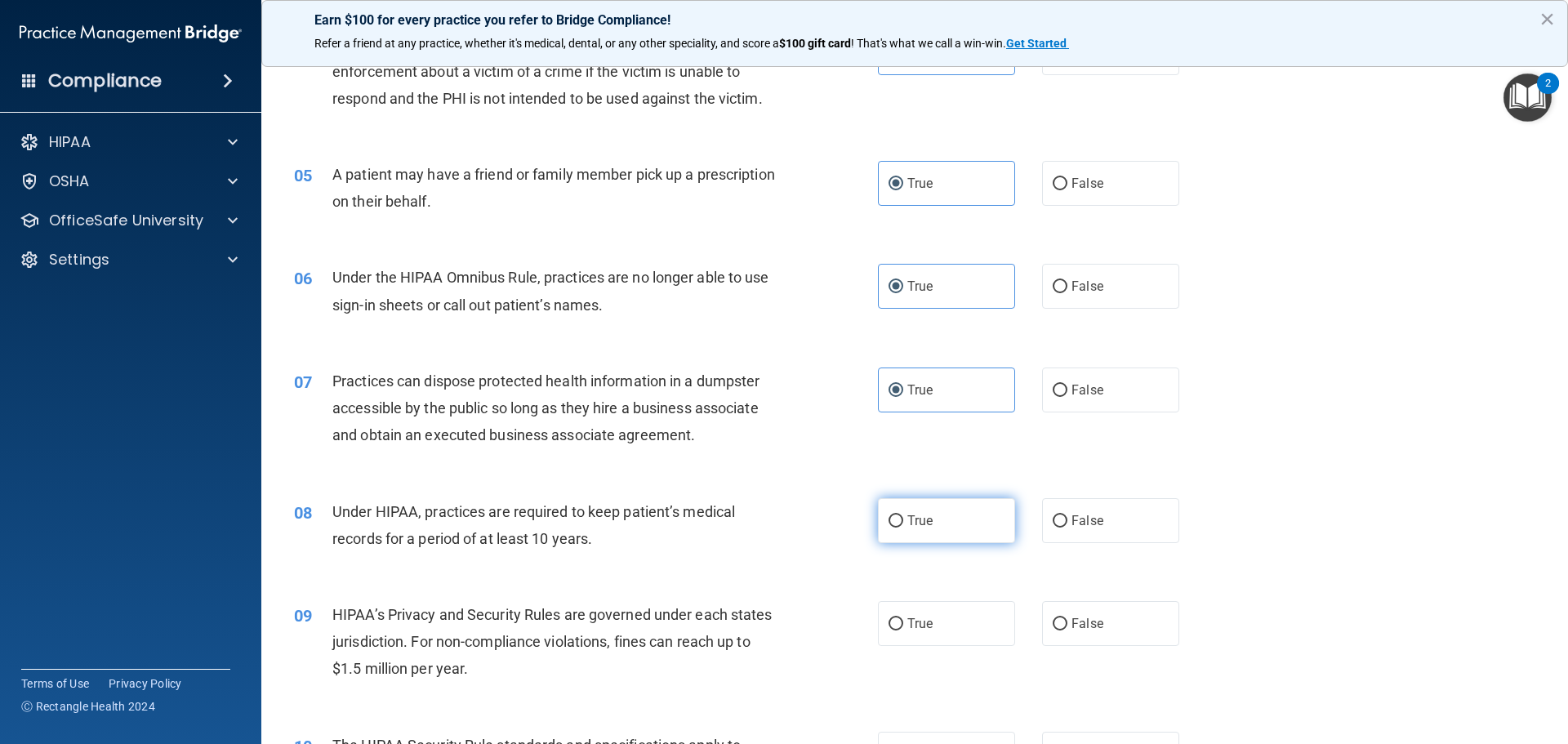
click at [937, 519] on label "True" at bounding box center [946, 520] width 137 height 45
click at [904, 519] on input "True" at bounding box center [895, 521] width 14 height 12
radio input "true"
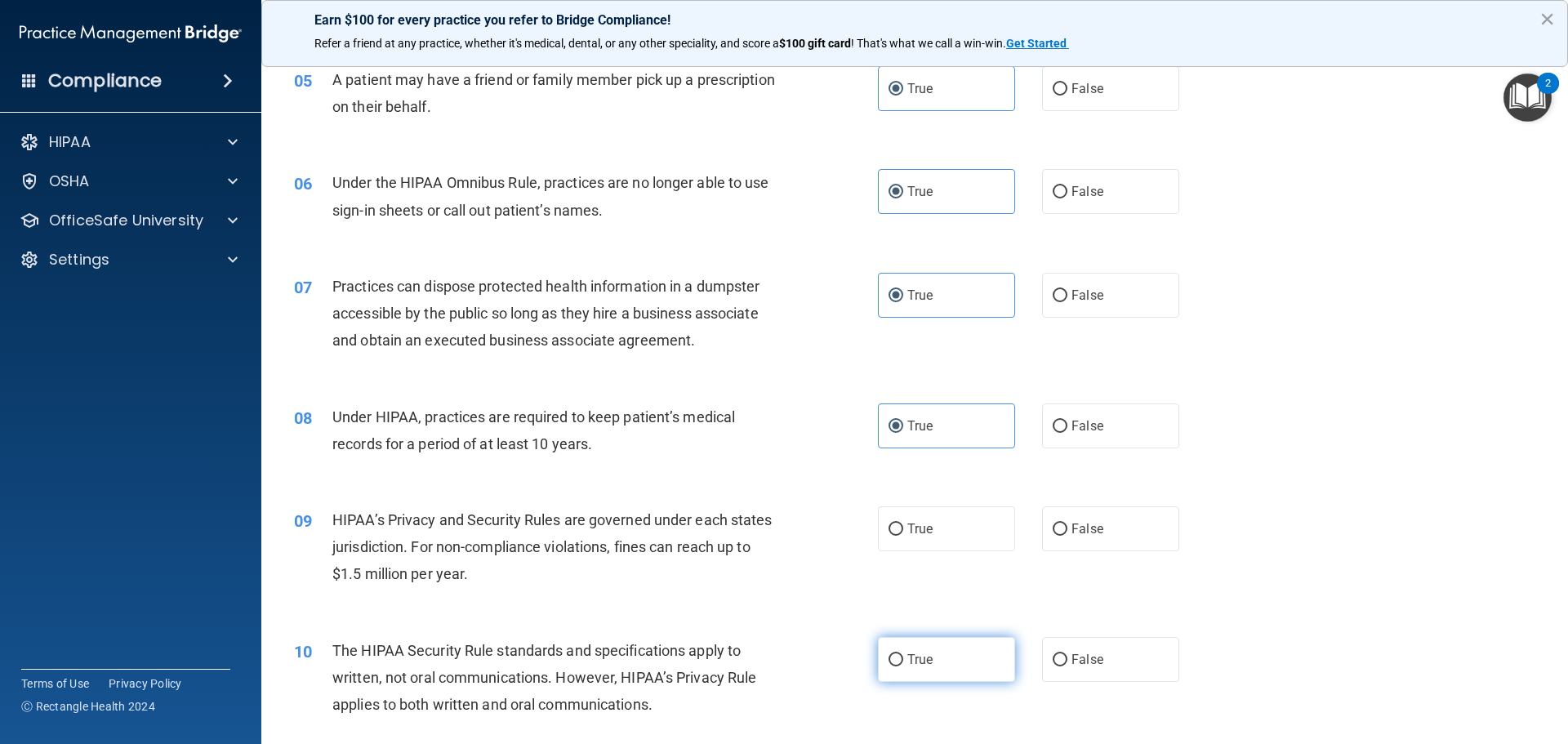
scroll to position [735, 0]
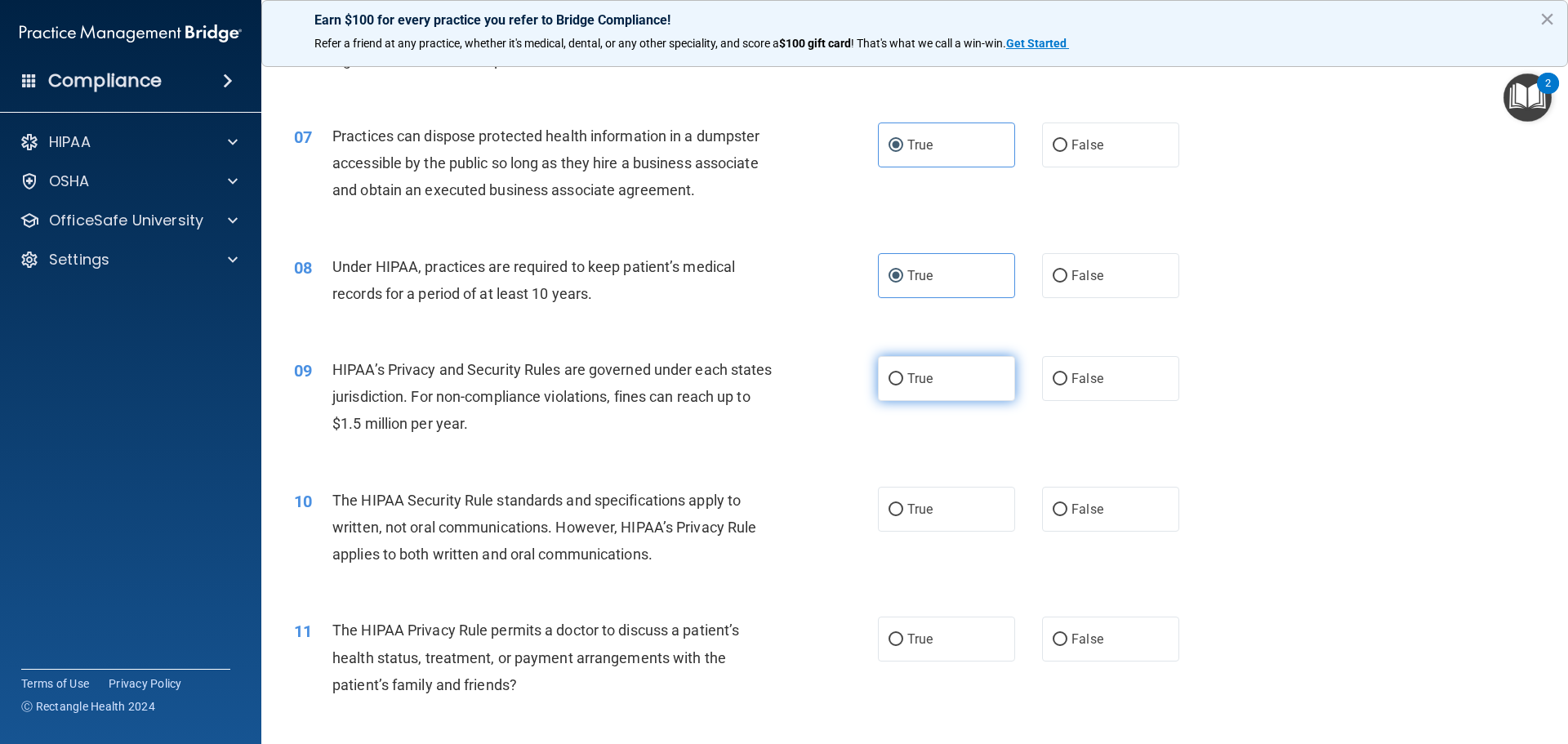
click at [951, 396] on label "True" at bounding box center [946, 378] width 137 height 45
click at [904, 386] on input "True" at bounding box center [895, 379] width 14 height 12
radio input "true"
click at [907, 508] on span "True" at bounding box center [920, 509] width 25 height 15
click at [904, 508] on input "True" at bounding box center [895, 509] width 14 height 12
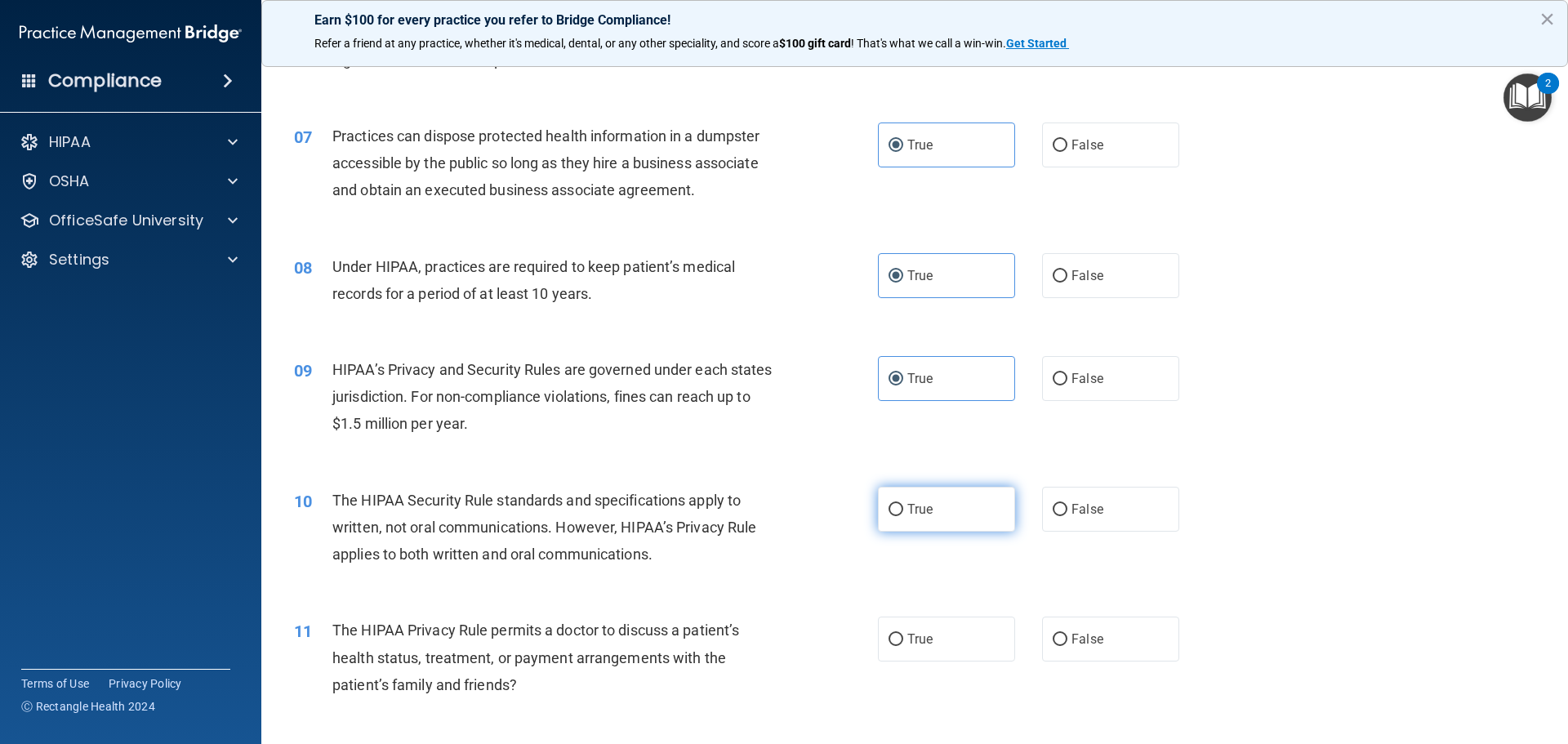
radio input "true"
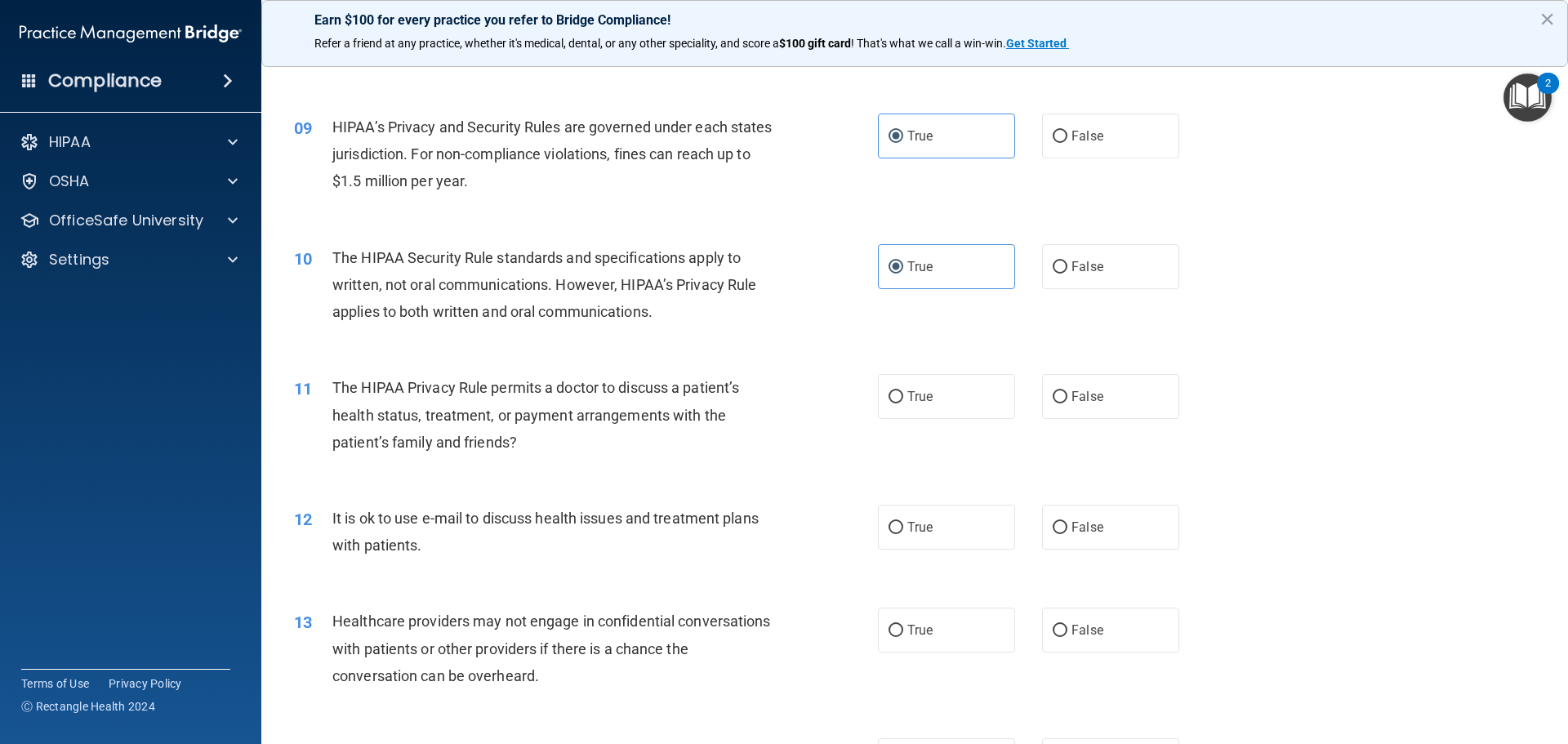
scroll to position [981, 0]
drag, startPoint x: 938, startPoint y: 408, endPoint x: 949, endPoint y: 463, distance: 56.1
click at [939, 408] on label "True" at bounding box center [946, 394] width 137 height 45
click at [904, 401] on input "True" at bounding box center [895, 395] width 14 height 12
radio input "true"
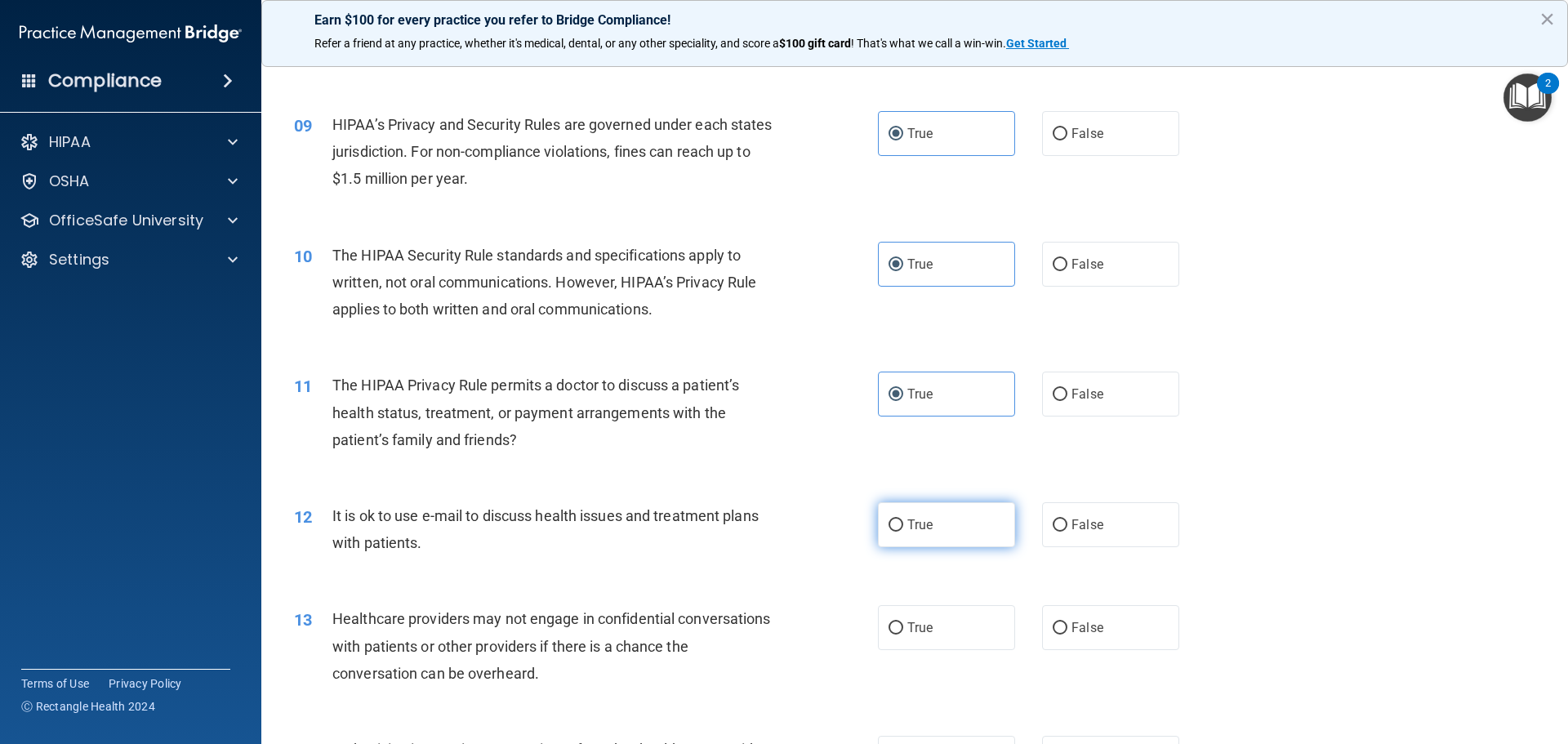
click at [960, 519] on label "True" at bounding box center [946, 525] width 137 height 45
click at [904, 520] on input "True" at bounding box center [895, 526] width 14 height 12
radio input "true"
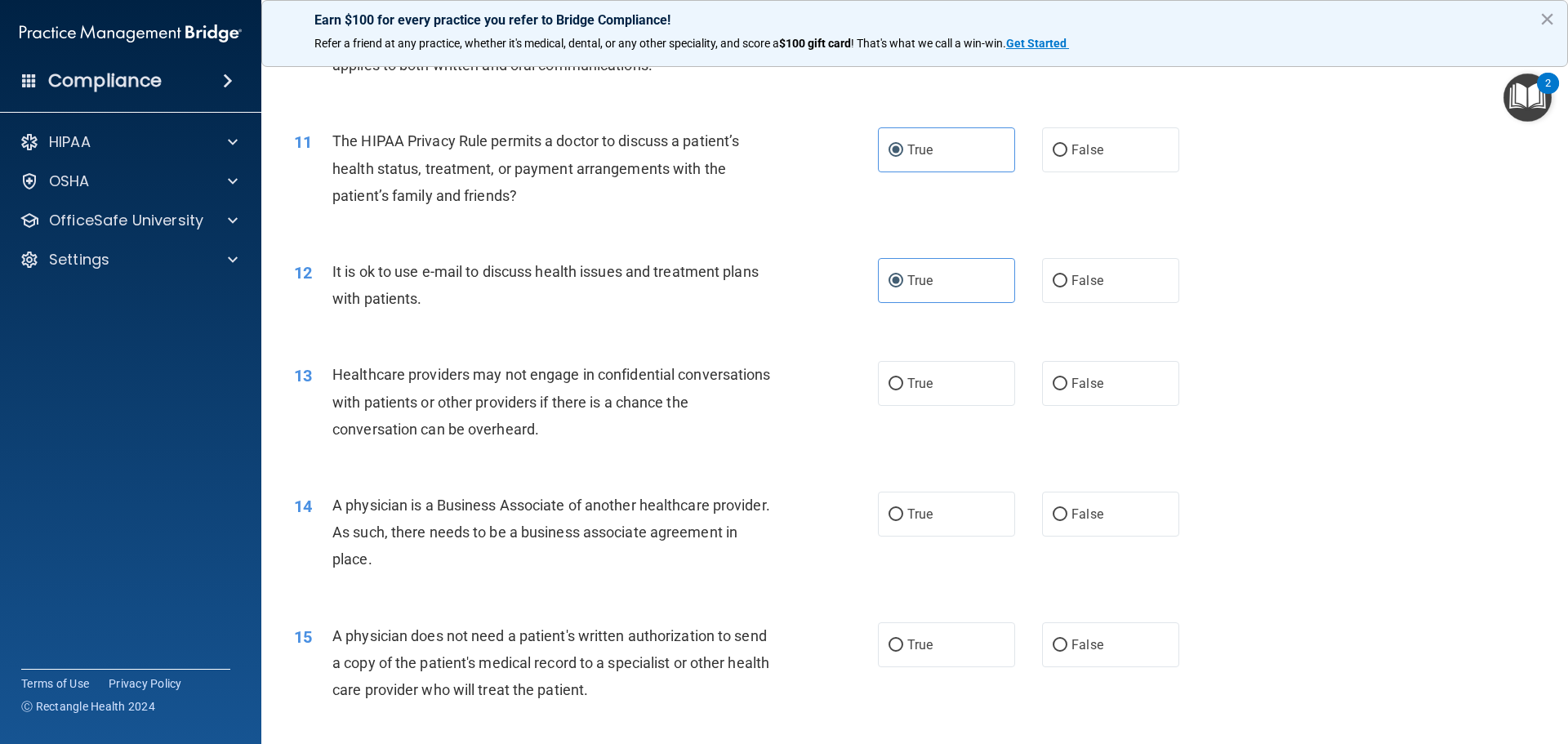
scroll to position [1226, 0]
click at [938, 392] on label "True" at bounding box center [946, 382] width 137 height 45
click at [904, 390] on input "True" at bounding box center [895, 383] width 14 height 12
radio input "true"
click at [930, 522] on label "True" at bounding box center [946, 513] width 137 height 45
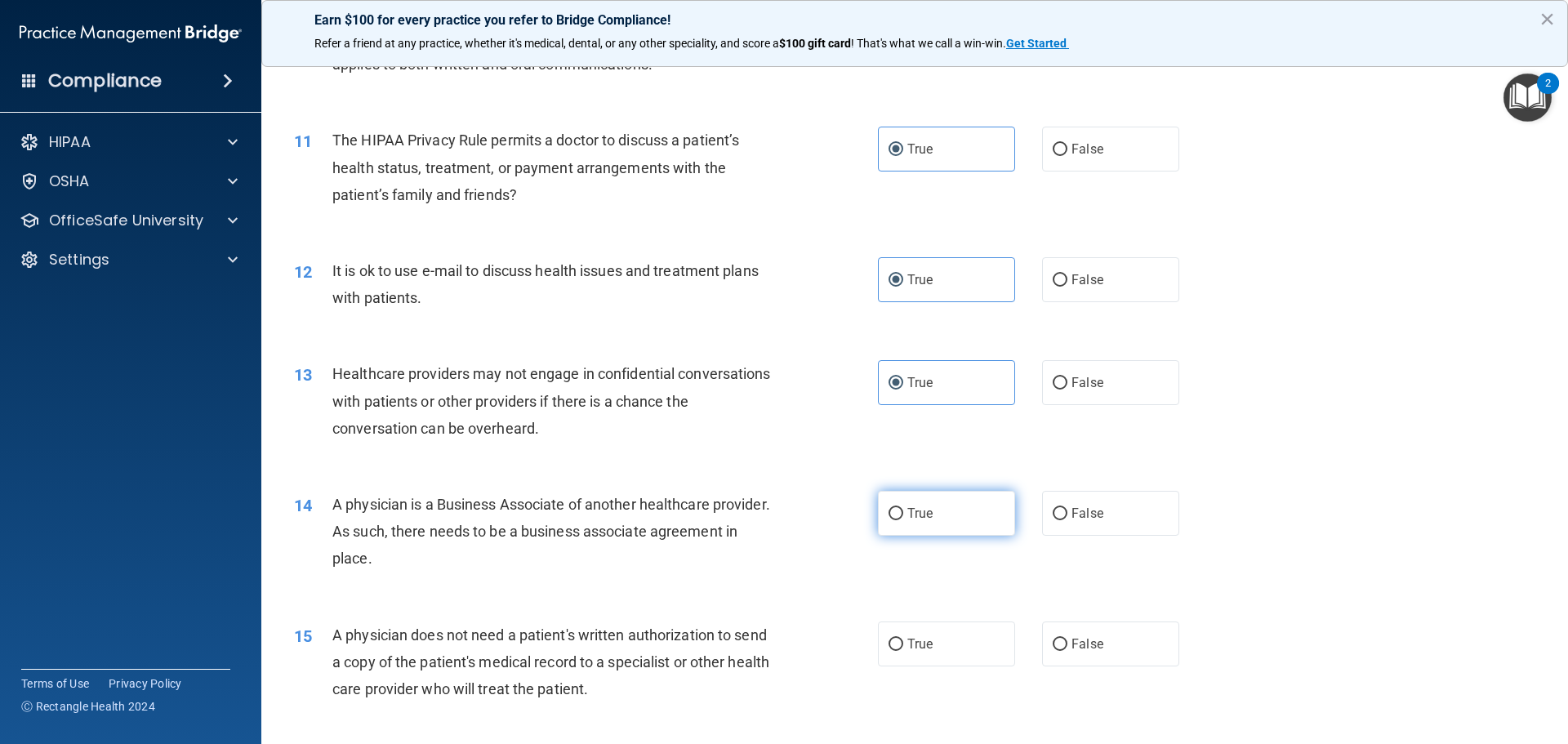
click at [904, 520] on input "True" at bounding box center [895, 514] width 14 height 12
radio input "true"
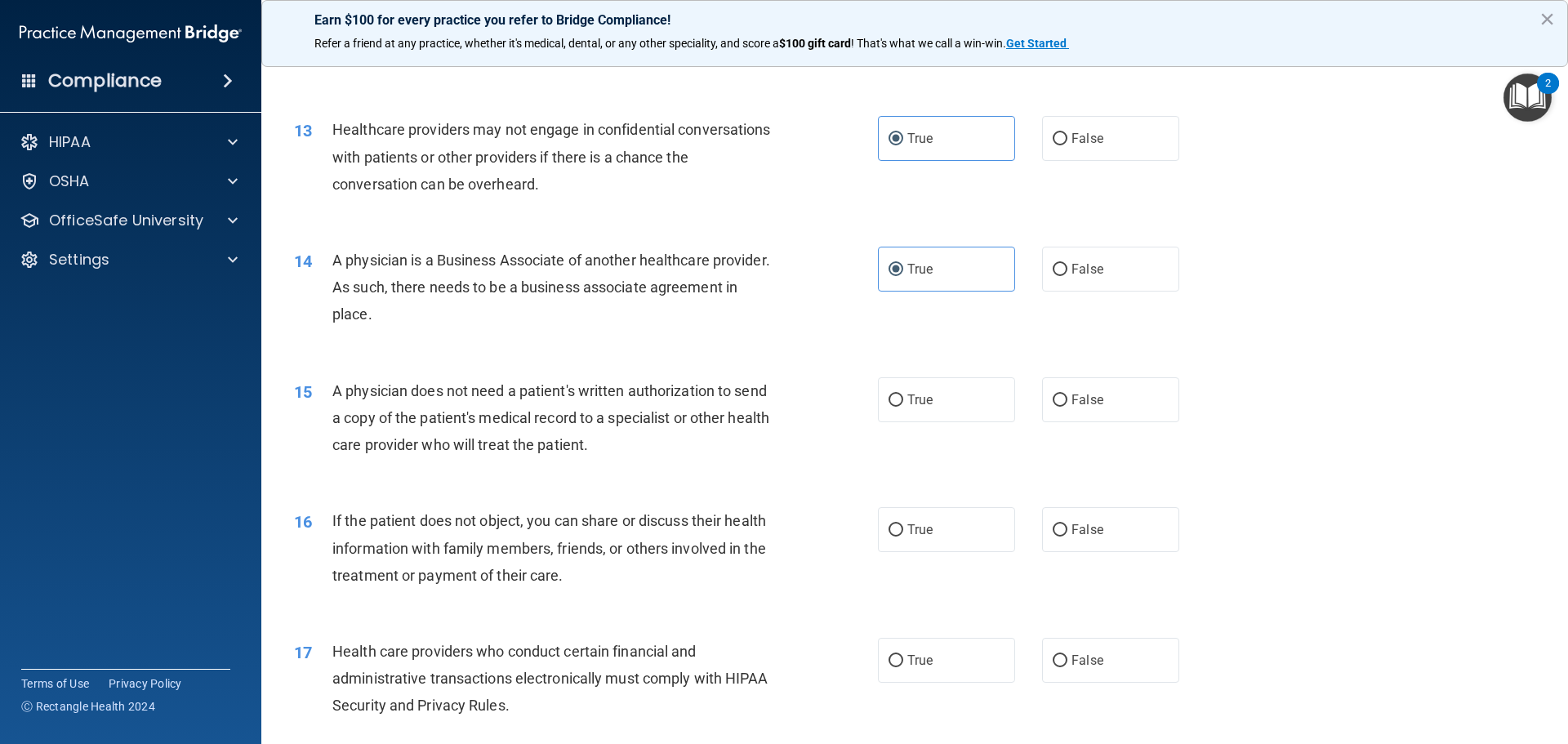
scroll to position [1471, 0]
click at [972, 414] on label "True" at bounding box center [946, 398] width 137 height 45
click at [904, 406] on input "True" at bounding box center [895, 399] width 14 height 12
radio input "true"
click at [945, 531] on label "True" at bounding box center [946, 529] width 137 height 45
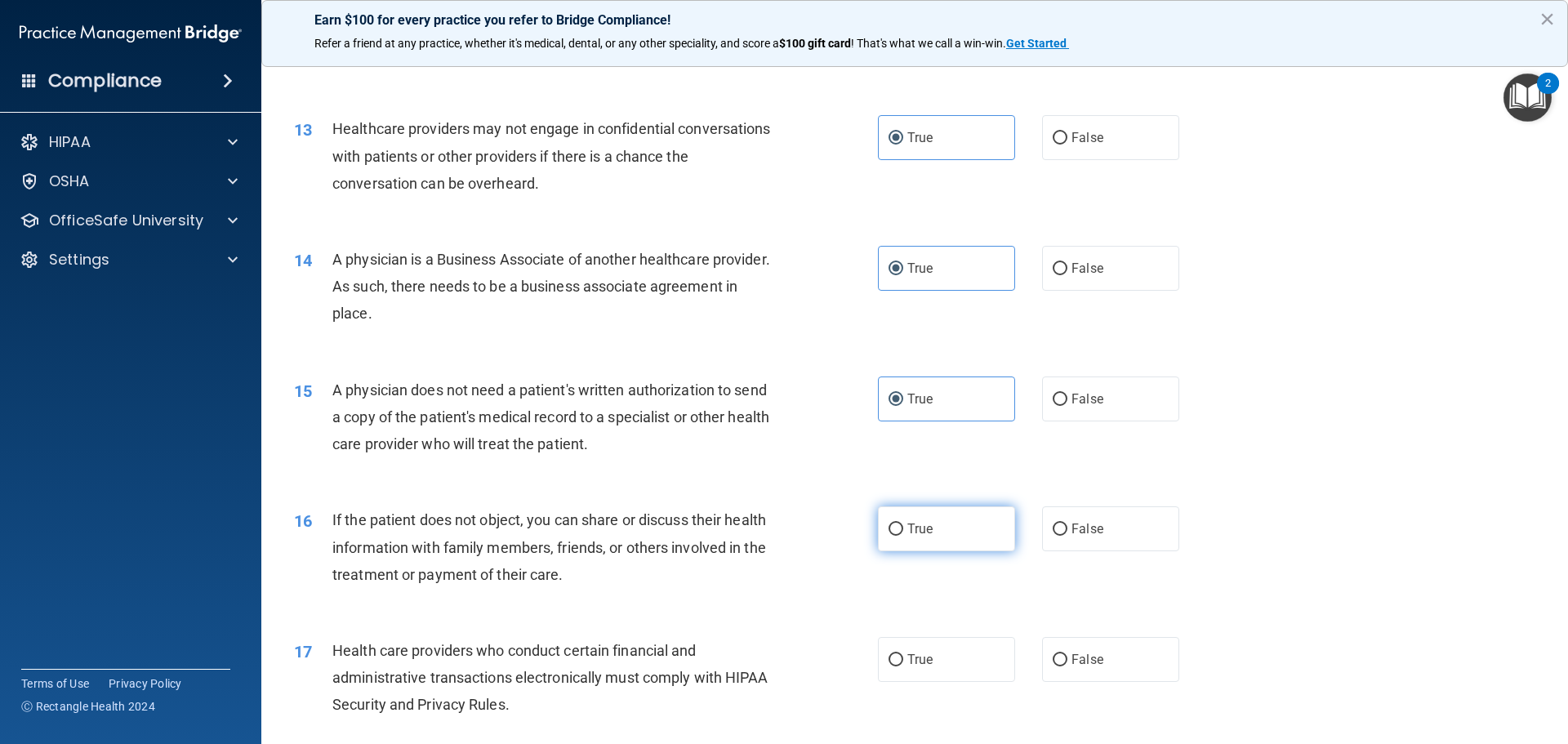
click at [904, 531] on input "True" at bounding box center [895, 530] width 14 height 12
radio input "true"
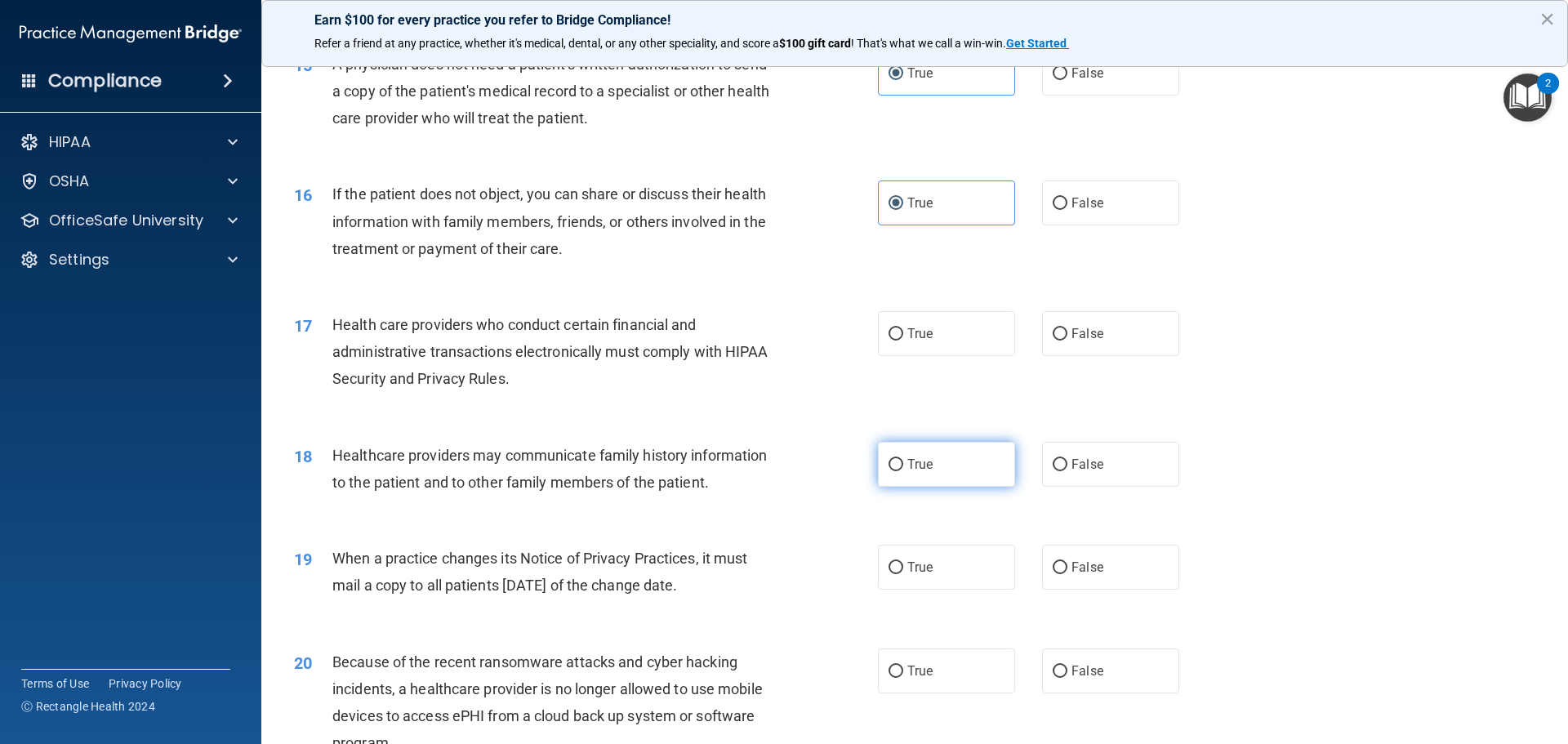
scroll to position [1797, 0]
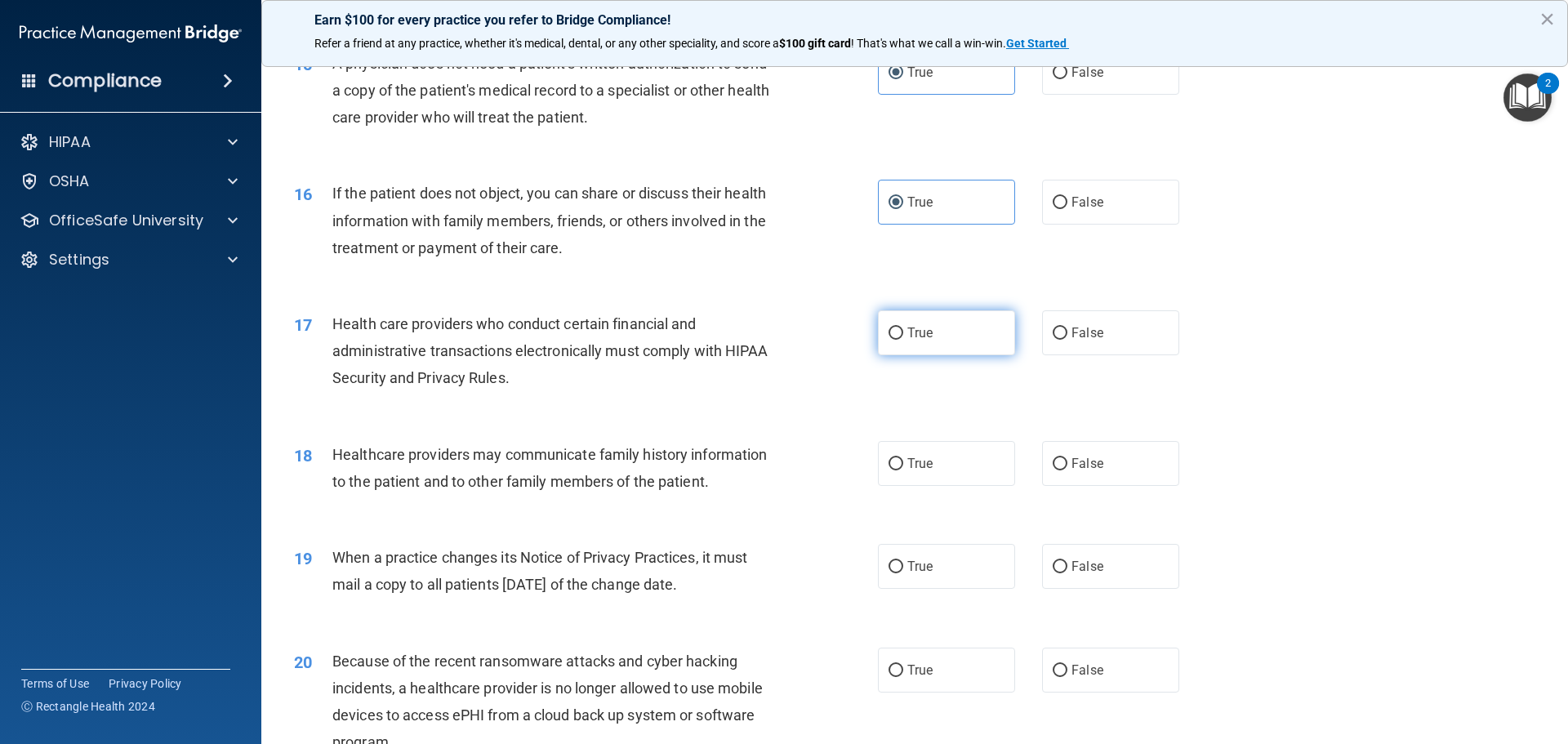
click at [943, 322] on label "True" at bounding box center [946, 332] width 137 height 45
click at [904, 327] on input "True" at bounding box center [895, 333] width 14 height 12
radio input "true"
click at [955, 464] on label "True" at bounding box center [946, 463] width 137 height 45
click at [904, 464] on input "True" at bounding box center [895, 464] width 14 height 12
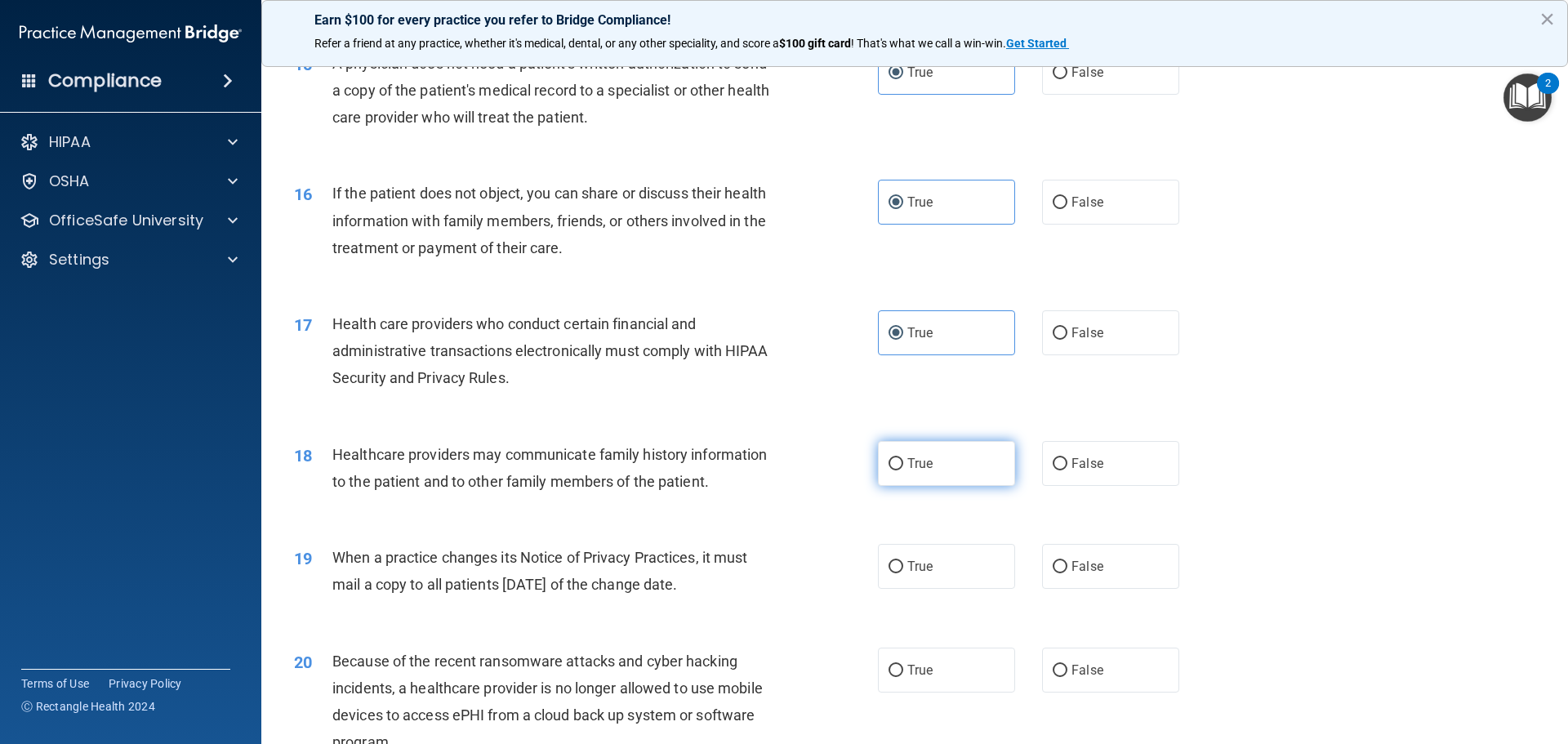
radio input "true"
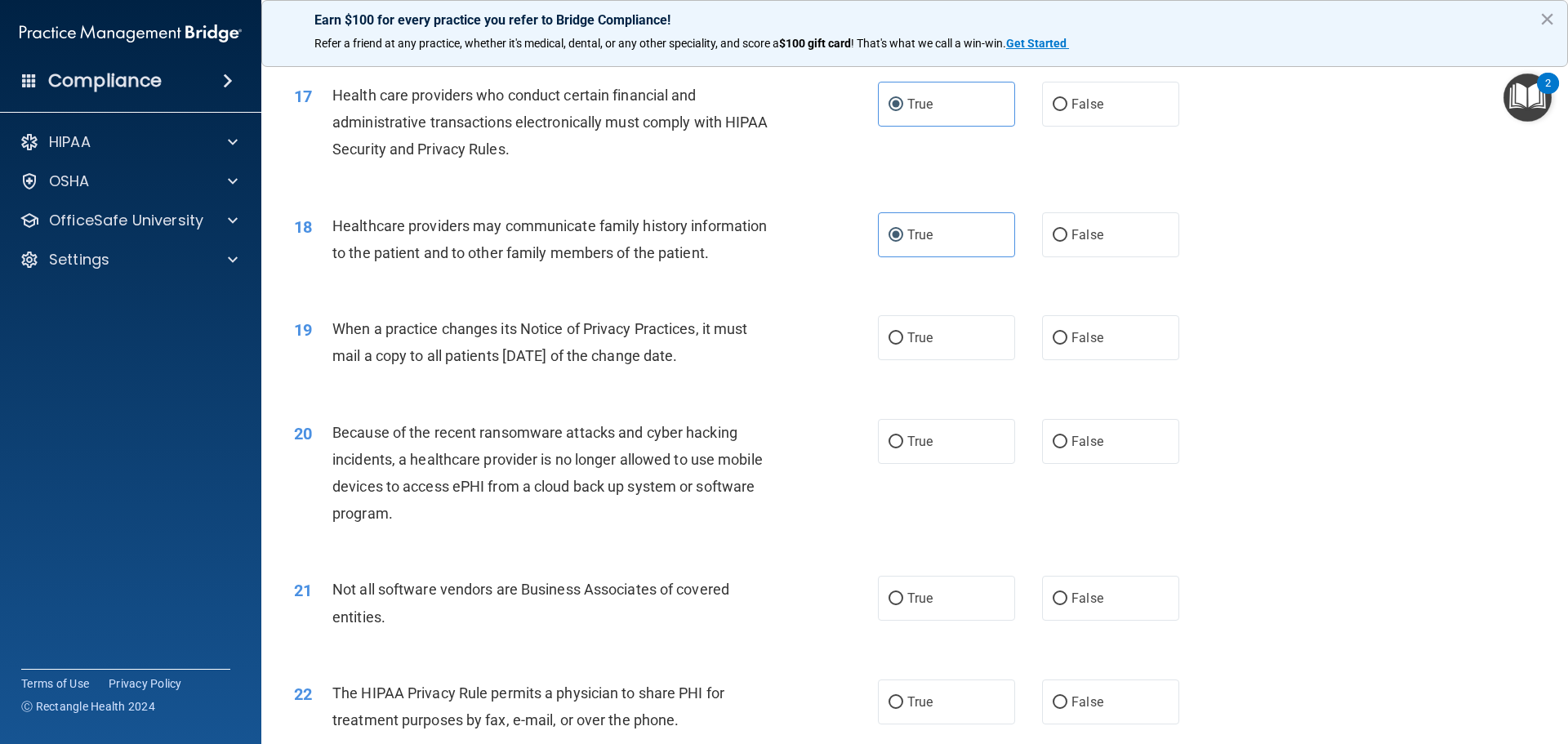
scroll to position [2042, 0]
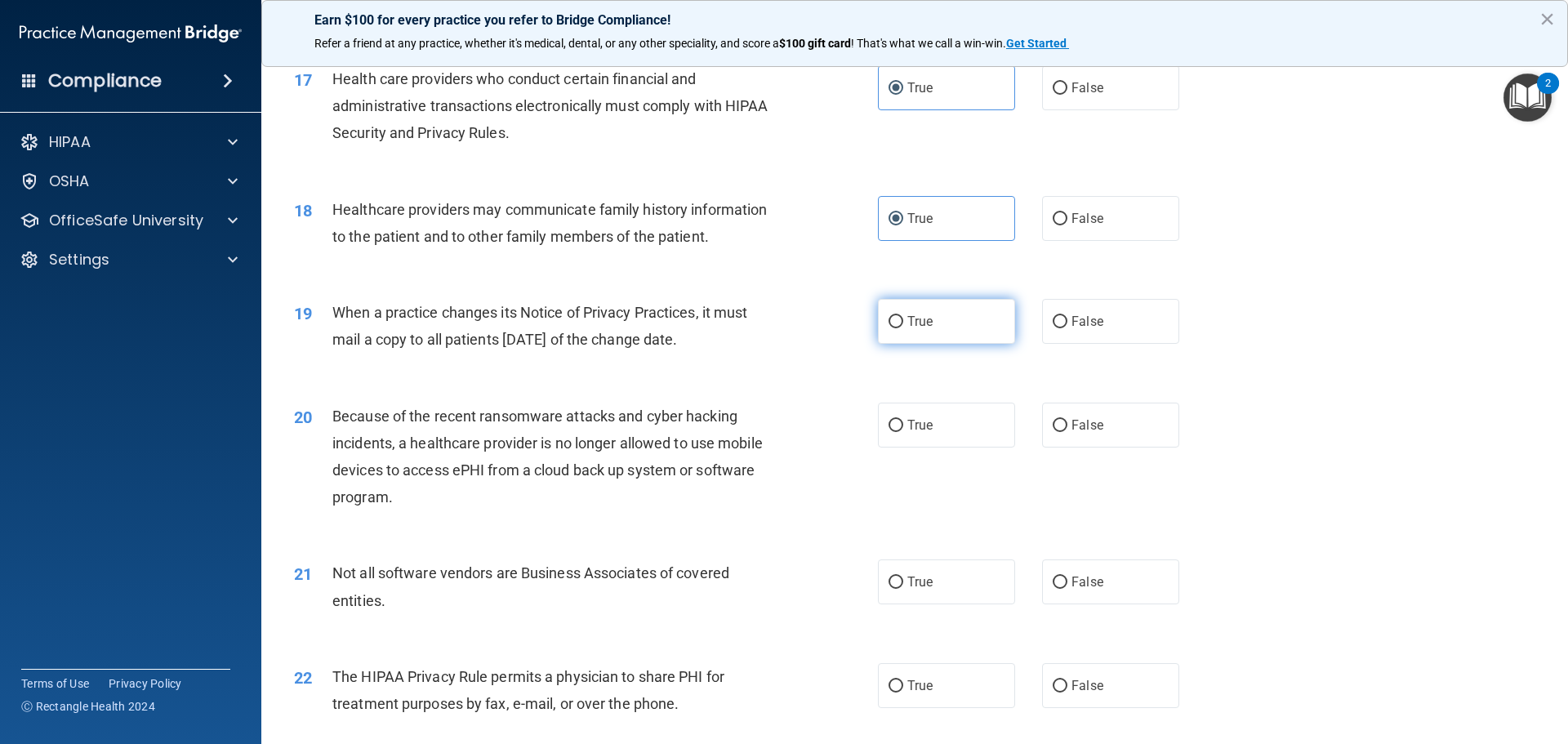
click at [965, 340] on label "True" at bounding box center [946, 321] width 137 height 45
click at [904, 328] on input "True" at bounding box center [895, 322] width 14 height 12
radio input "true"
click at [972, 426] on label "True" at bounding box center [946, 425] width 137 height 45
click at [904, 426] on input "True" at bounding box center [895, 426] width 14 height 12
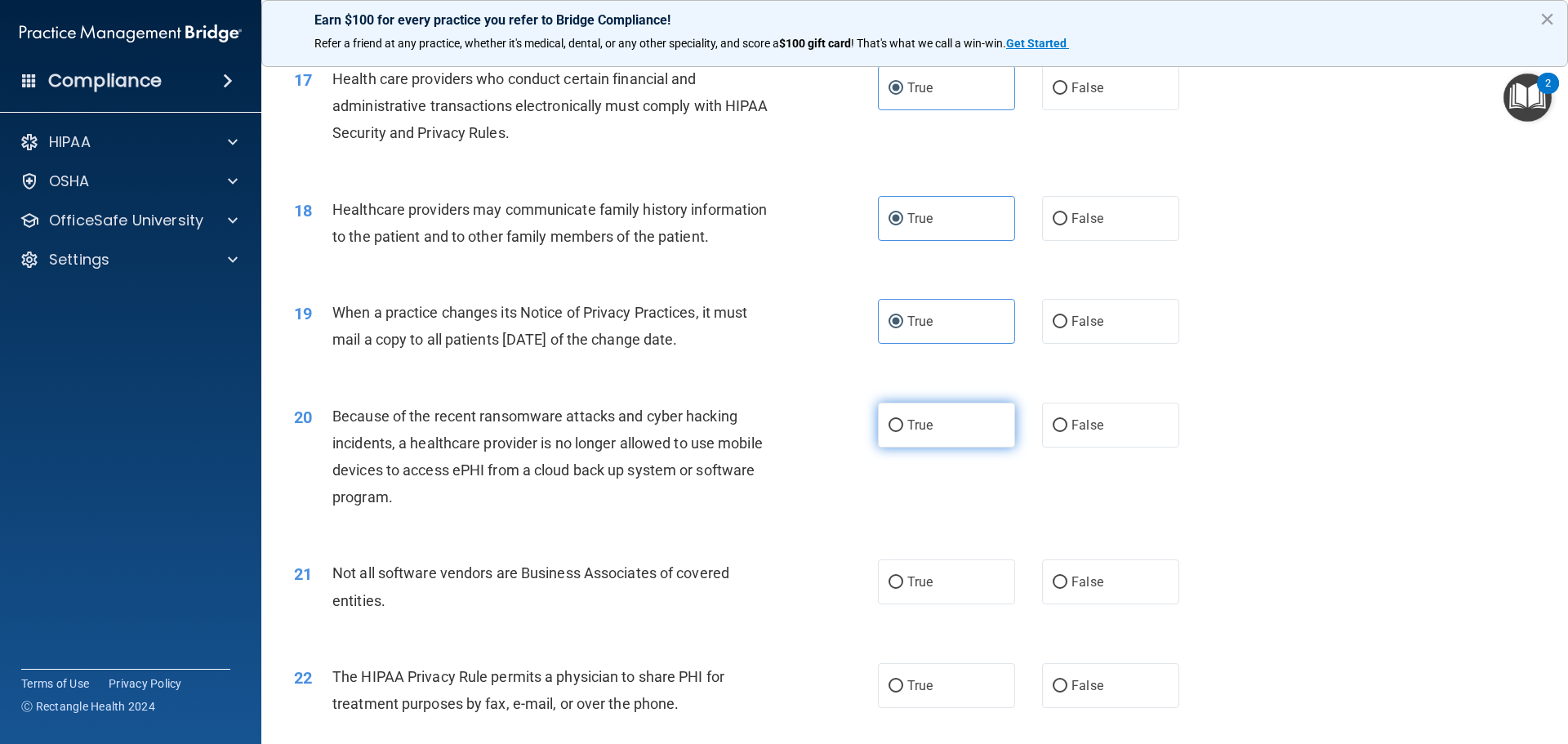
radio input "true"
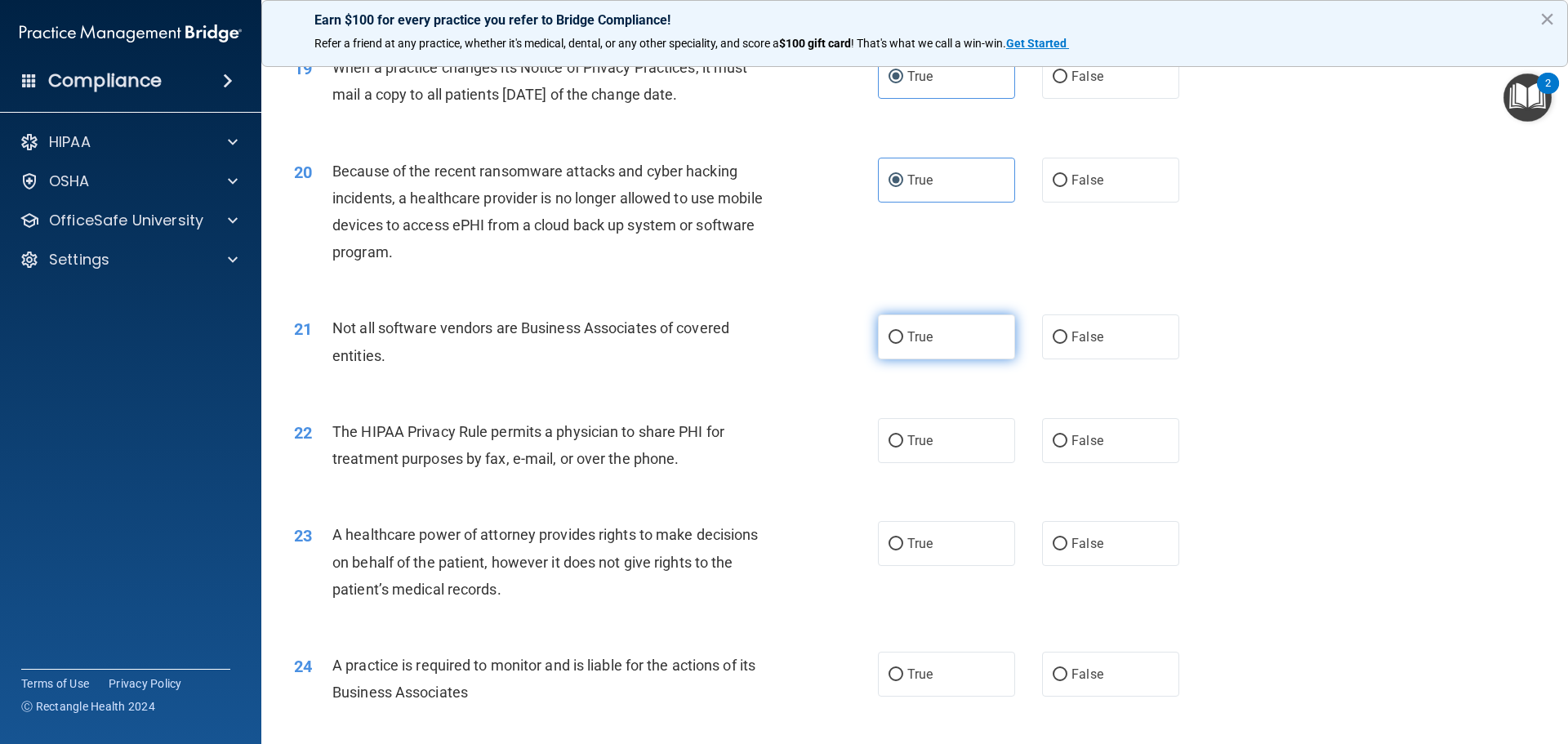
click at [951, 334] on label "True" at bounding box center [946, 336] width 137 height 45
click at [904, 334] on input "True" at bounding box center [895, 337] width 14 height 12
radio input "true"
click at [937, 460] on label "True" at bounding box center [946, 440] width 137 height 45
click at [904, 448] on input "True" at bounding box center [895, 441] width 14 height 12
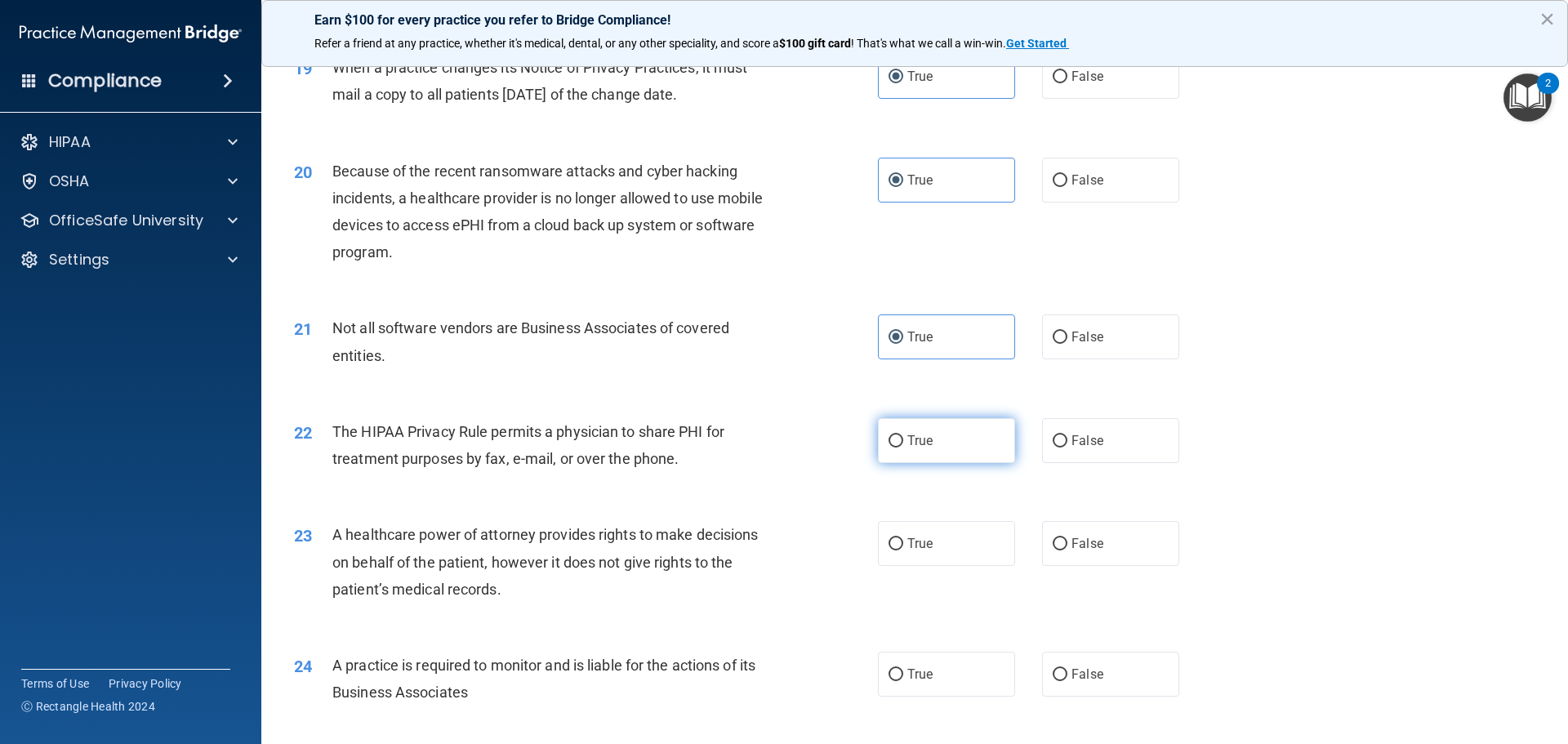
radio input "true"
click at [934, 543] on label "True" at bounding box center [946, 543] width 137 height 45
click at [904, 543] on input "True" at bounding box center [895, 544] width 14 height 12
radio input "true"
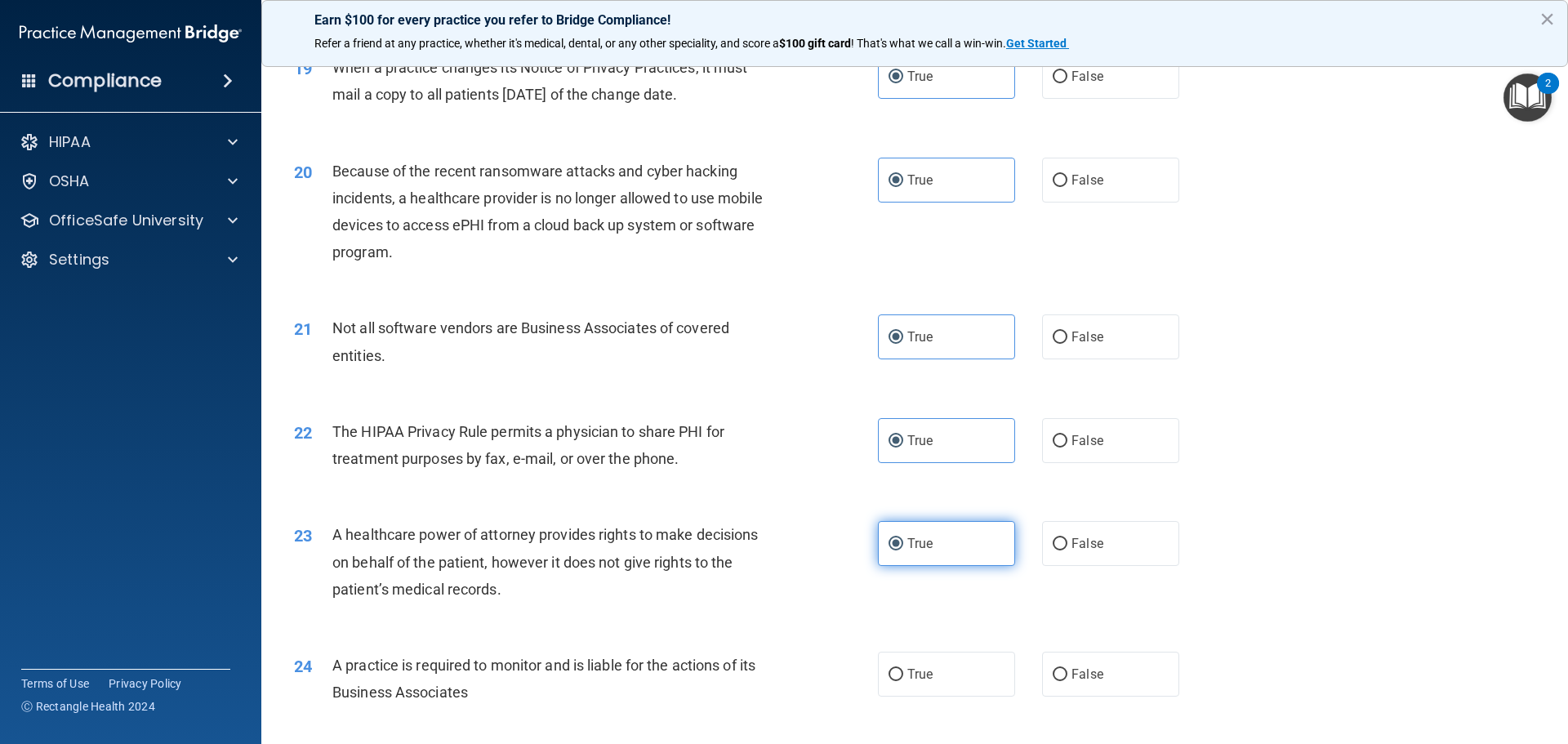
scroll to position [2533, 0]
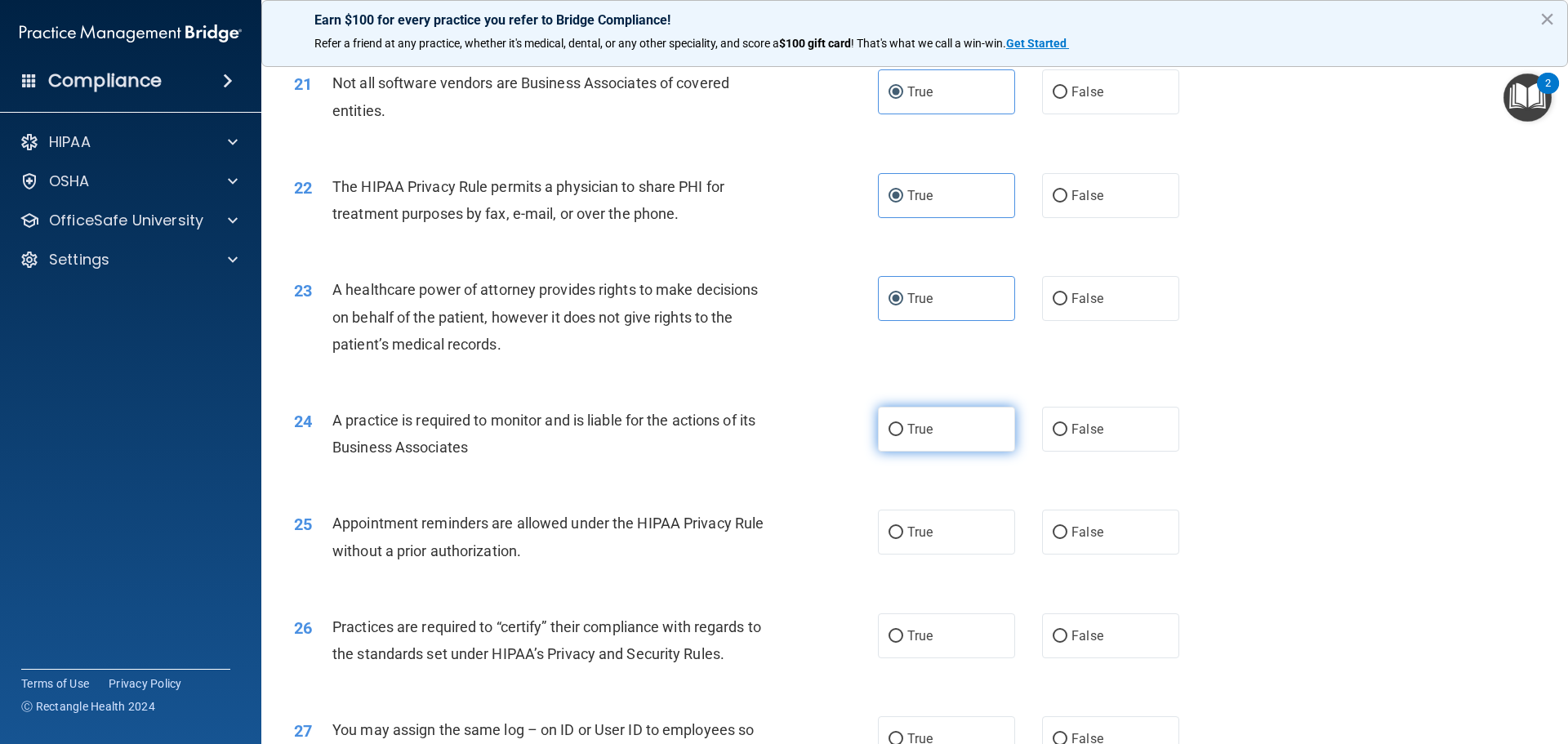
click at [940, 443] on label "True" at bounding box center [946, 429] width 137 height 45
click at [904, 437] on input "True" at bounding box center [895, 430] width 14 height 12
radio input "true"
click at [933, 531] on label "True" at bounding box center [946, 531] width 137 height 45
click at [904, 531] on input "True" at bounding box center [895, 532] width 14 height 12
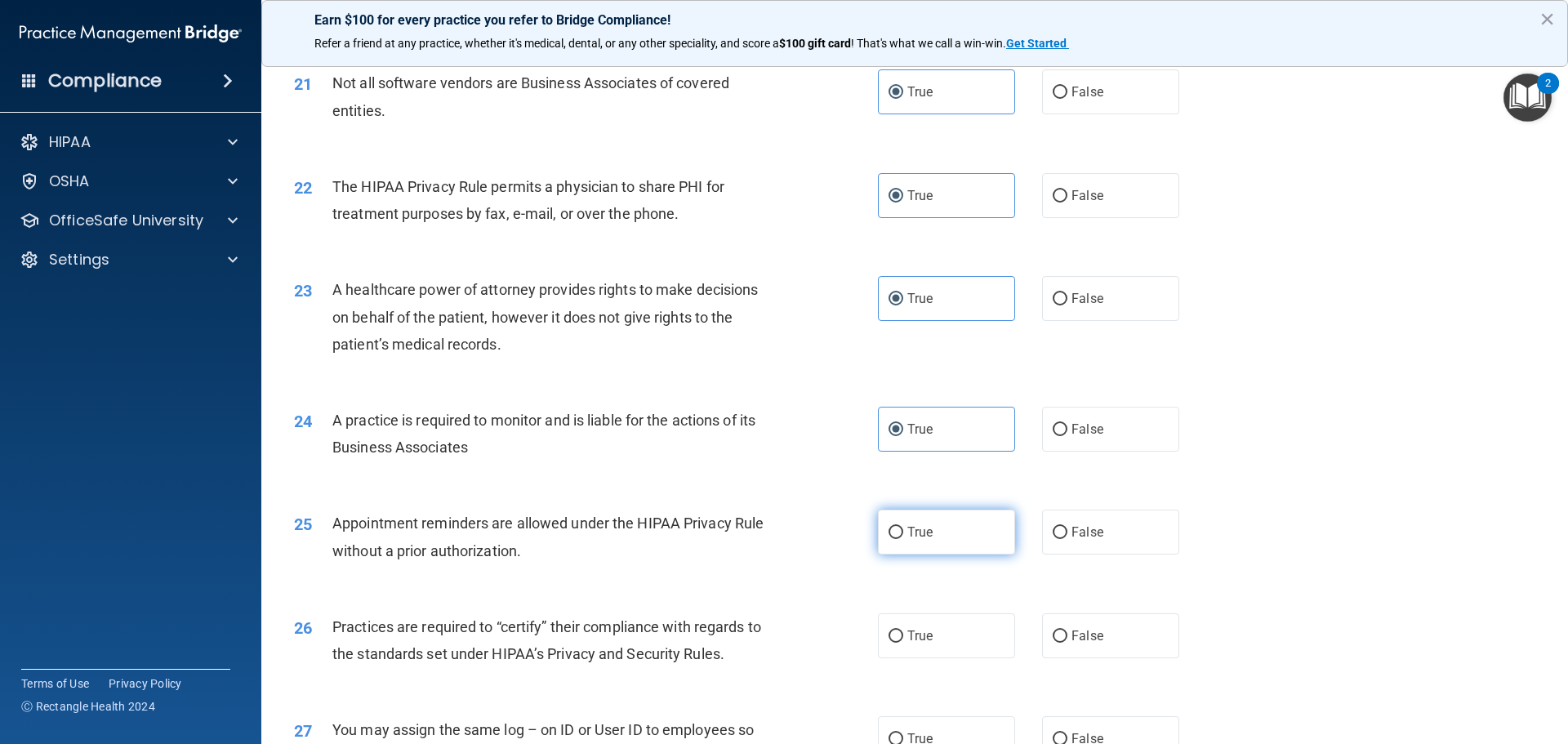
radio input "true"
click at [918, 636] on span "True" at bounding box center [920, 636] width 25 height 15
click at [904, 636] on input "True" at bounding box center [895, 637] width 14 height 12
radio input "true"
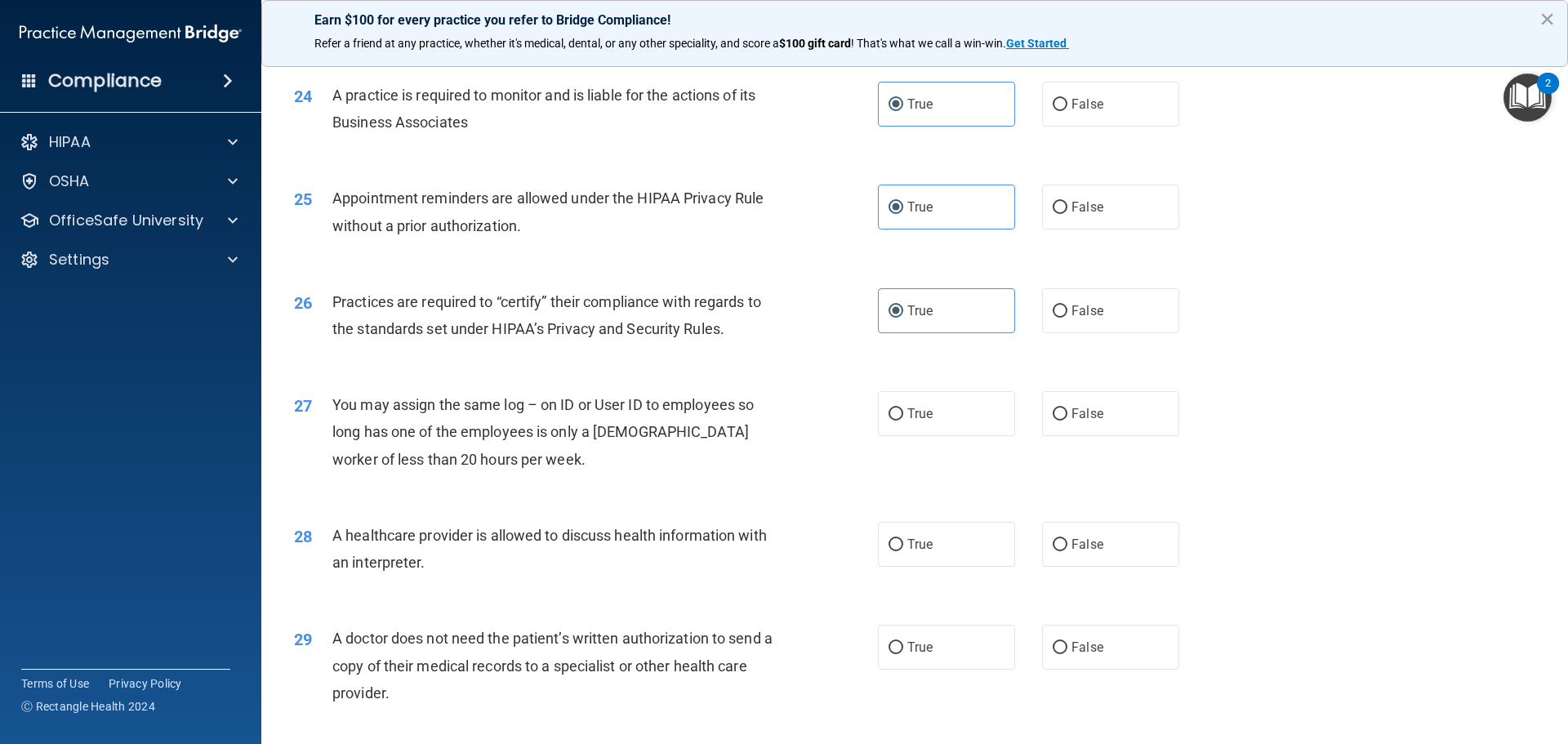
scroll to position [2859, 0]
click at [886, 403] on label "True" at bounding box center [946, 412] width 137 height 45
click at [888, 407] on input "True" at bounding box center [895, 413] width 14 height 12
radio input "true"
click at [930, 542] on label "True" at bounding box center [946, 542] width 137 height 45
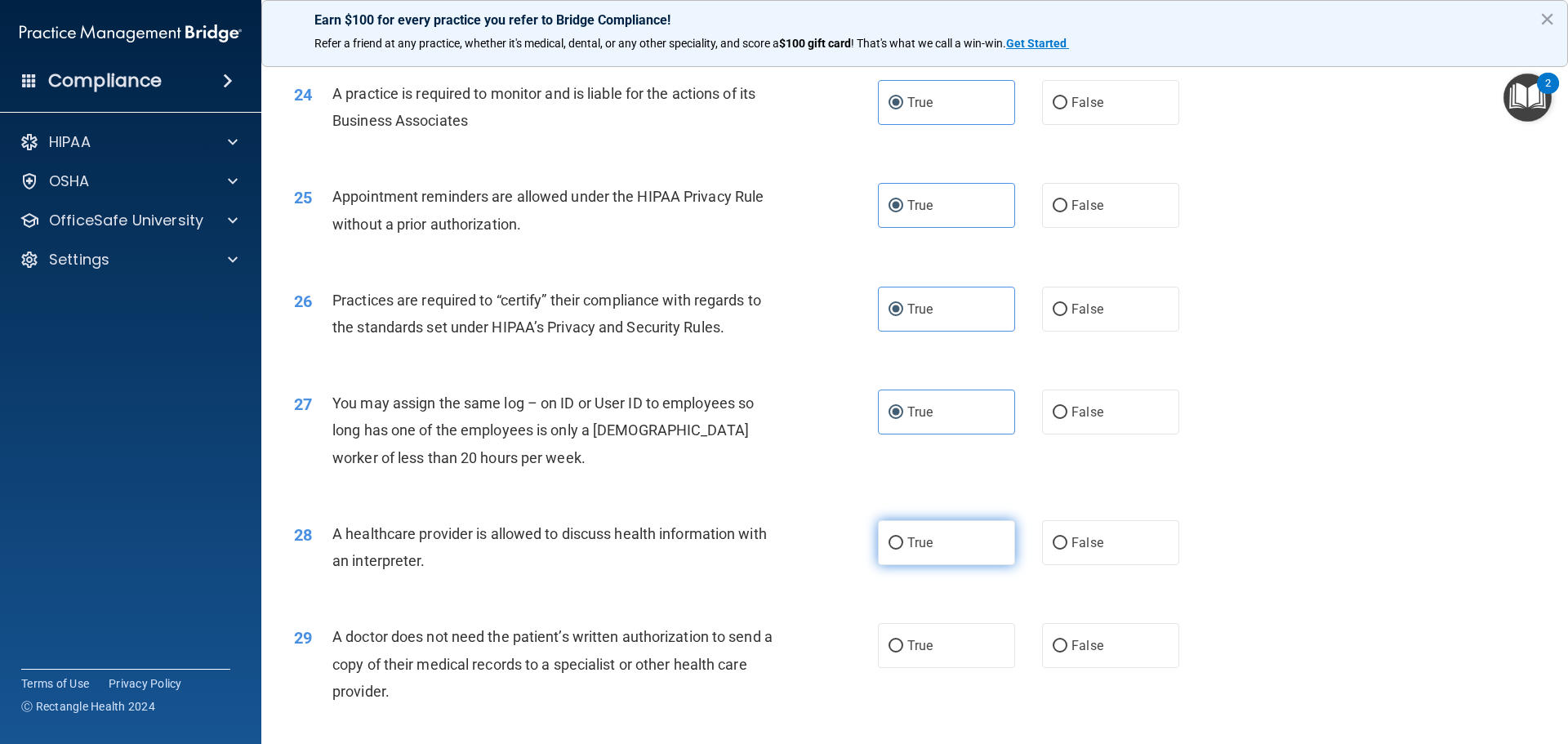
click at [904, 542] on input "True" at bounding box center [895, 543] width 14 height 12
radio input "true"
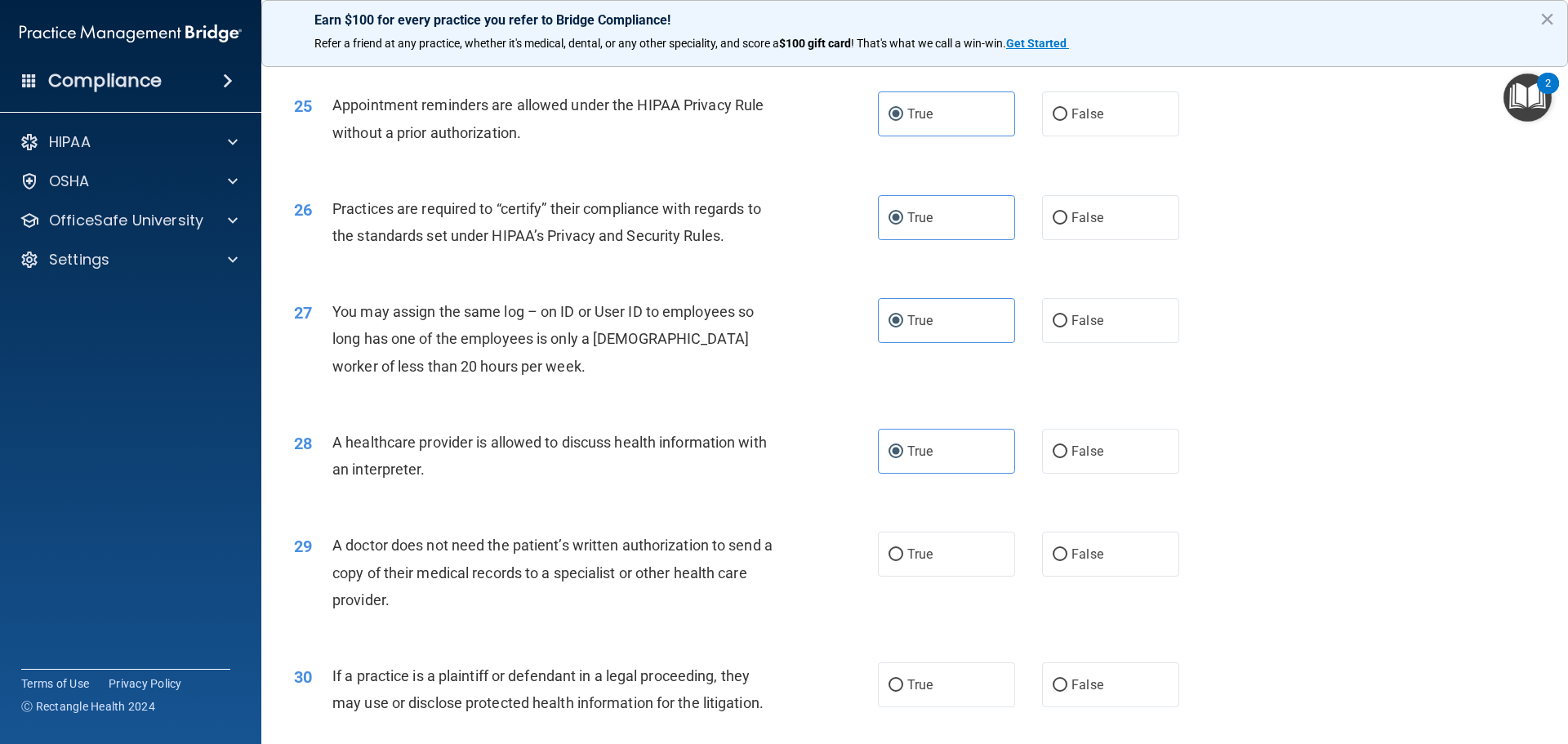
scroll to position [3058, 0]
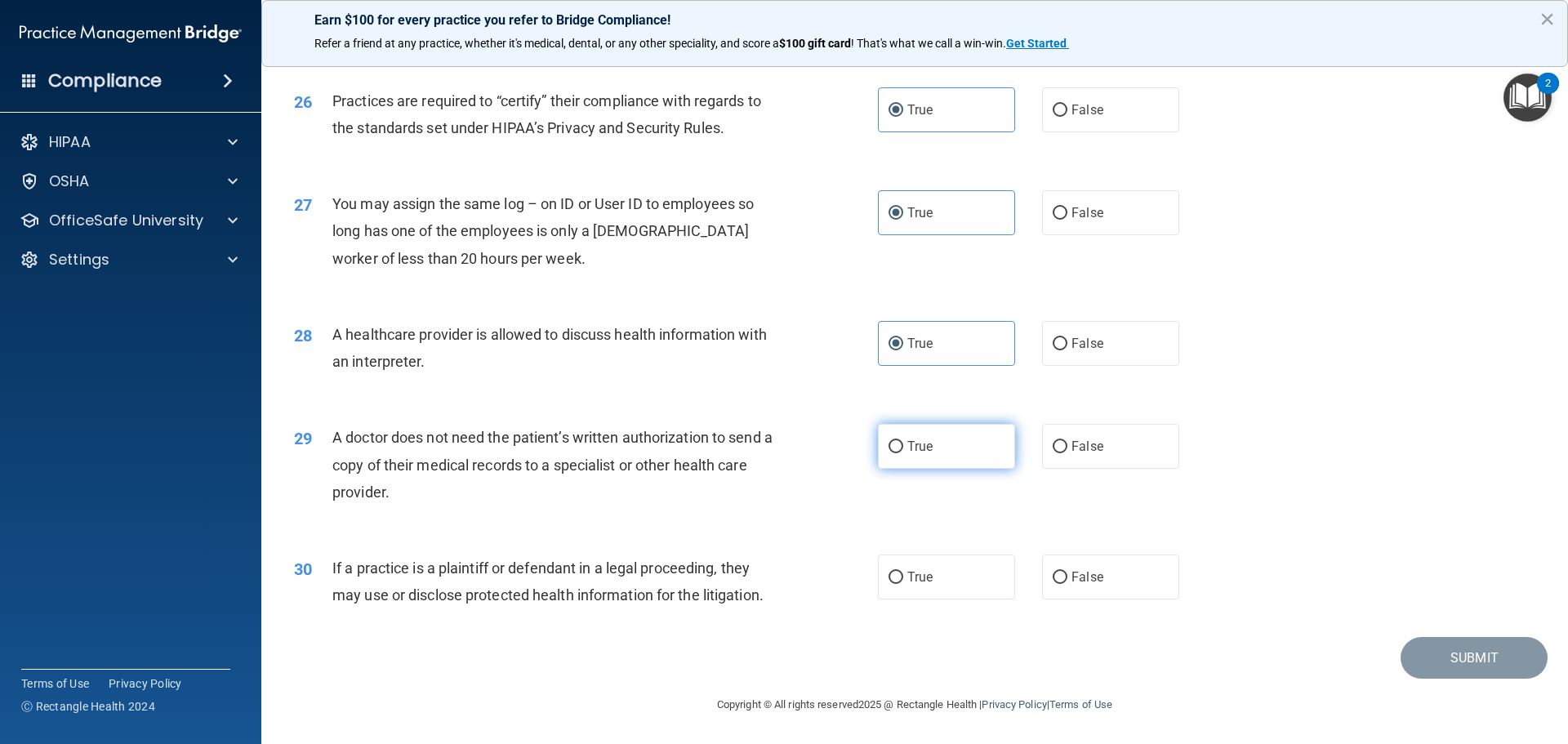
click at [938, 448] on label "True" at bounding box center [946, 446] width 137 height 45
click at [904, 448] on input "True" at bounding box center [895, 447] width 14 height 12
radio input "true"
click at [926, 556] on label "True" at bounding box center [946, 576] width 137 height 45
click at [904, 572] on input "True" at bounding box center [895, 577] width 14 height 12
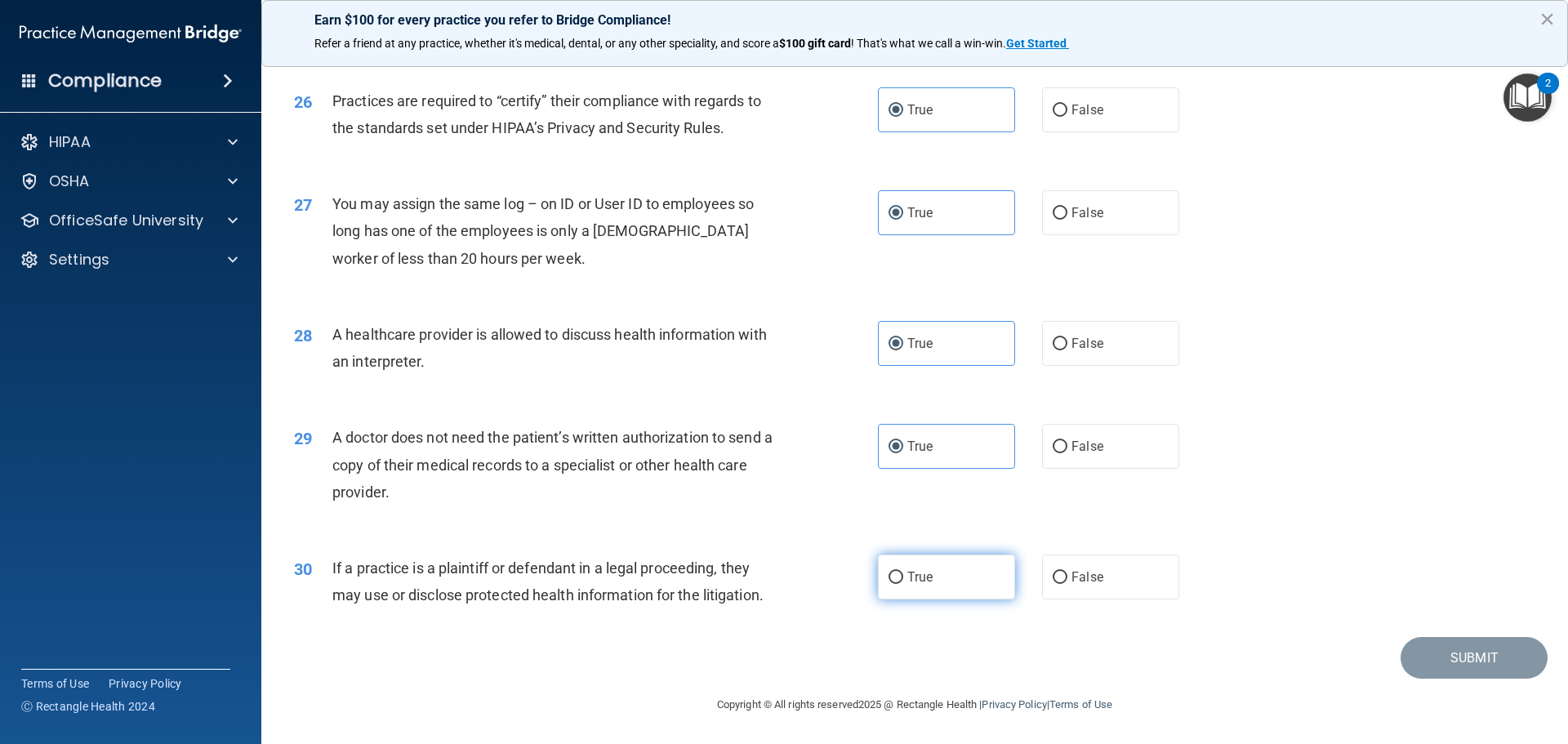
radio input "true"
click at [1493, 645] on button "Submit" at bounding box center [1474, 658] width 147 height 42
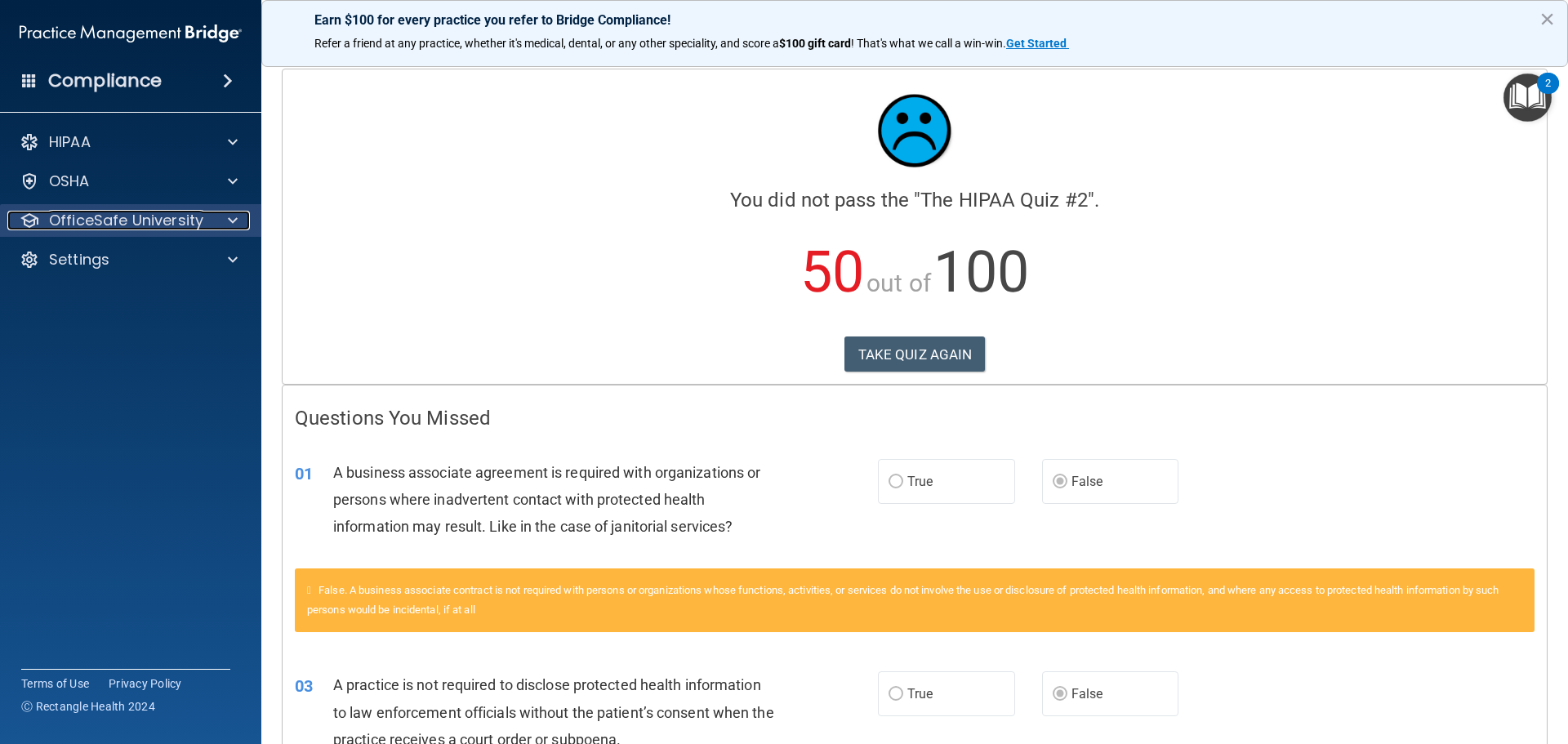
click at [202, 220] on div "OfficeSafe University" at bounding box center [109, 220] width 203 height 19
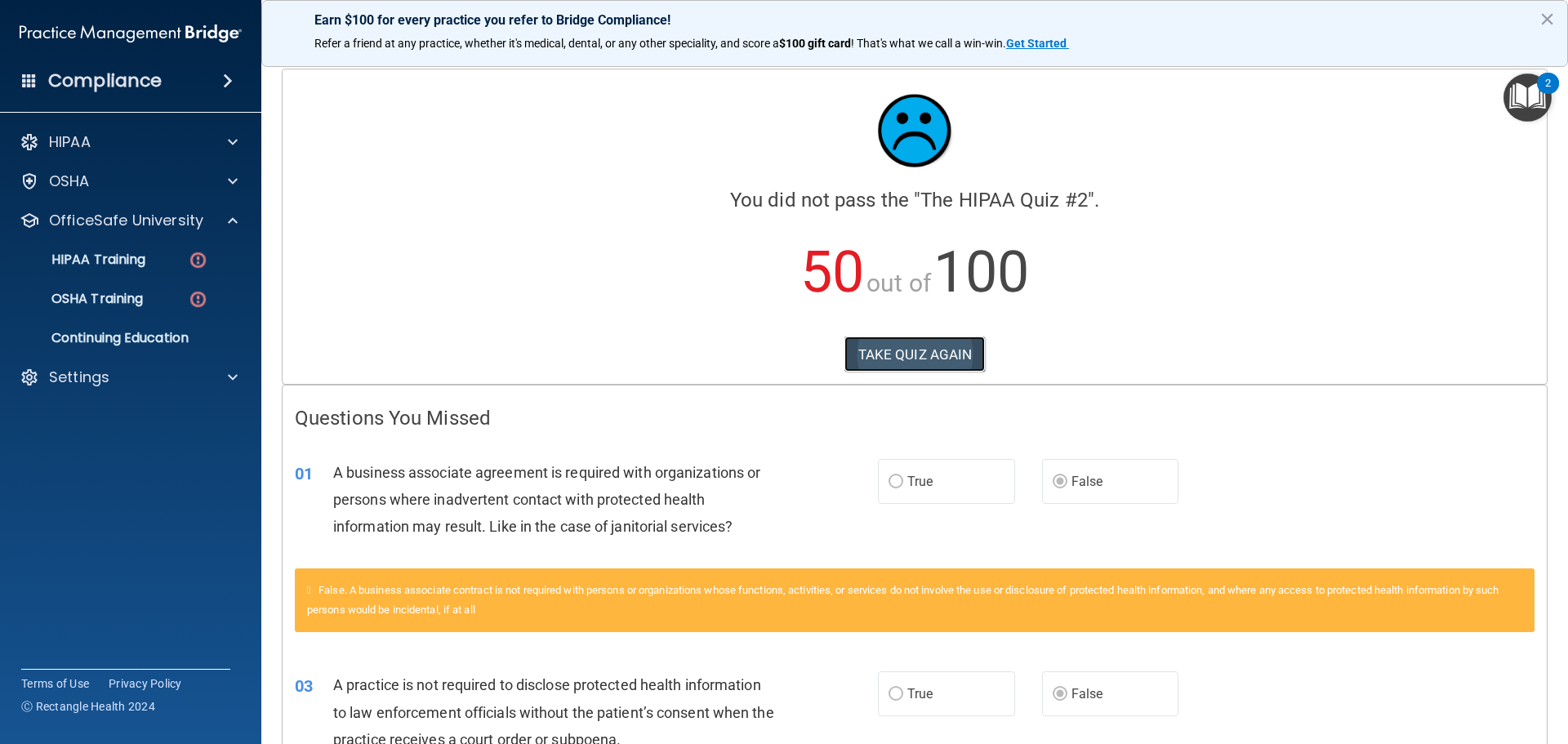
click at [926, 348] on button "TAKE QUIZ AGAIN" at bounding box center [915, 355] width 142 height 36
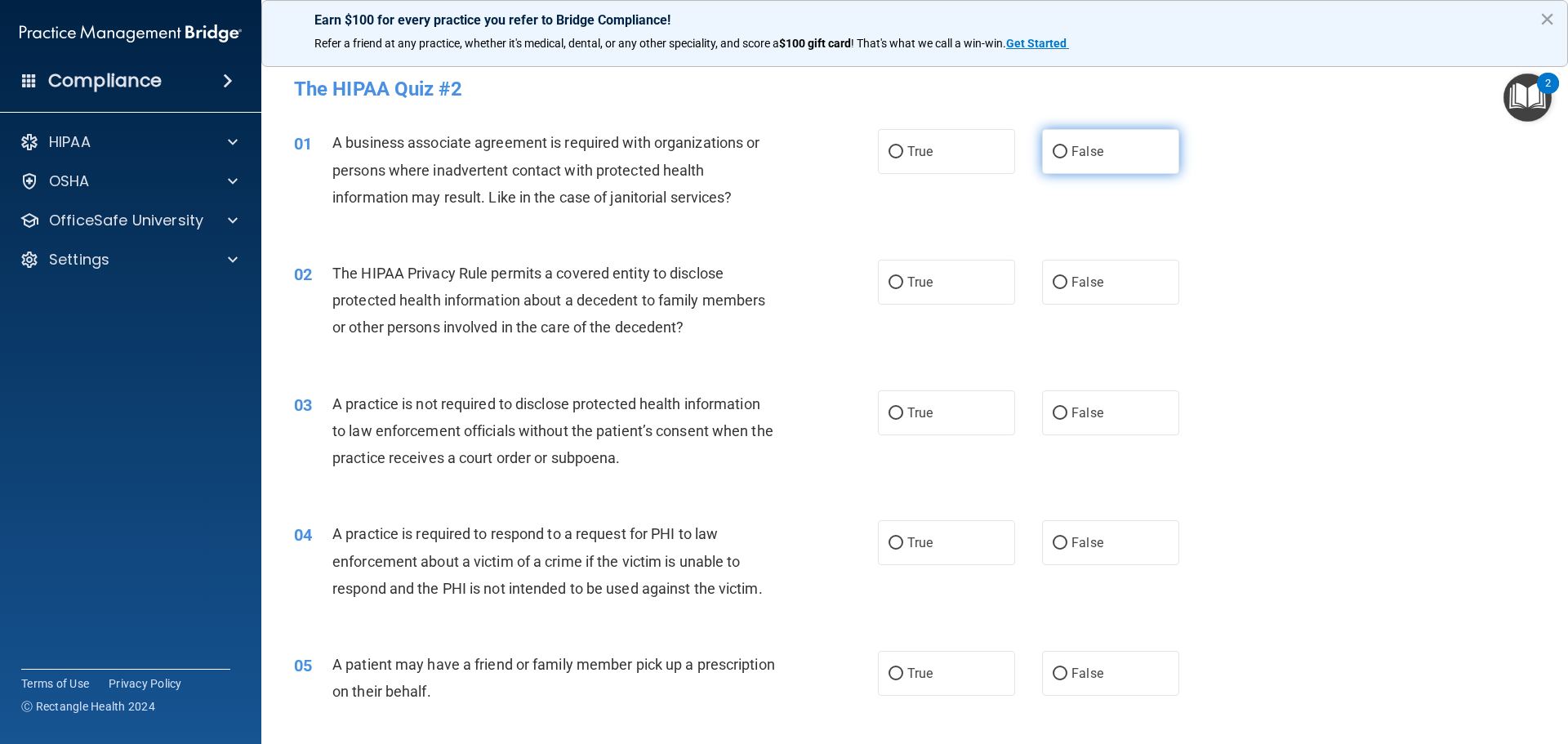
click at [1046, 163] on label "False" at bounding box center [1110, 151] width 137 height 45
click at [1053, 159] on input "False" at bounding box center [1060, 152] width 14 height 12
radio input "true"
click at [932, 275] on label "True" at bounding box center [946, 282] width 137 height 45
click at [904, 277] on input "True" at bounding box center [895, 282] width 14 height 12
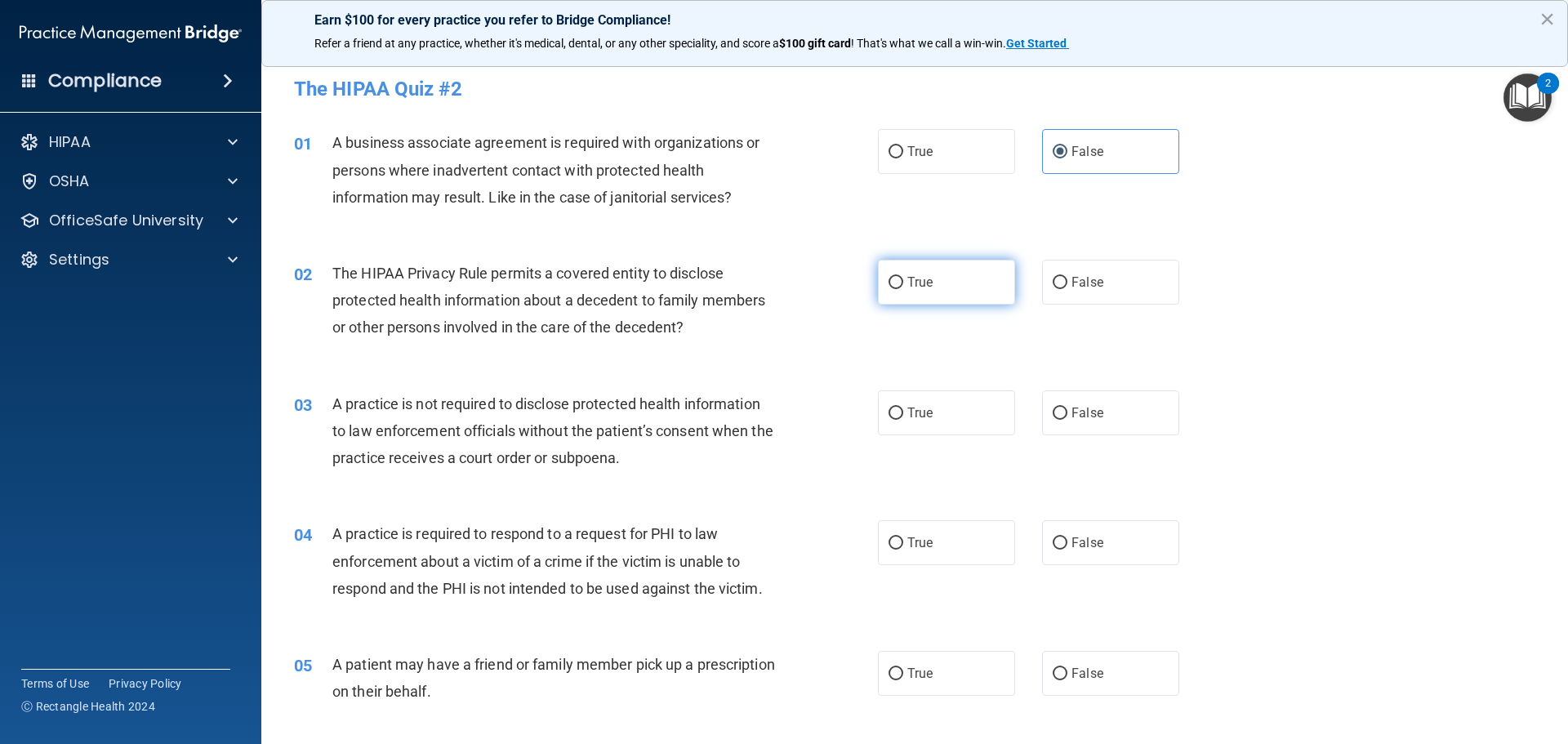
radio input "true"
click at [1075, 424] on label "False" at bounding box center [1110, 413] width 137 height 45
click at [1067, 420] on input "False" at bounding box center [1060, 414] width 14 height 12
radio input "true"
click at [960, 535] on label "True" at bounding box center [946, 542] width 137 height 45
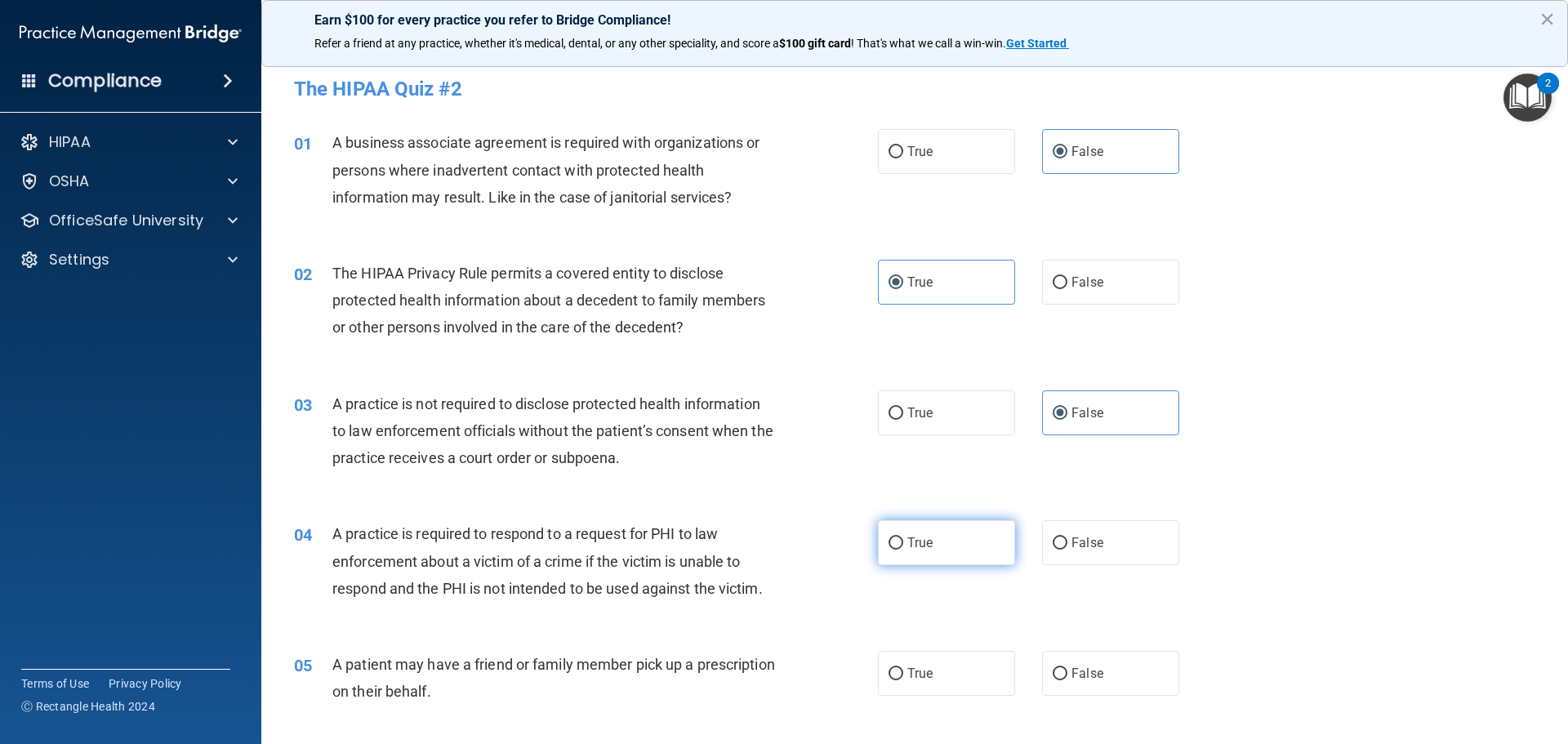
click at [904, 537] on input "True" at bounding box center [895, 543] width 14 height 12
radio input "true"
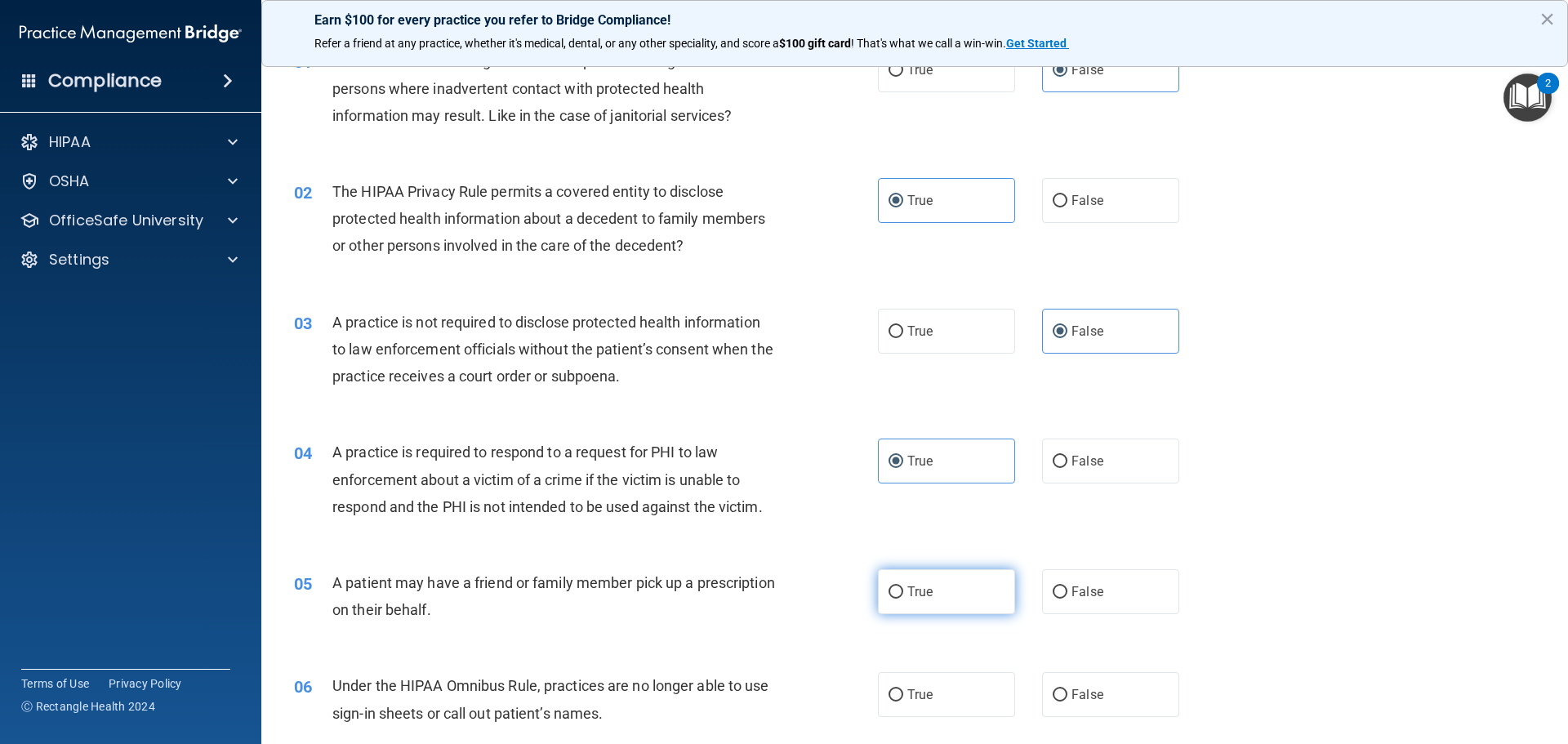
click at [963, 588] on label "True" at bounding box center [946, 592] width 137 height 45
click at [904, 588] on input "True" at bounding box center [895, 593] width 14 height 12
radio input "true"
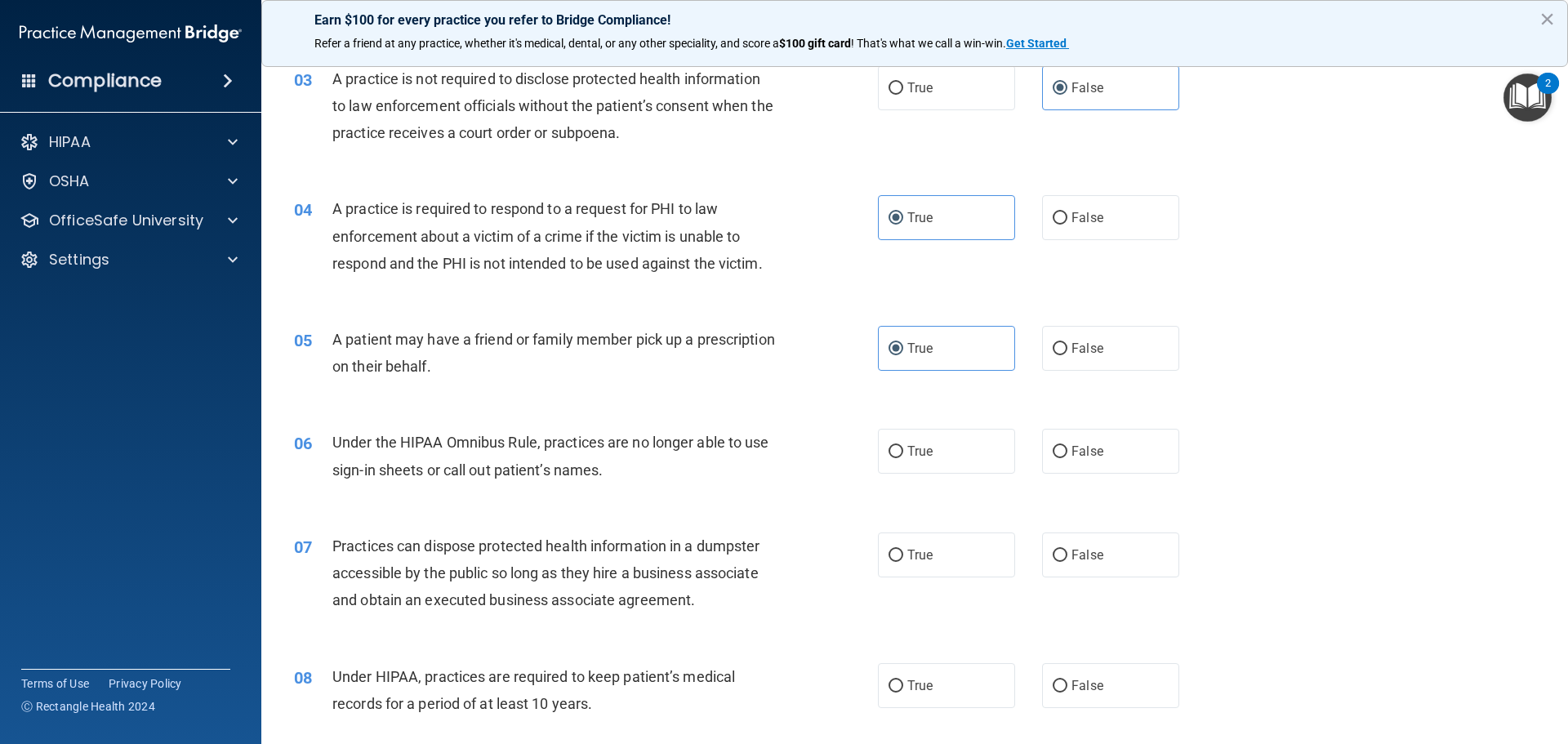
scroll to position [327, 0]
click at [1148, 453] on label "False" at bounding box center [1110, 449] width 137 height 45
click at [1067, 453] on input "False" at bounding box center [1060, 450] width 14 height 12
radio input "true"
click at [1115, 559] on label "False" at bounding box center [1110, 553] width 137 height 45
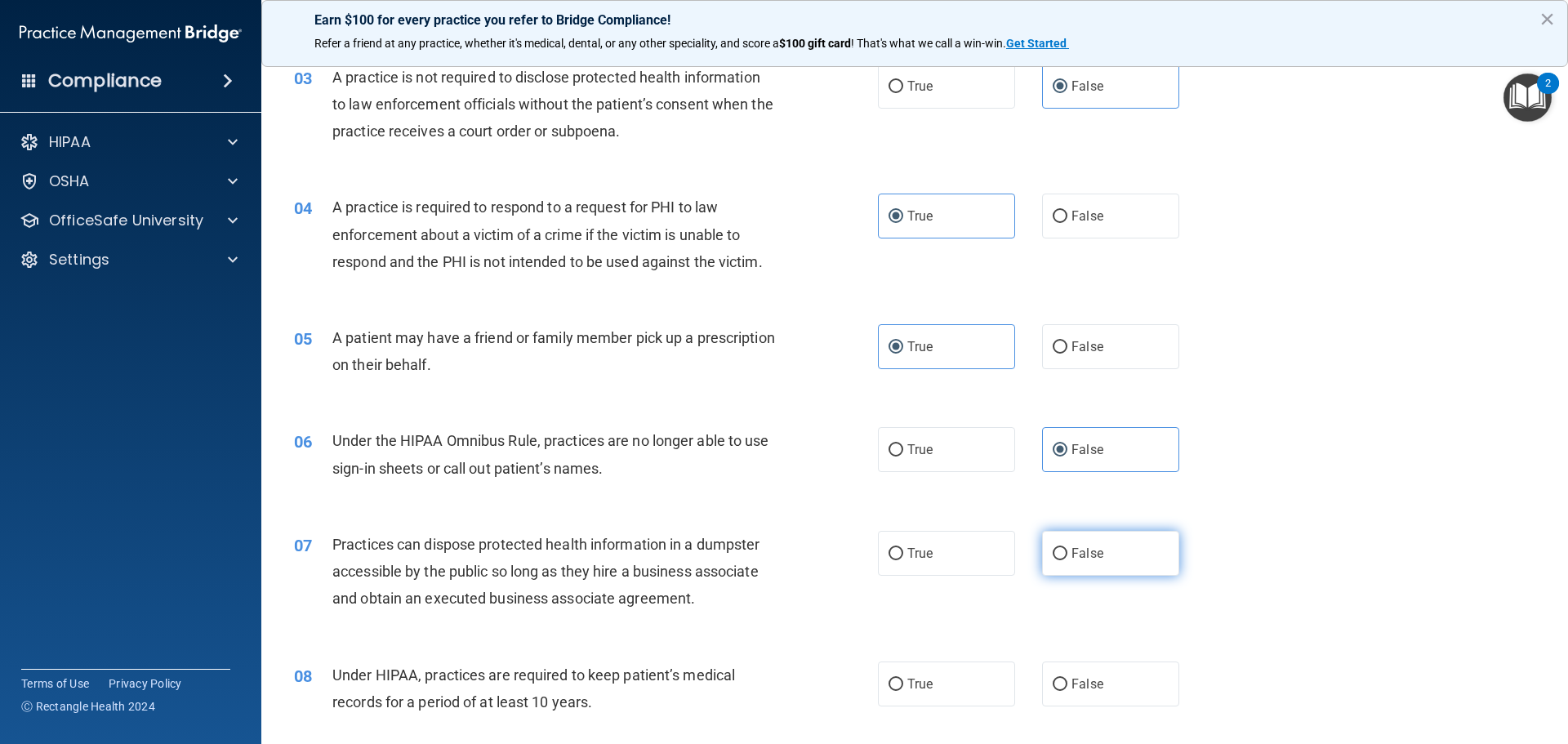
click at [1067, 559] on input "False" at bounding box center [1060, 553] width 14 height 12
radio input "true"
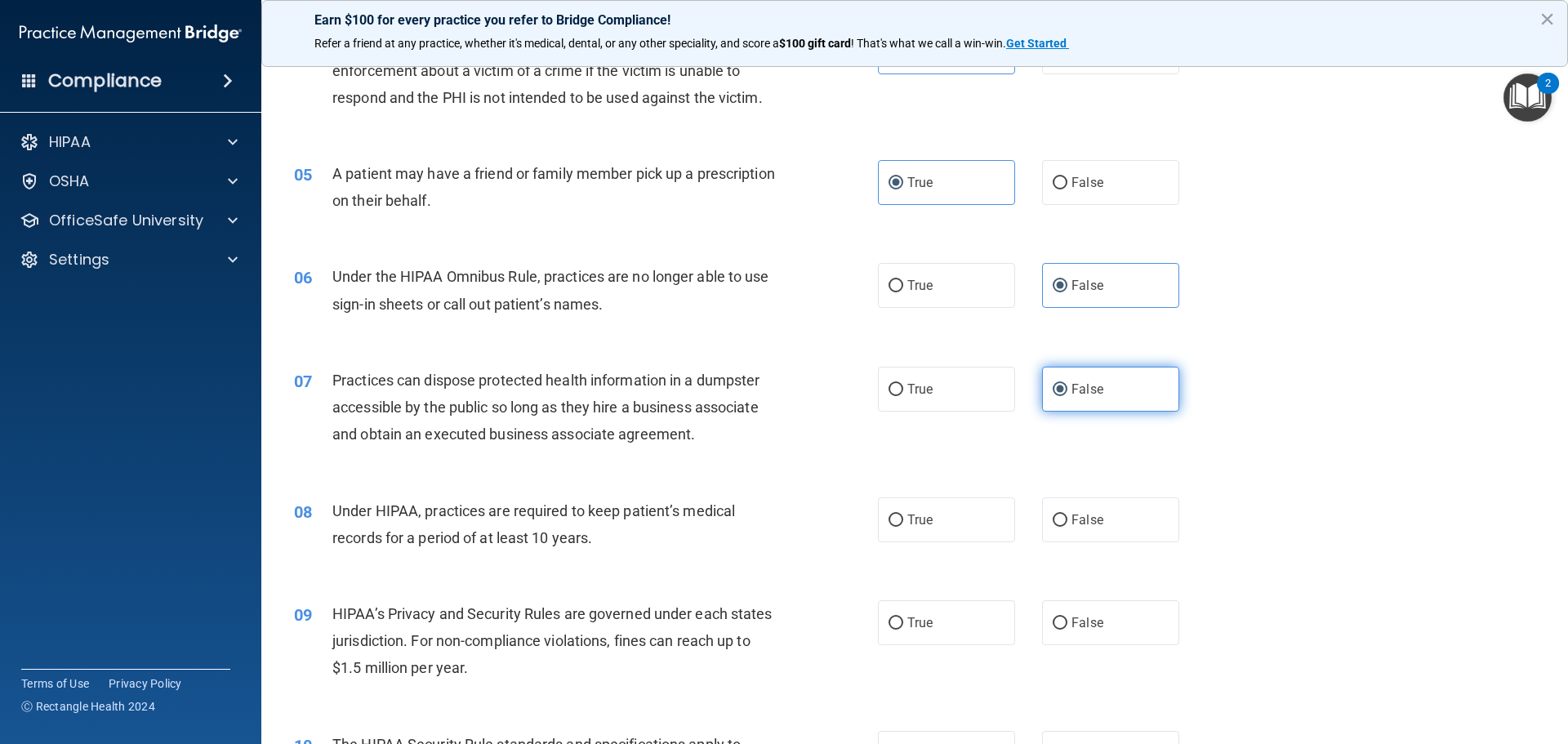
scroll to position [572, 0]
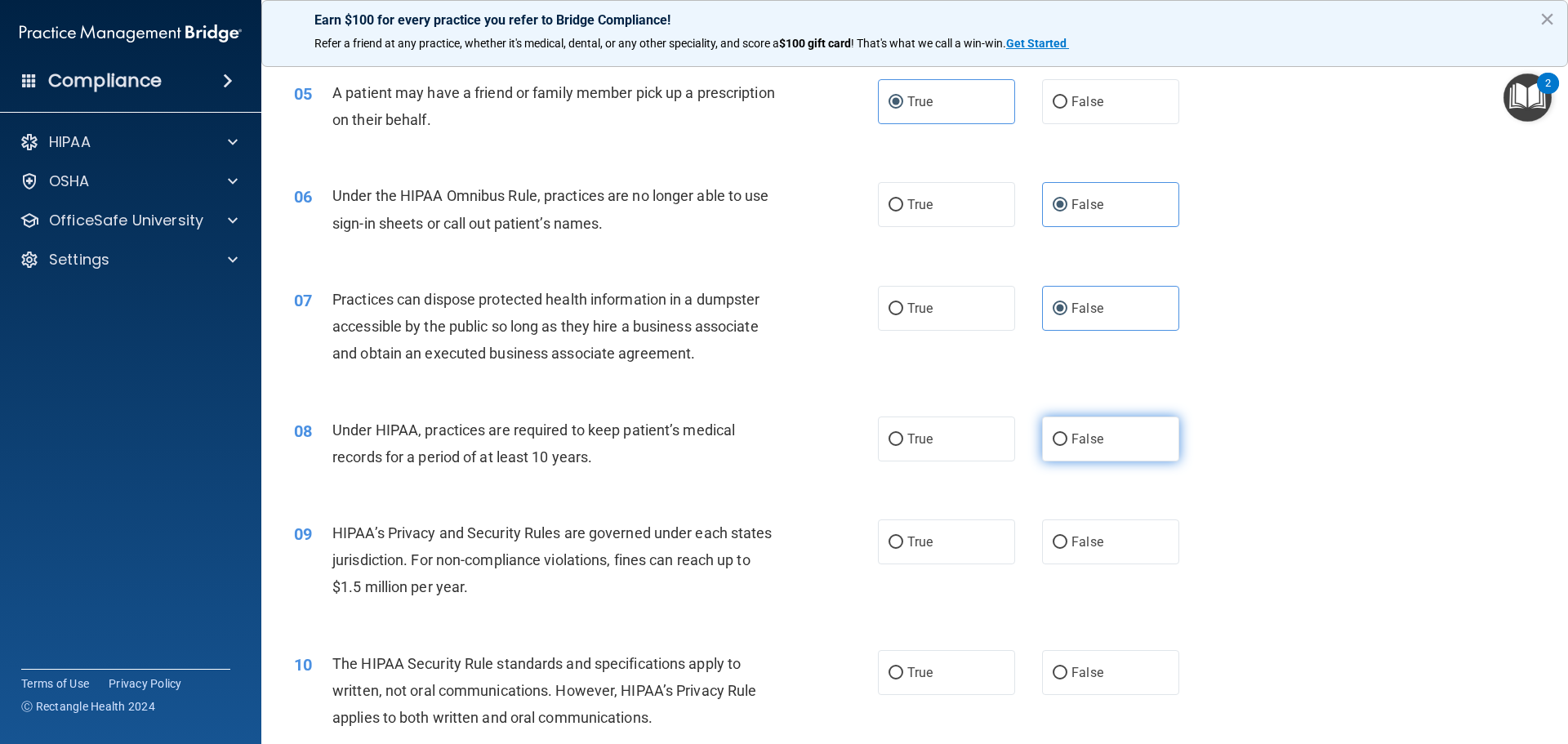
click at [1109, 446] on label "False" at bounding box center [1110, 439] width 137 height 45
click at [1067, 446] on input "False" at bounding box center [1060, 440] width 14 height 12
radio input "true"
click at [1086, 557] on label "False" at bounding box center [1110, 542] width 137 height 45
click at [1067, 549] on input "False" at bounding box center [1060, 543] width 14 height 12
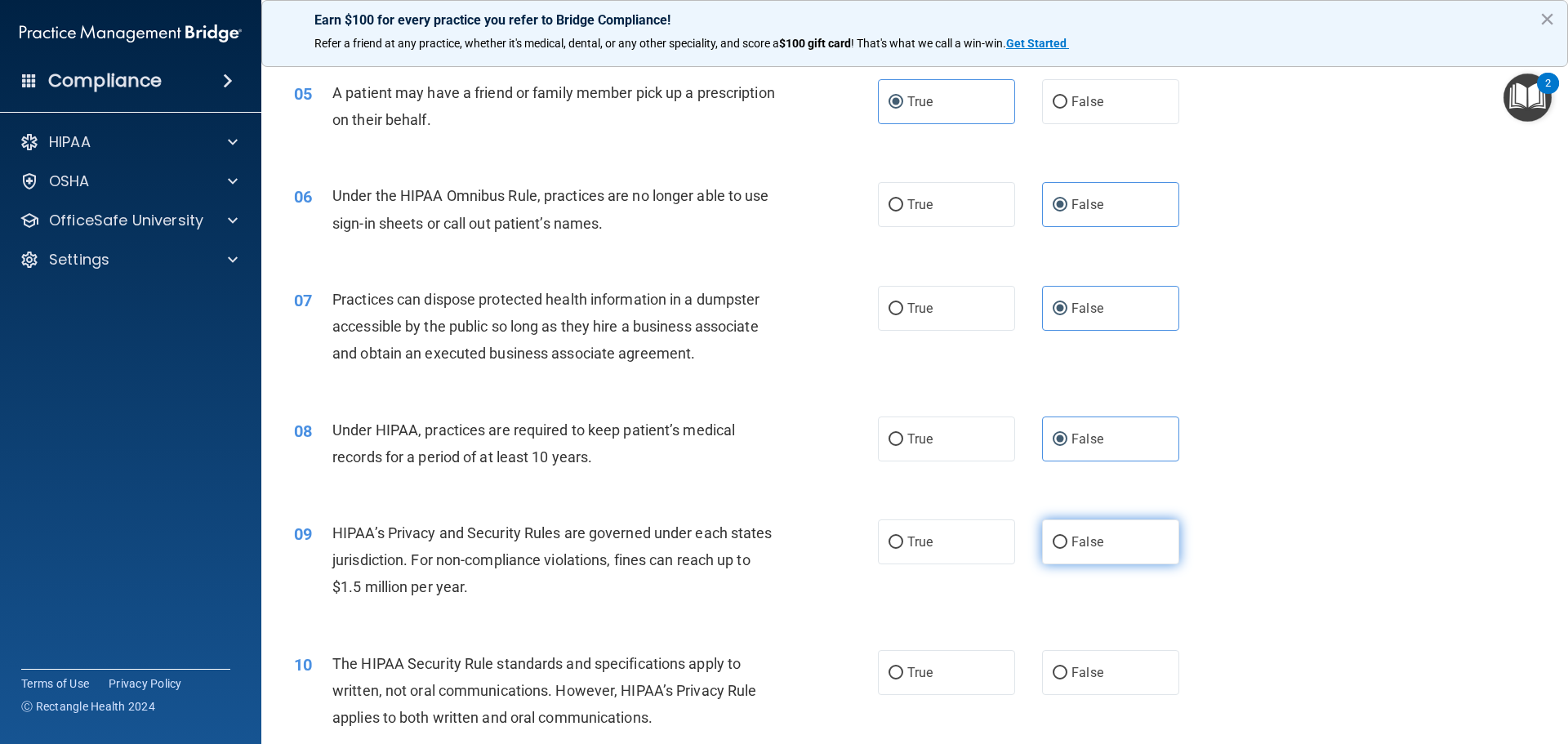
radio input "true"
click at [931, 674] on label "True" at bounding box center [946, 672] width 137 height 45
click at [904, 674] on input "True" at bounding box center [895, 673] width 14 height 12
radio input "true"
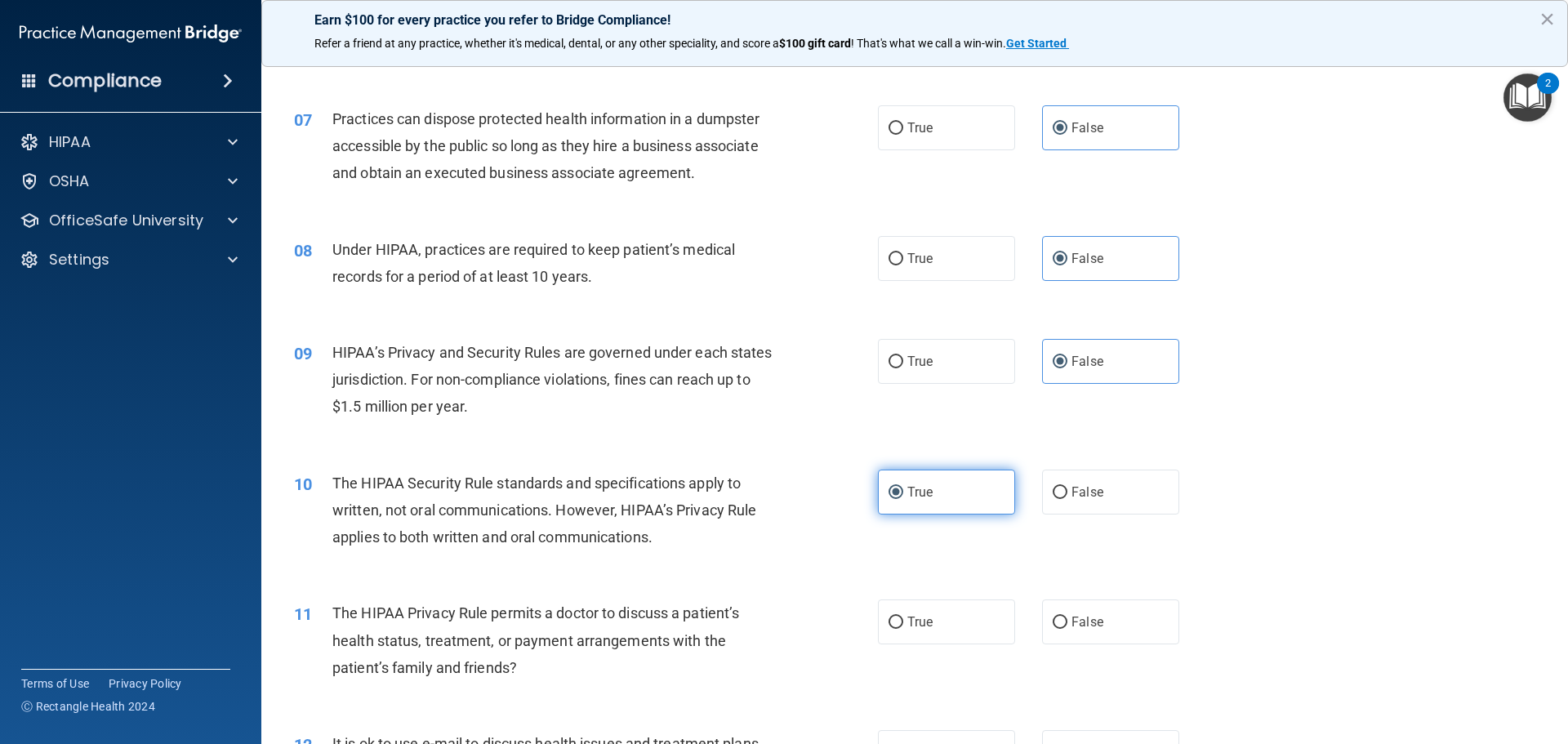
scroll to position [817, 0]
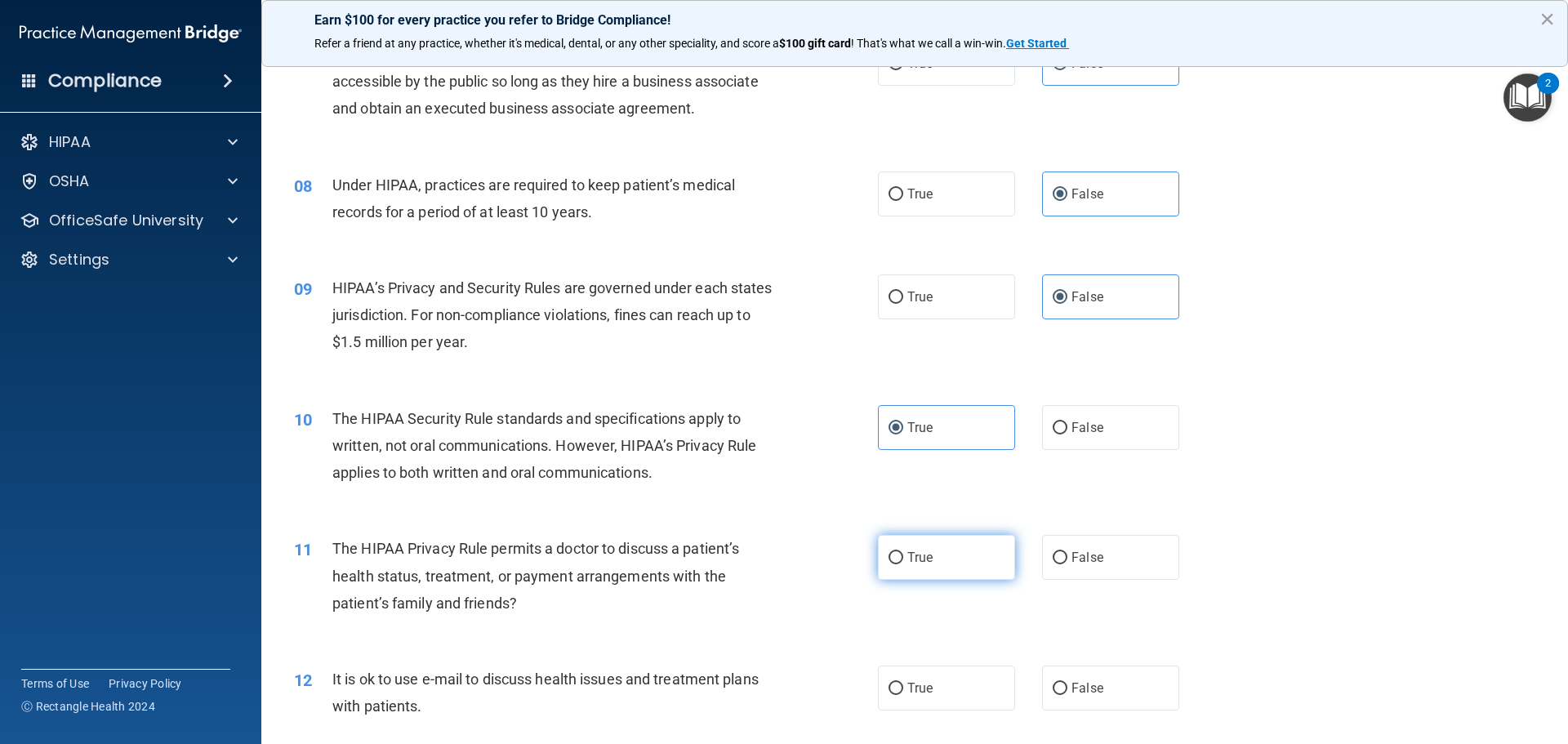
click at [958, 571] on label "True" at bounding box center [946, 557] width 137 height 45
click at [904, 565] on input "True" at bounding box center [895, 558] width 14 height 12
radio input "true"
click at [943, 676] on label "True" at bounding box center [946, 688] width 137 height 45
click at [904, 683] on input "True" at bounding box center [895, 688] width 14 height 12
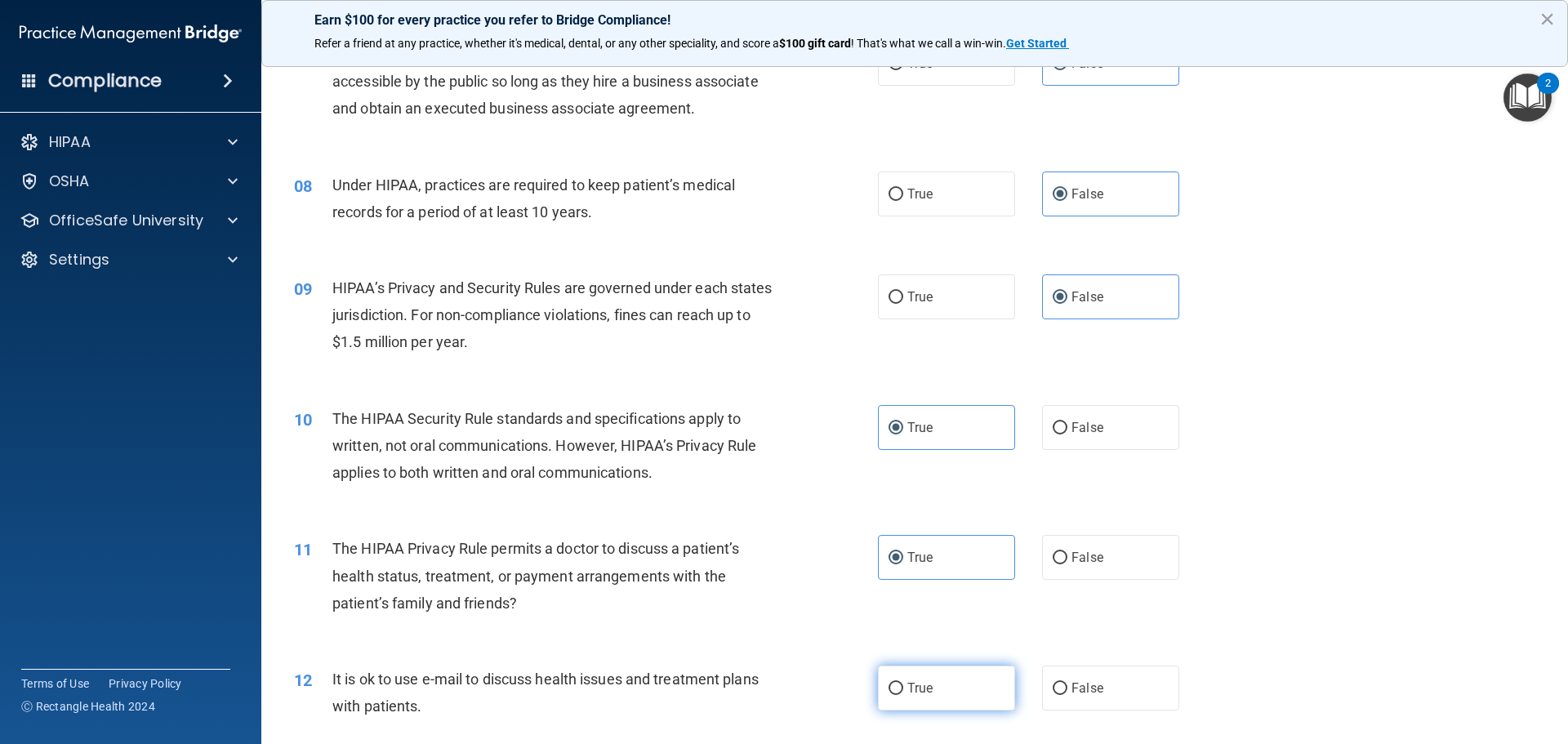
radio input "true"
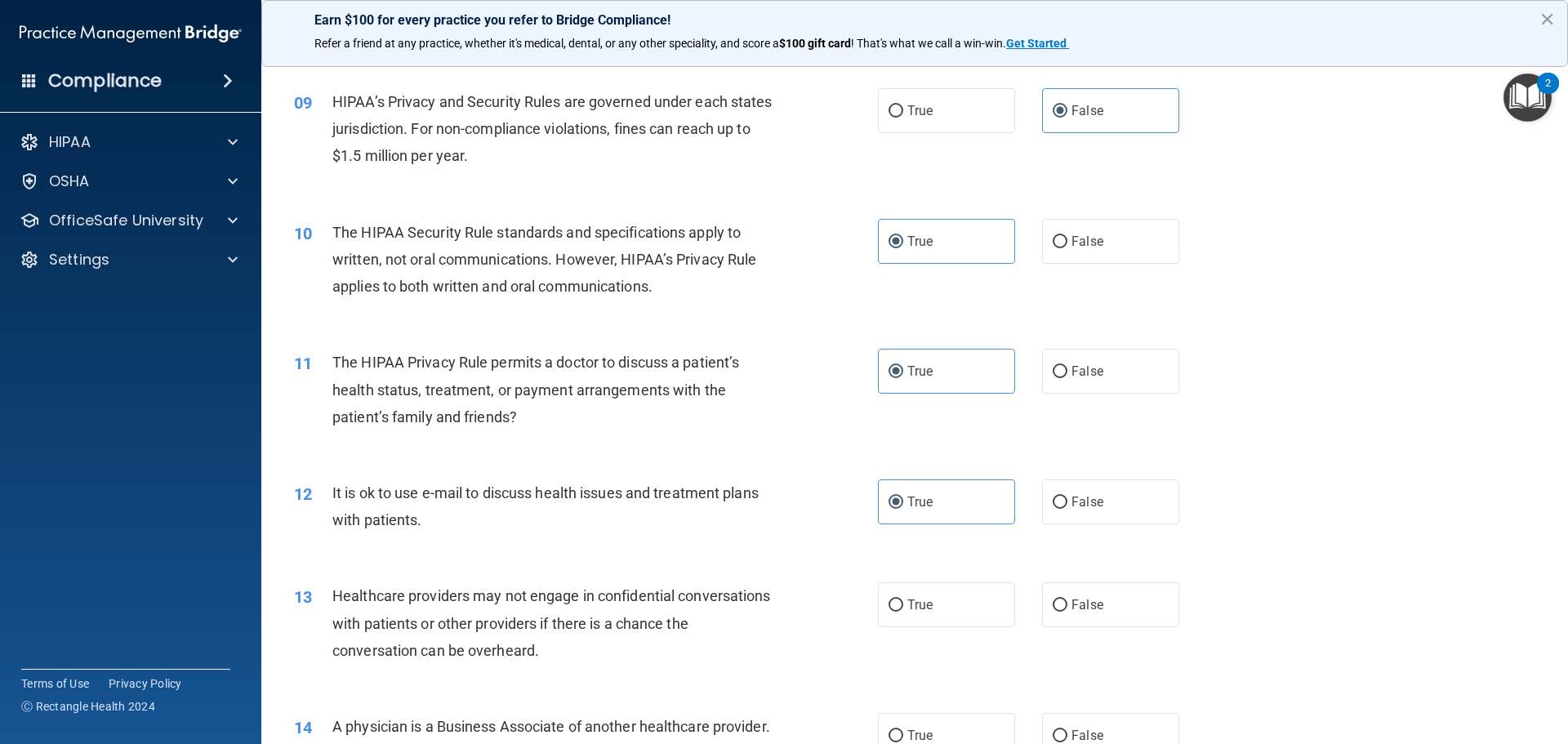
scroll to position [1062, 0]
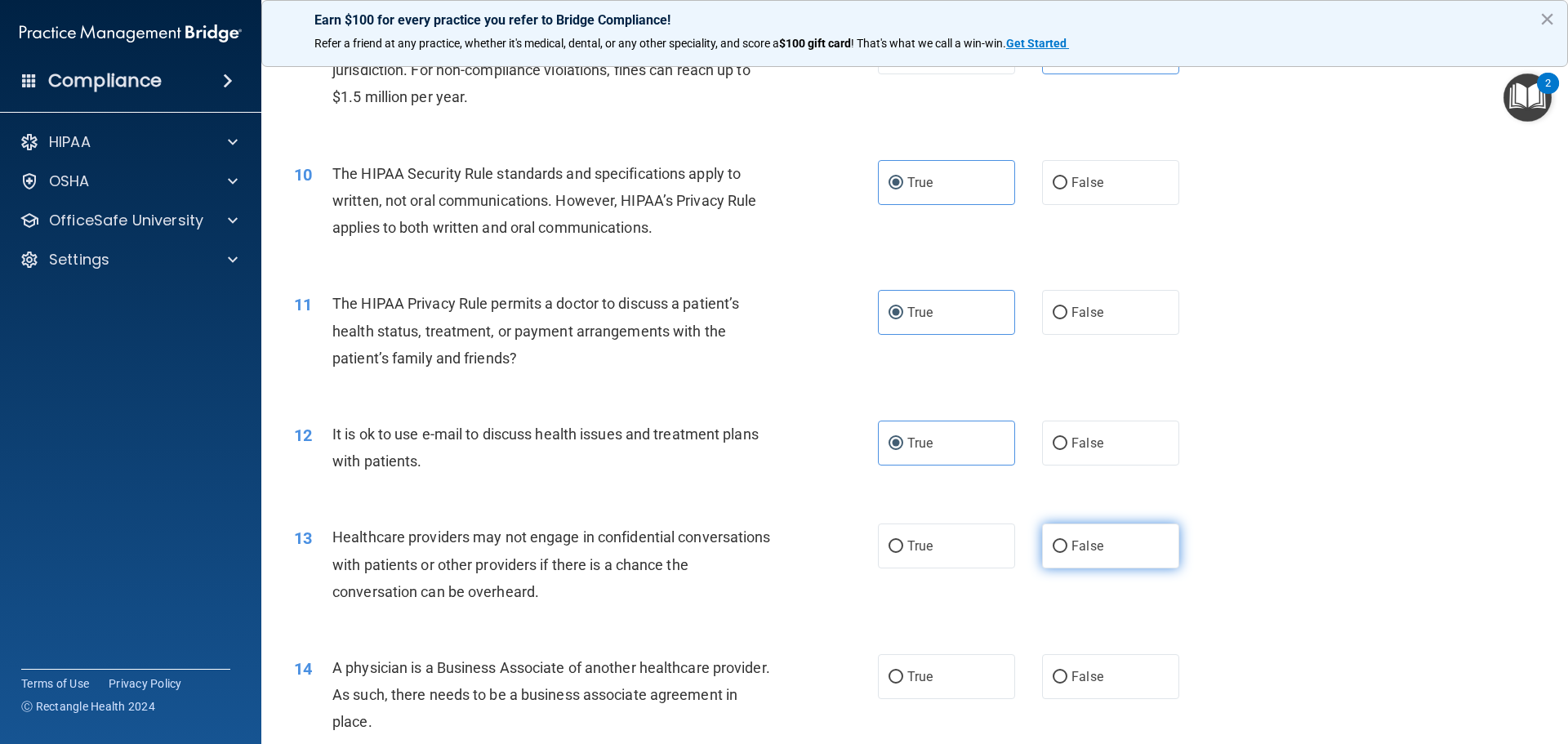
click at [1113, 548] on label "False" at bounding box center [1110, 546] width 137 height 45
click at [1067, 548] on input "False" at bounding box center [1060, 547] width 14 height 12
radio input "true"
click at [1104, 676] on label "False" at bounding box center [1110, 676] width 137 height 45
click at [1067, 676] on input "False" at bounding box center [1060, 677] width 14 height 12
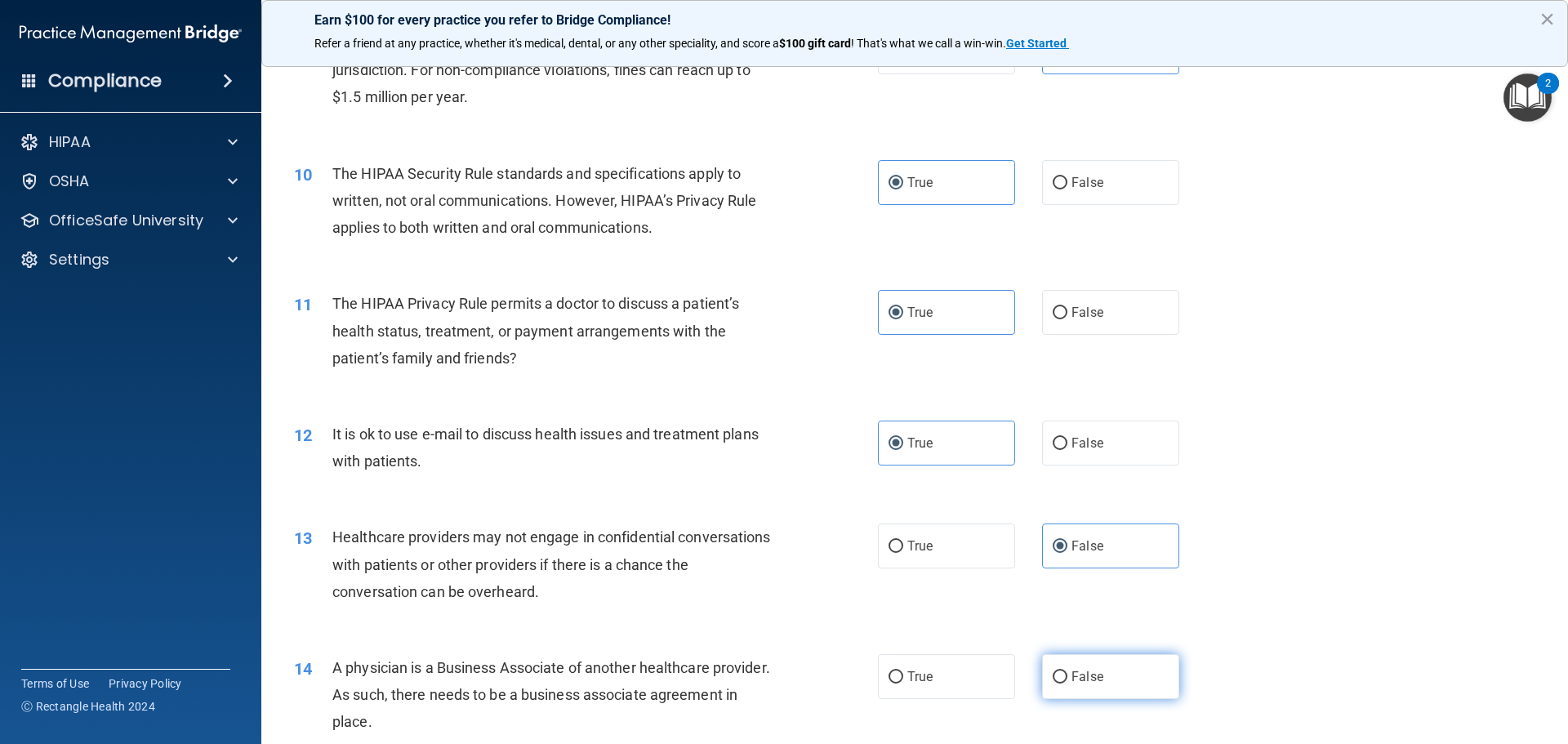
radio input "true"
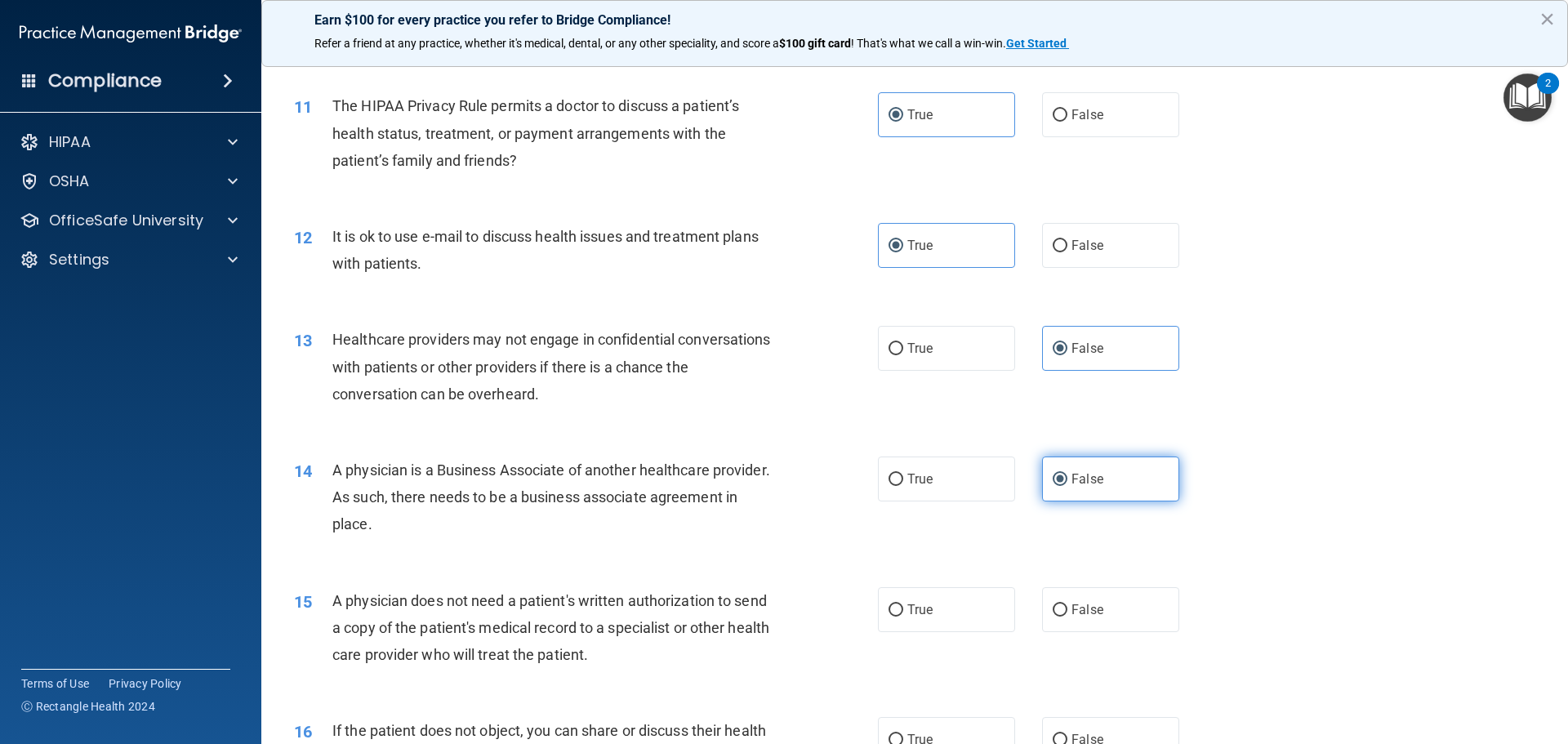
scroll to position [1307, 0]
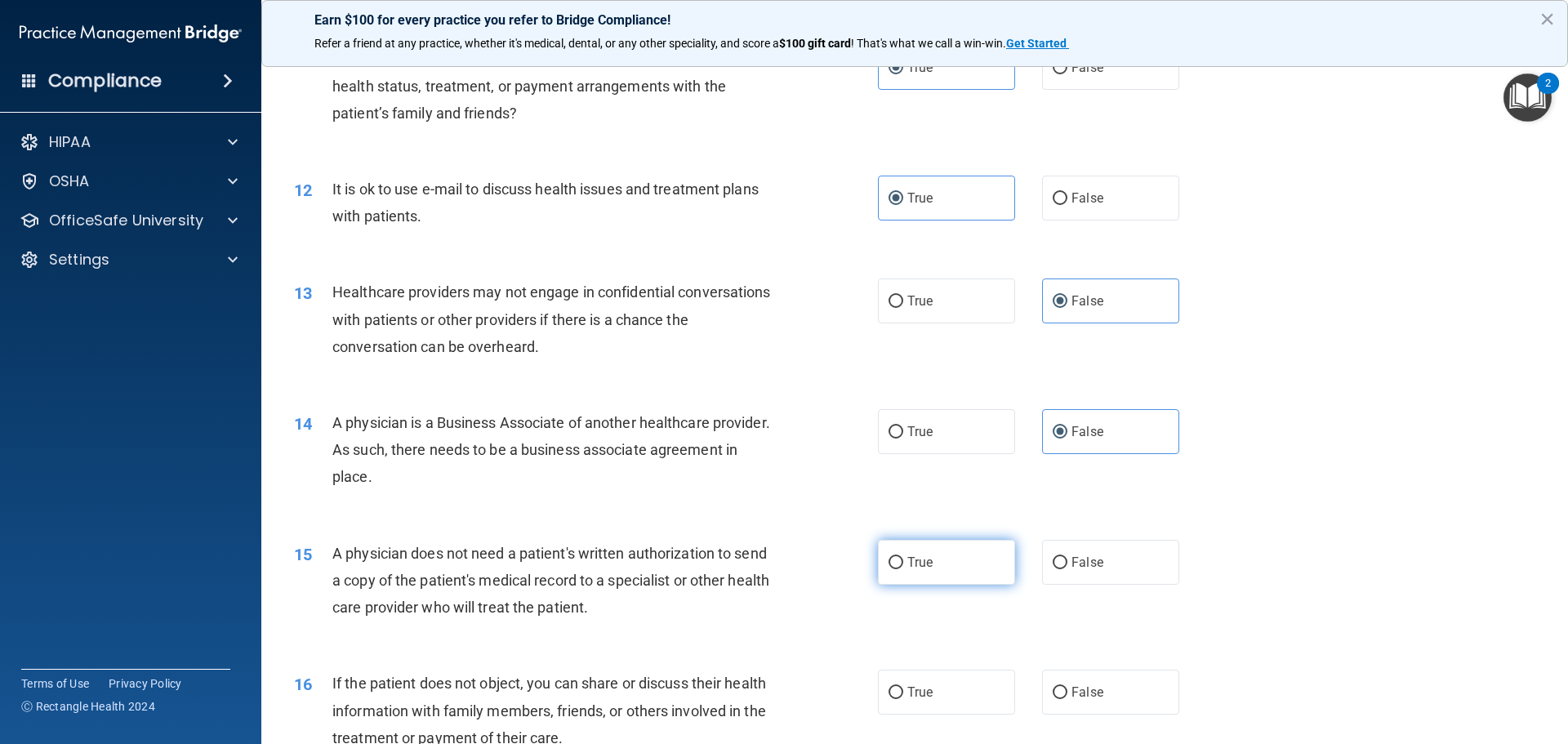
click at [949, 560] on label "True" at bounding box center [946, 562] width 137 height 45
click at [904, 560] on input "True" at bounding box center [895, 563] width 14 height 12
radio input "true"
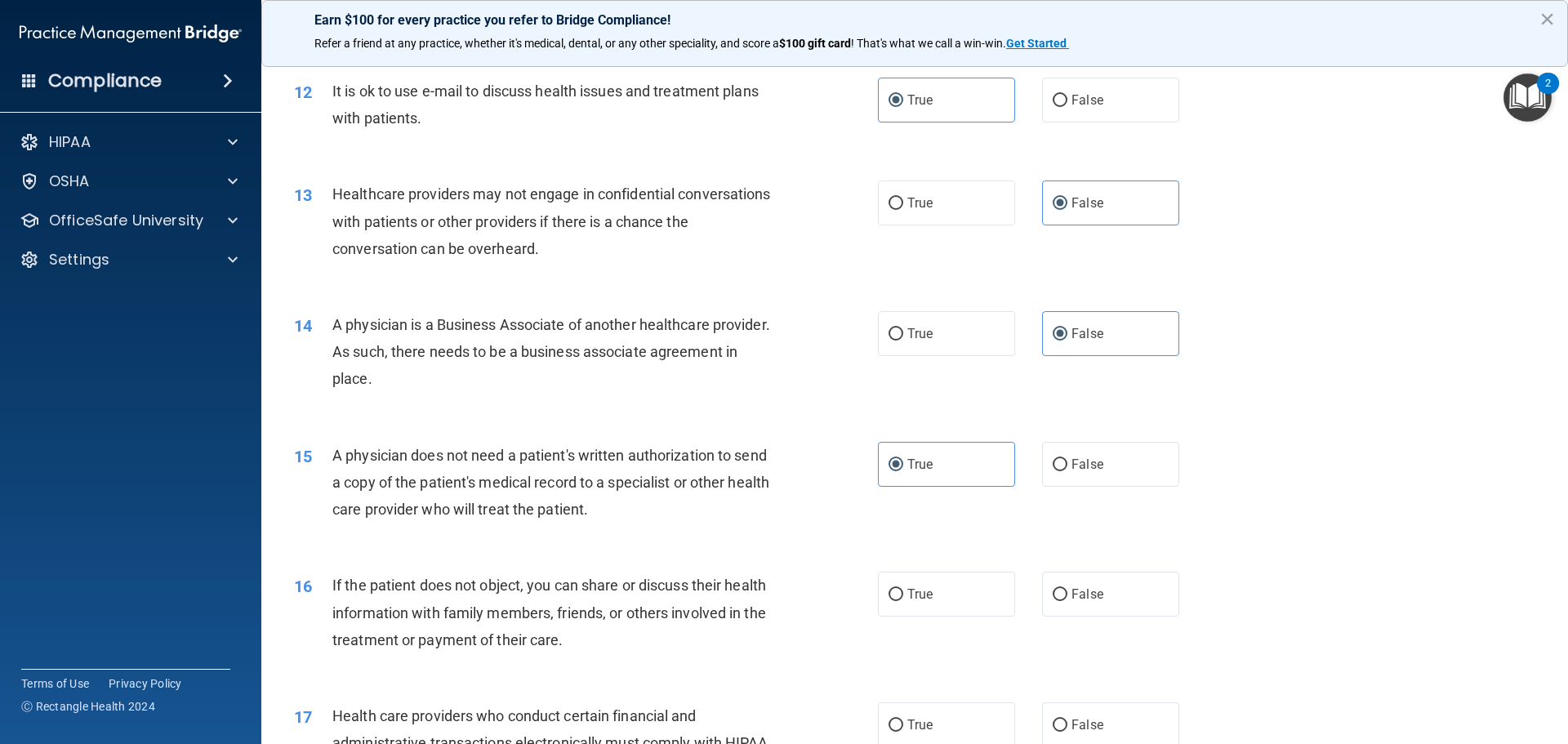
scroll to position [1552, 0]
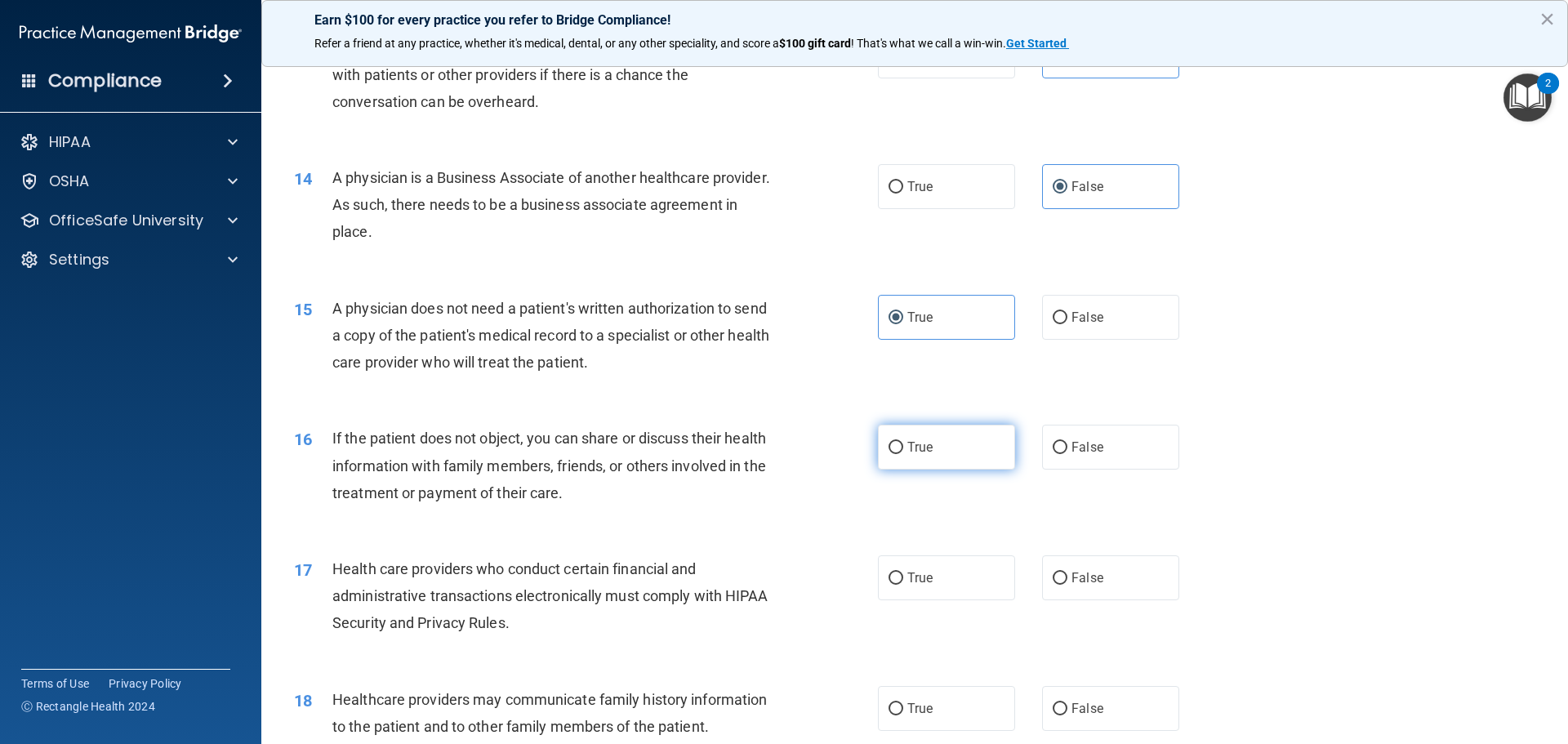
click at [937, 436] on label "True" at bounding box center [946, 447] width 137 height 45
click at [904, 442] on input "True" at bounding box center [895, 448] width 14 height 12
radio input "true"
click at [923, 591] on label "True" at bounding box center [946, 577] width 137 height 45
click at [904, 585] on input "True" at bounding box center [895, 578] width 14 height 12
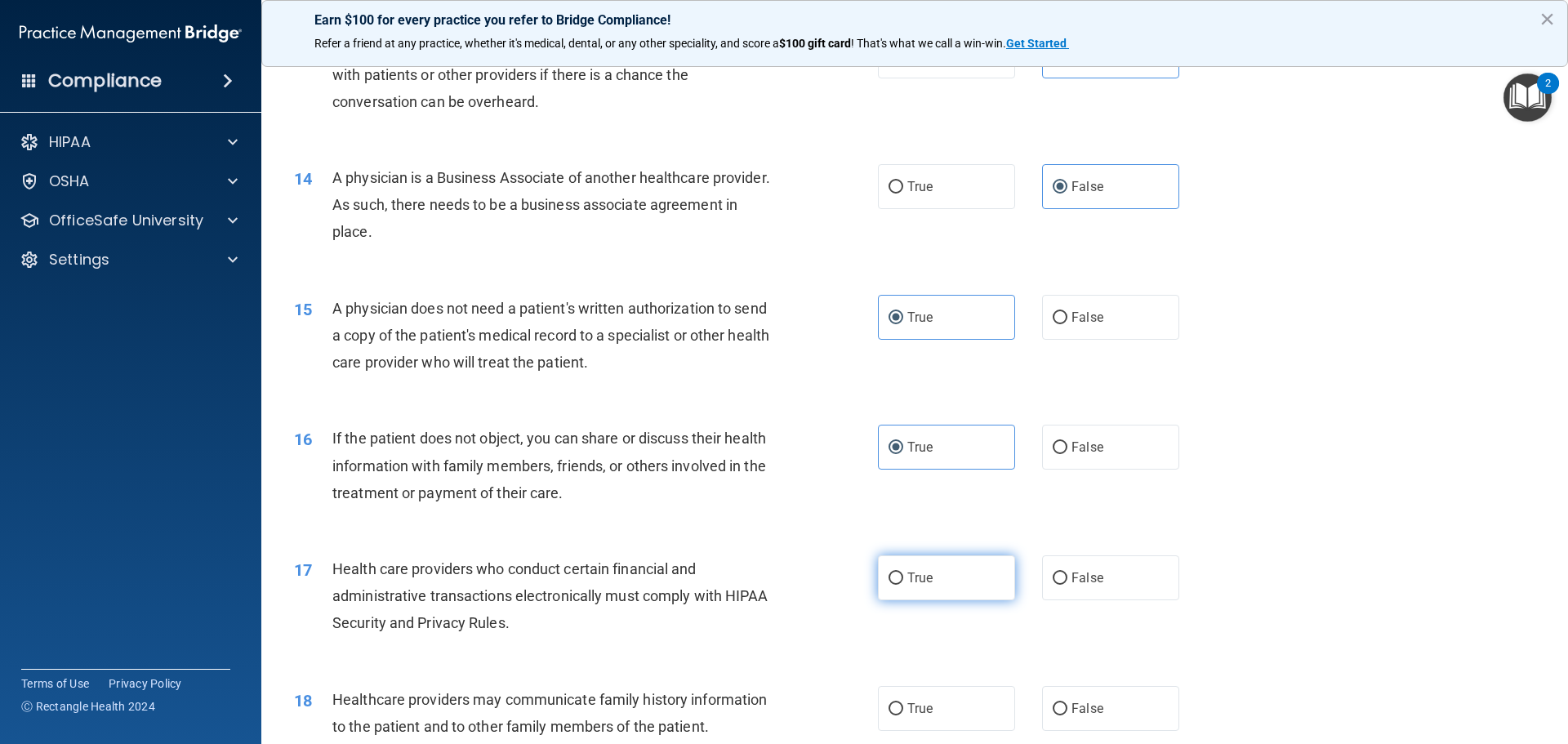
radio input "true"
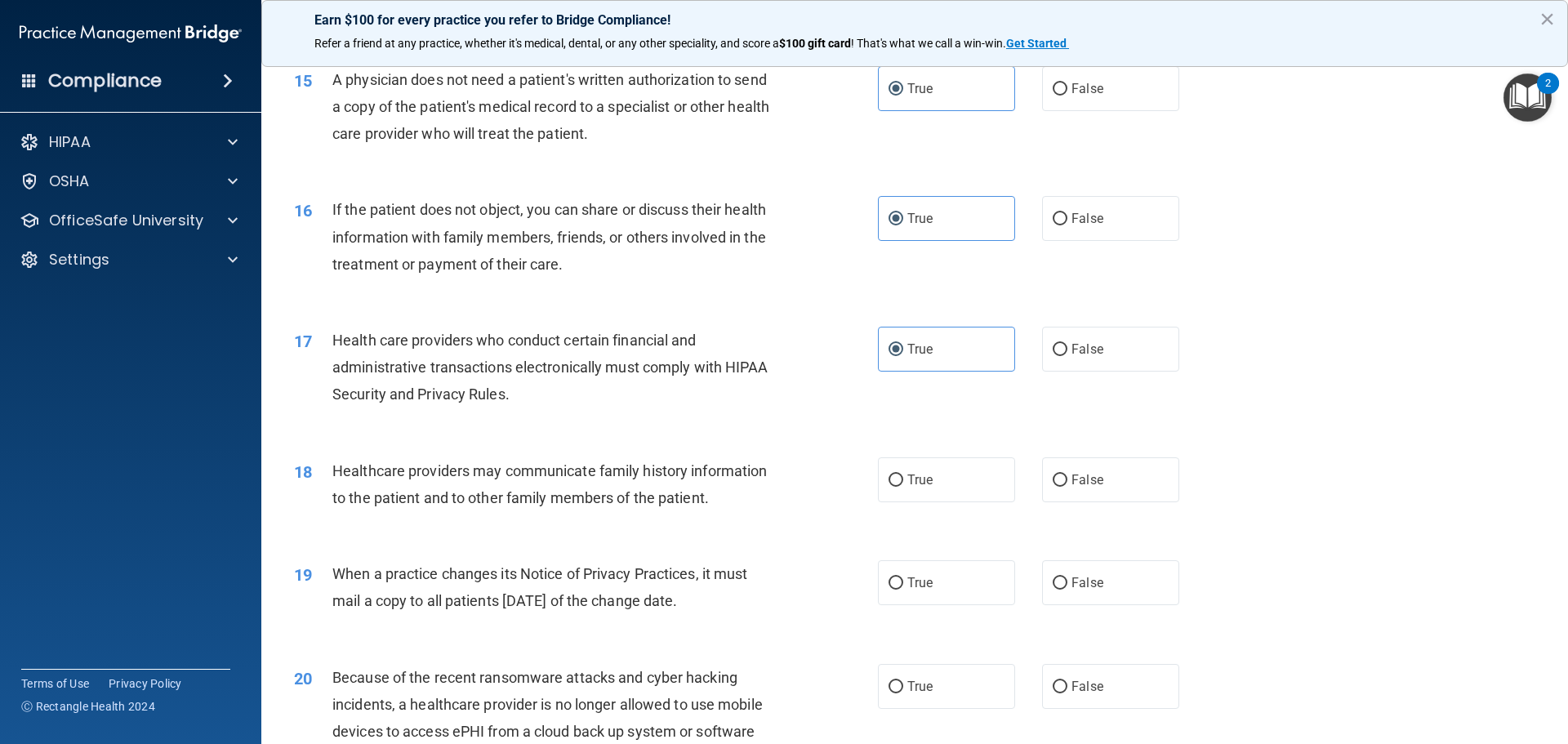
scroll to position [1879, 0]
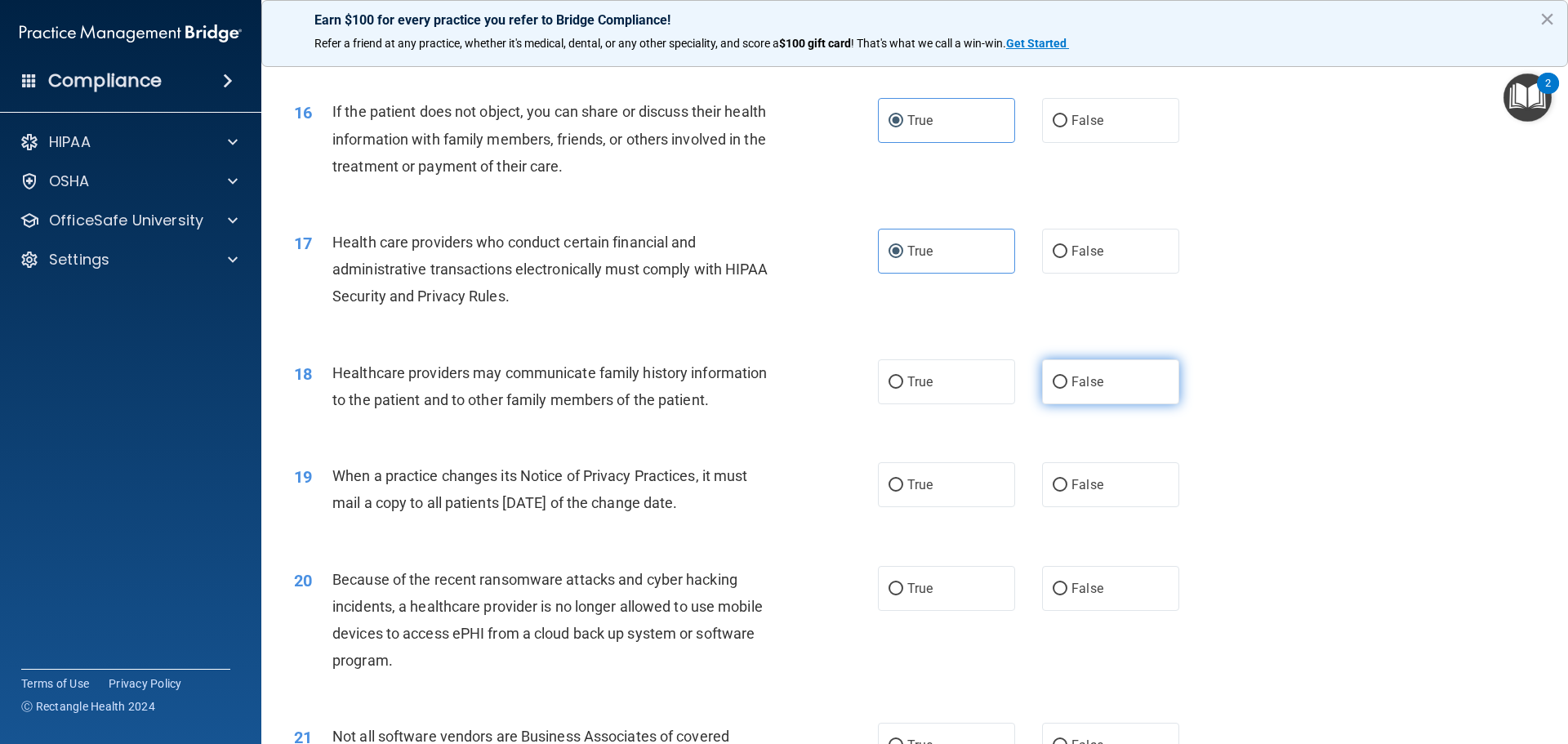
click at [1121, 387] on label "False" at bounding box center [1110, 381] width 137 height 45
click at [1067, 387] on input "False" at bounding box center [1060, 382] width 14 height 12
radio input "true"
click at [1094, 485] on span "False" at bounding box center [1086, 485] width 32 height 15
click at [1067, 485] on input "False" at bounding box center [1060, 485] width 14 height 12
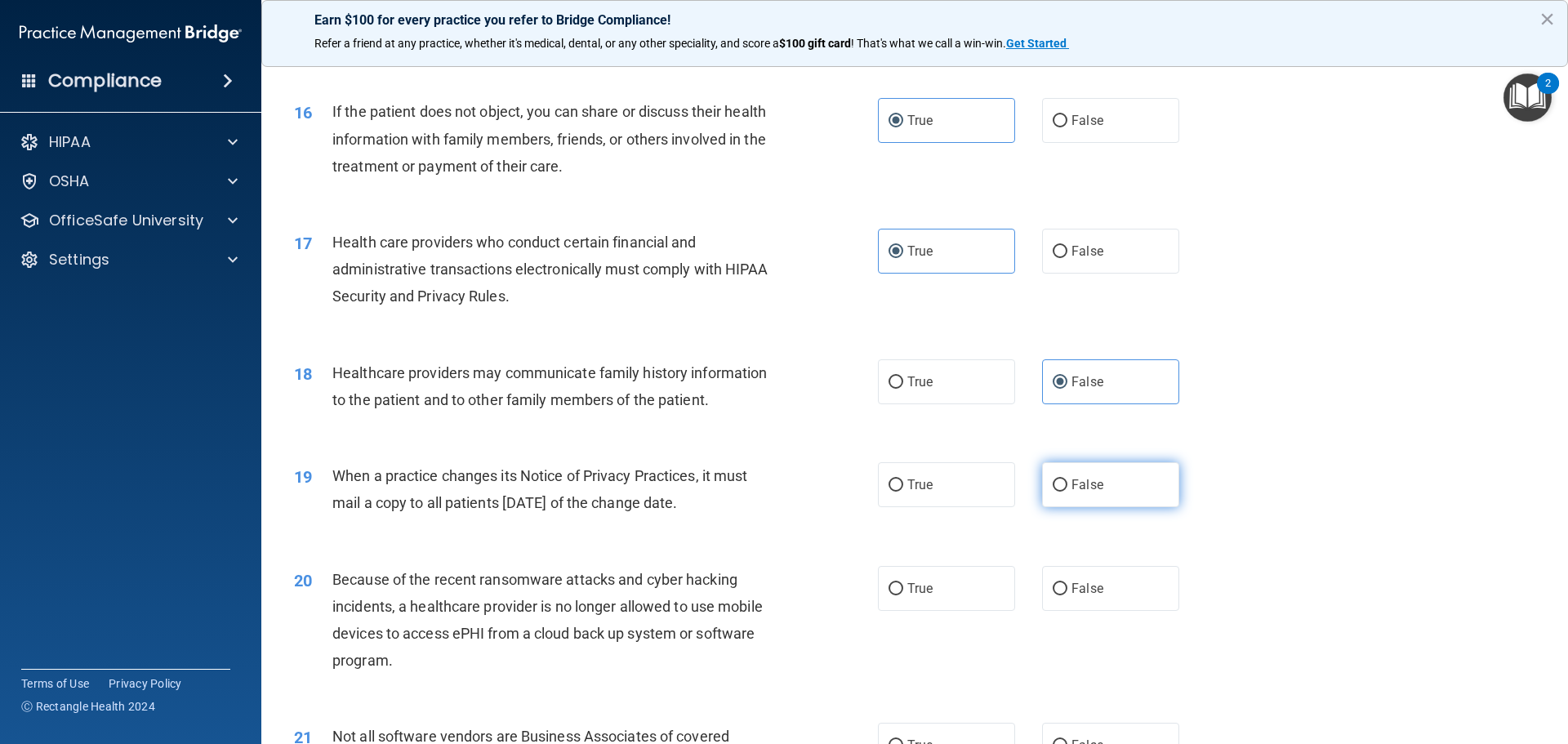
radio input "true"
click at [1116, 581] on label "False" at bounding box center [1110, 588] width 137 height 45
click at [1067, 583] on input "False" at bounding box center [1060, 589] width 14 height 12
radio input "true"
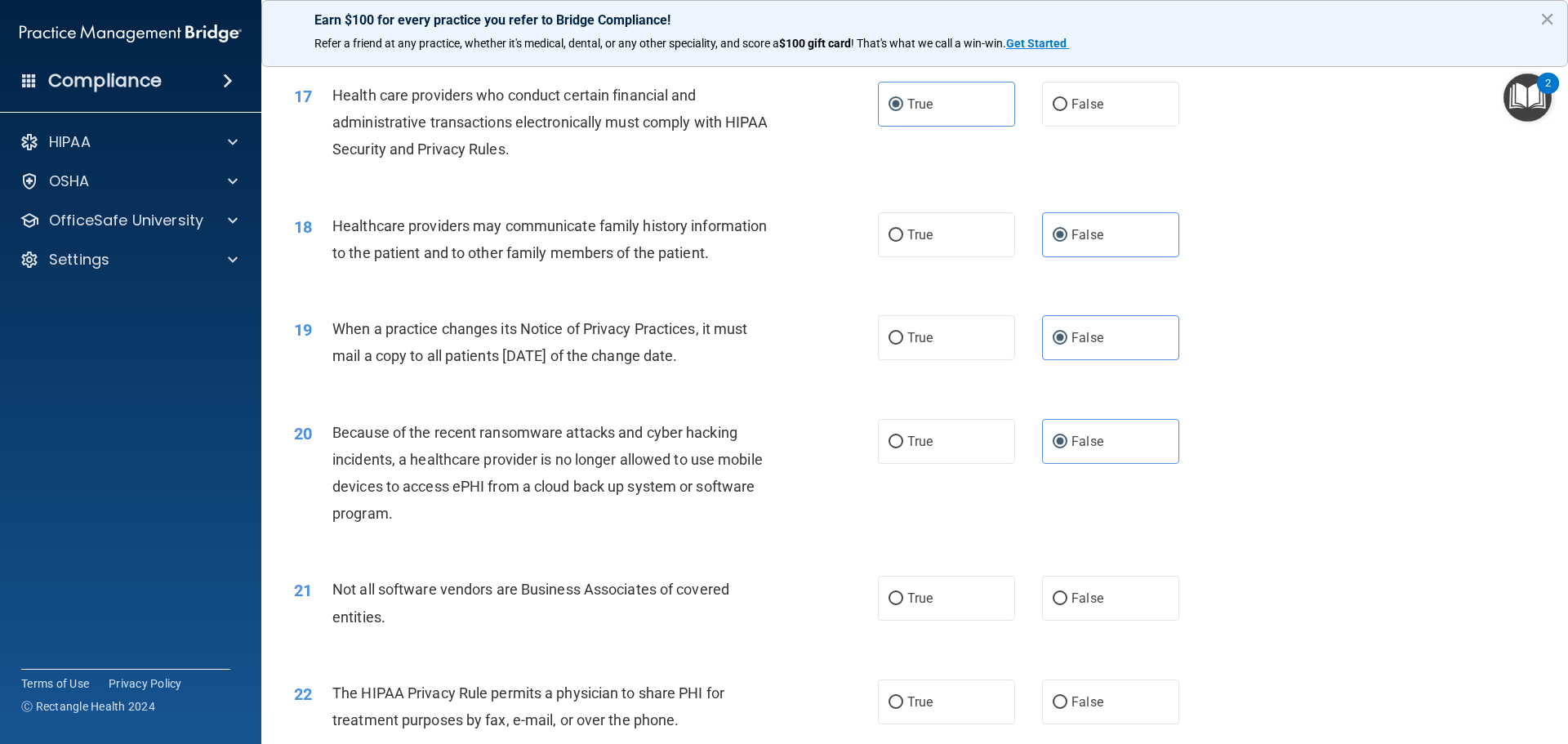
scroll to position [2042, 0]
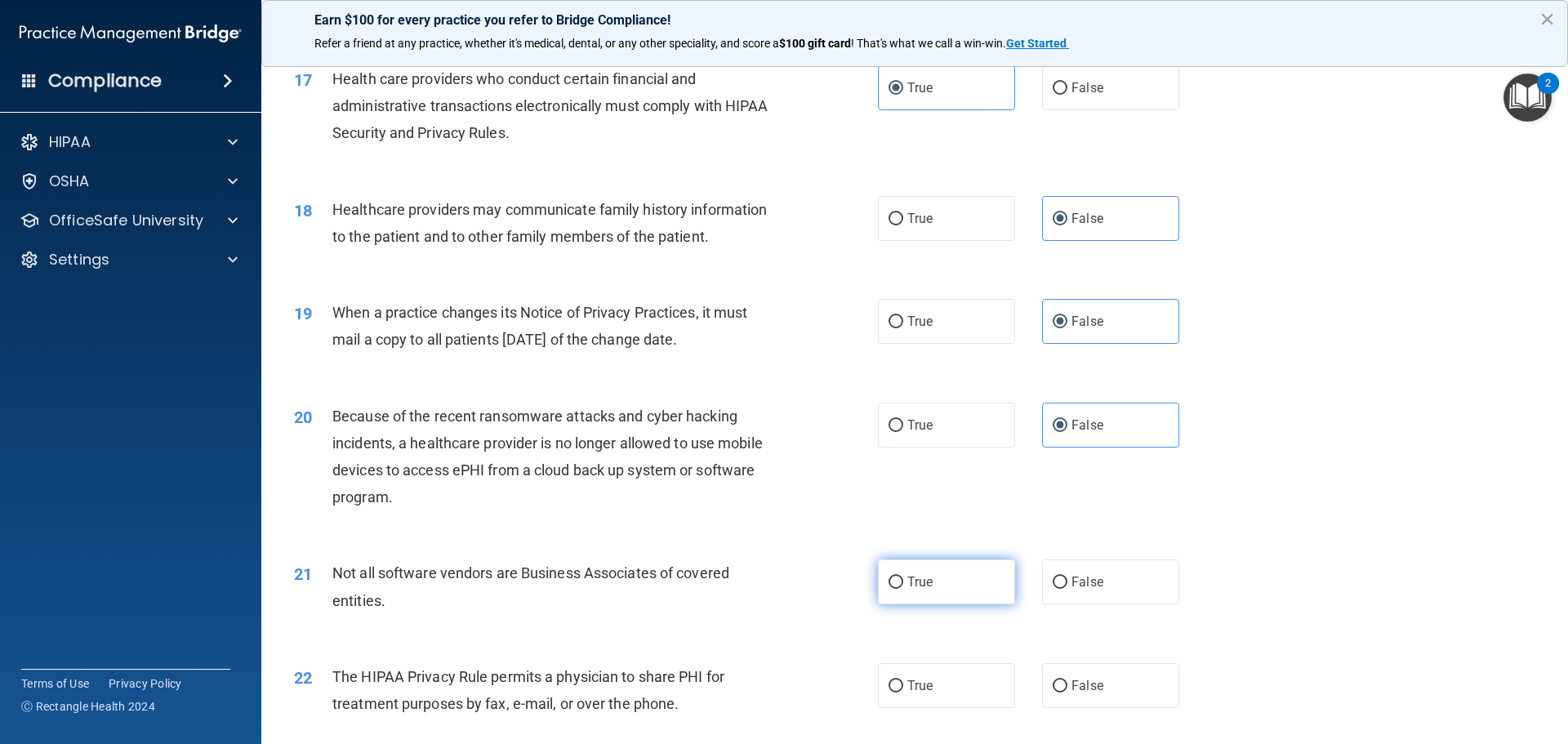
click at [982, 580] on label "True" at bounding box center [946, 581] width 137 height 45
click at [904, 580] on input "True" at bounding box center [895, 582] width 14 height 12
radio input "true"
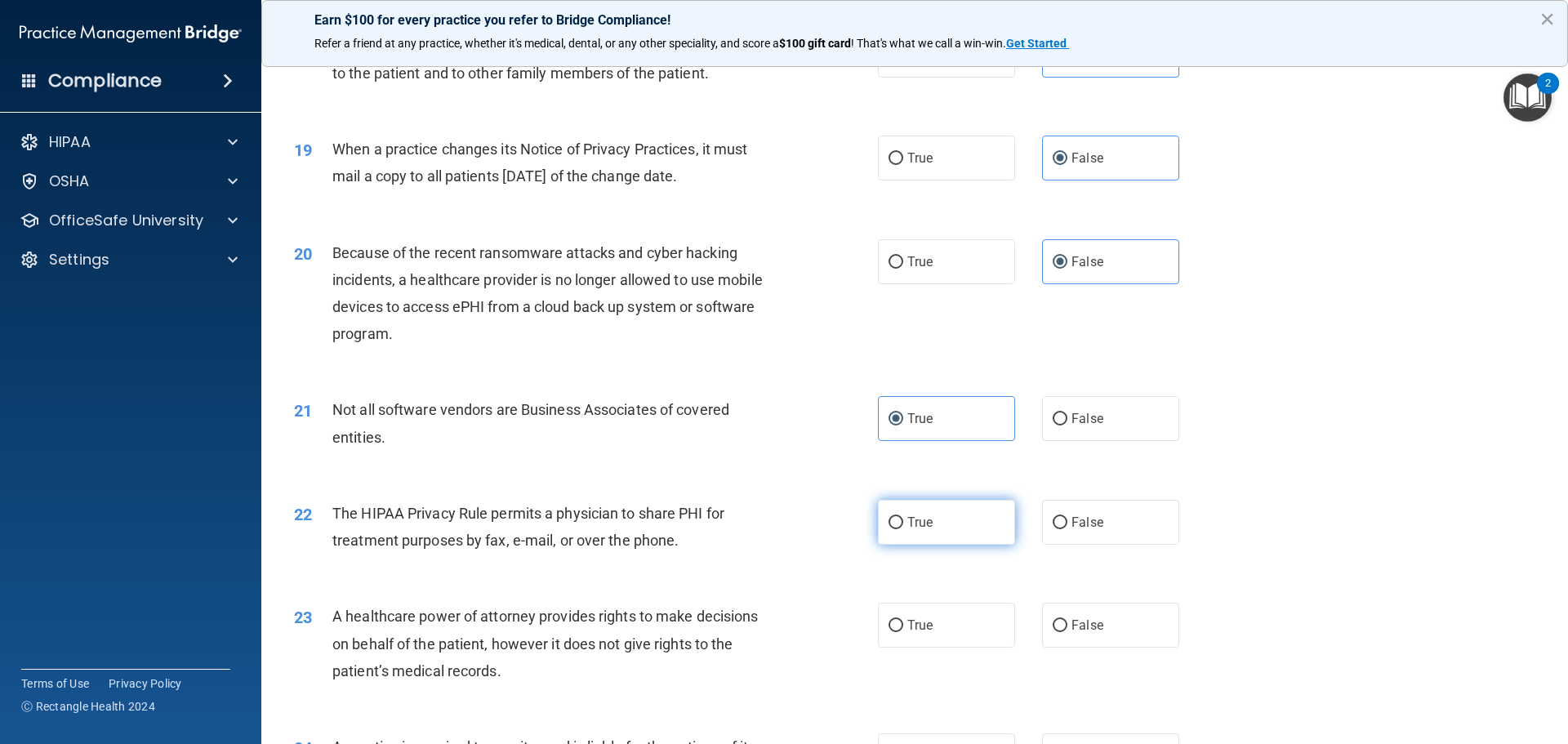
click at [962, 530] on label "True" at bounding box center [946, 522] width 137 height 45
click at [904, 530] on input "True" at bounding box center [895, 523] width 14 height 12
radio input "true"
click at [1077, 619] on span "False" at bounding box center [1086, 625] width 32 height 15
click at [1067, 620] on input "False" at bounding box center [1060, 626] width 14 height 12
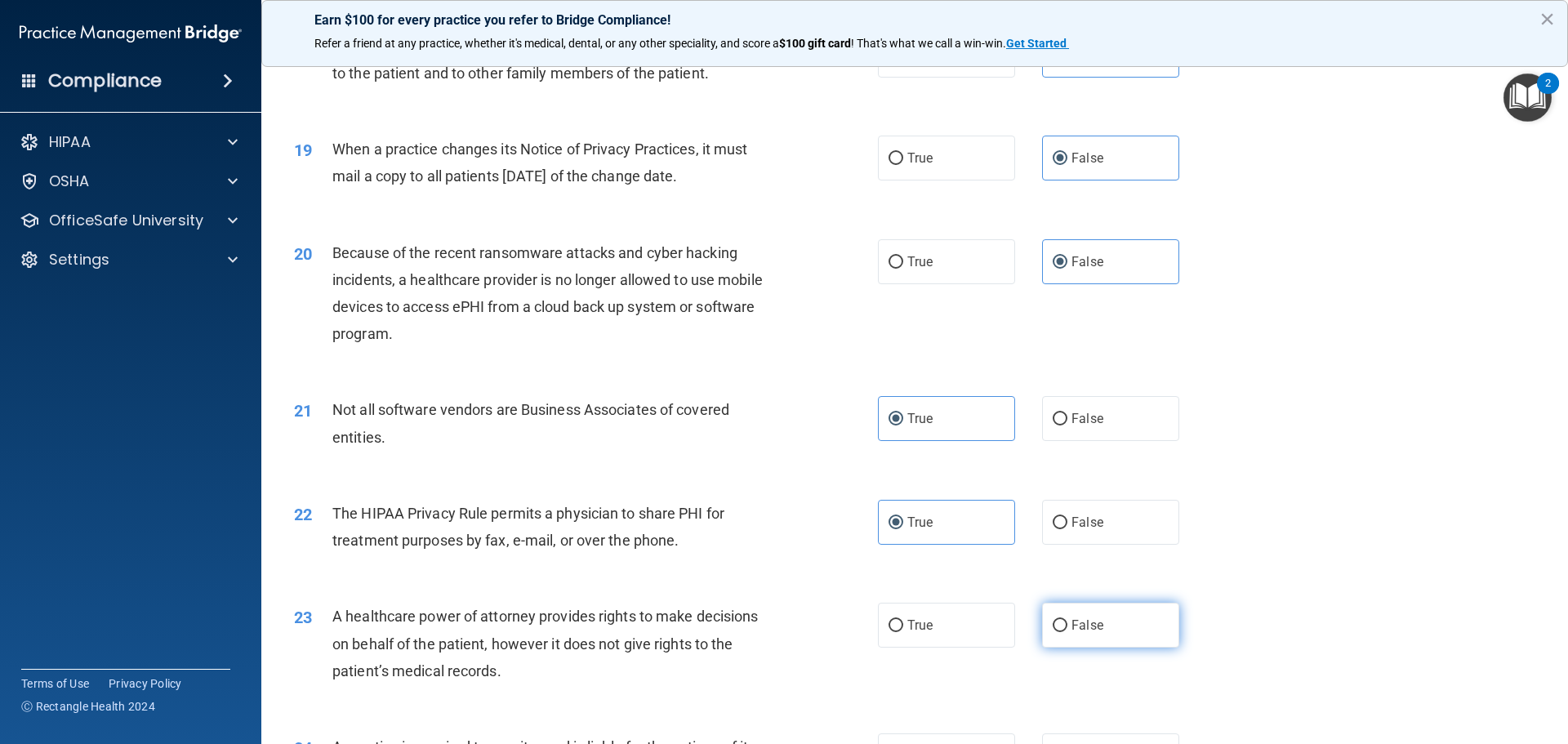
radio input "true"
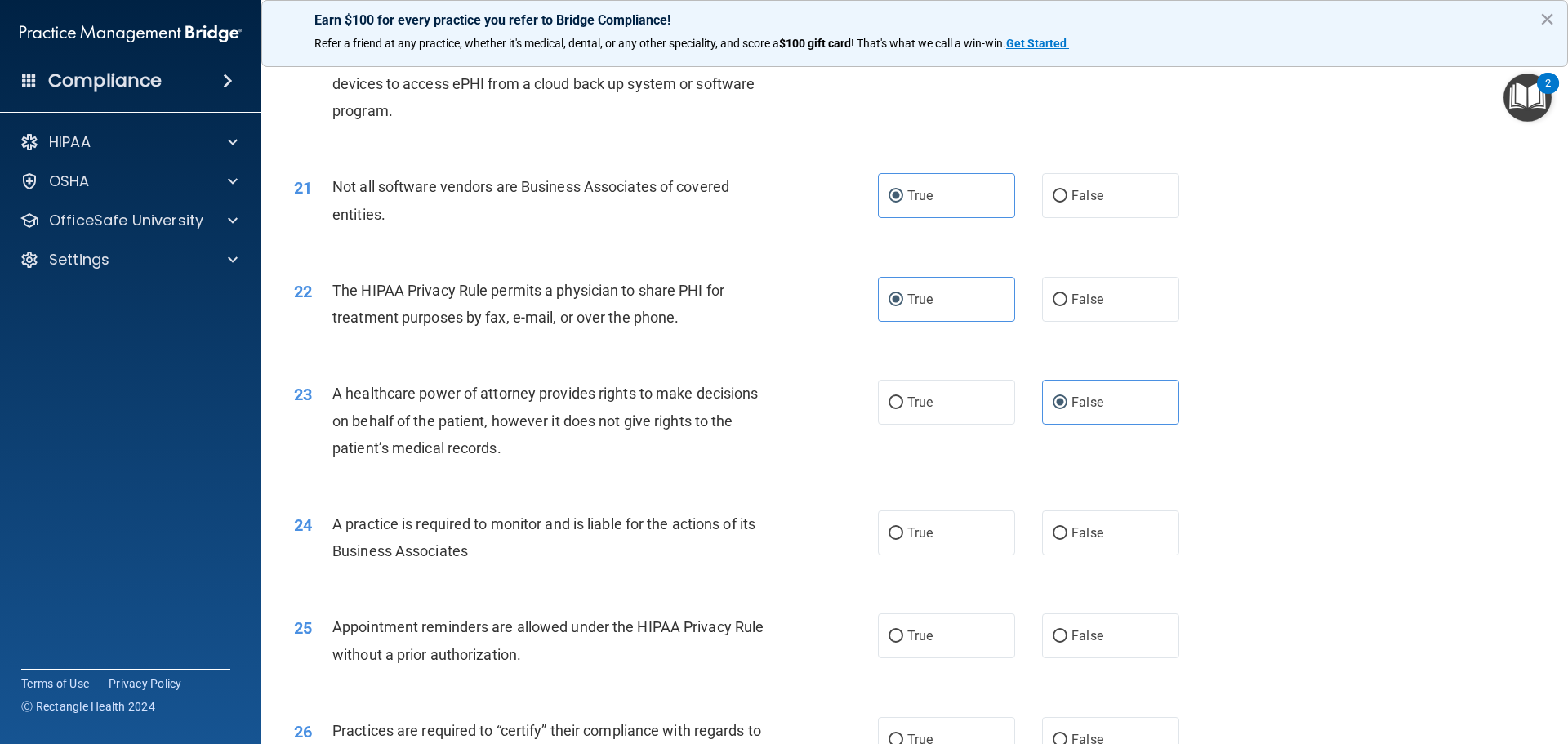
scroll to position [2451, 0]
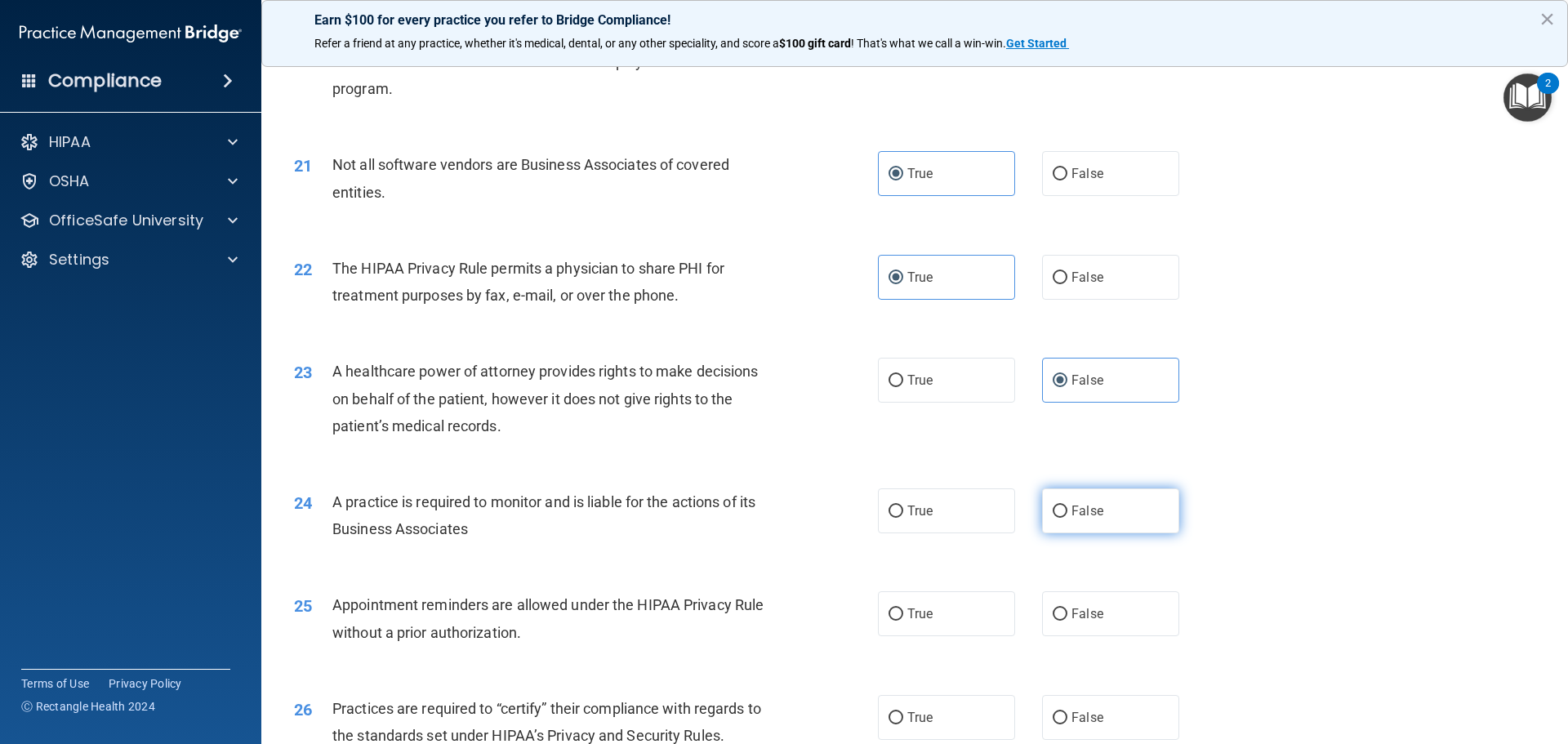
click at [1141, 517] on label "False" at bounding box center [1110, 510] width 137 height 45
click at [1067, 517] on input "False" at bounding box center [1060, 511] width 14 height 12
radio input "true"
click at [914, 620] on span "True" at bounding box center [920, 614] width 25 height 15
click at [904, 620] on input "True" at bounding box center [895, 615] width 14 height 12
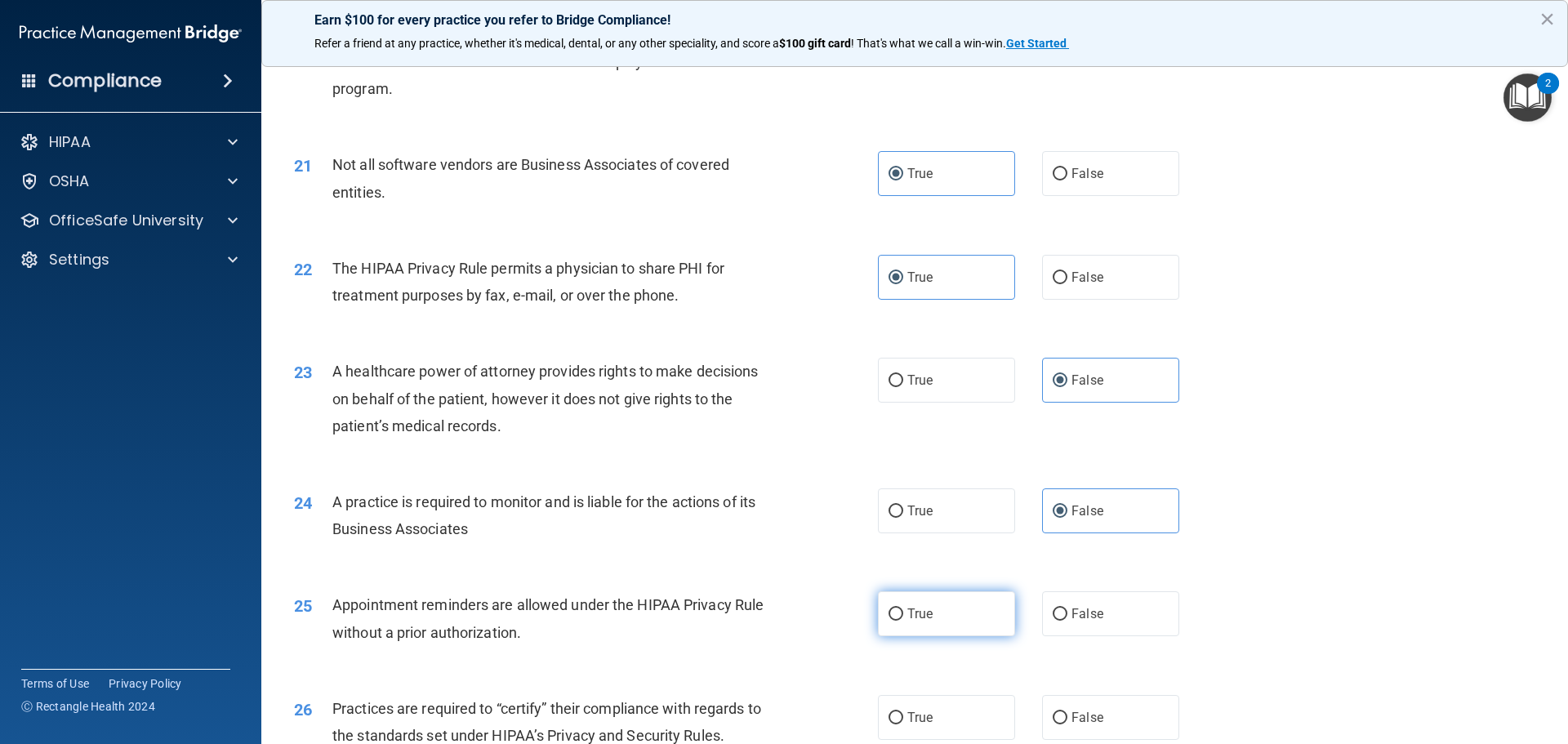
radio input "true"
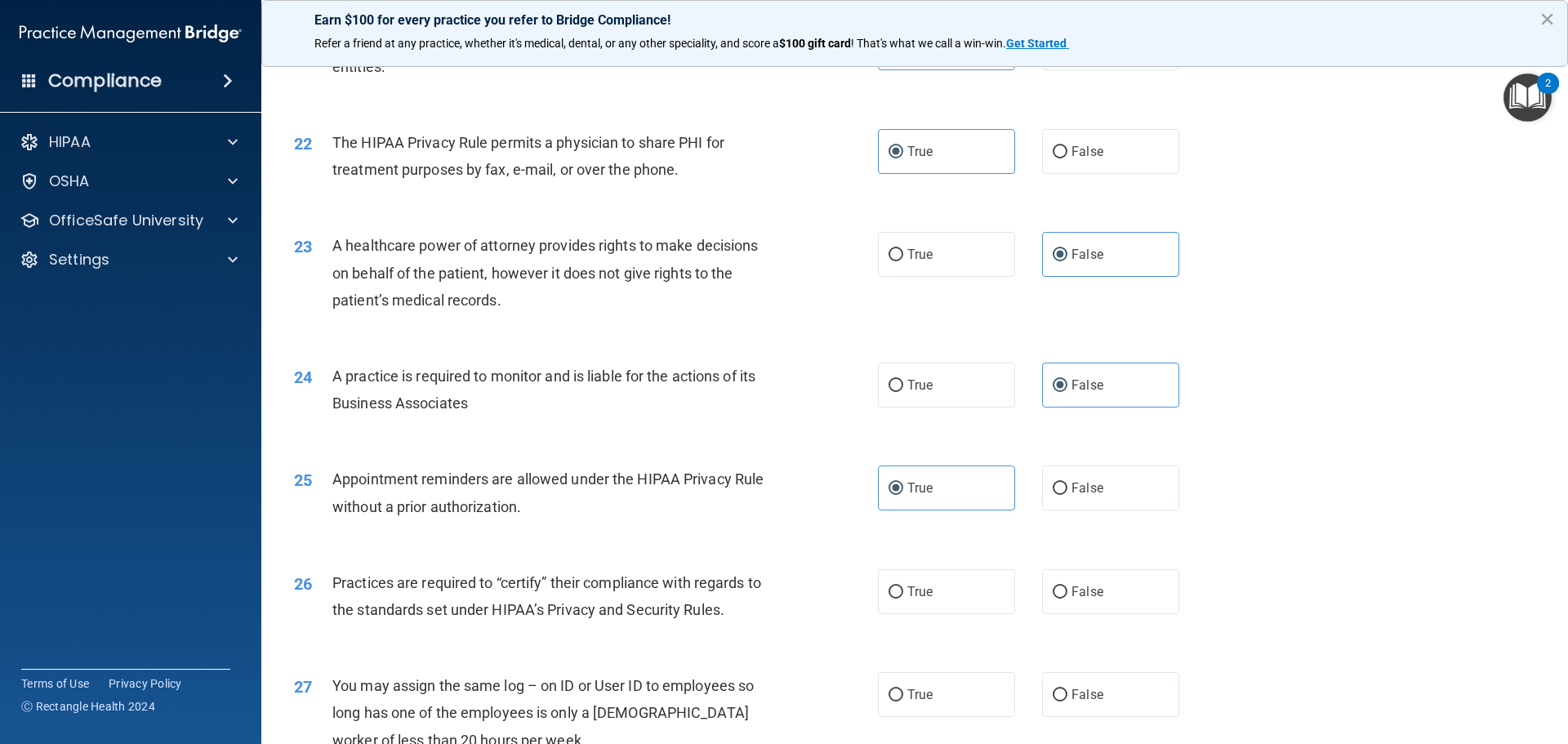
scroll to position [2614, 0]
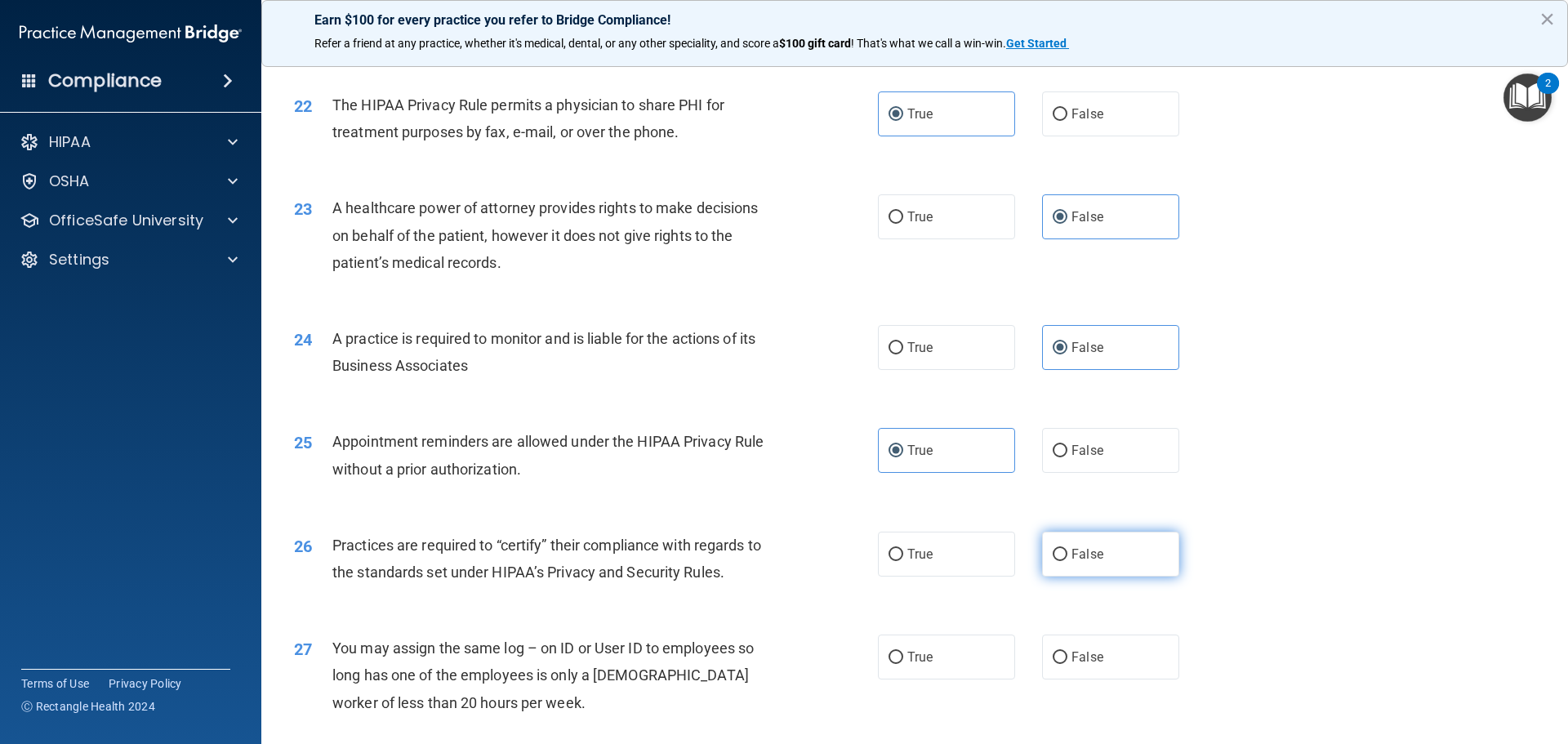
click at [1084, 546] on label "False" at bounding box center [1110, 553] width 137 height 45
click at [1067, 549] on input "False" at bounding box center [1060, 554] width 14 height 12
radio input "true"
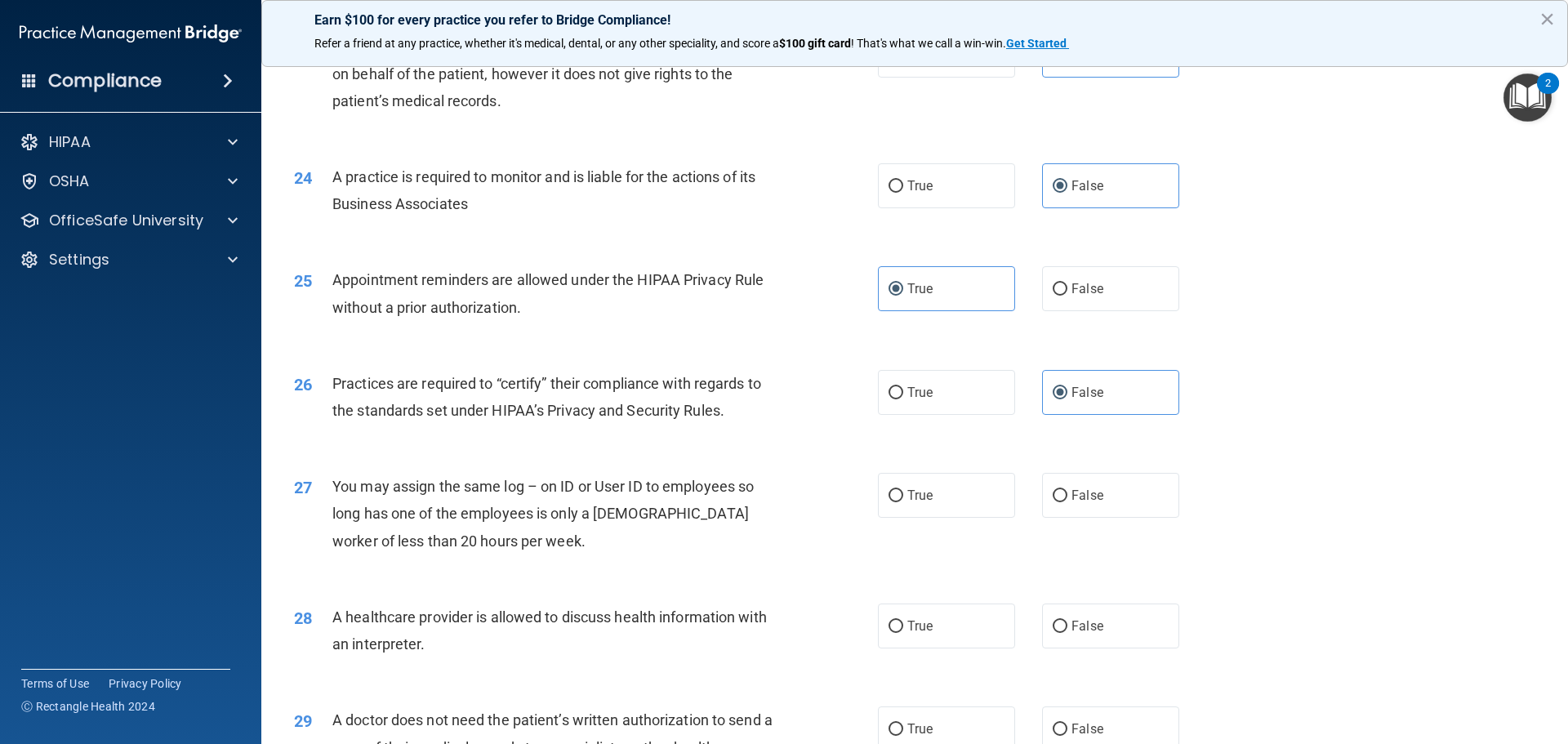
scroll to position [2778, 0]
